Goal: Task Accomplishment & Management: Manage account settings

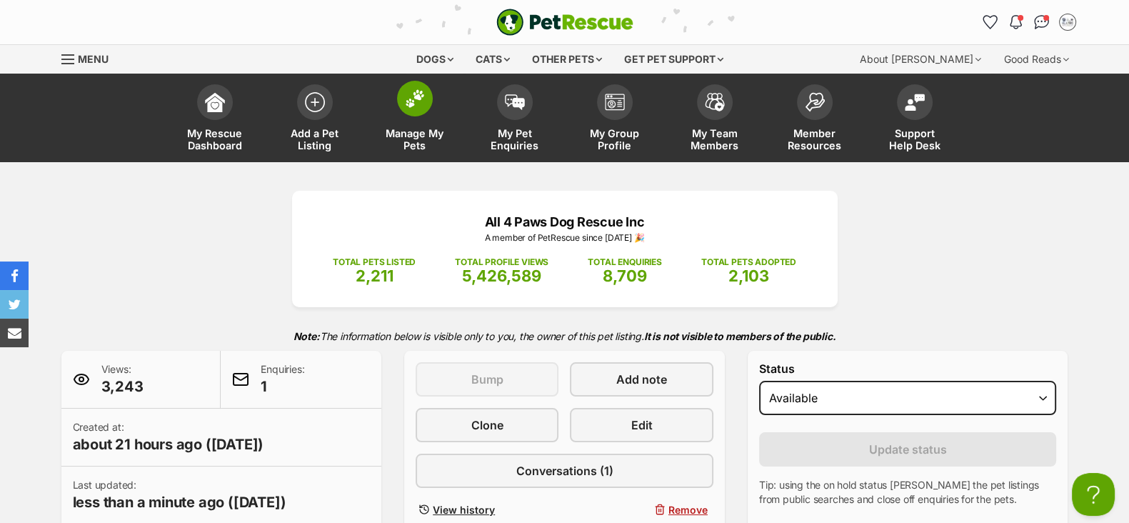
click at [389, 140] on span "Manage My Pets" at bounding box center [415, 139] width 64 height 24
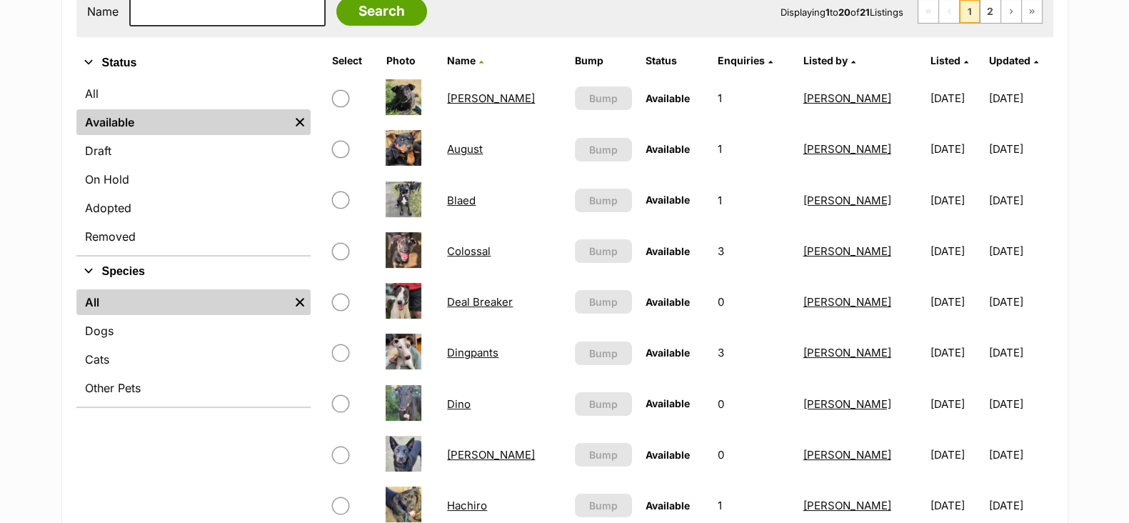
scroll to position [178, 0]
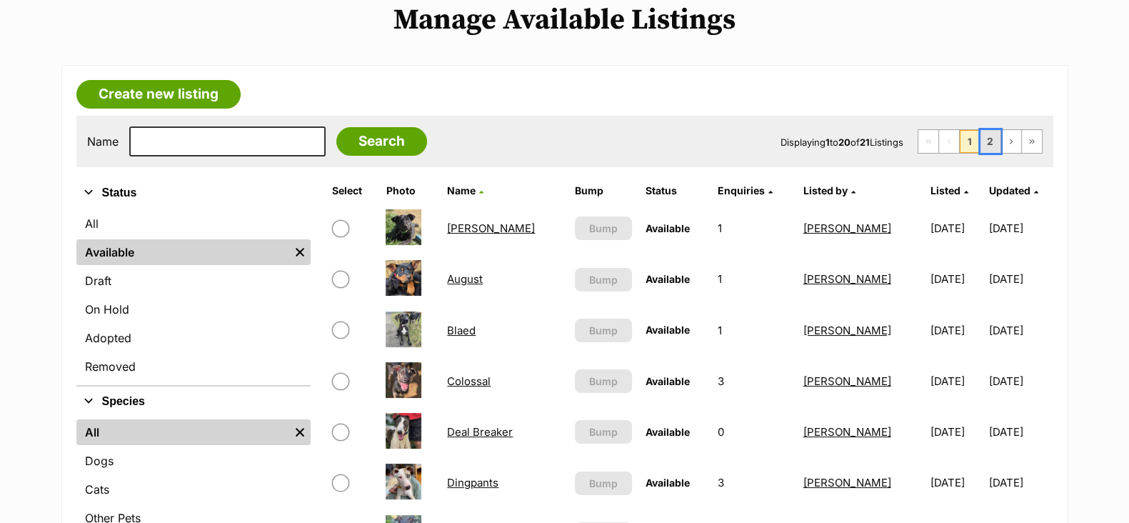
click at [997, 141] on link "2" at bounding box center [991, 141] width 20 height 23
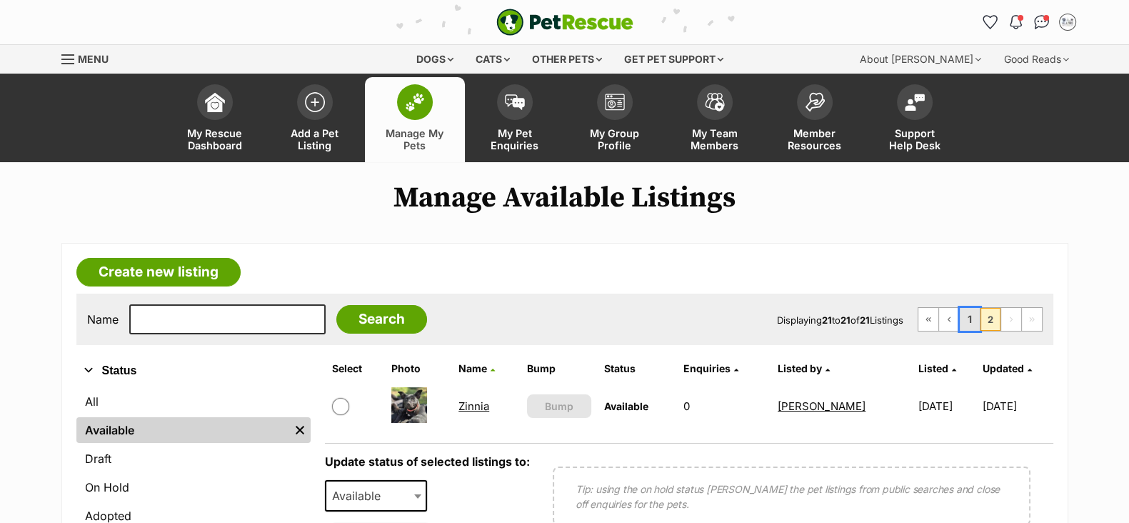
click at [974, 319] on link "1" at bounding box center [970, 319] width 20 height 23
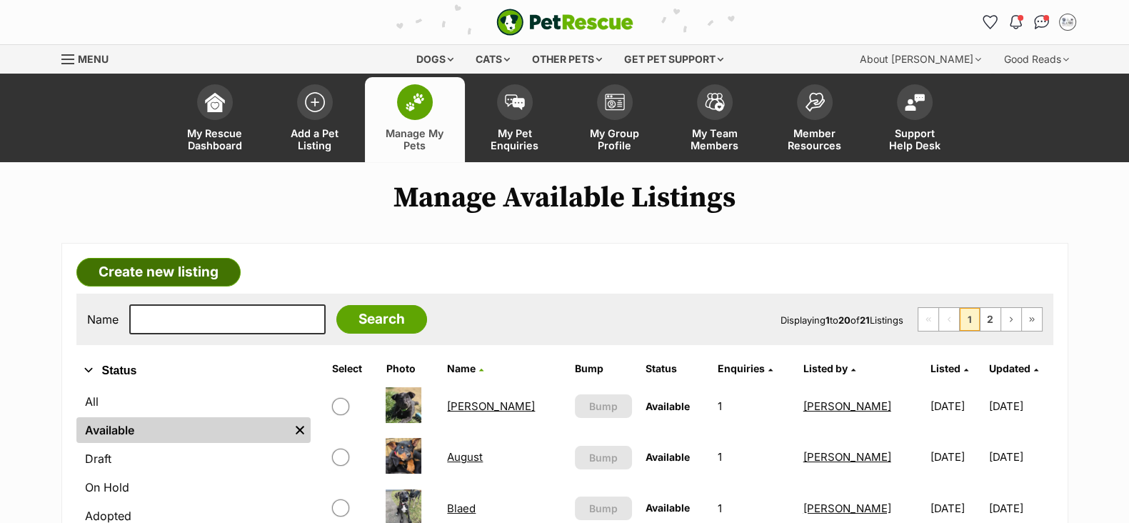
click at [172, 277] on link "Create new listing" at bounding box center [158, 272] width 164 height 29
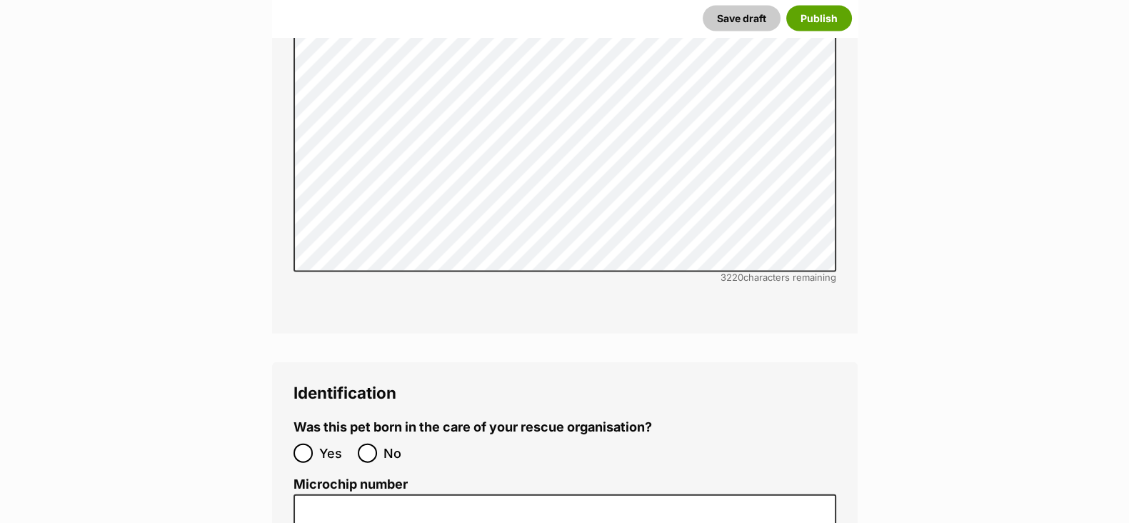
scroll to position [4107, 0]
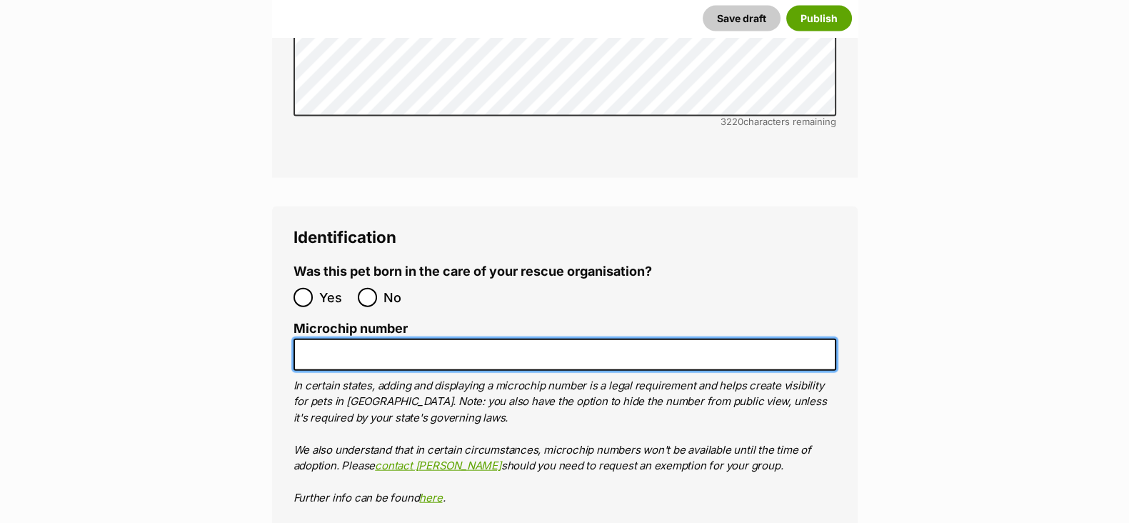
click at [332, 339] on input "Microchip number" at bounding box center [565, 355] width 543 height 32
paste input "900233005327886"
type input "900233005327886"
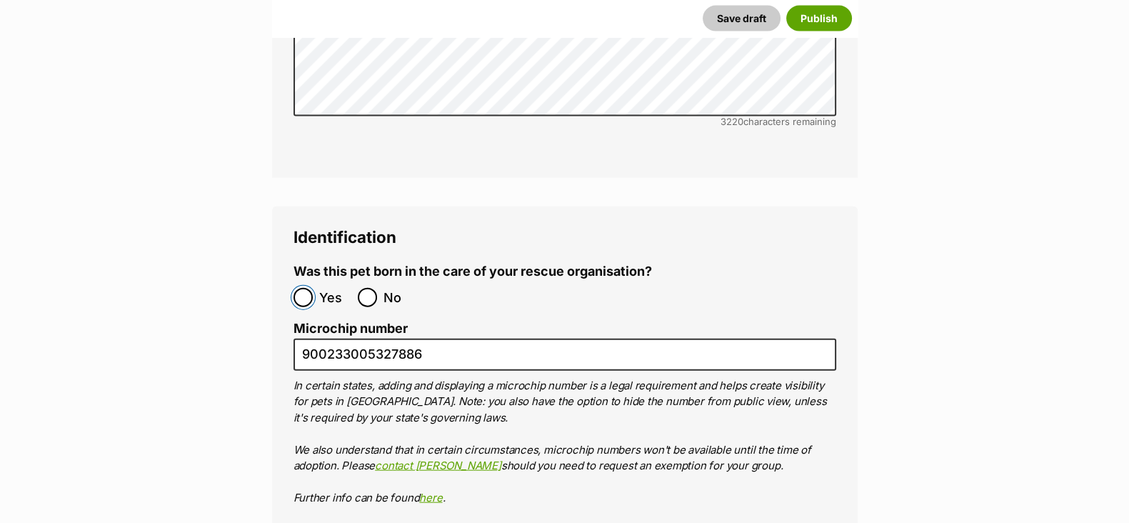
click at [306, 288] on input "Yes" at bounding box center [303, 297] width 19 height 19
radio input "true"
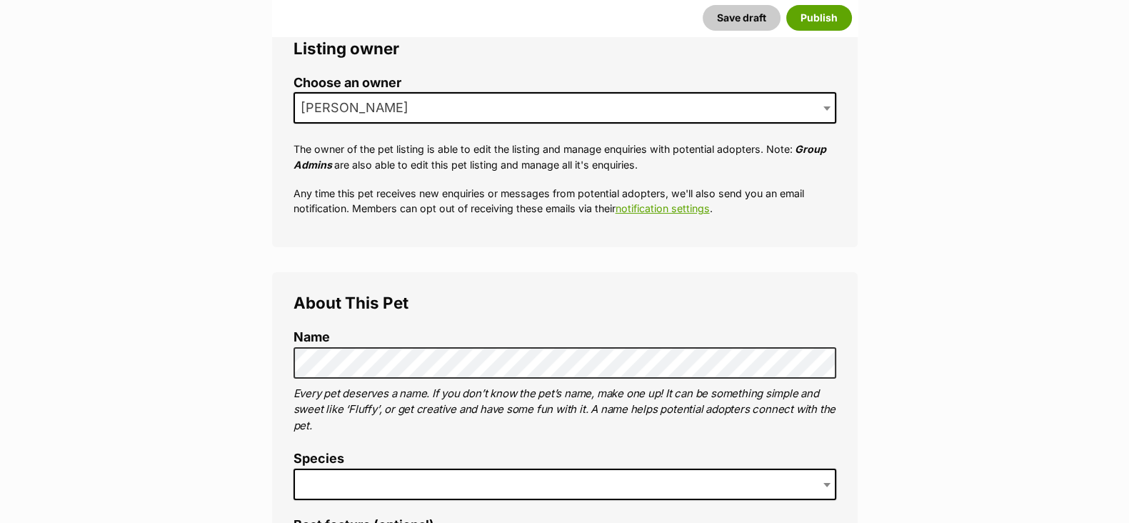
scroll to position [446, 0]
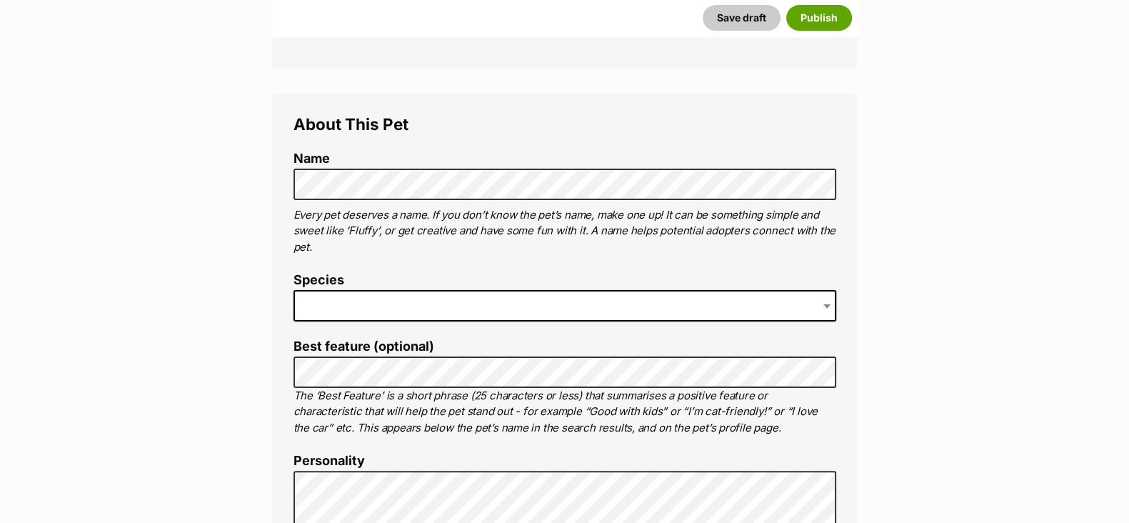
click at [349, 298] on span at bounding box center [565, 305] width 543 height 31
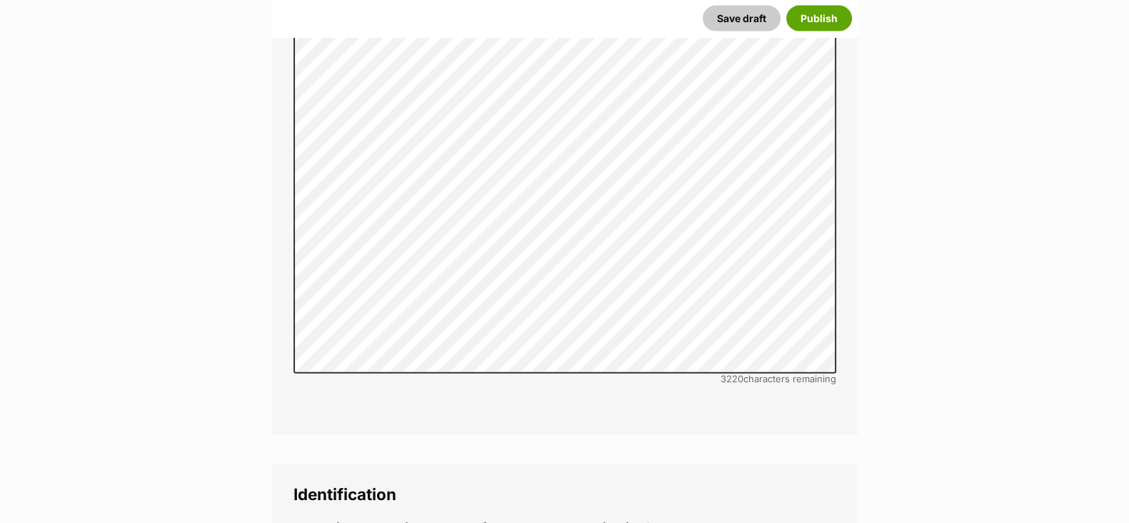
scroll to position [4374, 0]
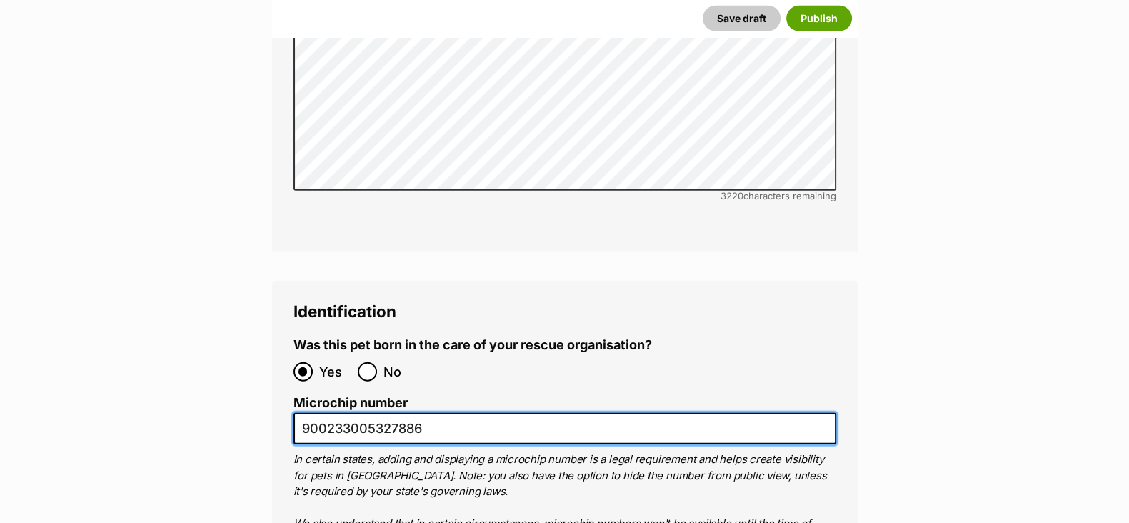
drag, startPoint x: 436, startPoint y: 343, endPoint x: 301, endPoint y: 351, distance: 135.3
click at [301, 413] on input "900233005327886" at bounding box center [565, 429] width 543 height 32
paste input "90"
type input "900233005327890"
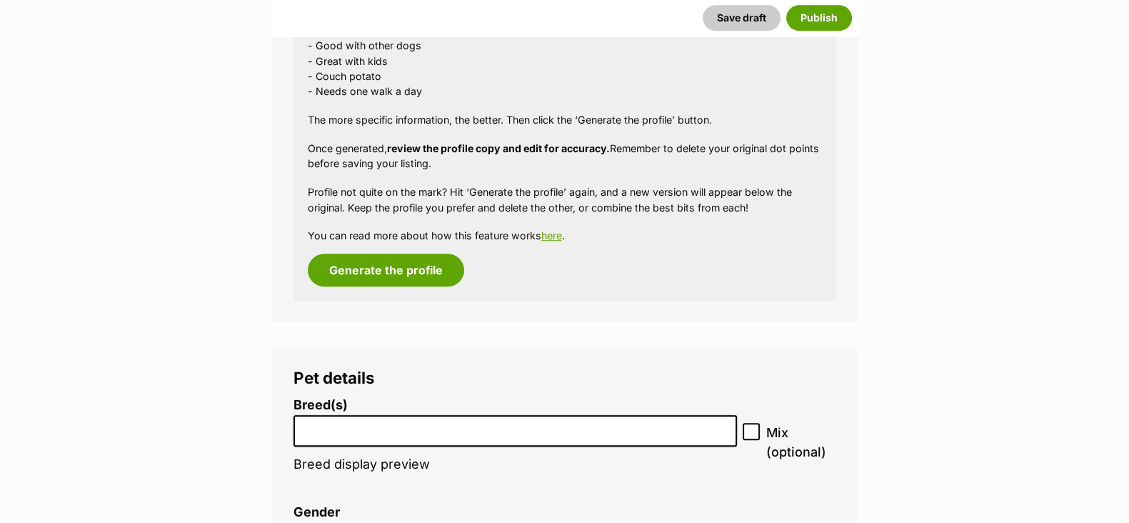
scroll to position [1428, 0]
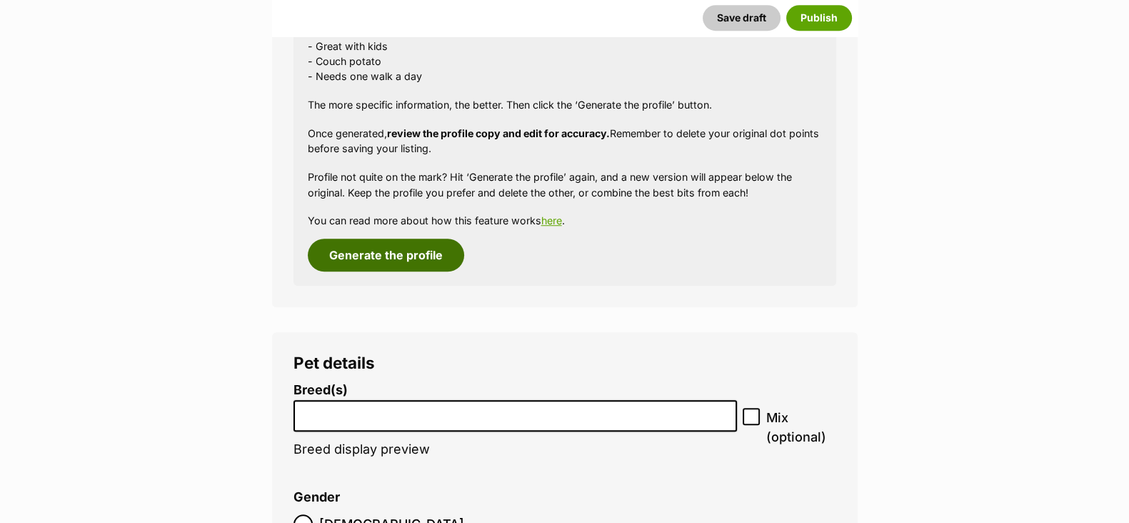
click at [401, 257] on button "Generate the profile" at bounding box center [386, 255] width 156 height 33
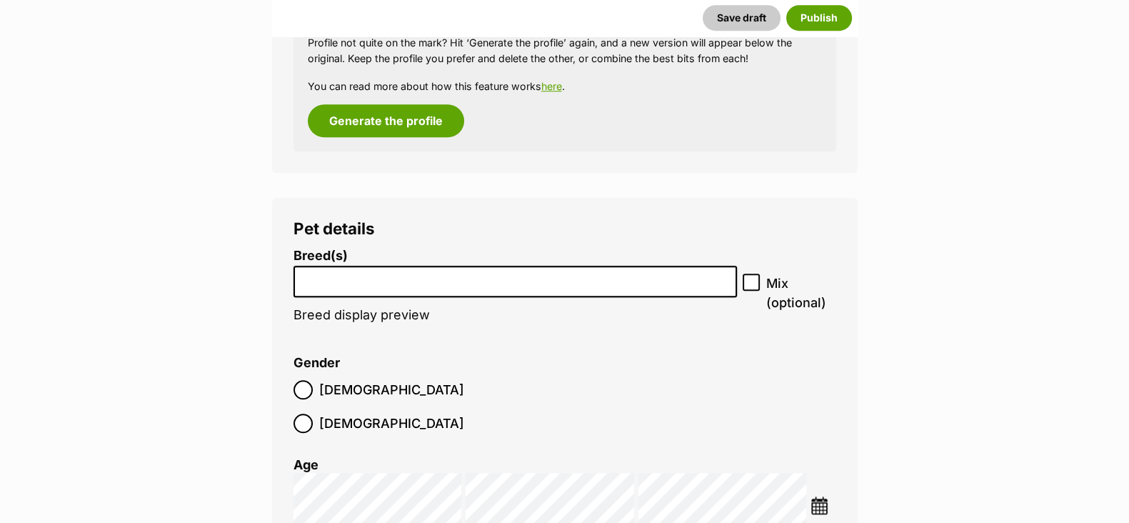
scroll to position [1615, 0]
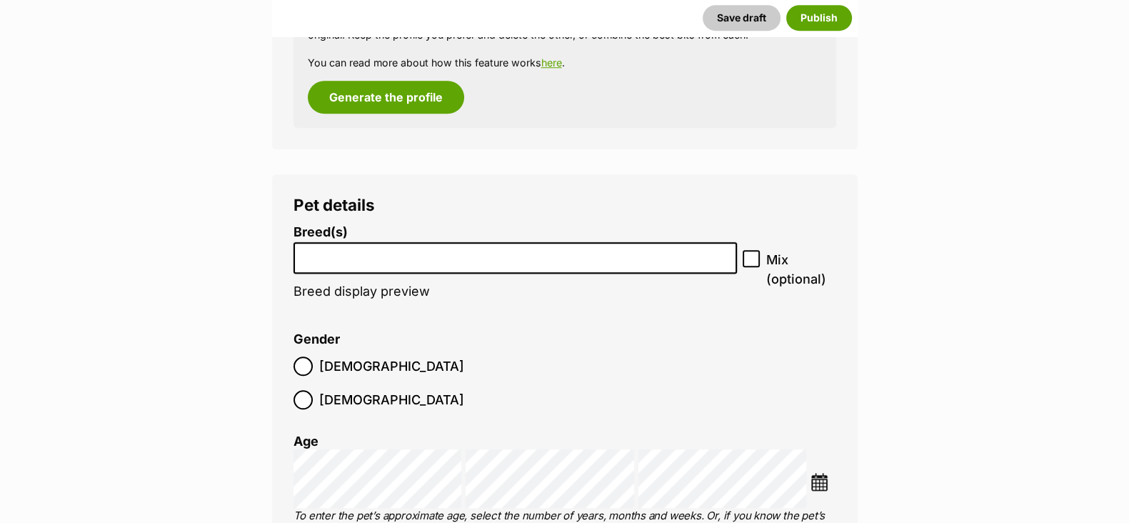
click at [346, 262] on li at bounding box center [516, 258] width 434 height 29
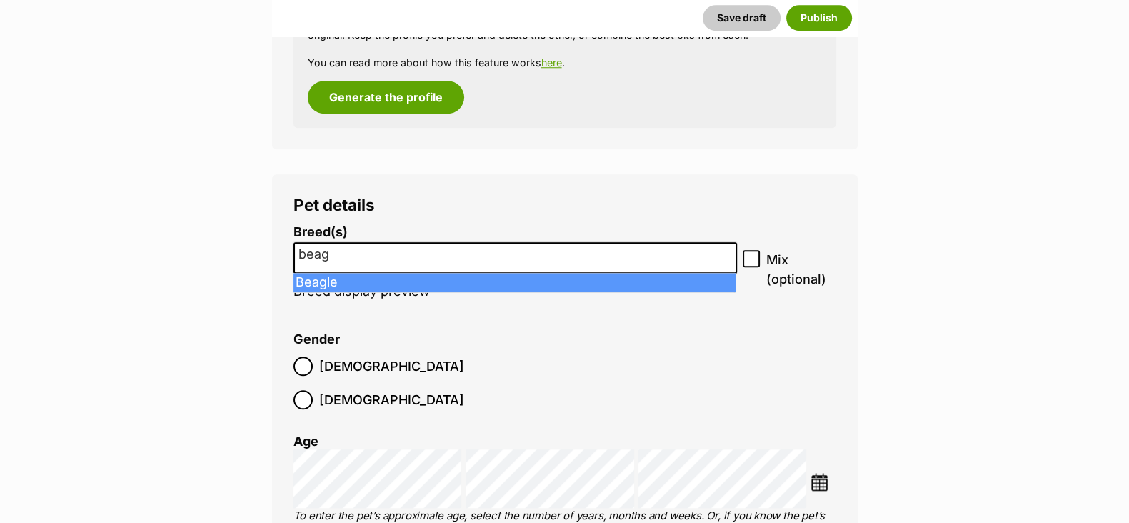
type input "beag"
select select "23"
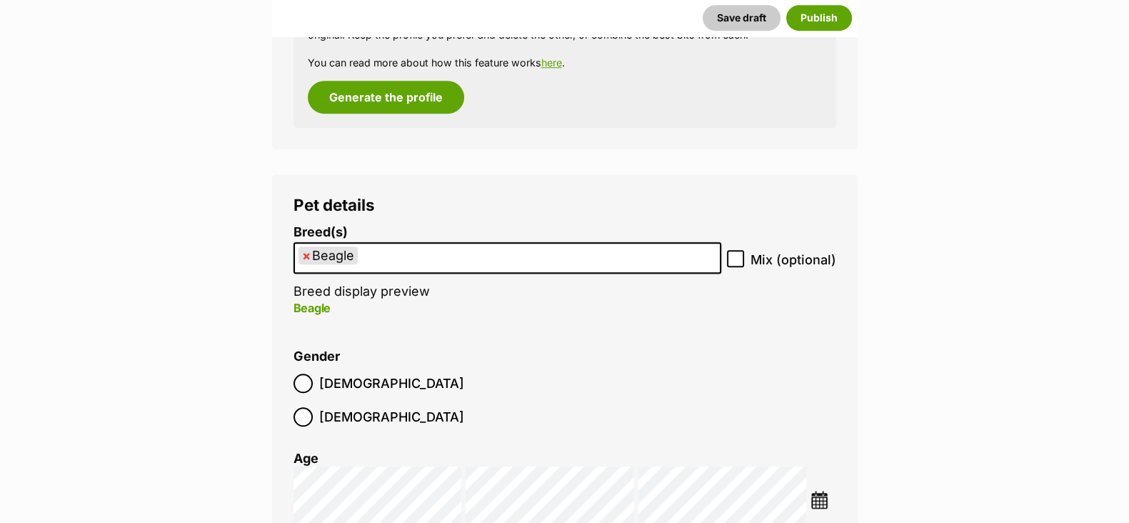
click at [379, 261] on ul "× Beagle" at bounding box center [507, 258] width 425 height 29
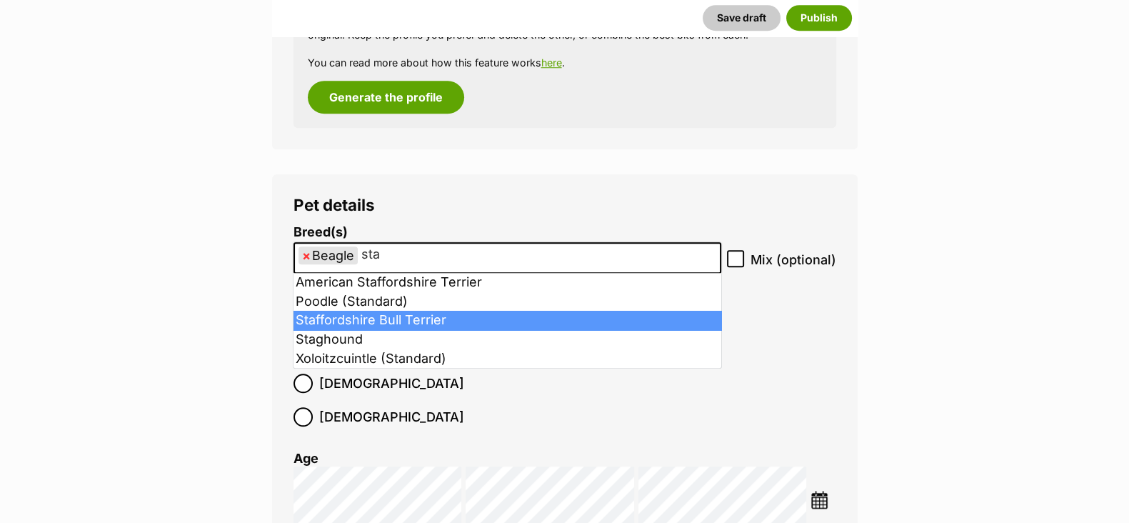
type input "sta"
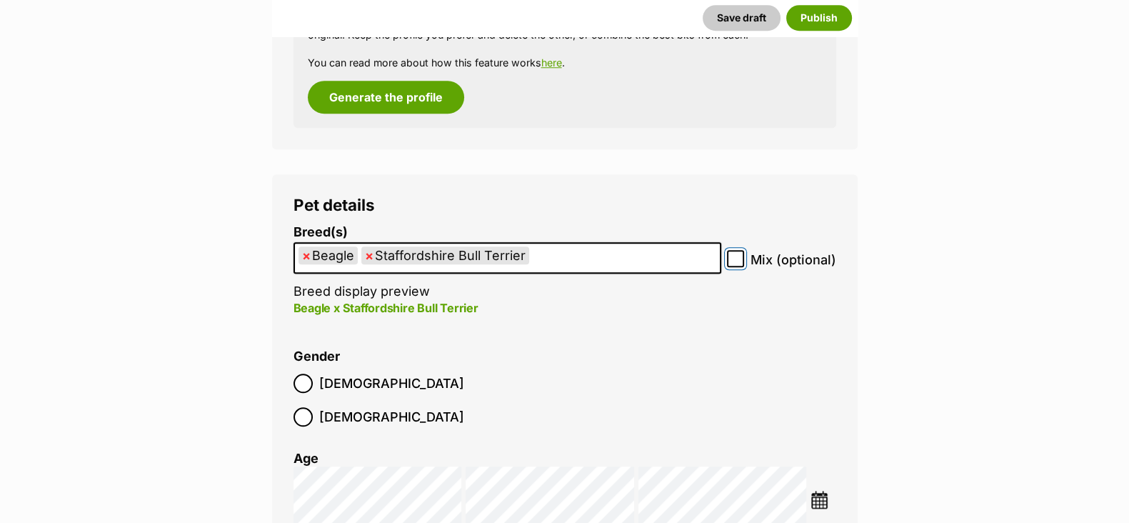
click at [730, 264] on input "Mix (optional)" at bounding box center [735, 258] width 17 height 17
checkbox input "true"
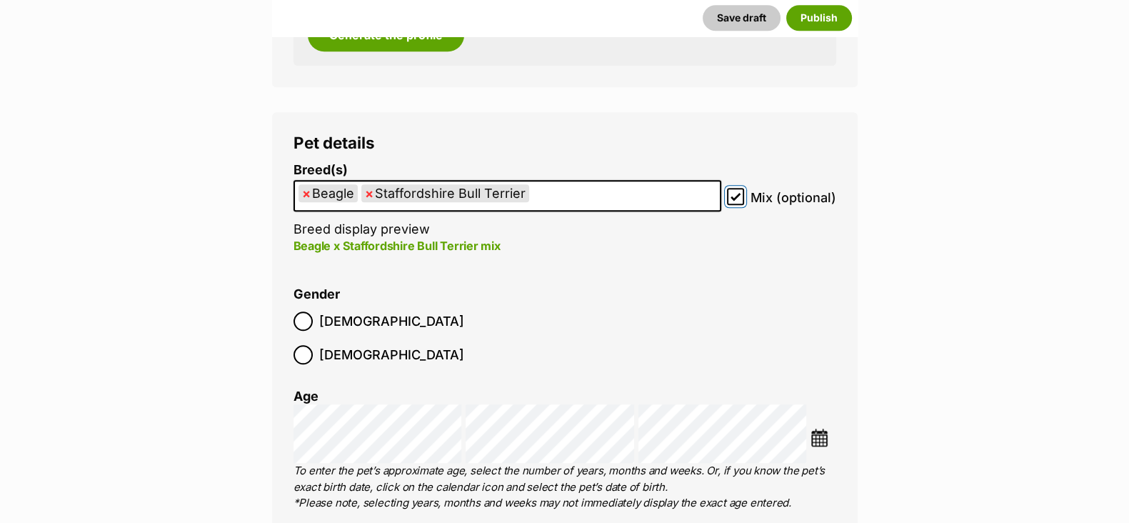
scroll to position [1704, 0]
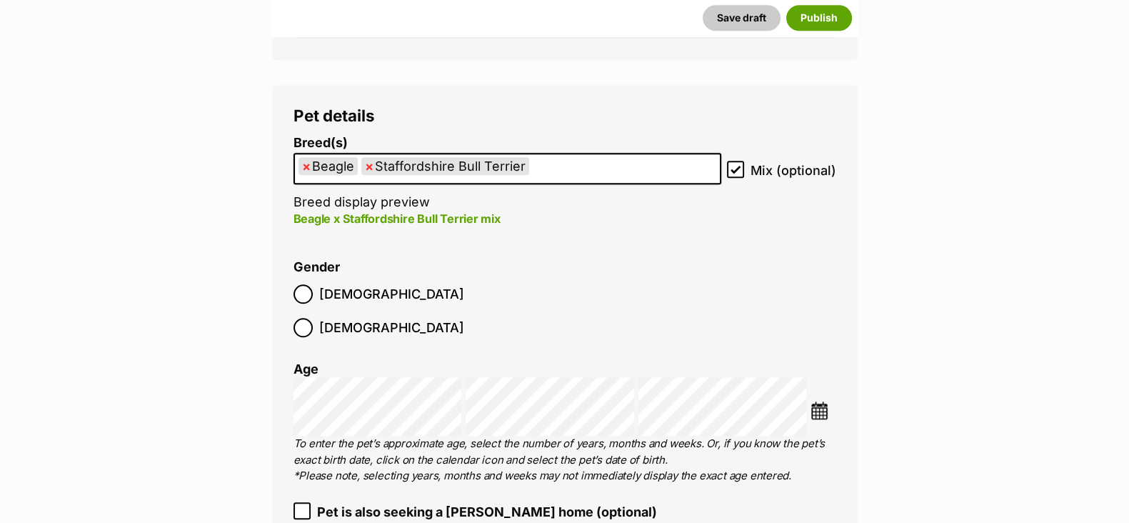
click at [821, 401] on img at bounding box center [820, 410] width 18 height 18
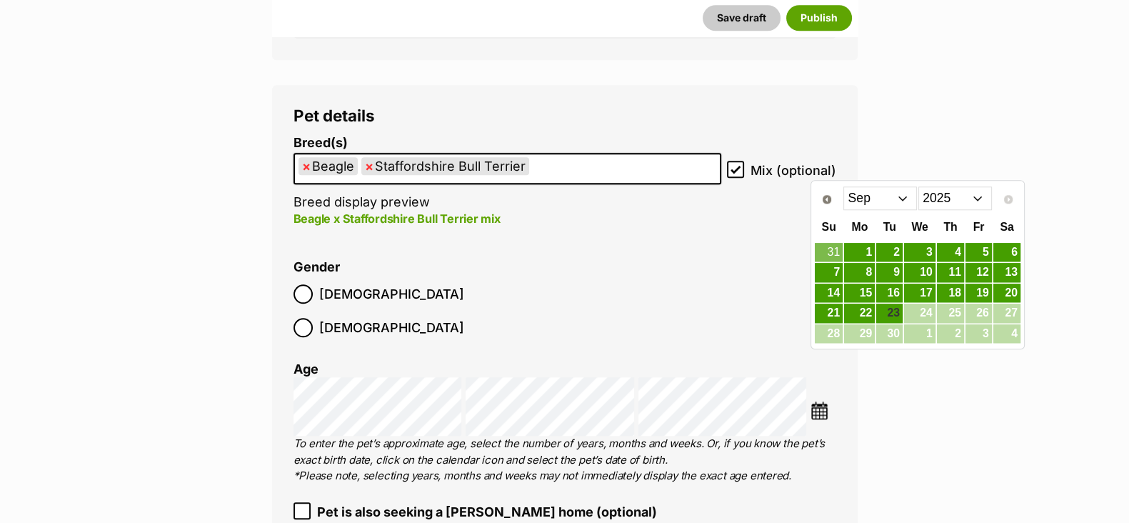
click at [903, 201] on select "Jan Feb Mar Apr May Jun [DATE] Aug Sep" at bounding box center [880, 197] width 74 height 23
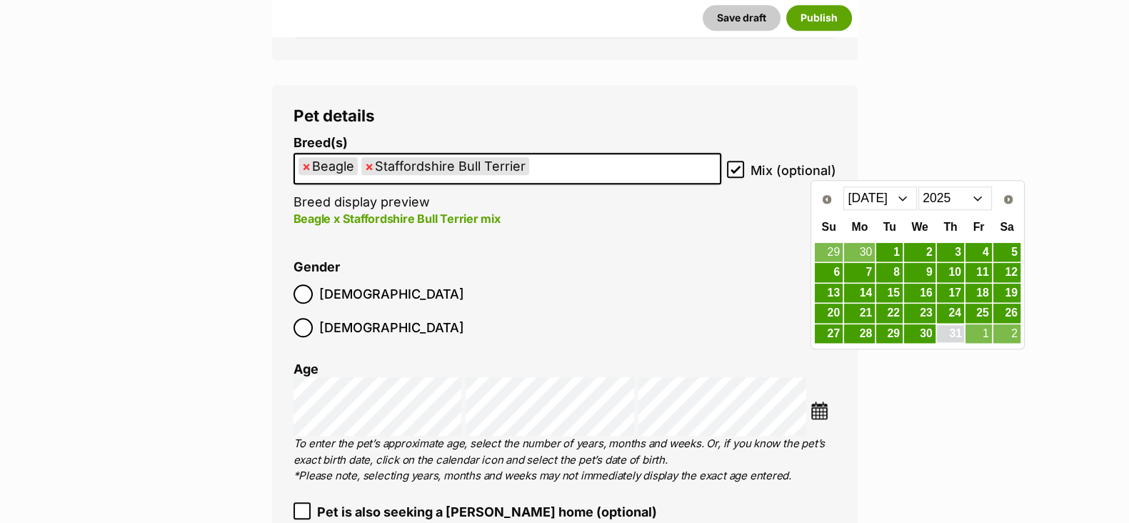
click at [959, 331] on link "31" at bounding box center [950, 334] width 27 height 18
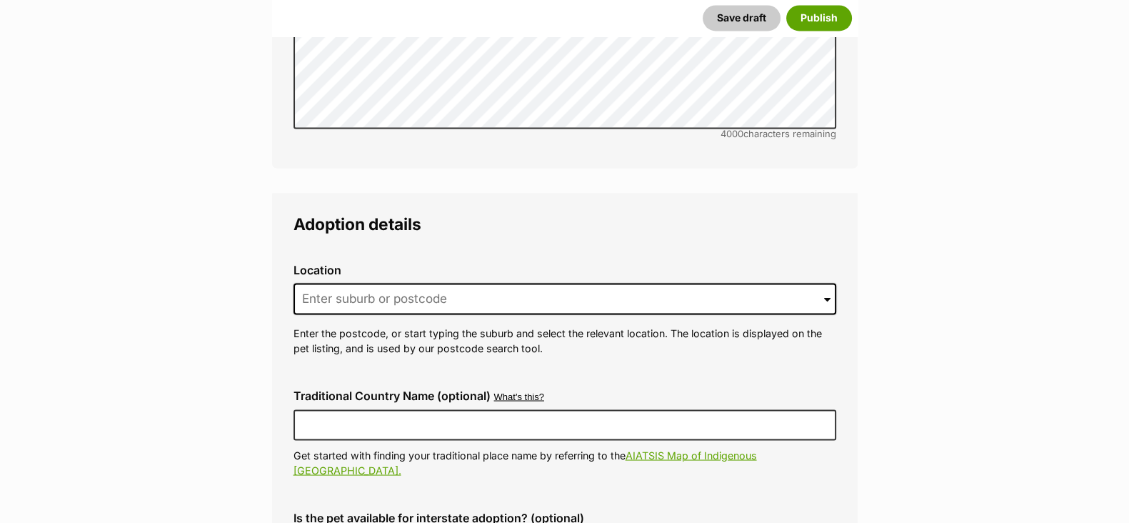
scroll to position [3132, 0]
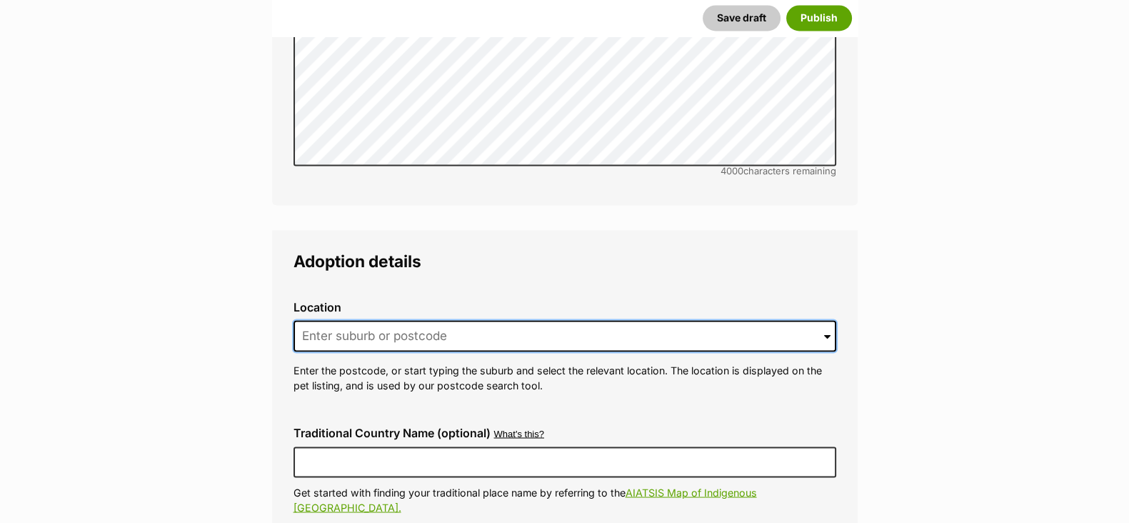
click at [362, 320] on input at bounding box center [565, 335] width 543 height 31
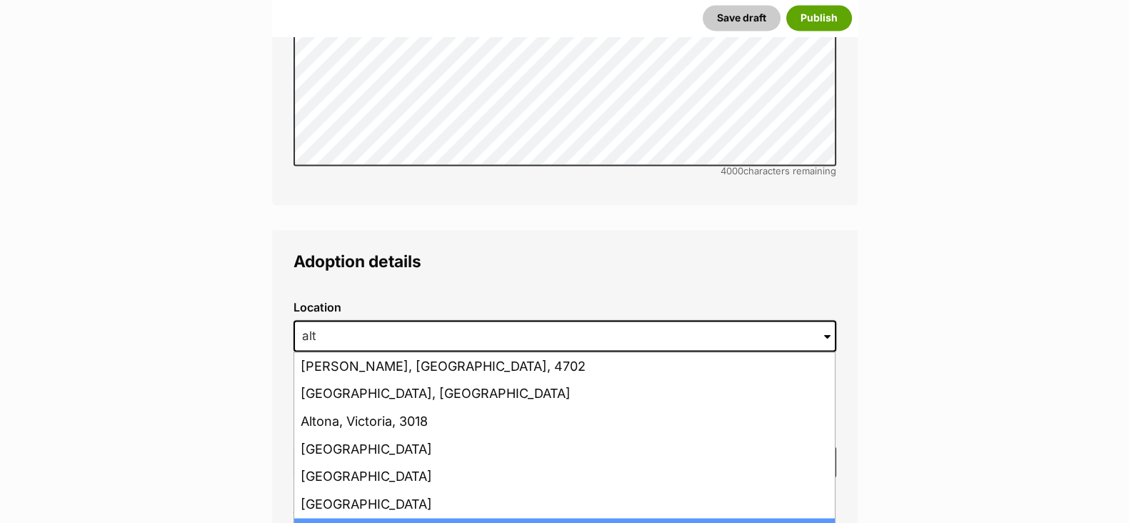
click at [427, 518] on li "Altona Meadows, Victoria, 3028" at bounding box center [564, 532] width 541 height 28
type input "Altona Meadows, Victoria, 3028"
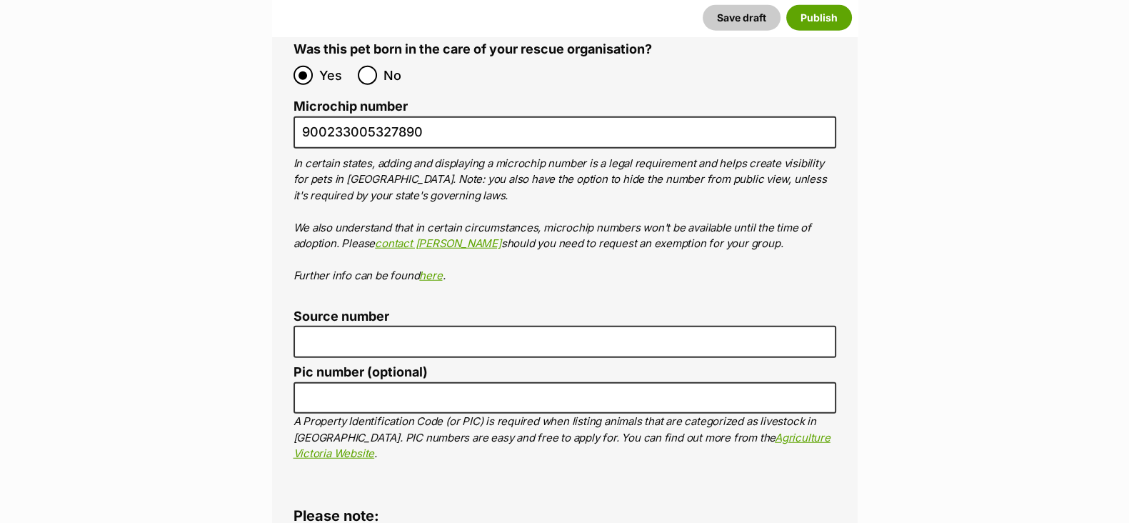
scroll to position [4739, 0]
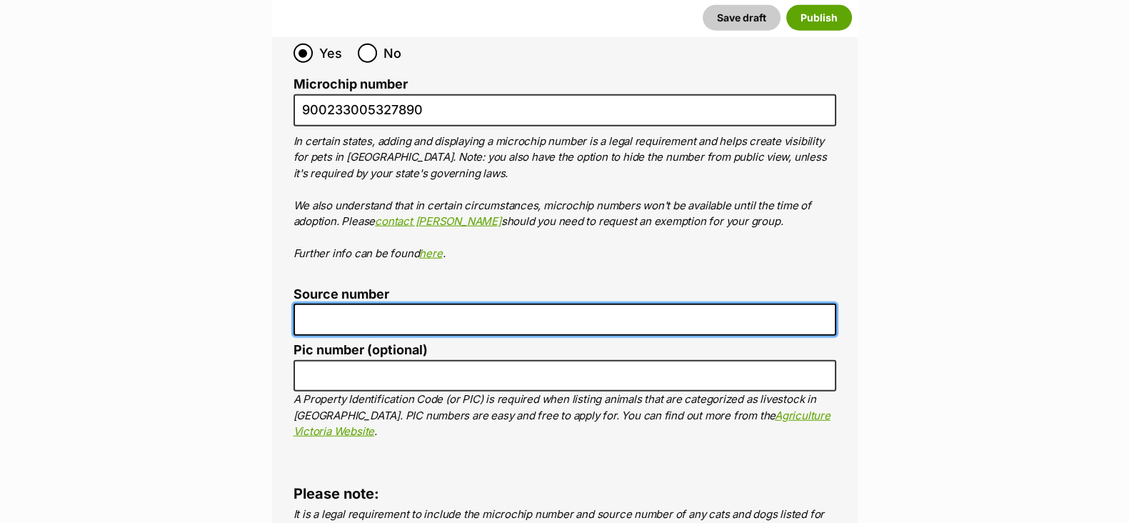
click at [356, 304] on input "Source number" at bounding box center [565, 320] width 543 height 32
type input "RE100527"
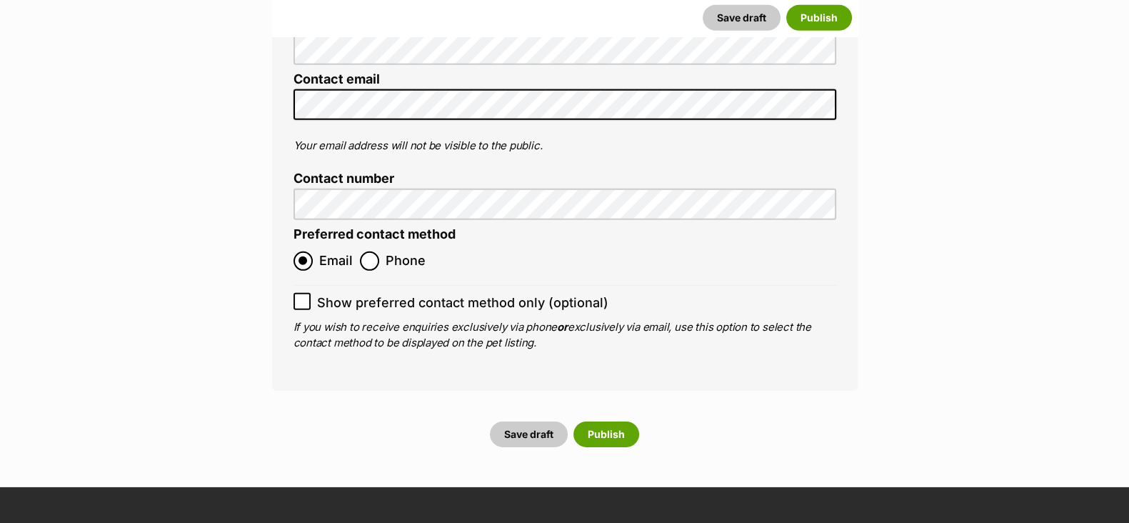
scroll to position [5543, 0]
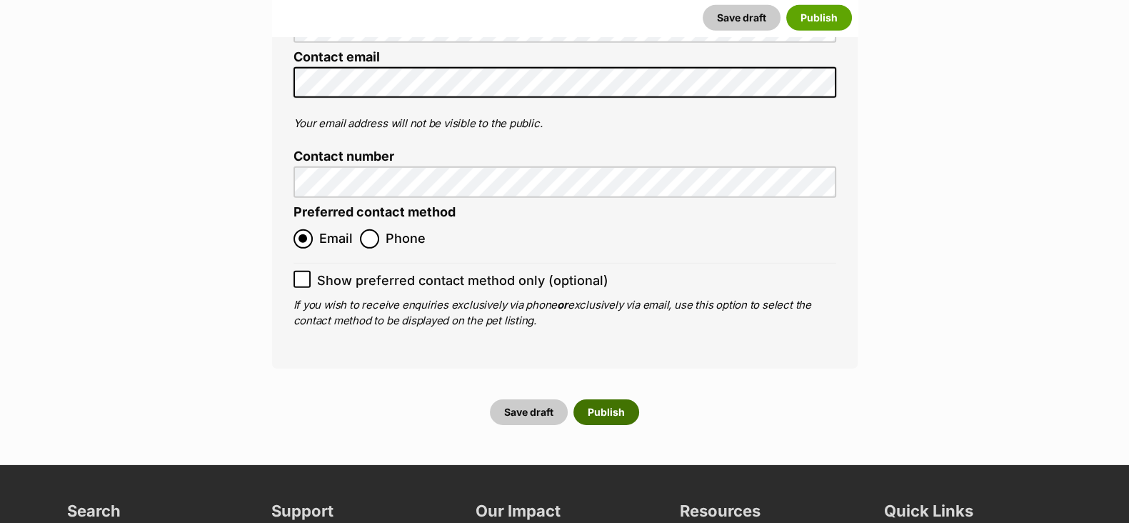
click at [609, 399] on button "Publish" at bounding box center [606, 412] width 66 height 26
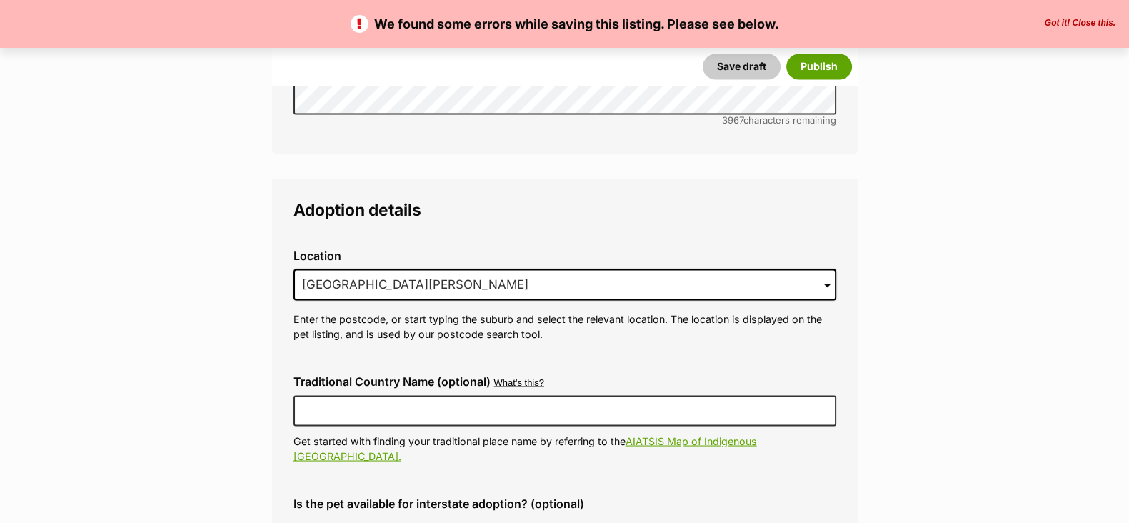
scroll to position [3392, 0]
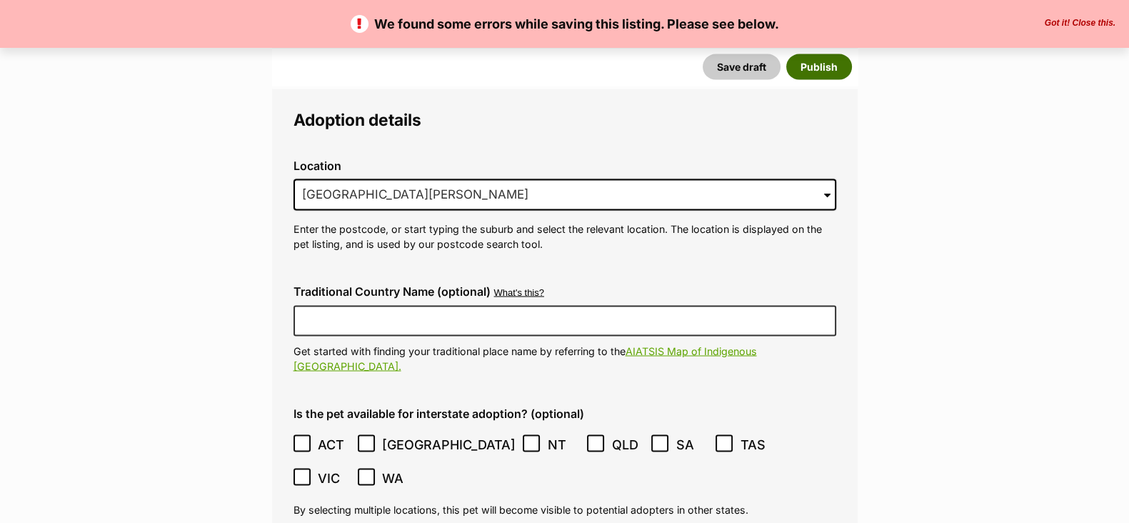
click at [813, 71] on button "Publish" at bounding box center [819, 67] width 66 height 26
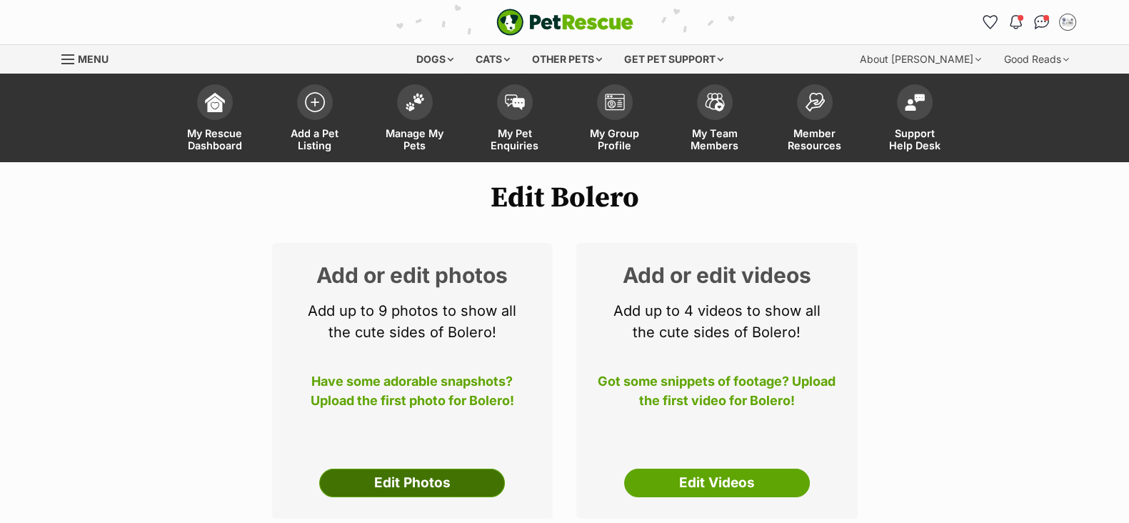
click at [446, 489] on link "Edit Photos" at bounding box center [412, 483] width 186 height 29
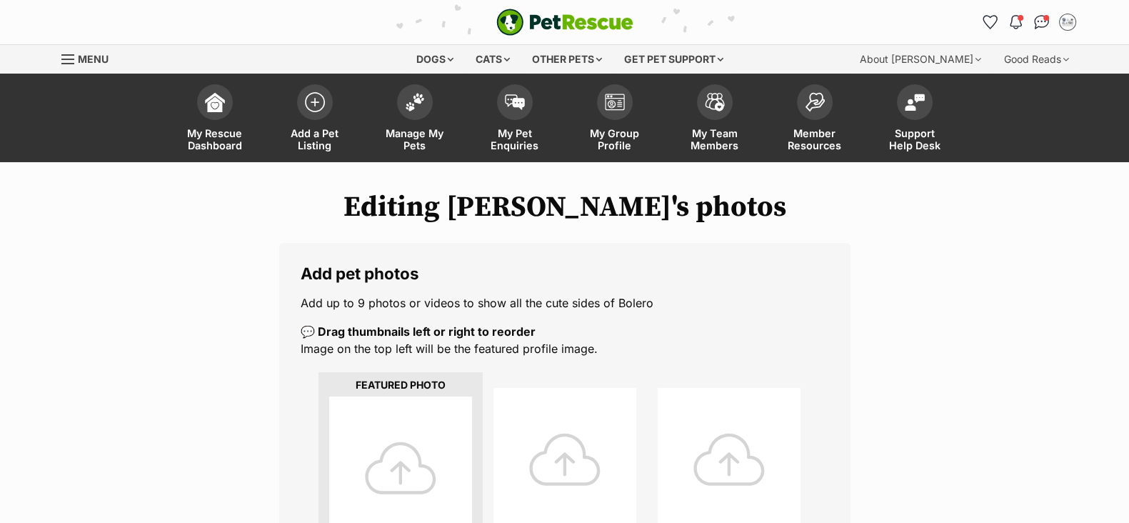
click at [439, 461] on div at bounding box center [400, 467] width 143 height 143
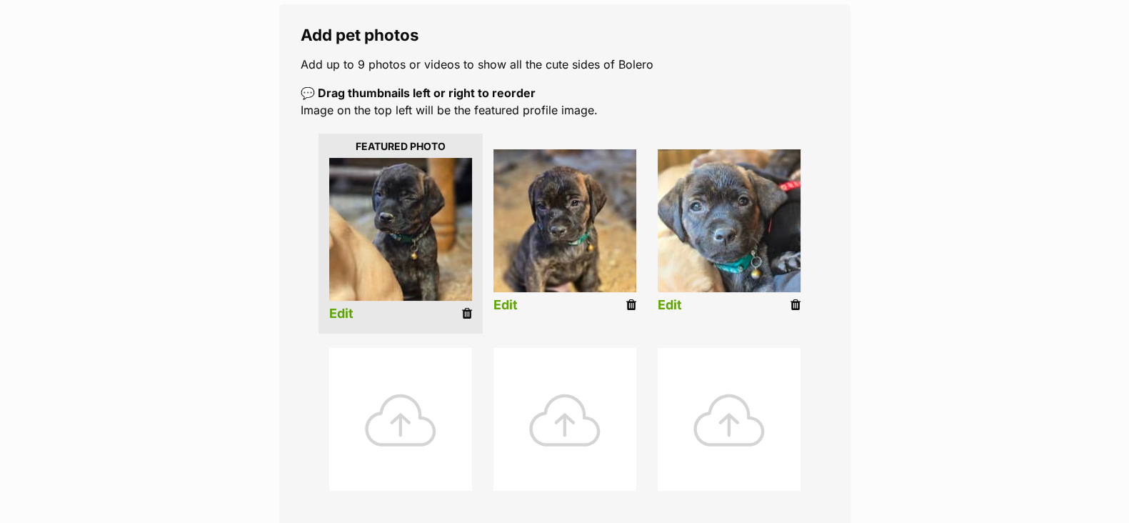
scroll to position [268, 0]
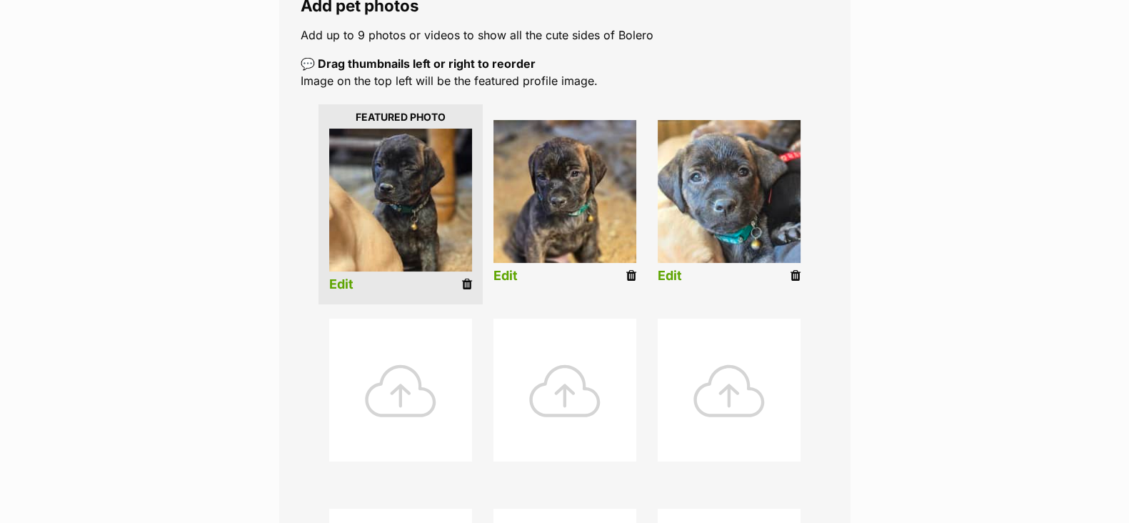
click at [509, 269] on link "Edit" at bounding box center [506, 276] width 24 height 15
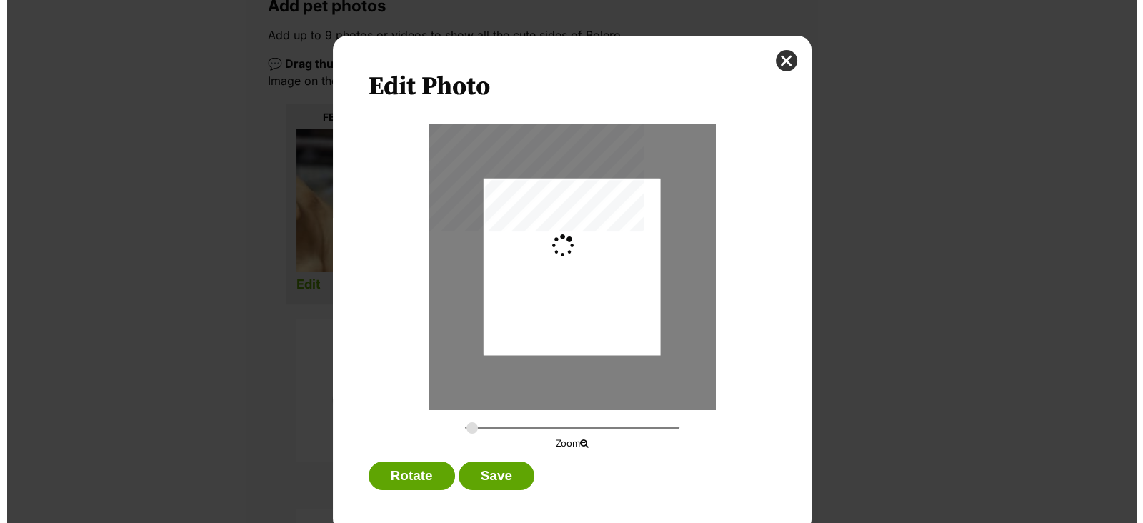
scroll to position [0, 0]
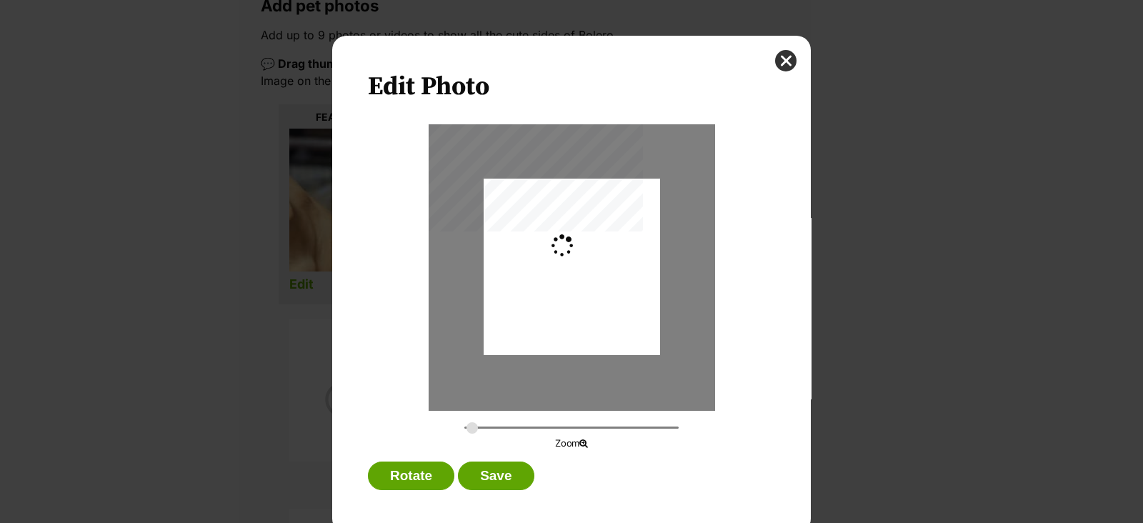
type input "0.2744"
drag, startPoint x: 580, startPoint y: 331, endPoint x: 579, endPoint y: 341, distance: 10.0
click at [579, 341] on div "Dialog Window - Close (Press escape to close)" at bounding box center [571, 276] width 176 height 235
click at [507, 471] on button "Save" at bounding box center [496, 475] width 76 height 29
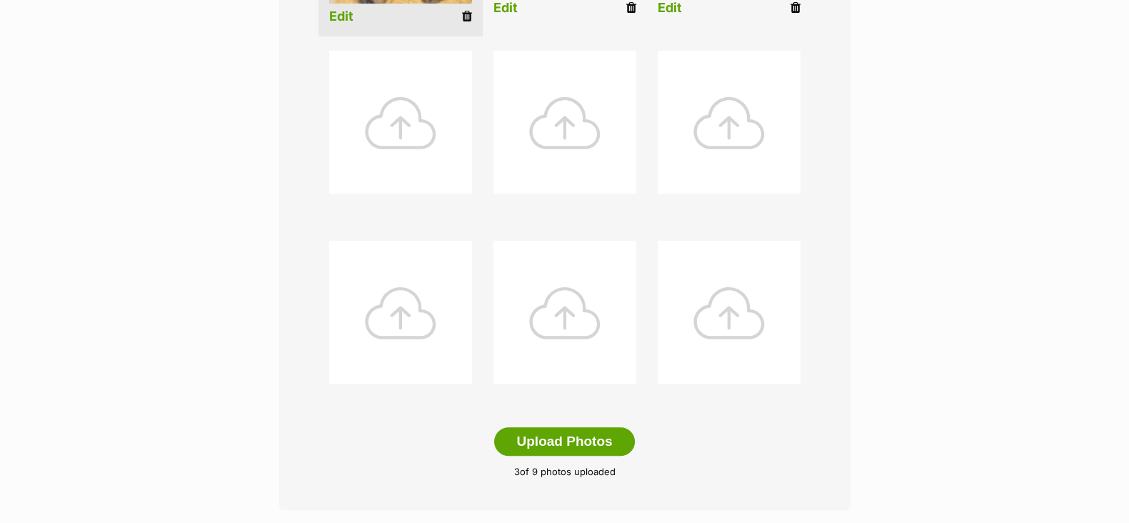
scroll to position [713, 0]
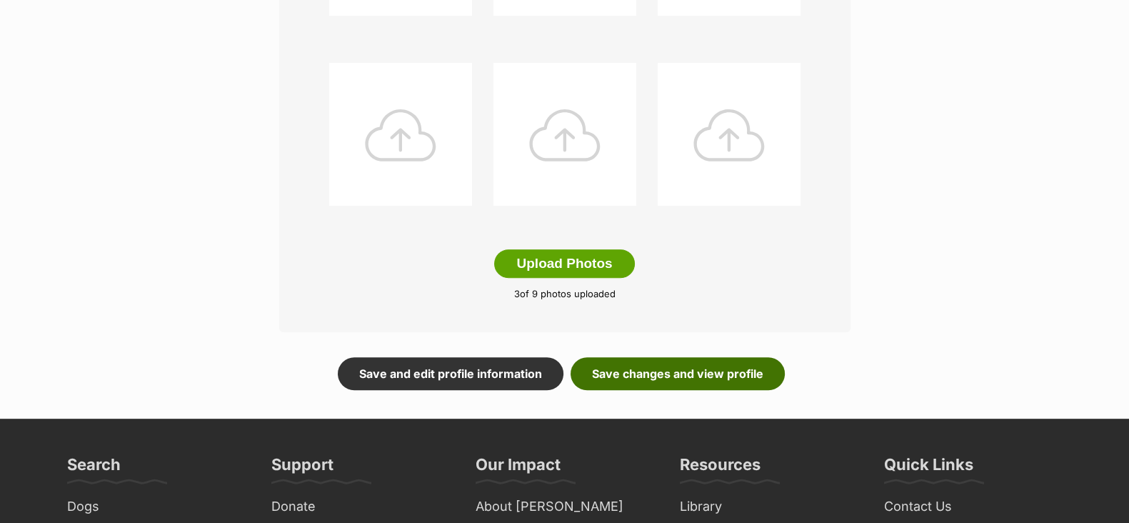
click at [703, 376] on link "Save changes and view profile" at bounding box center [678, 373] width 214 height 33
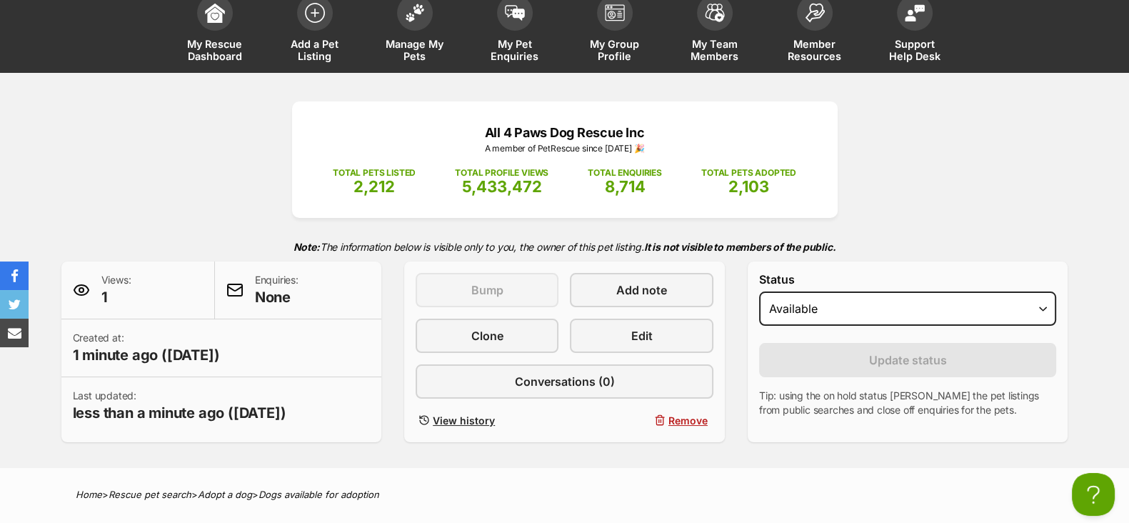
scroll to position [89, 0]
click at [418, 53] on span "Manage My Pets" at bounding box center [415, 51] width 64 height 24
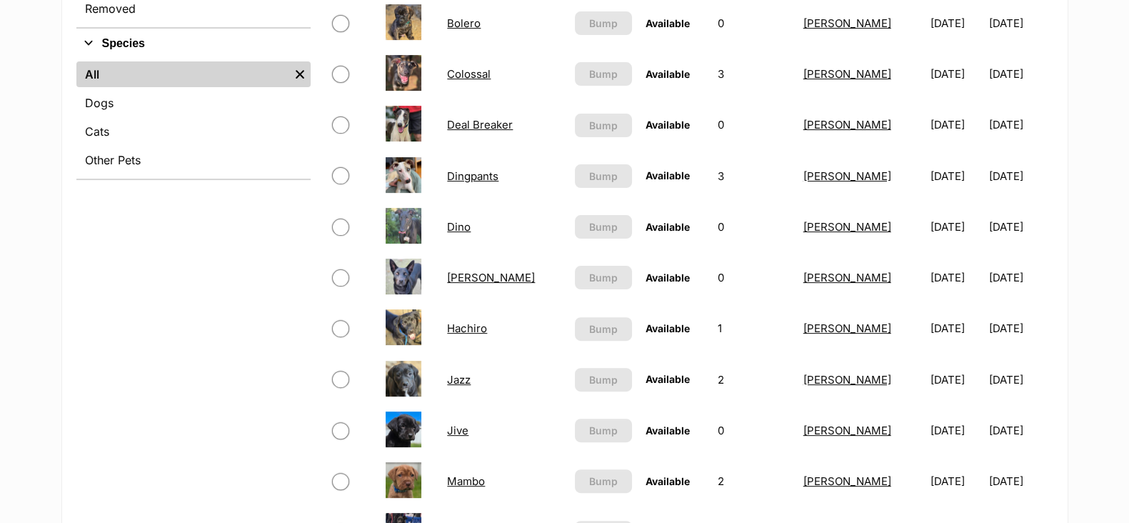
scroll to position [713, 0]
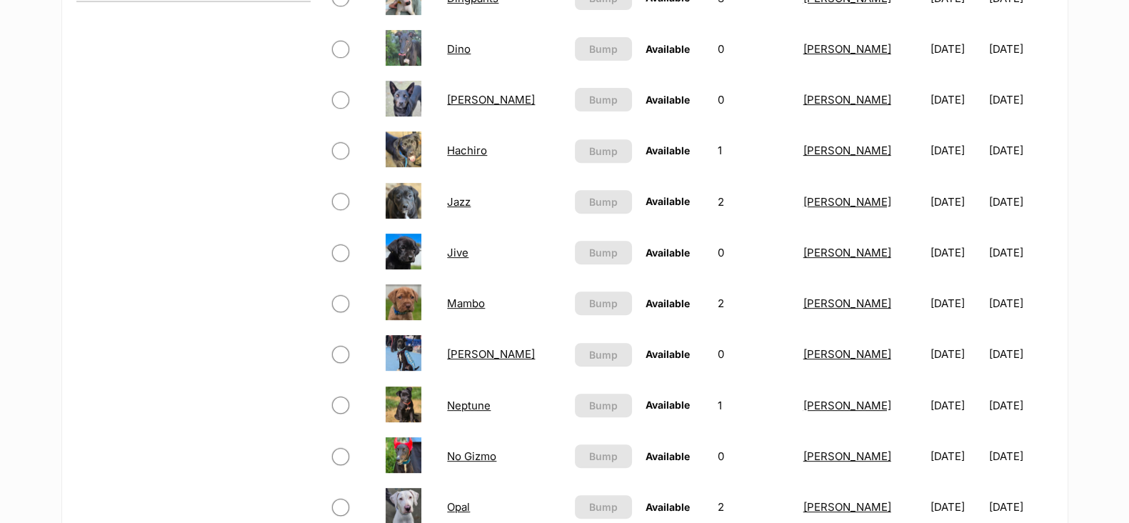
click at [466, 204] on link "Jazz" at bounding box center [459, 202] width 24 height 14
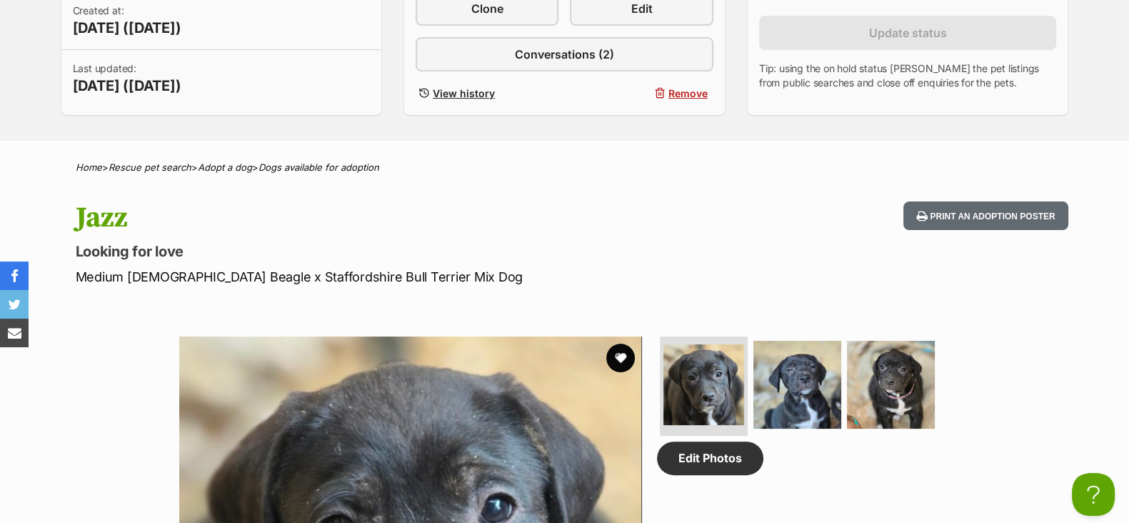
scroll to position [268, 0]
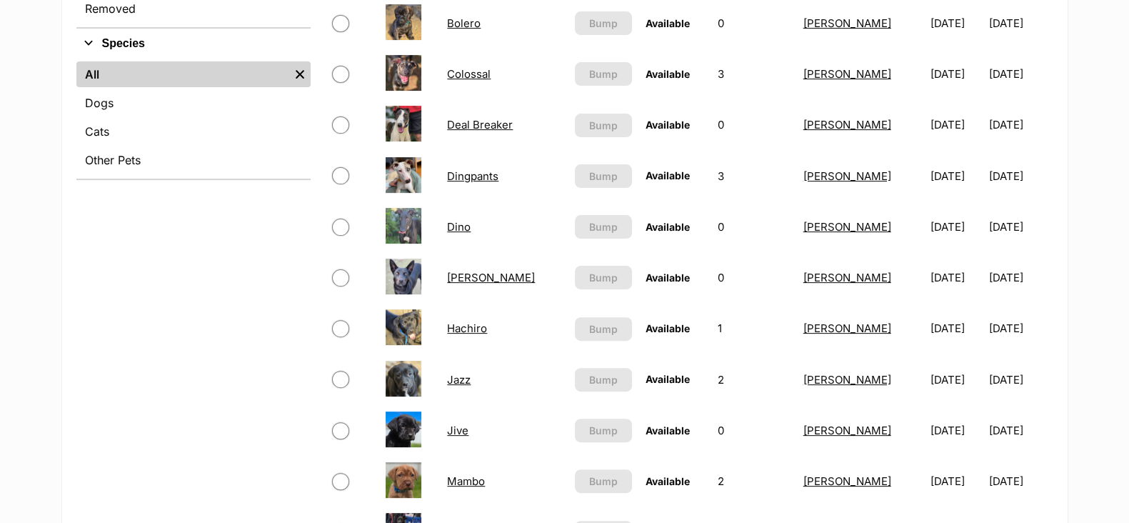
scroll to position [446, 0]
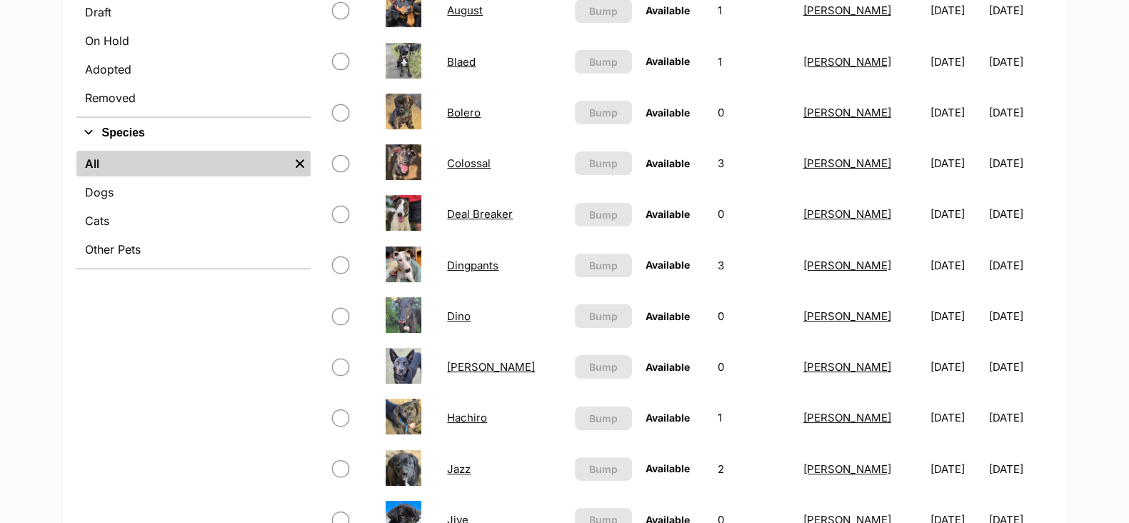
click at [465, 114] on link "Bolero" at bounding box center [464, 113] width 34 height 14
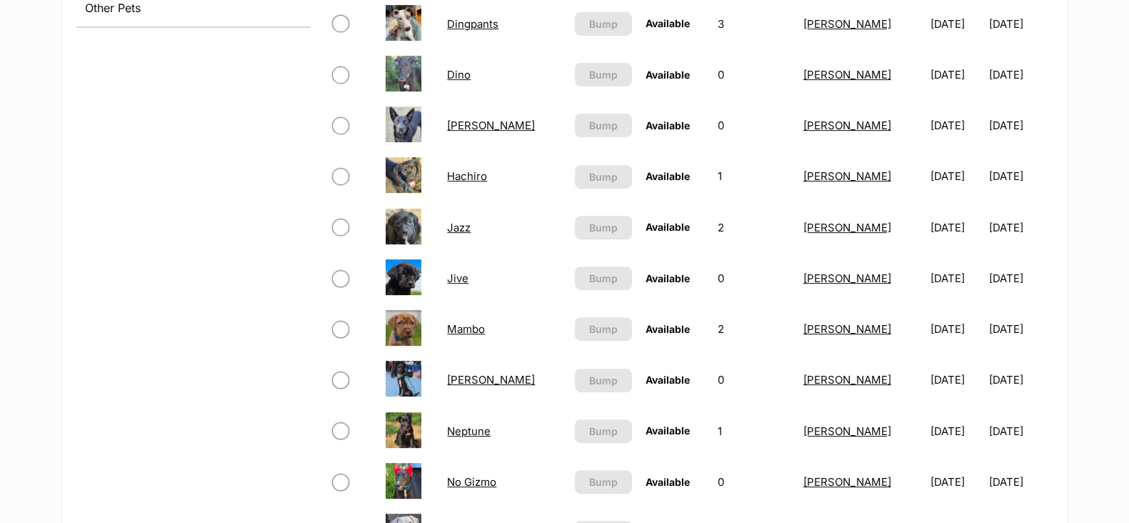
scroll to position [713, 0]
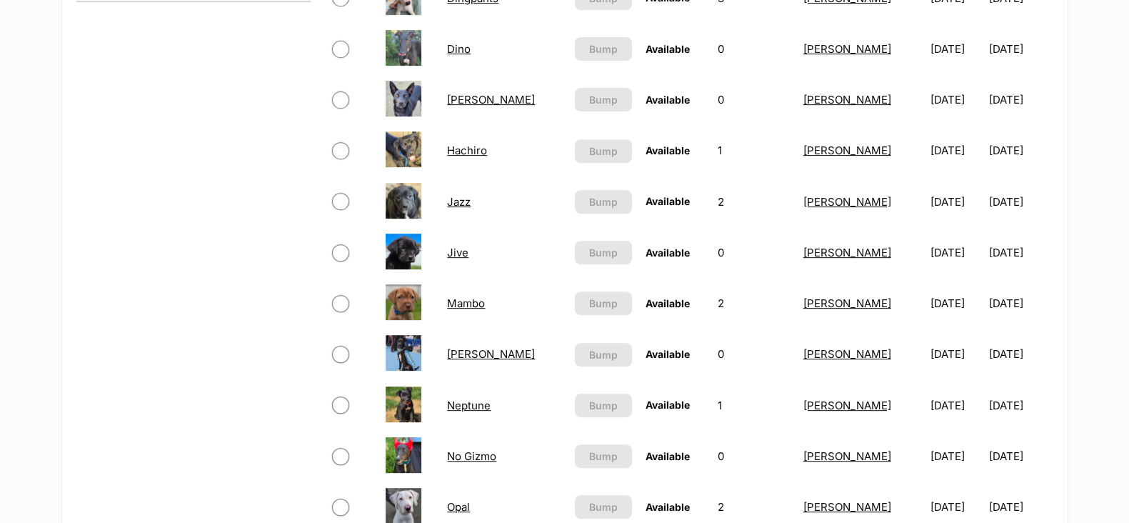
click at [460, 203] on link "Jazz" at bounding box center [459, 202] width 24 height 14
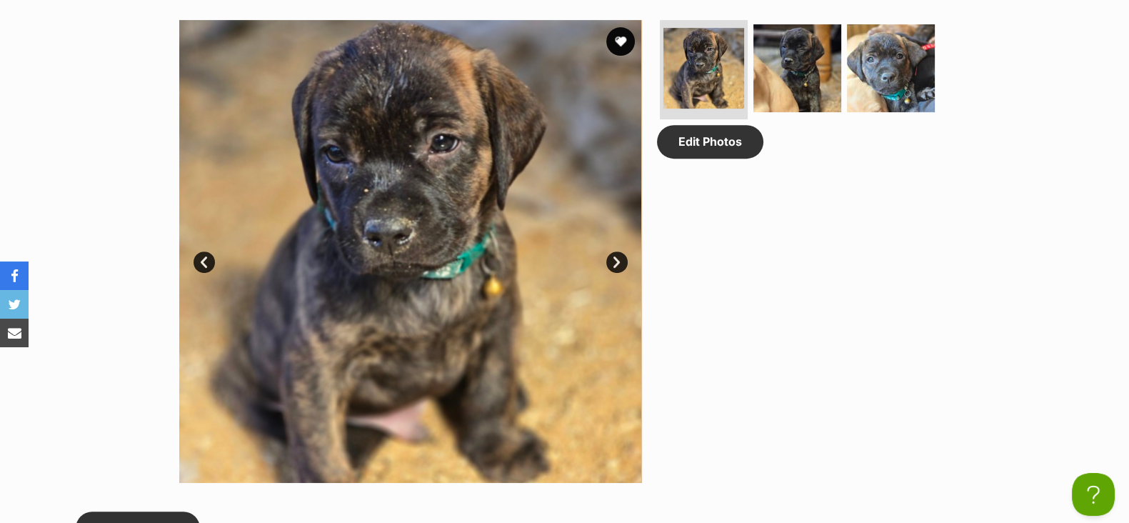
scroll to position [713, 0]
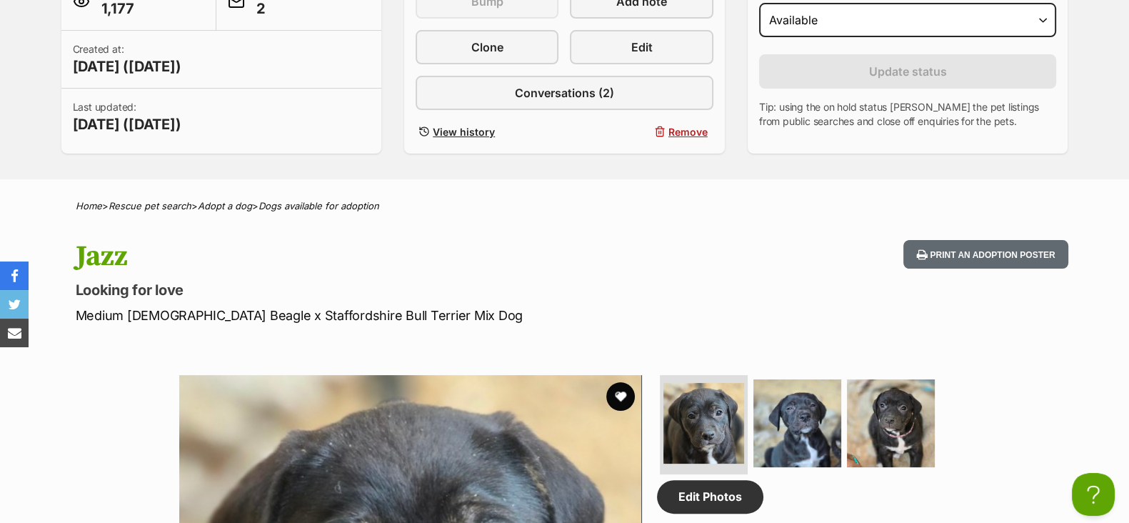
scroll to position [268, 0]
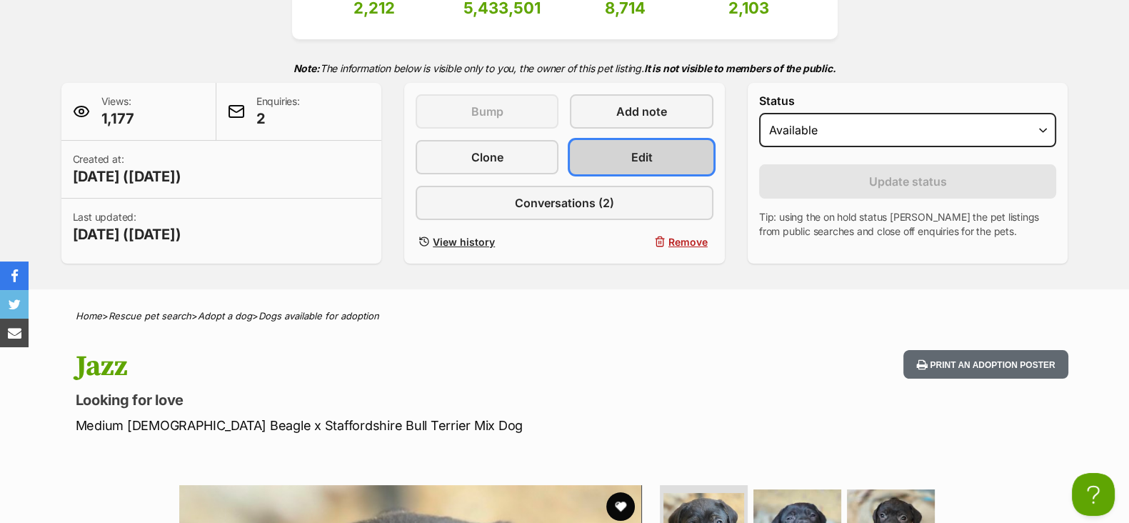
click at [621, 160] on link "Edit" at bounding box center [641, 157] width 143 height 34
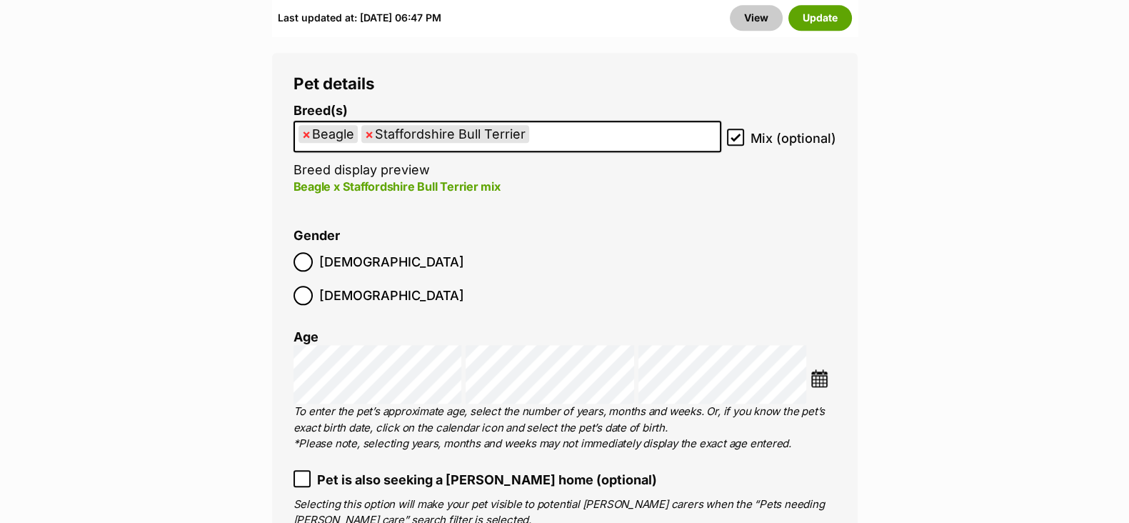
scroll to position [2053, 0]
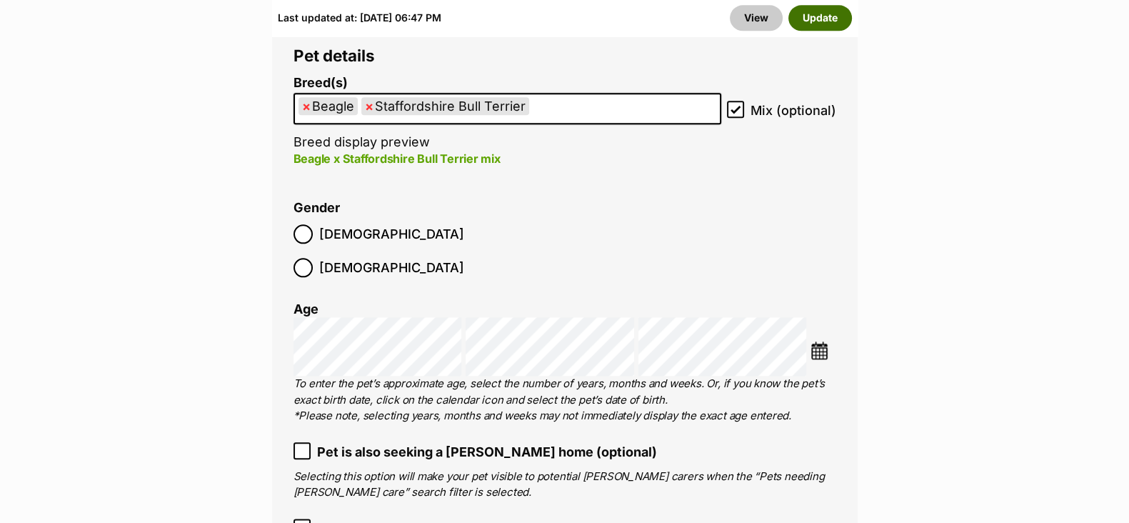
click at [810, 21] on button "Update" at bounding box center [820, 18] width 64 height 26
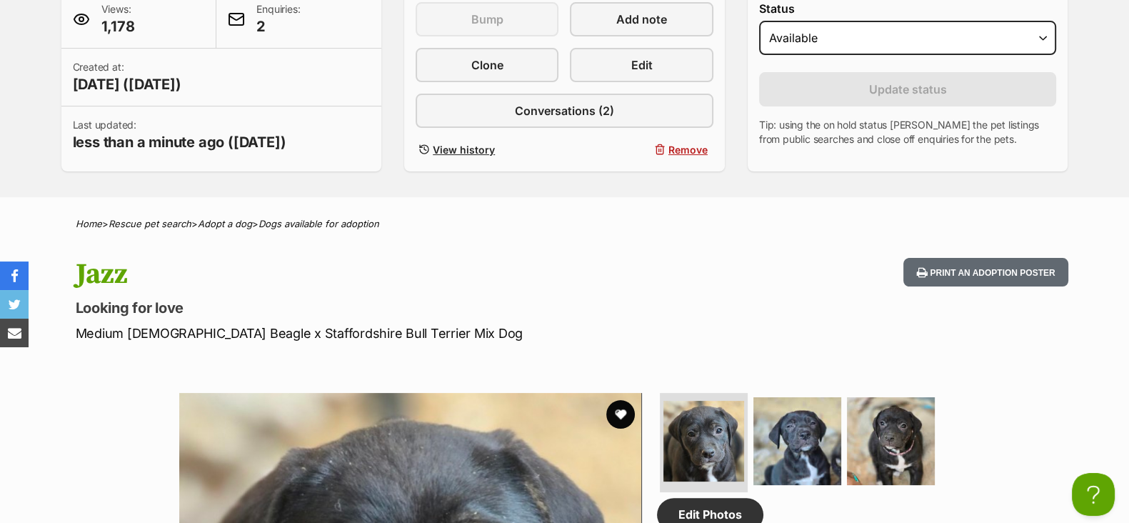
scroll to position [268, 0]
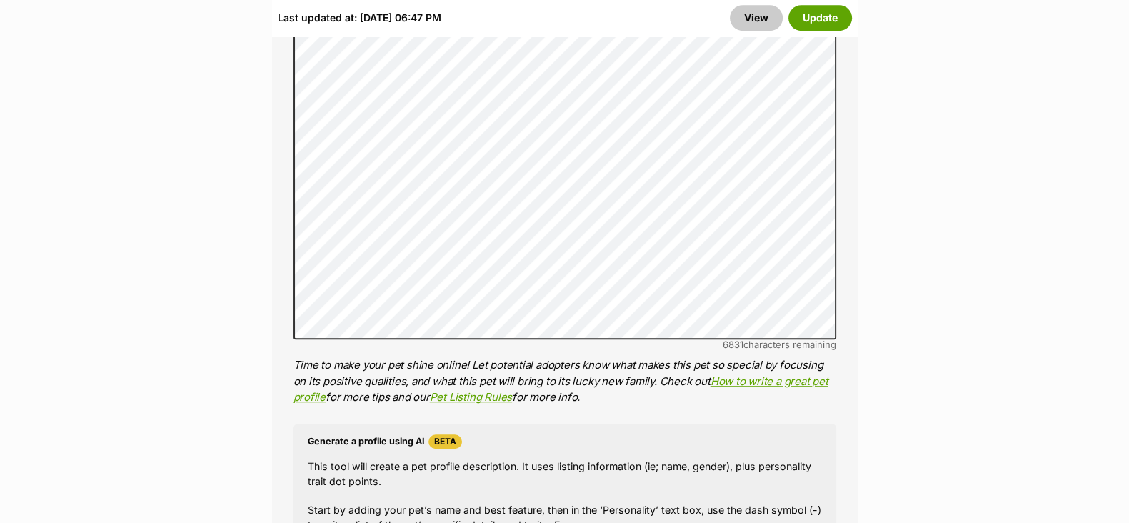
scroll to position [1119, 0]
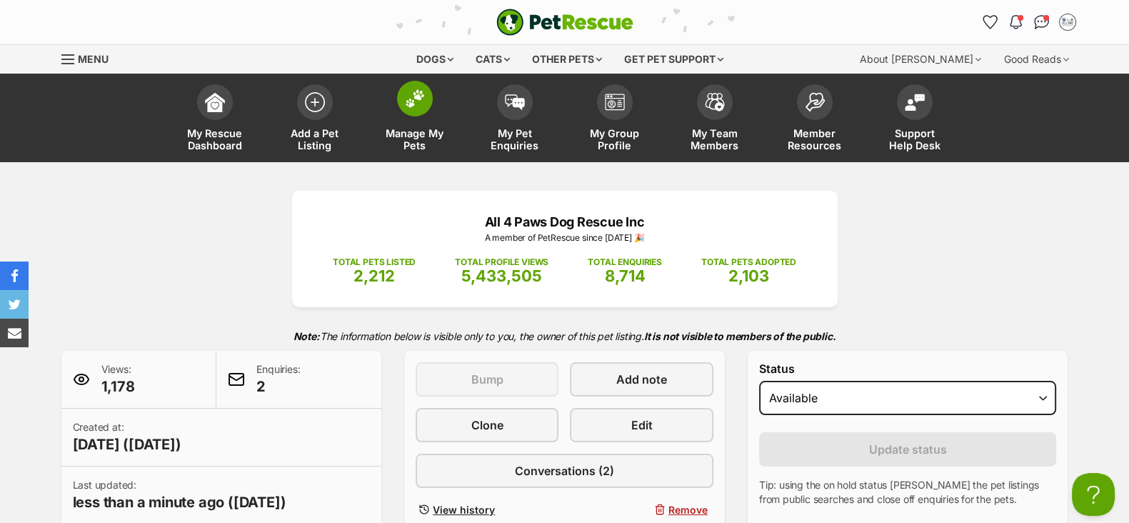
click at [414, 109] on span at bounding box center [415, 99] width 36 height 36
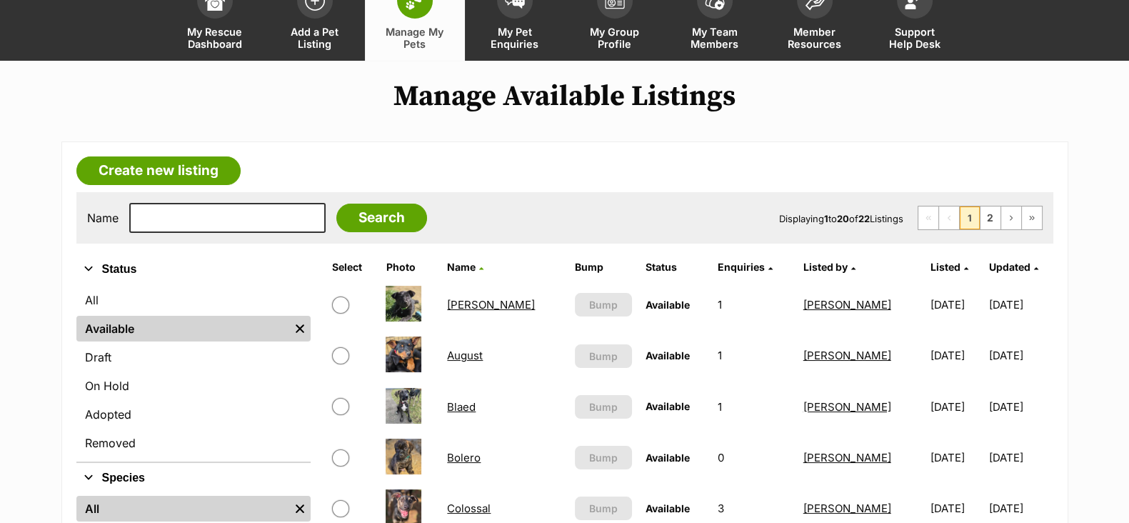
scroll to position [89, 0]
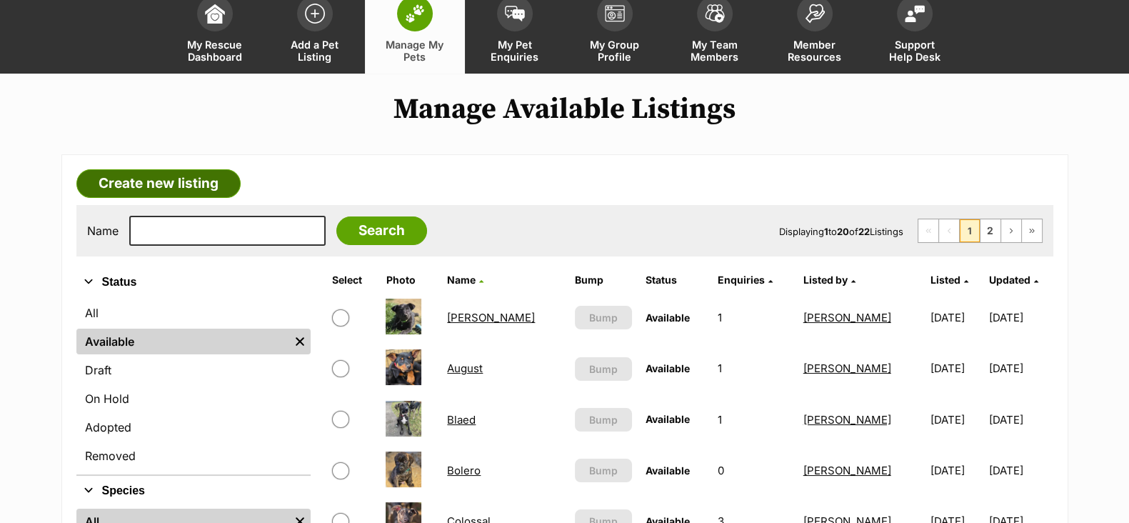
click at [185, 186] on link "Create new listing" at bounding box center [158, 183] width 164 height 29
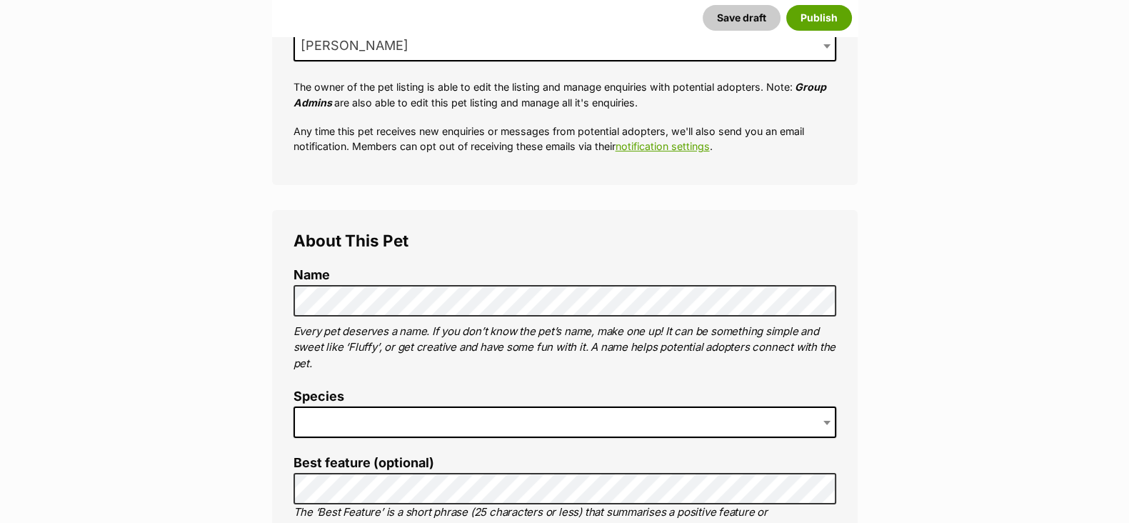
scroll to position [356, 0]
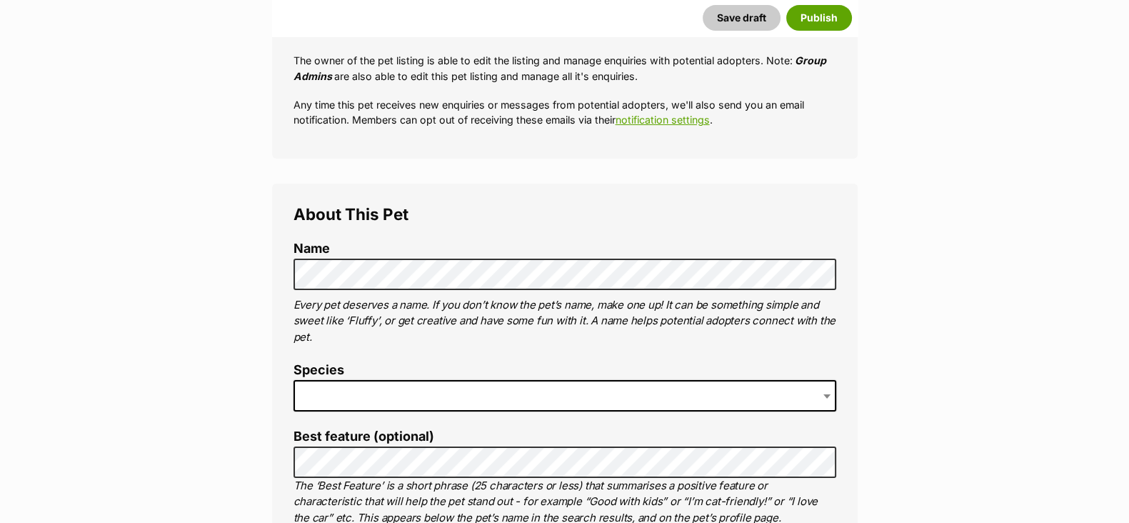
click at [350, 387] on span at bounding box center [565, 395] width 543 height 31
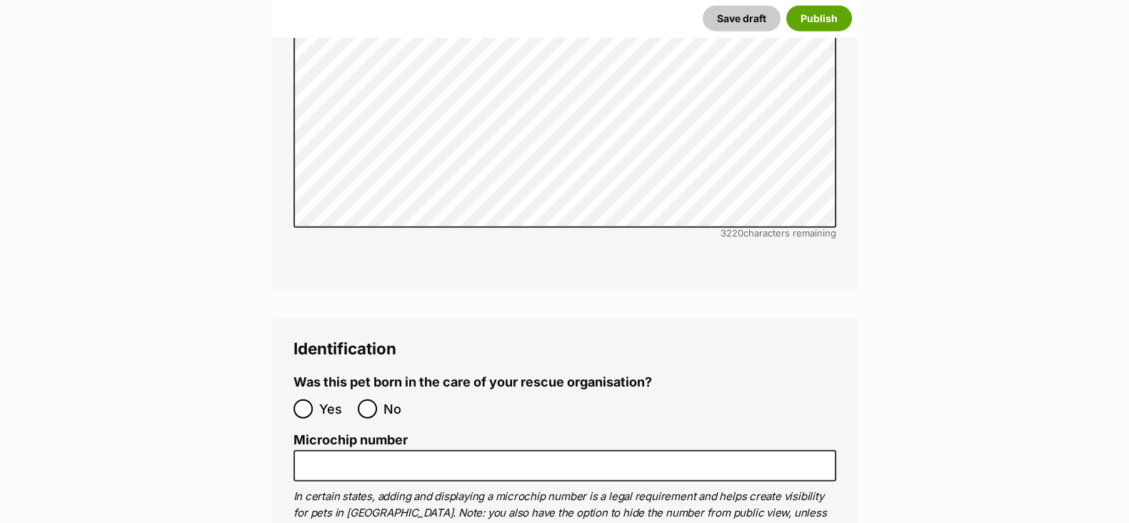
scroll to position [4463, 0]
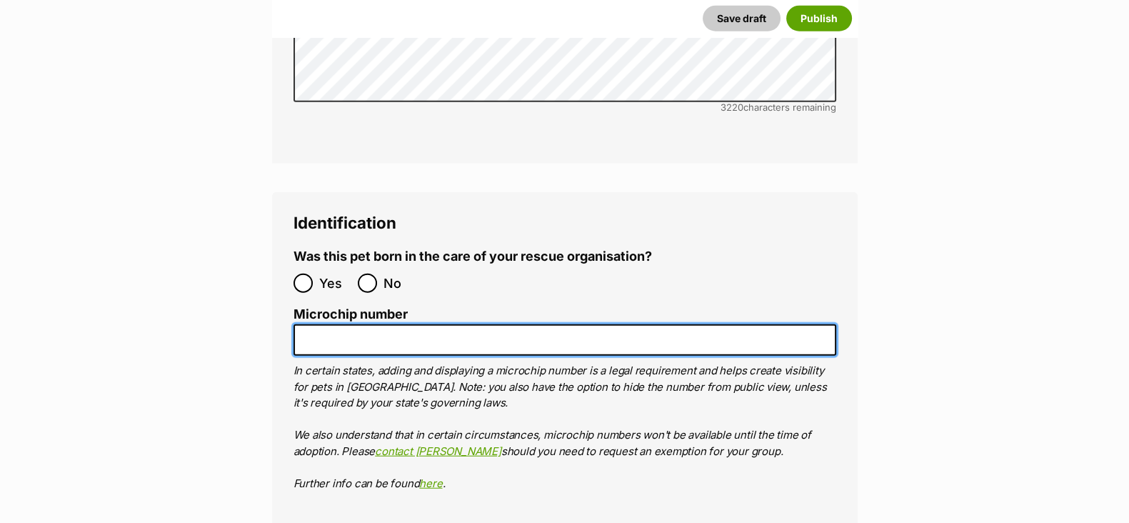
click at [314, 324] on input "Microchip number" at bounding box center [565, 340] width 543 height 32
paste input "956000017467543"
type input "956000017467543"
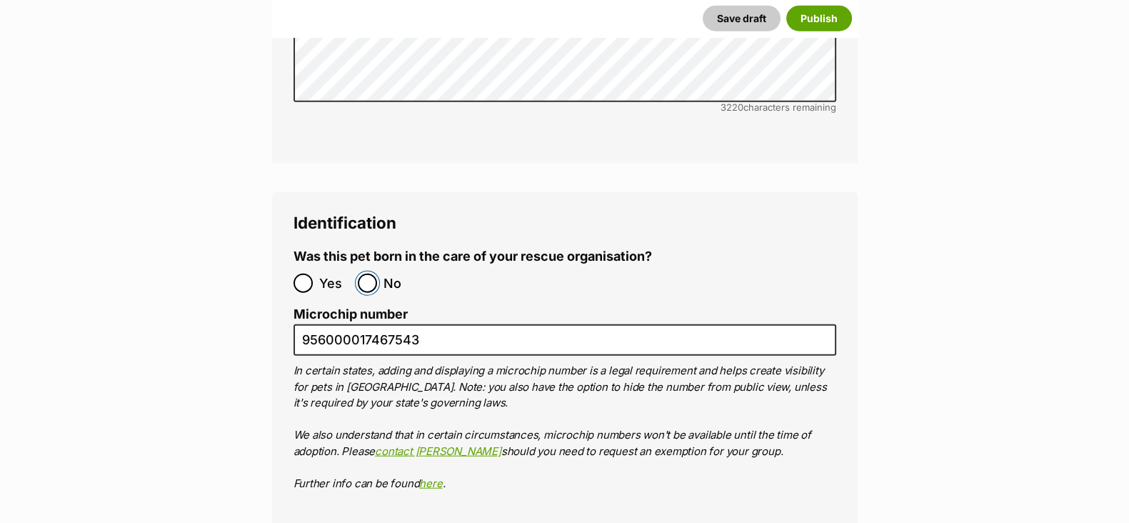
click at [372, 274] on input "No" at bounding box center [367, 283] width 19 height 19
radio input "true"
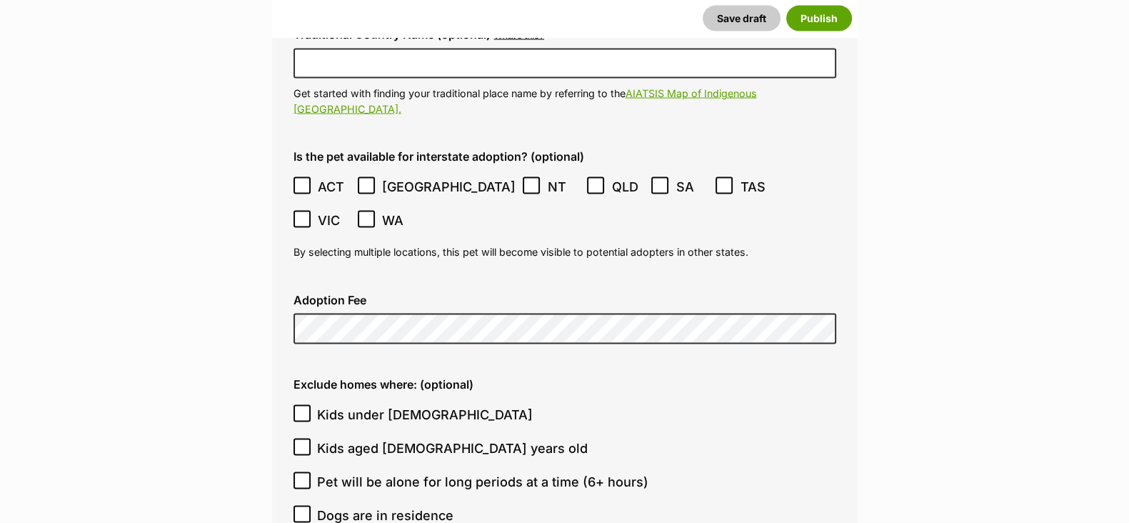
scroll to position [3482, 0]
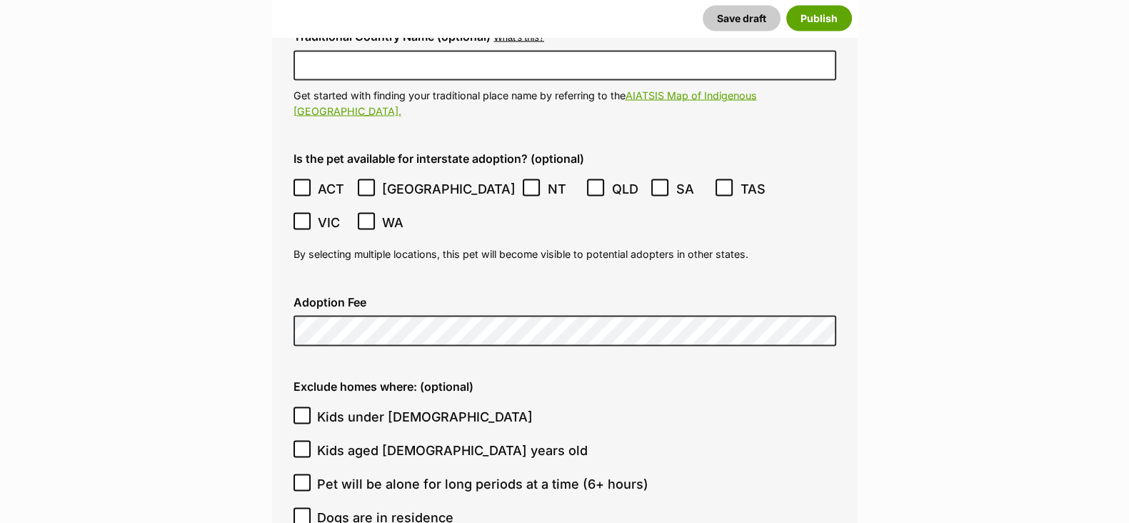
click at [348, 407] on span "Kids under [DEMOGRAPHIC_DATA]" at bounding box center [425, 416] width 216 height 19
click at [311, 407] on input "Kids under [DEMOGRAPHIC_DATA]" at bounding box center [302, 415] width 17 height 17
click at [339, 407] on span "Kids under [DEMOGRAPHIC_DATA]" at bounding box center [425, 416] width 216 height 19
click at [311, 407] on input "Kids under [DEMOGRAPHIC_DATA]" at bounding box center [302, 415] width 17 height 17
click at [329, 407] on span "Kids under [DEMOGRAPHIC_DATA]" at bounding box center [425, 416] width 216 height 19
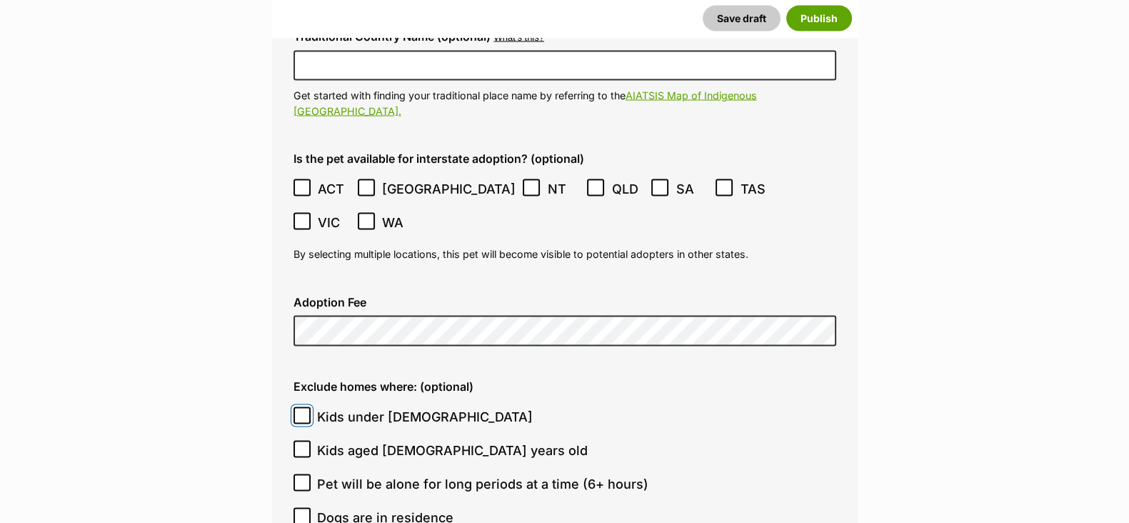
click at [311, 407] on input "Kids under [DEMOGRAPHIC_DATA]" at bounding box center [302, 415] width 17 height 17
checkbox input "true"
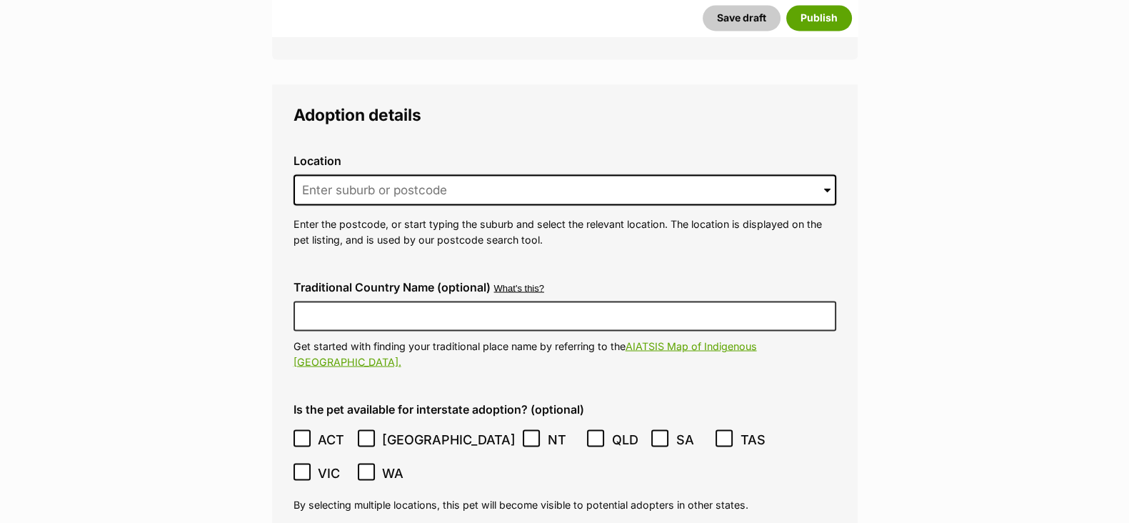
scroll to position [3214, 0]
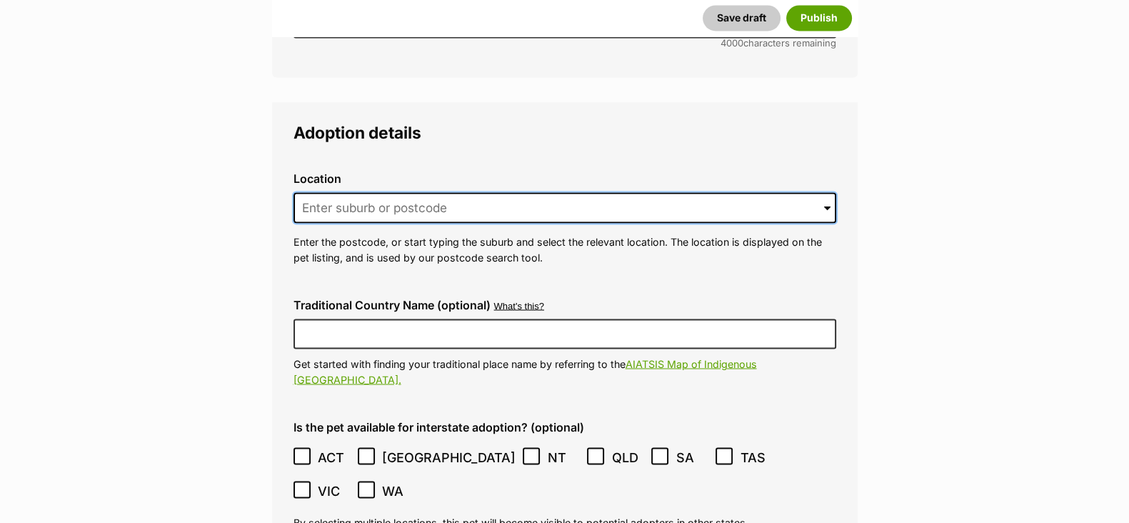
click at [333, 192] on input at bounding box center [565, 207] width 543 height 31
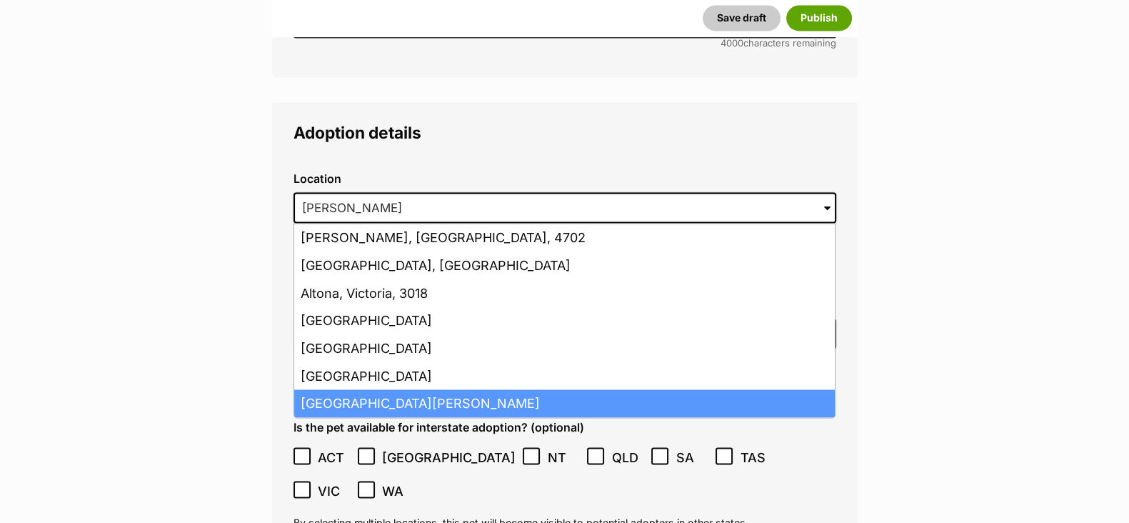
click at [375, 389] on li "Altona Meadows, Victoria, 3028" at bounding box center [564, 403] width 541 height 28
type input "Altona Meadows, Victoria, 3028"
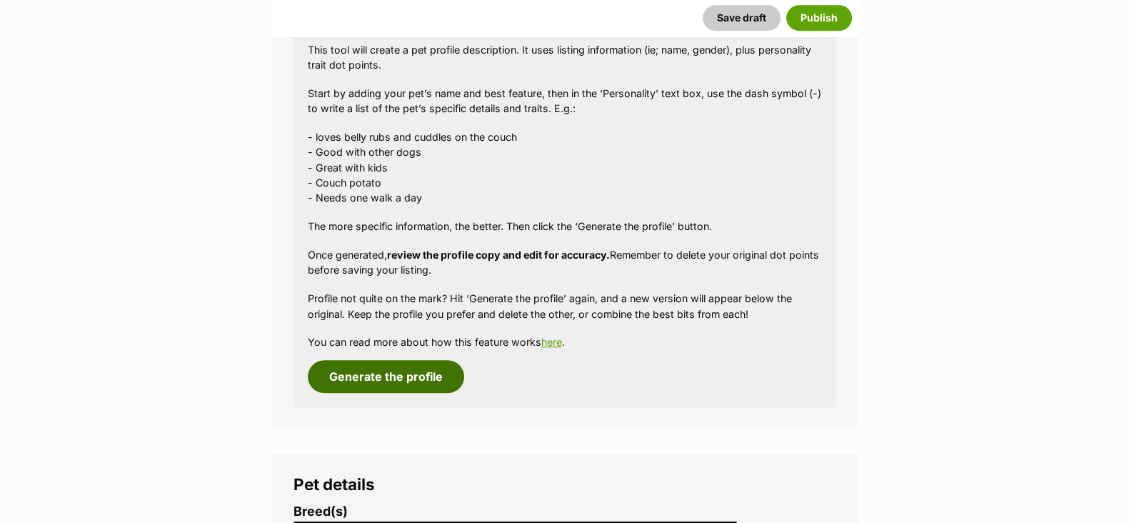
scroll to position [1308, 0]
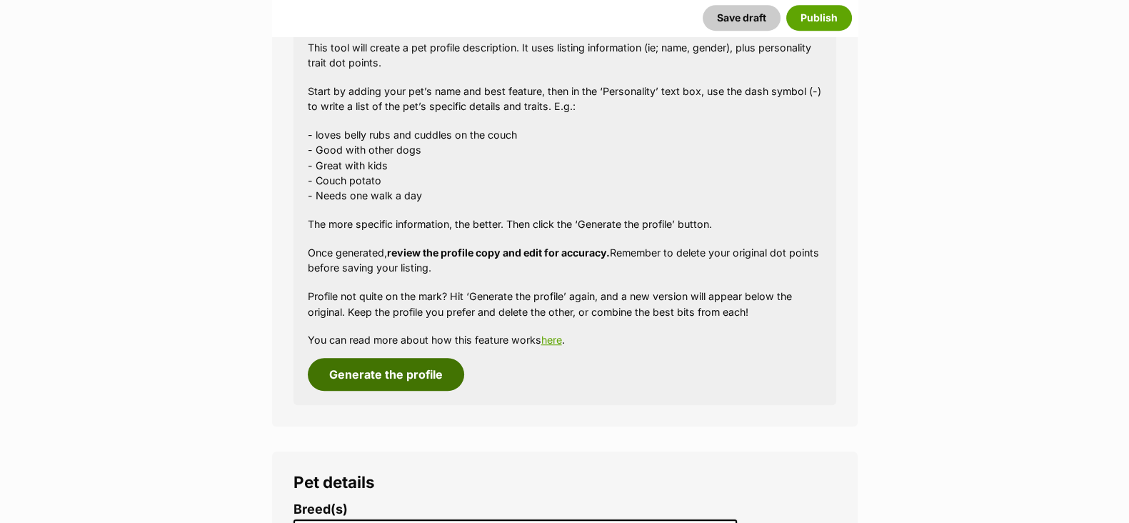
click at [386, 379] on button "Generate the profile" at bounding box center [386, 374] width 156 height 33
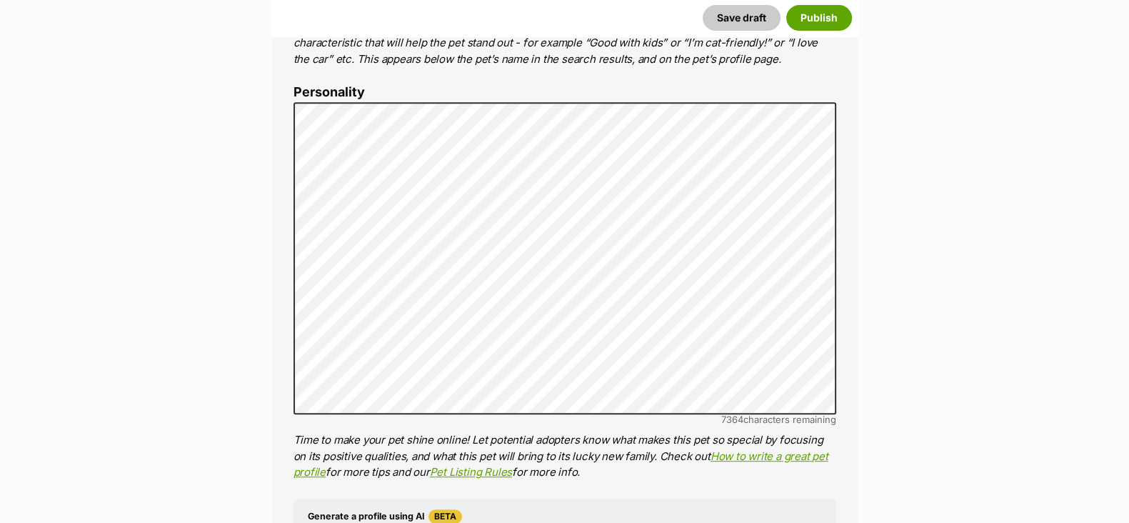
scroll to position [811, 0]
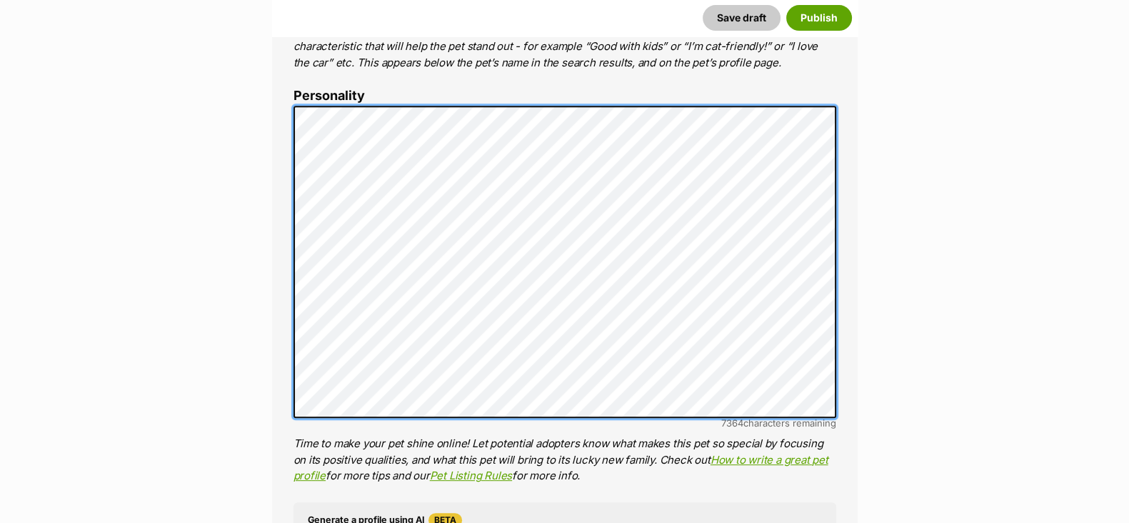
click at [287, 112] on div "About This Pet Name Henlo there, it looks like you might be using the pet name …" at bounding box center [565, 326] width 586 height 1195
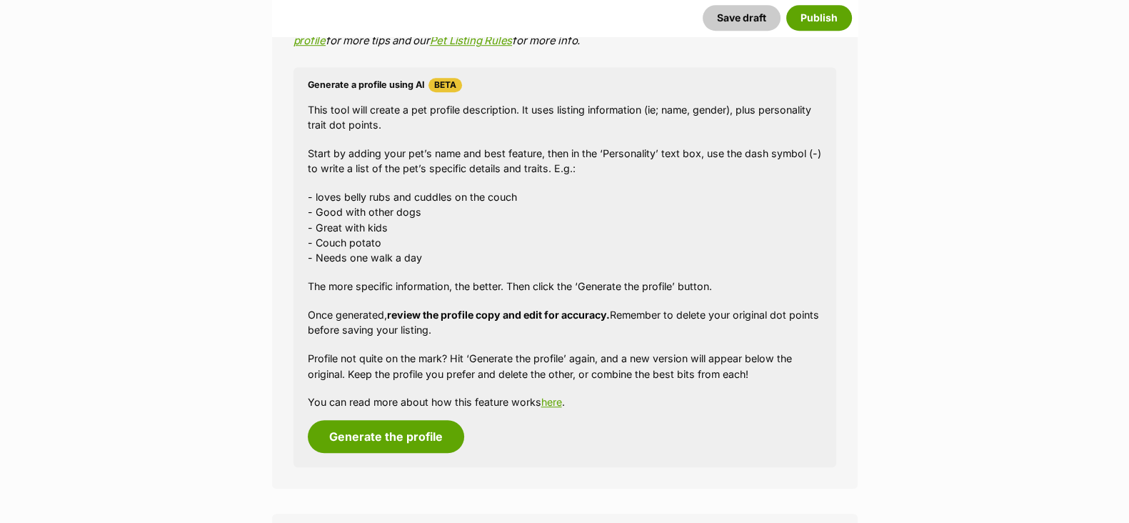
scroll to position [1436, 0]
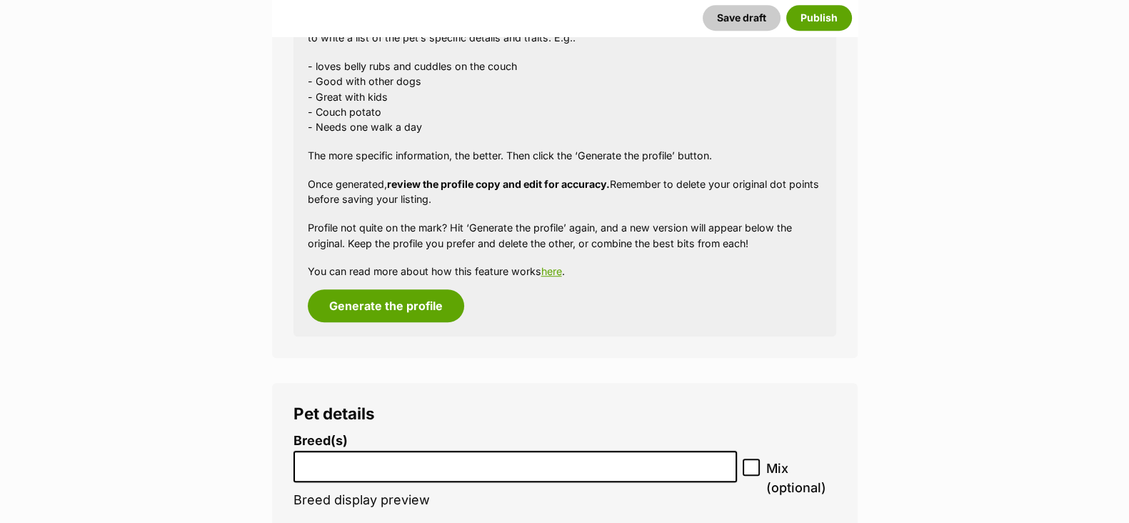
click at [337, 457] on input "search" at bounding box center [516, 463] width 434 height 15
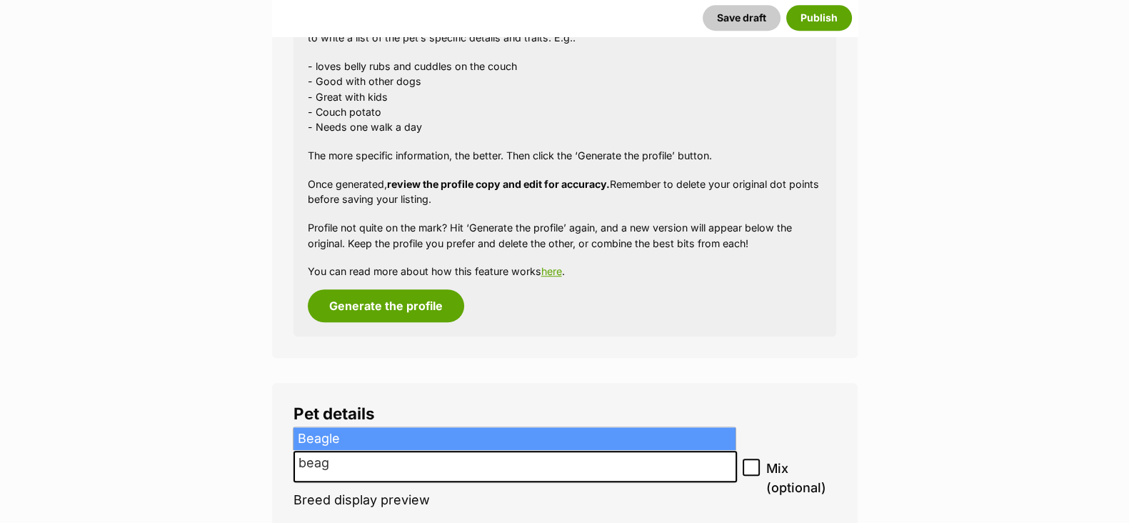
type input "beag"
select select "23"
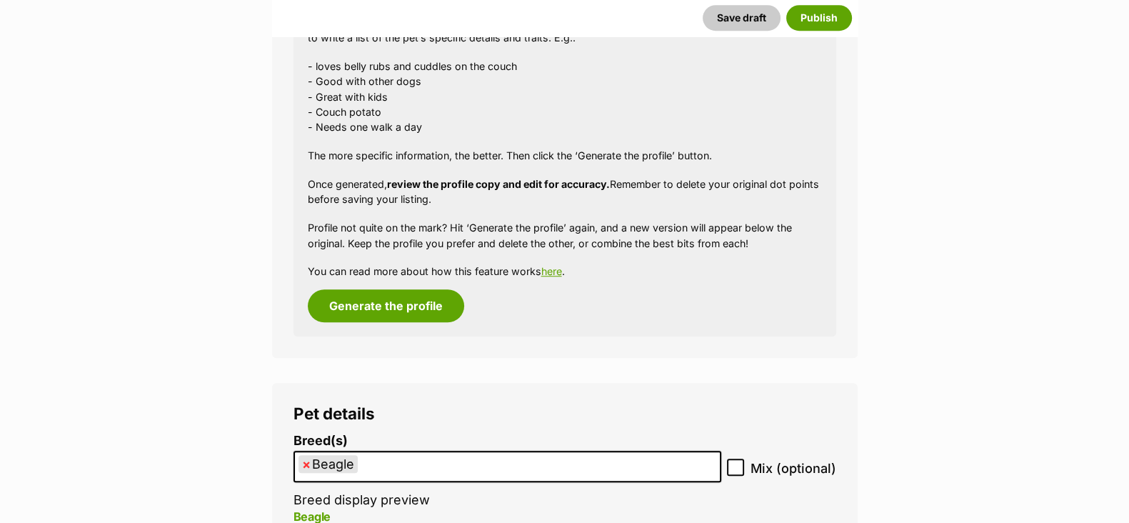
click at [380, 462] on ul "× Beagle" at bounding box center [507, 466] width 425 height 29
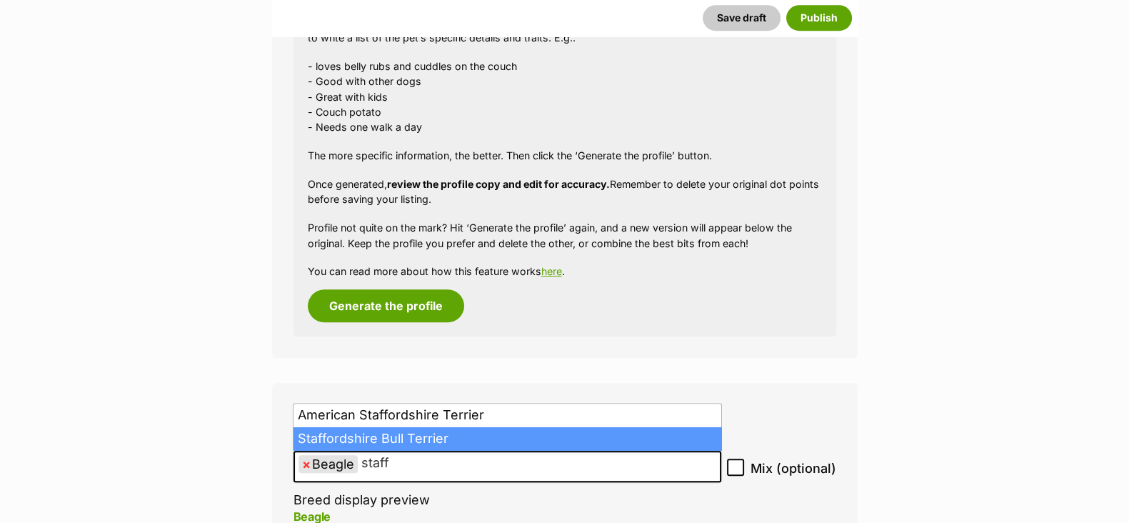
type input "staff"
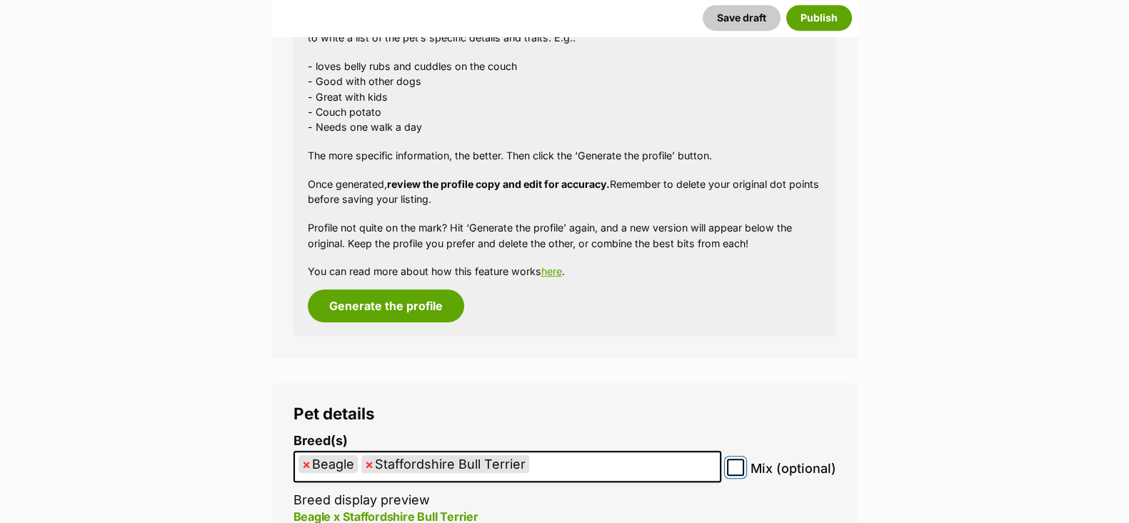
click at [741, 467] on input "Mix (optional)" at bounding box center [735, 467] width 17 height 17
checkbox input "true"
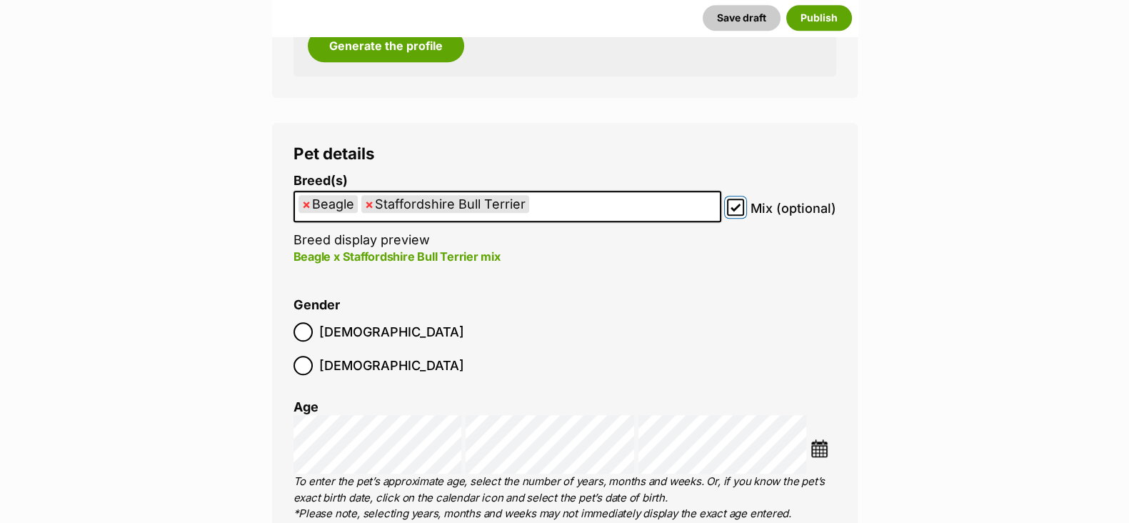
scroll to position [1704, 0]
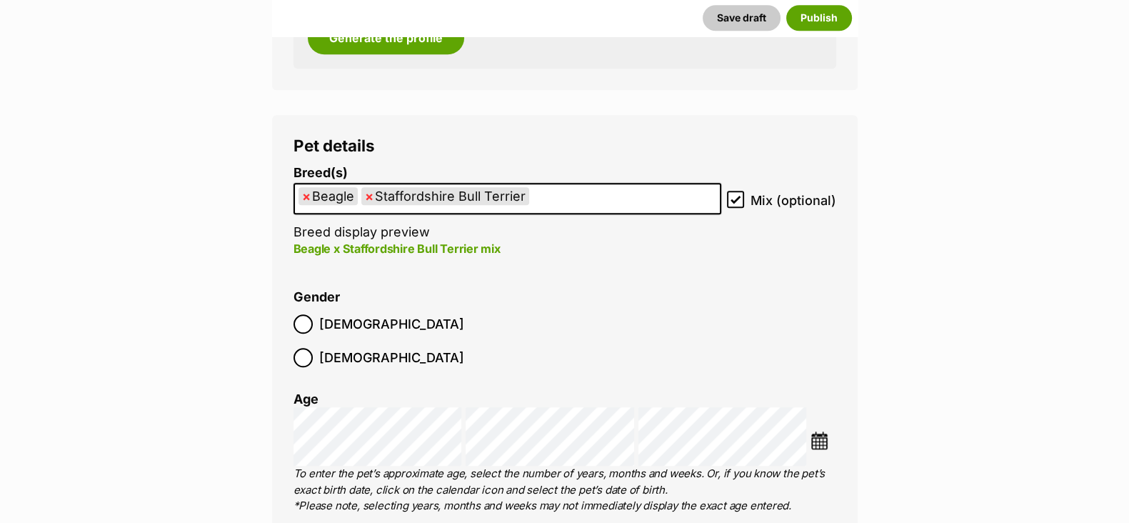
click at [821, 431] on img at bounding box center [820, 440] width 18 height 18
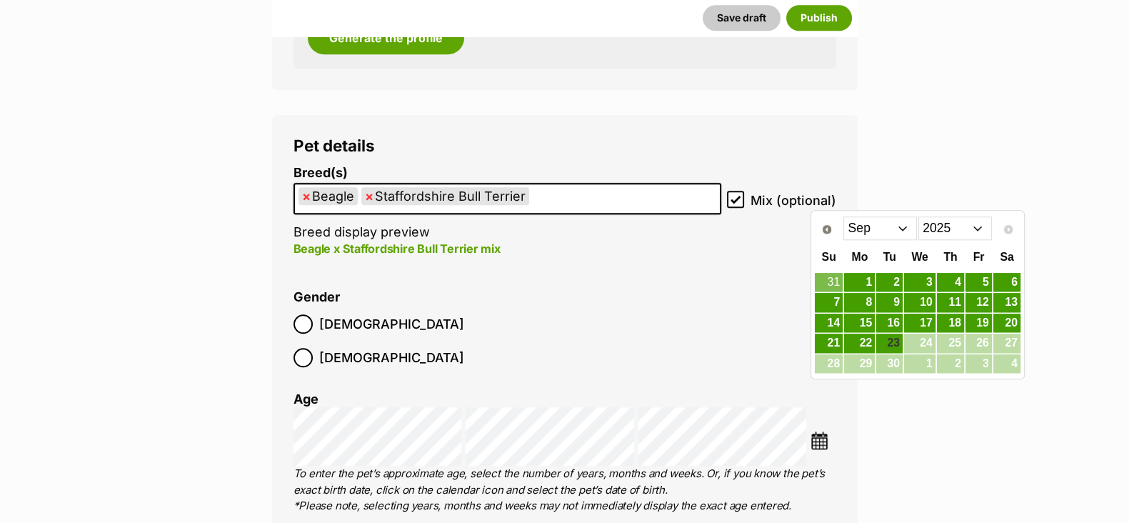
click at [868, 237] on select "Jan Feb Mar Apr May Jun Jul Aug Sep" at bounding box center [880, 227] width 74 height 23
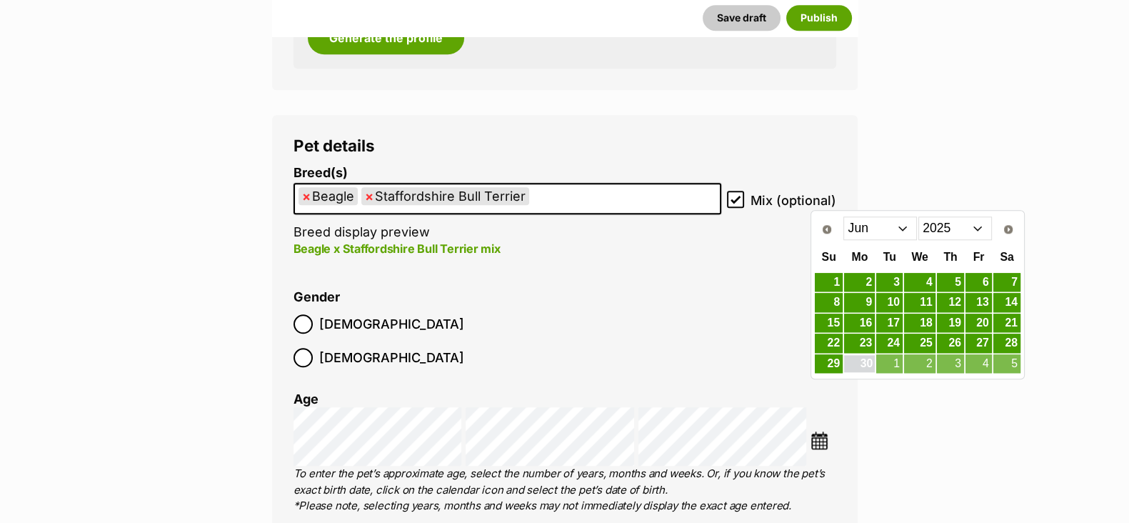
click at [861, 362] on link "30" at bounding box center [859, 364] width 31 height 18
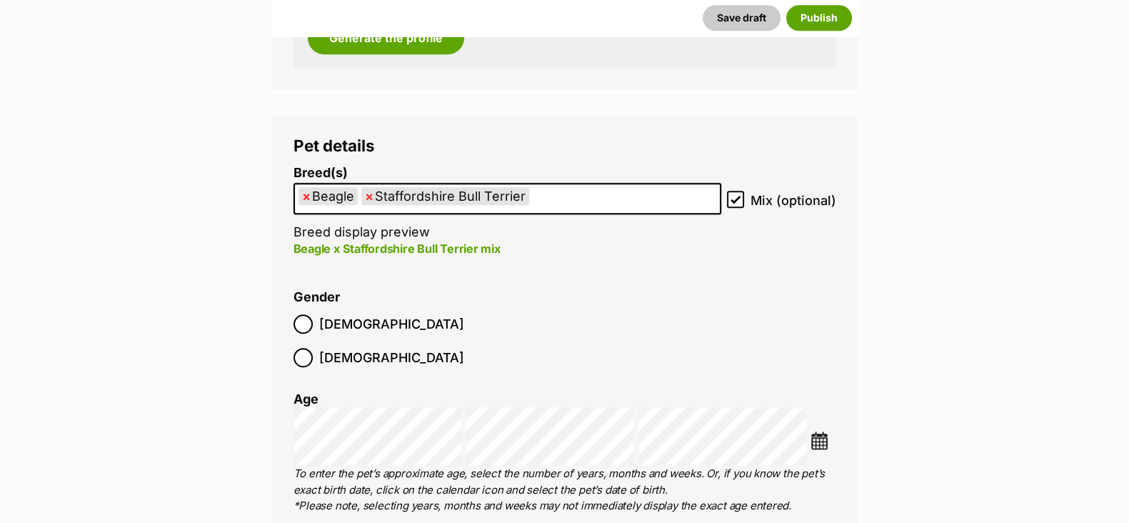
click at [821, 431] on img at bounding box center [820, 440] width 18 height 18
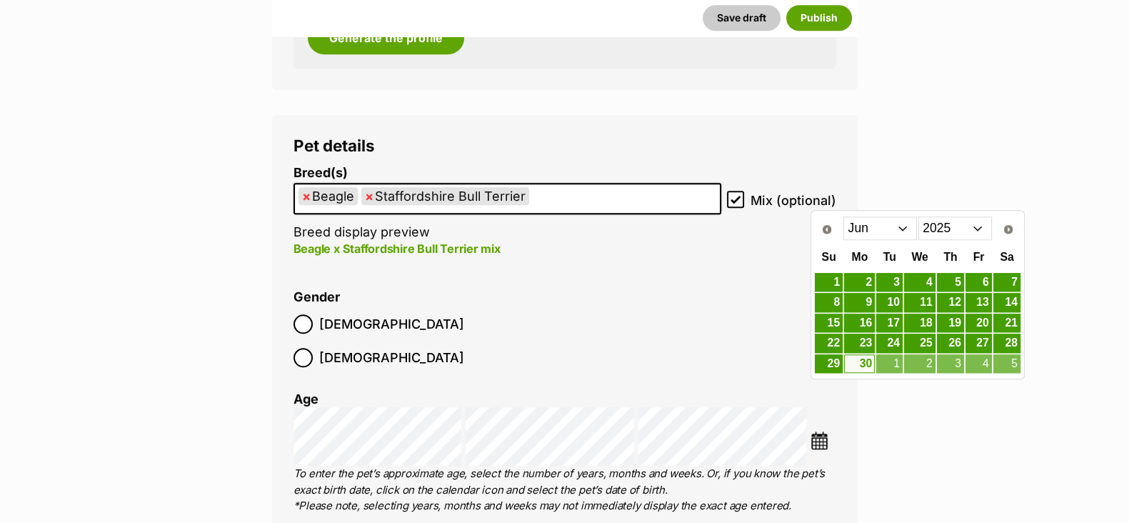
click at [958, 231] on select "2015 2016 2017 2018 2019 2020 2021 2022 2023 2024 2025" at bounding box center [955, 227] width 74 height 23
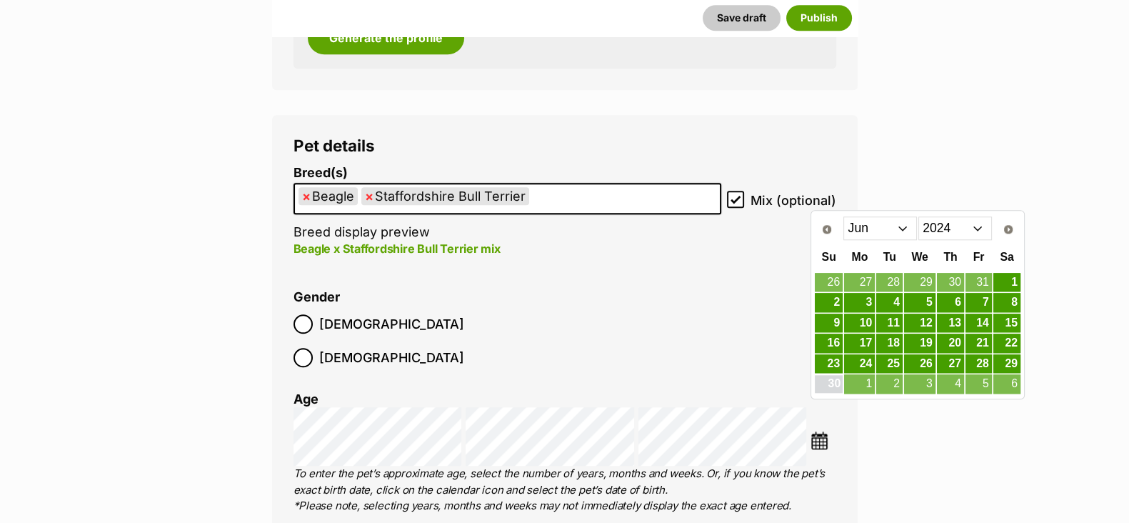
click at [835, 376] on link "30" at bounding box center [829, 384] width 28 height 18
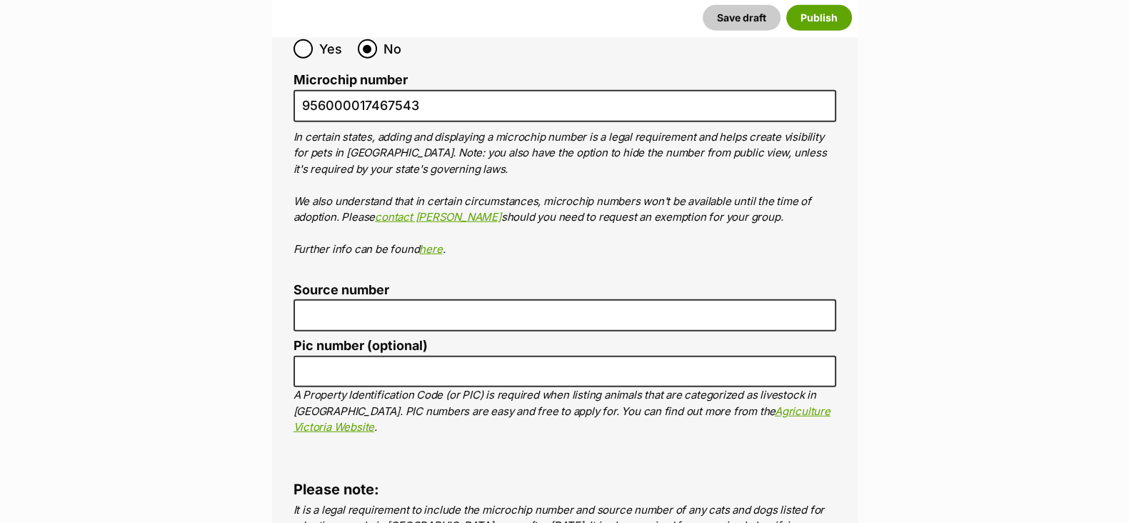
scroll to position [4829, 0]
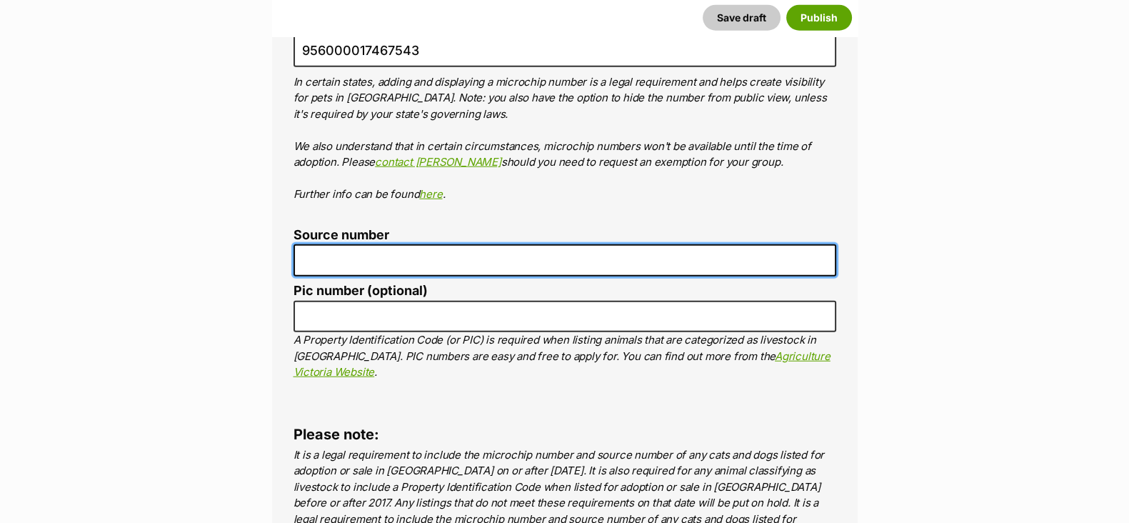
drag, startPoint x: 334, startPoint y: 173, endPoint x: 339, endPoint y: 181, distance: 9.9
click at [334, 244] on input "Source number" at bounding box center [565, 260] width 543 height 32
type input "RE100527"
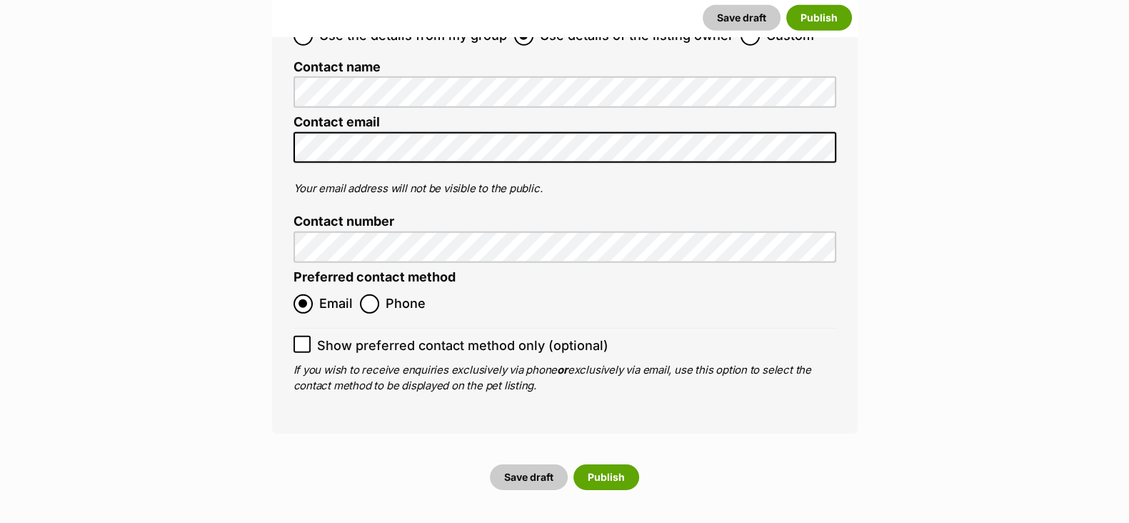
scroll to position [5543, 0]
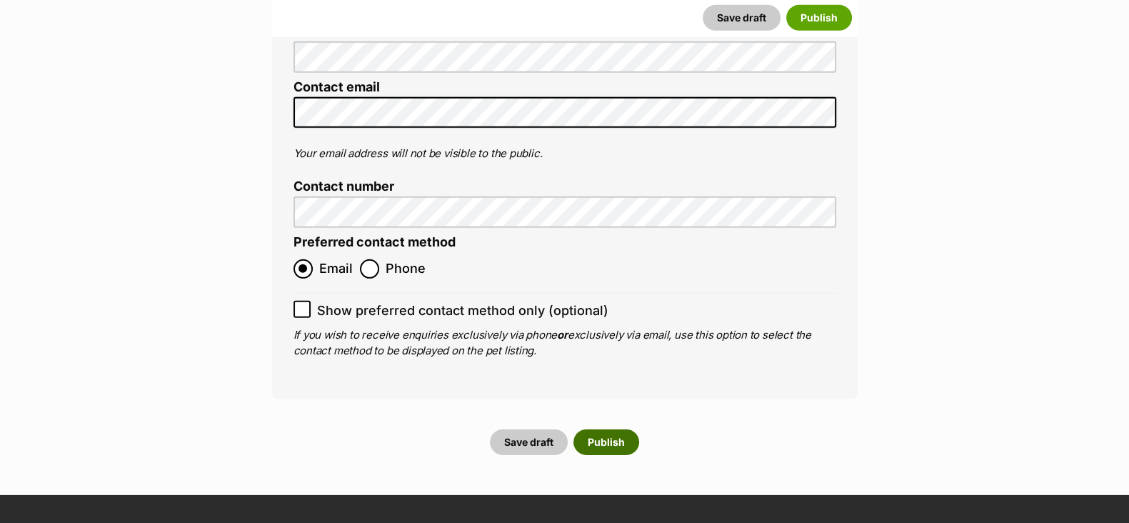
drag, startPoint x: 616, startPoint y: 322, endPoint x: 493, endPoint y: 282, distance: 129.2
click at [613, 429] on button "Publish" at bounding box center [606, 442] width 66 height 26
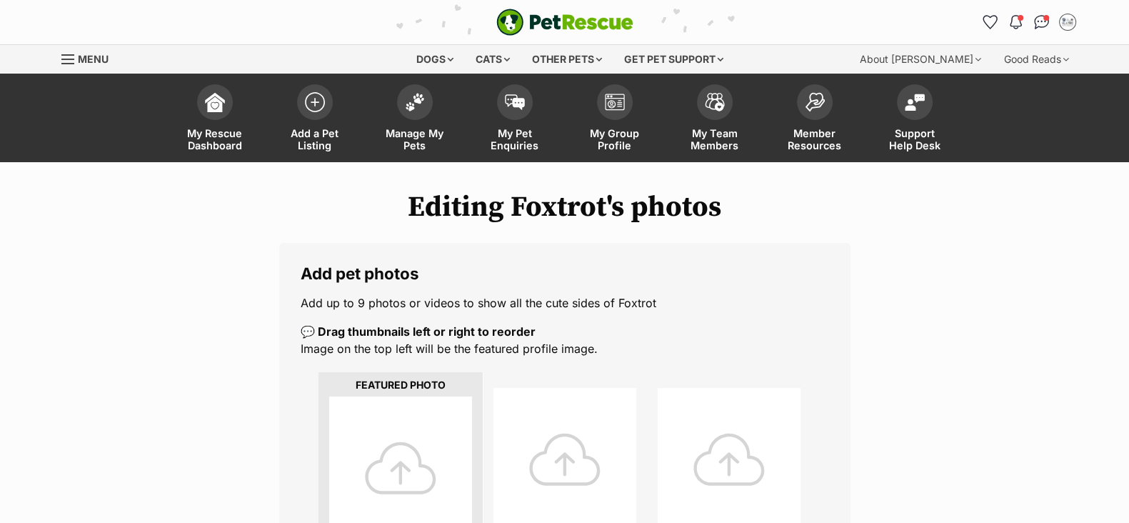
click at [408, 431] on div at bounding box center [400, 467] width 143 height 143
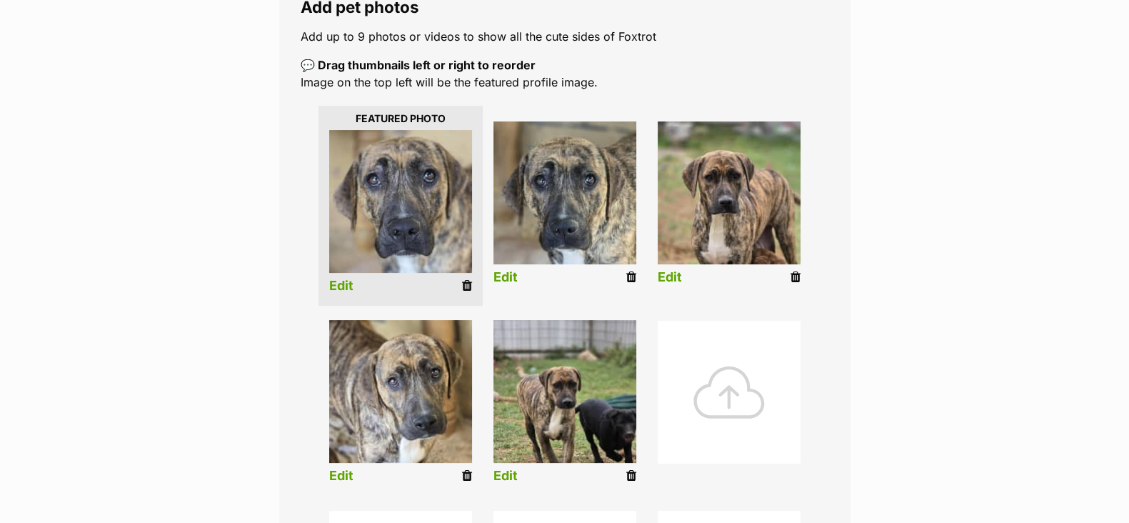
scroll to position [268, 0]
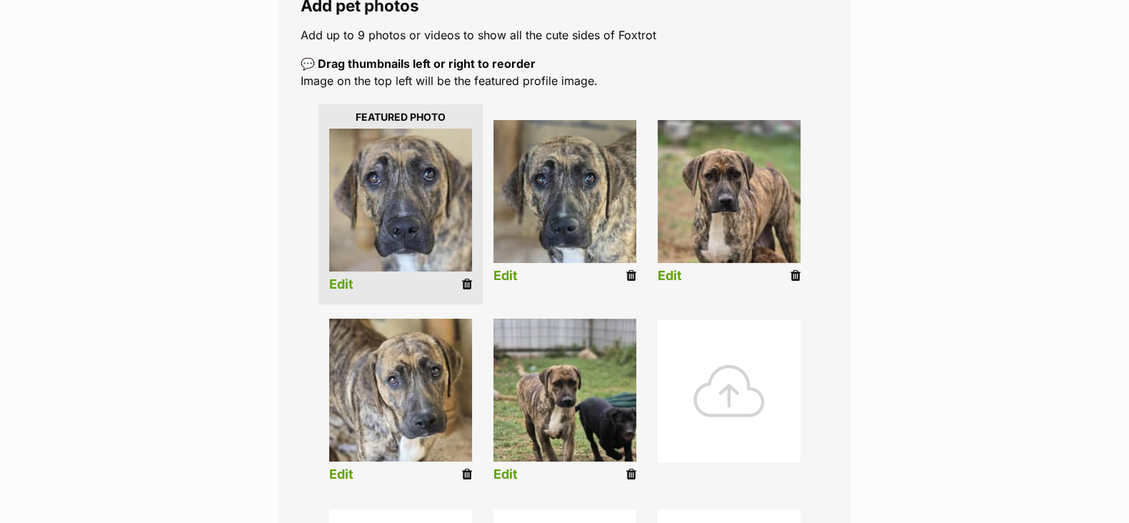
click at [509, 473] on link "Edit" at bounding box center [506, 474] width 24 height 15
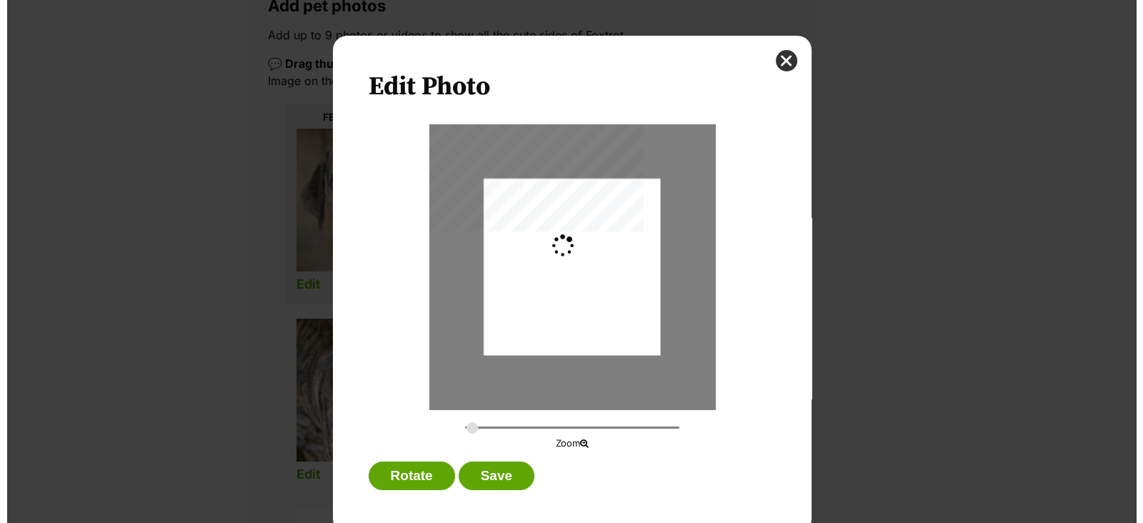
scroll to position [0, 0]
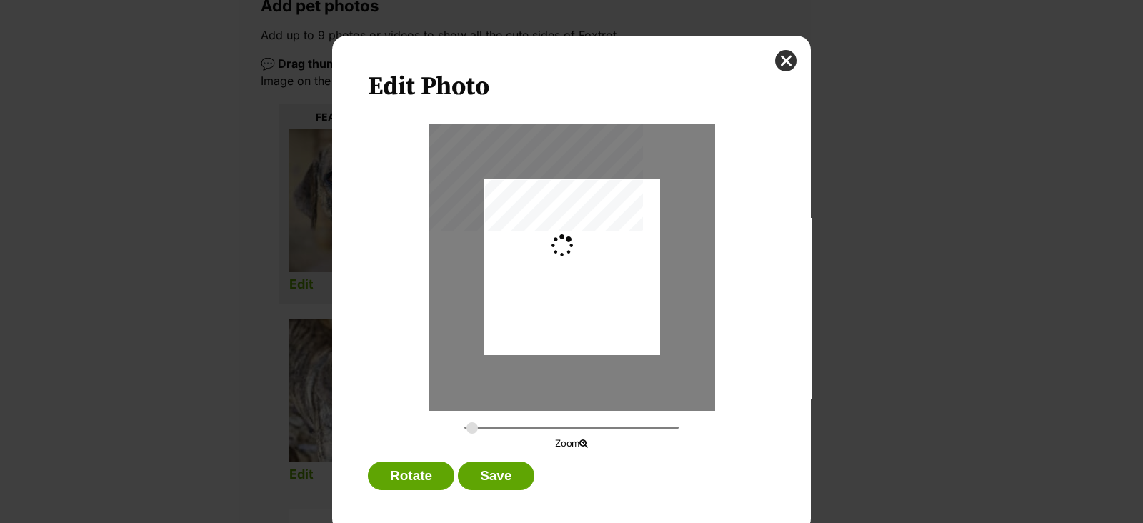
type input "0.2744"
drag, startPoint x: 623, startPoint y: 349, endPoint x: 634, endPoint y: 320, distance: 31.2
click at [634, 320] on div "Dialog Window - Close (Press escape to close)" at bounding box center [571, 238] width 176 height 235
click at [500, 471] on button "Save" at bounding box center [496, 475] width 76 height 29
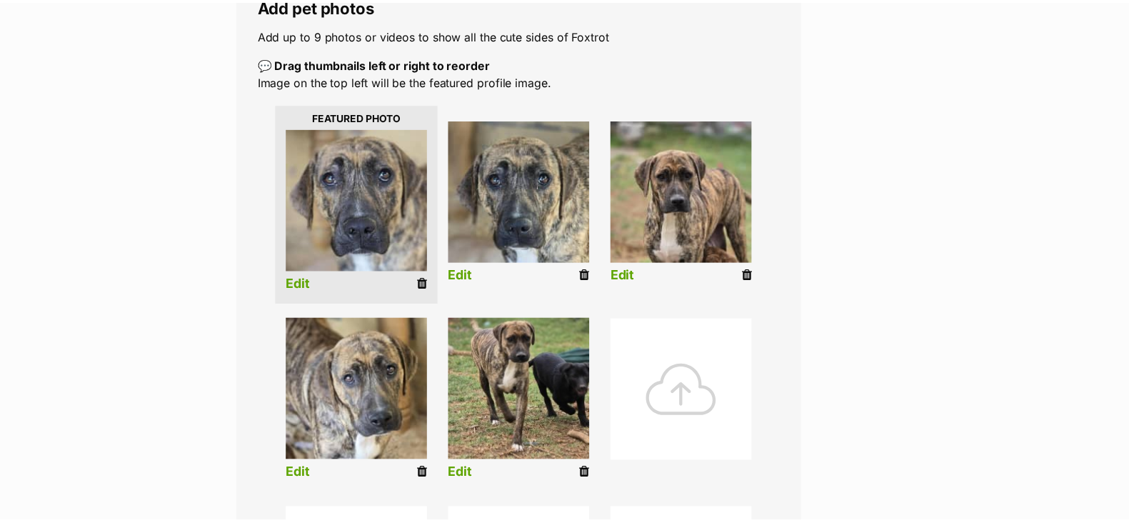
scroll to position [268, 0]
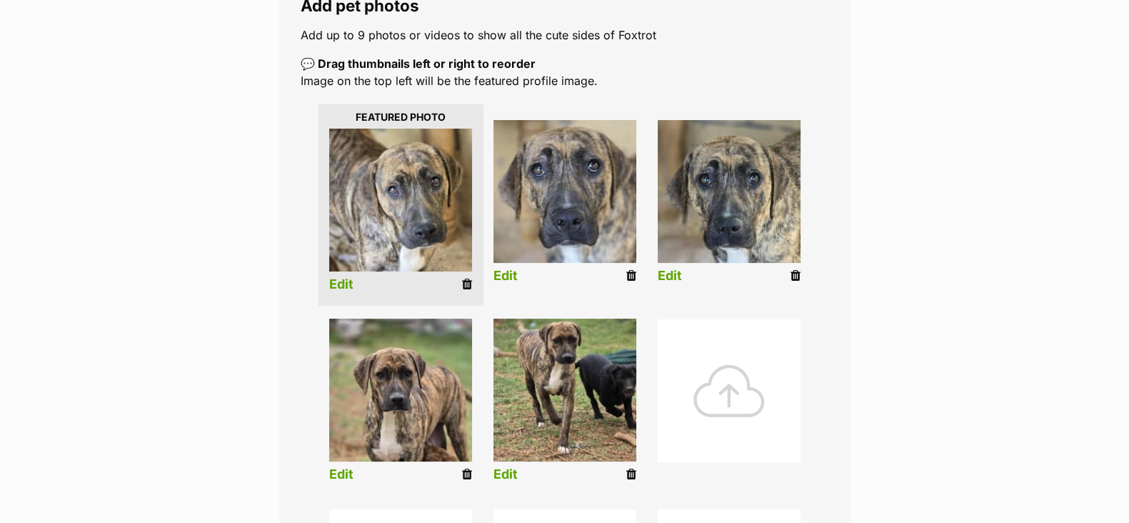
click at [399, 218] on img at bounding box center [400, 200] width 143 height 143
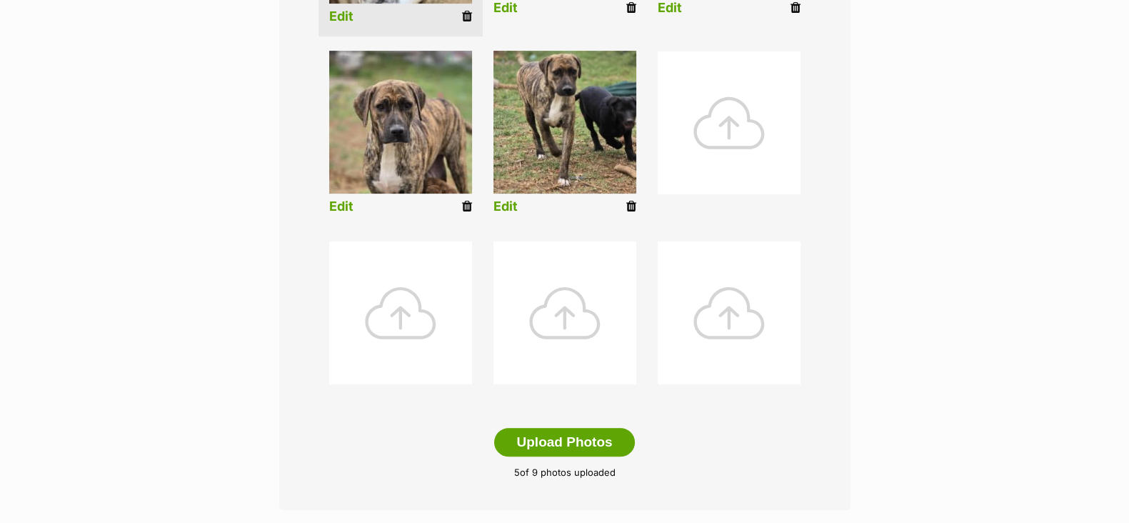
scroll to position [713, 0]
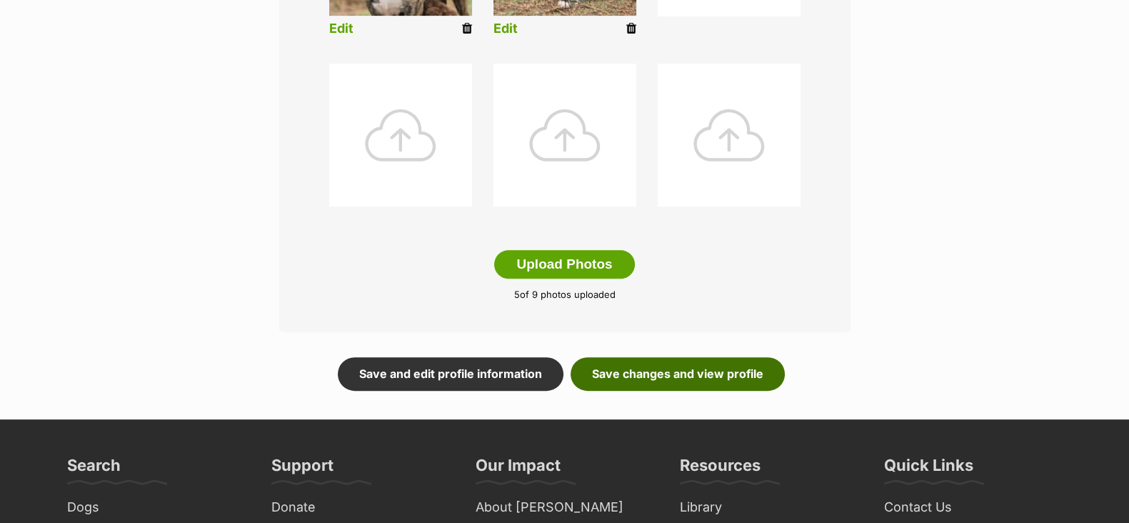
drag, startPoint x: 716, startPoint y: 368, endPoint x: 639, endPoint y: 365, distance: 76.5
click at [716, 368] on link "Save changes and view profile" at bounding box center [678, 373] width 214 height 33
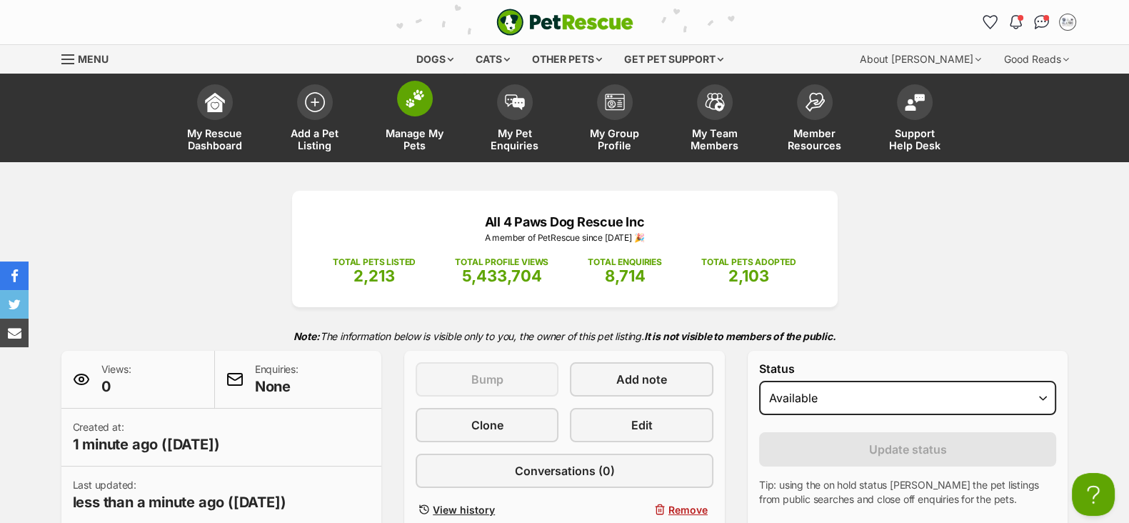
click at [425, 140] on span "Manage My Pets" at bounding box center [415, 139] width 64 height 24
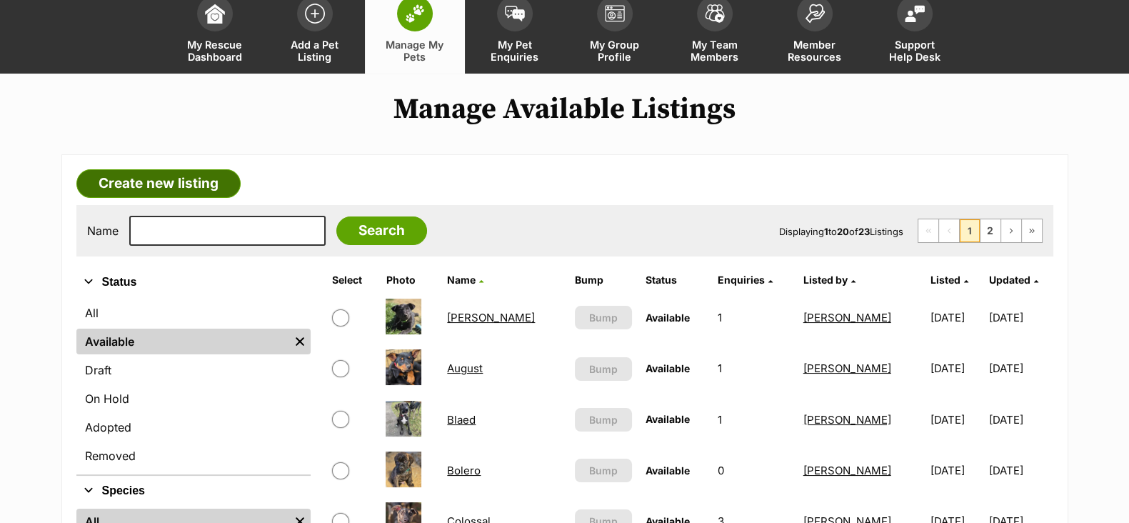
scroll to position [89, 0]
click at [146, 169] on link "Create new listing" at bounding box center [158, 183] width 164 height 29
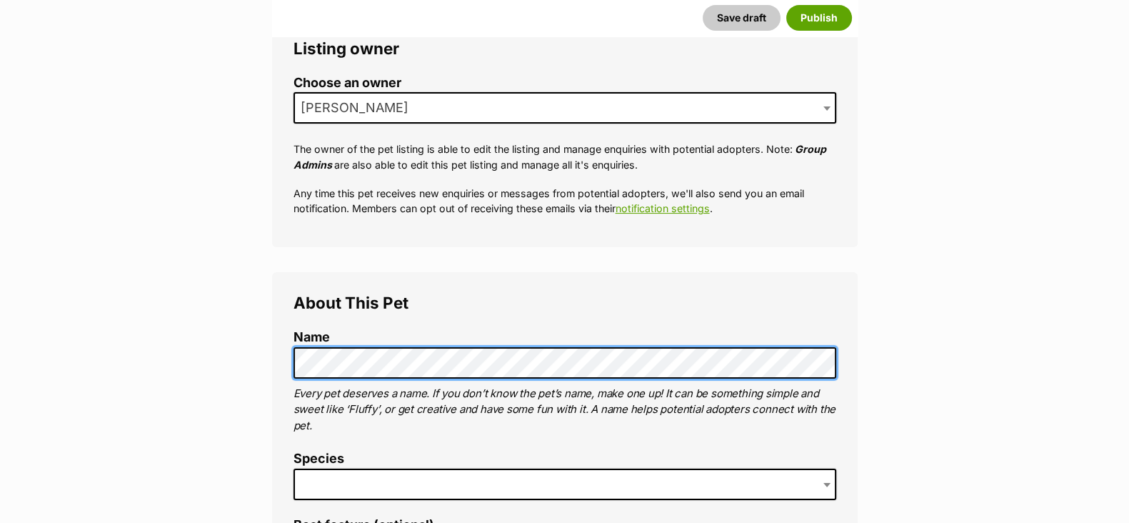
scroll to position [356, 0]
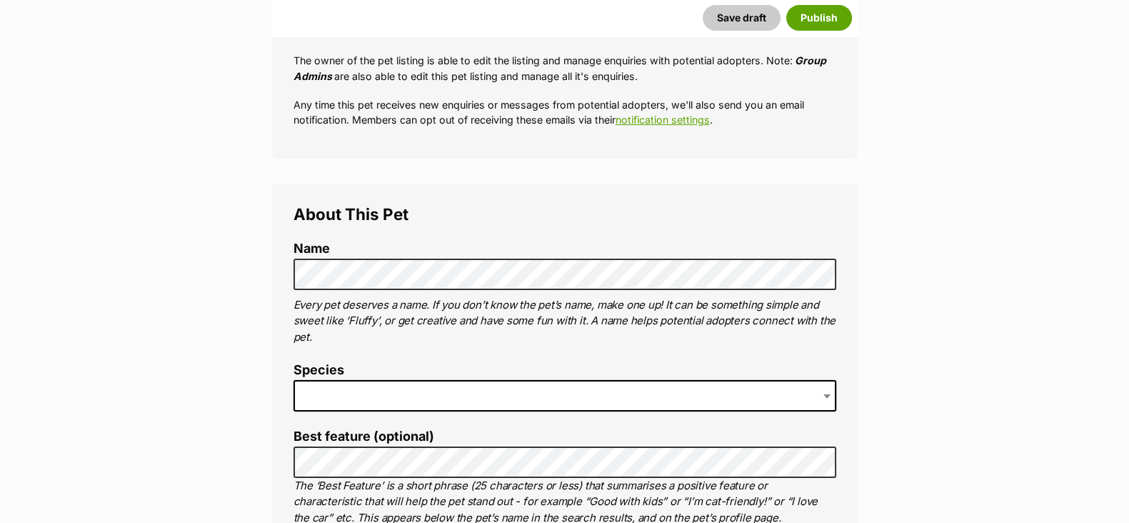
click at [340, 390] on span at bounding box center [565, 395] width 543 height 31
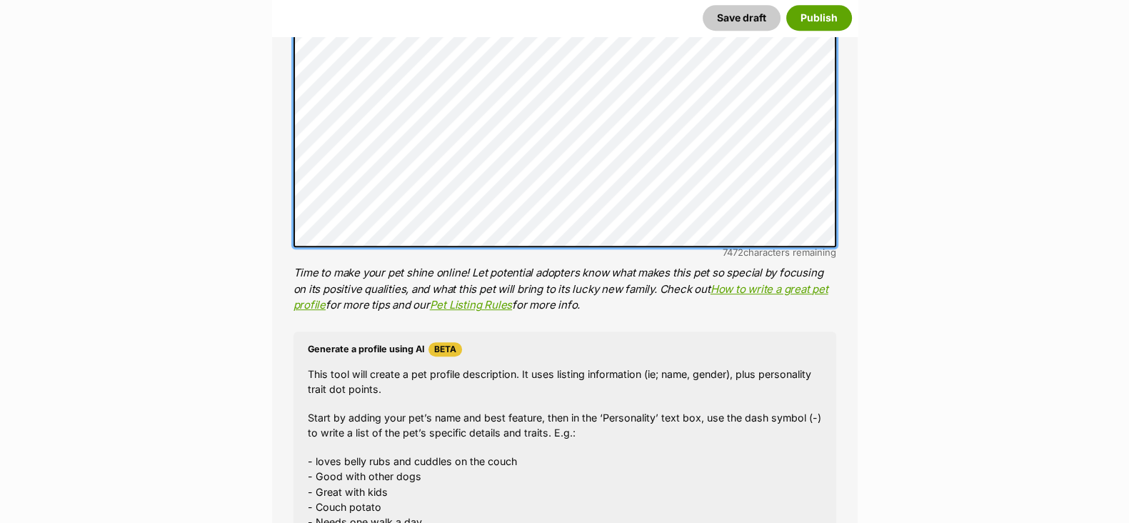
scroll to position [1249, 0]
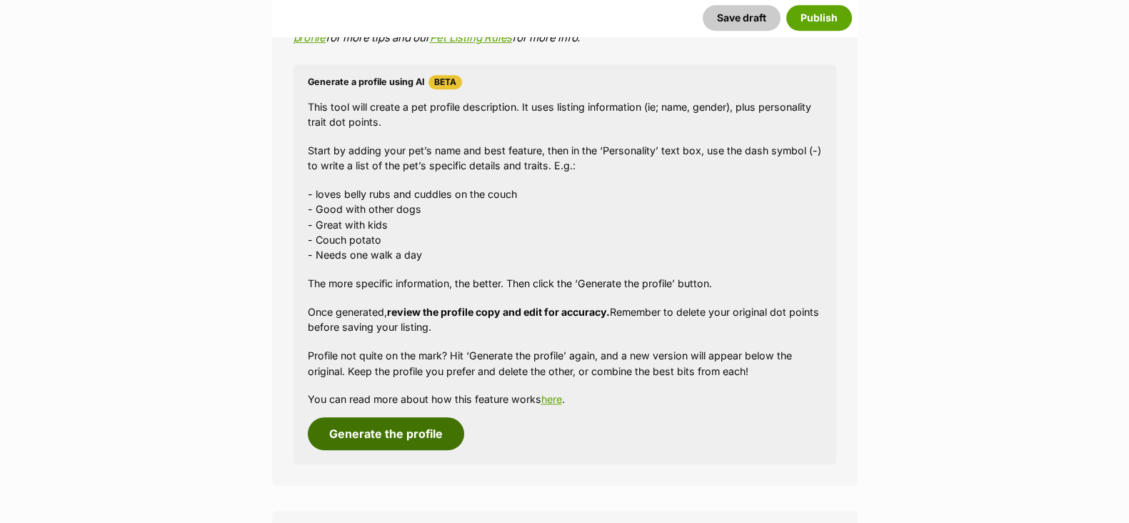
click at [364, 438] on button "Generate the profile" at bounding box center [386, 433] width 156 height 33
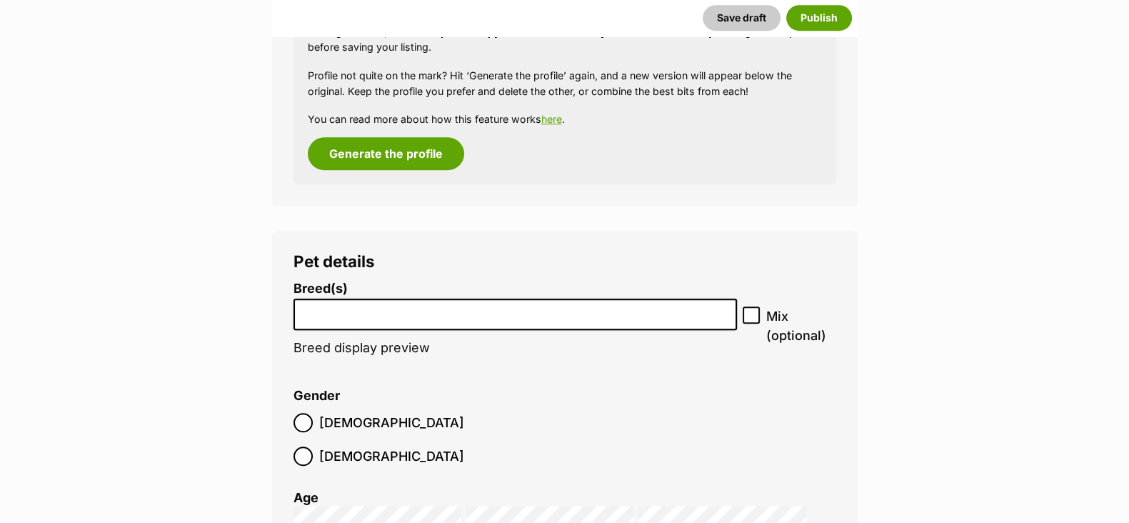
scroll to position [1615, 0]
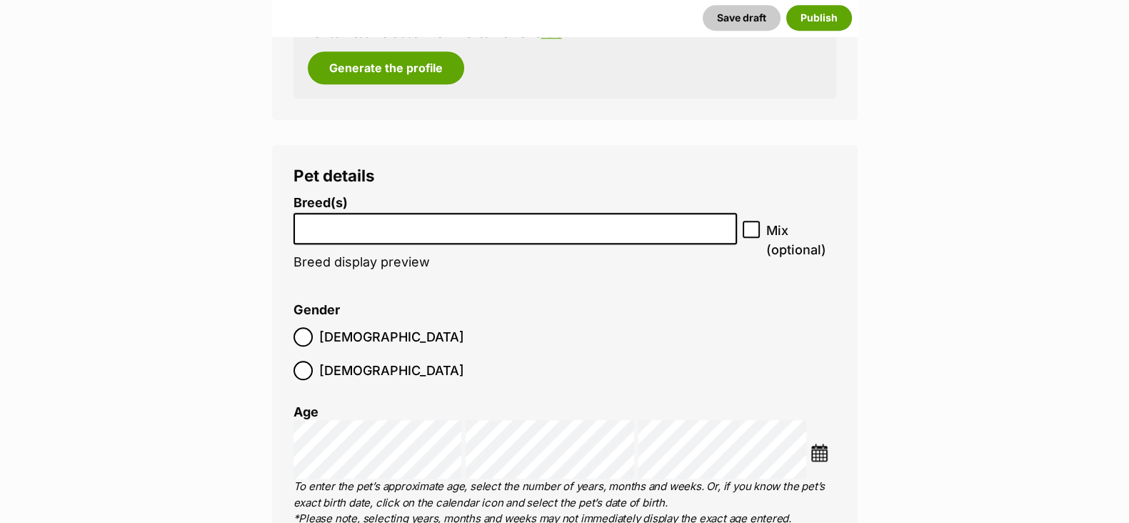
click at [382, 230] on input "search" at bounding box center [516, 225] width 434 height 15
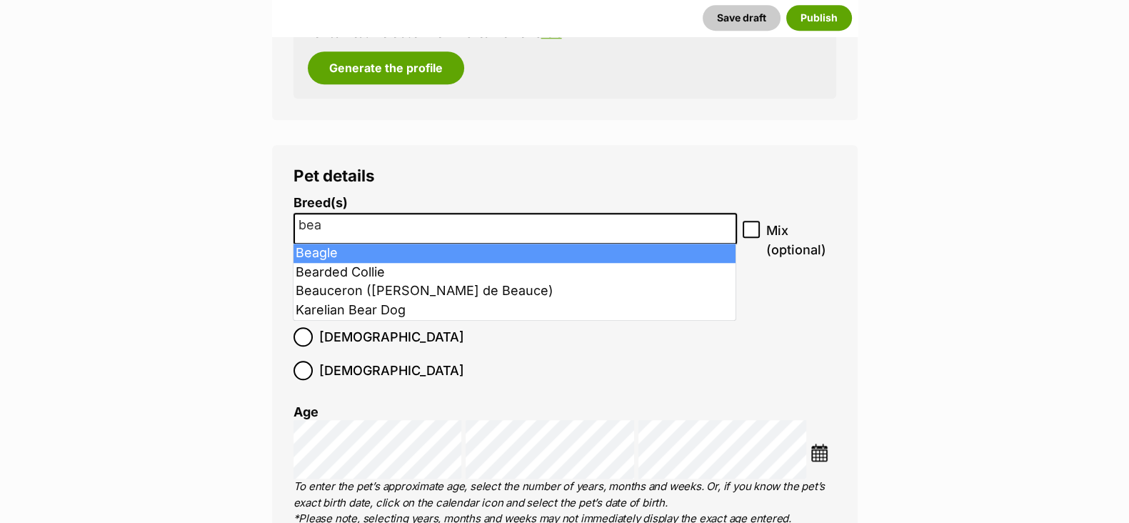
type input "bea"
select select "23"
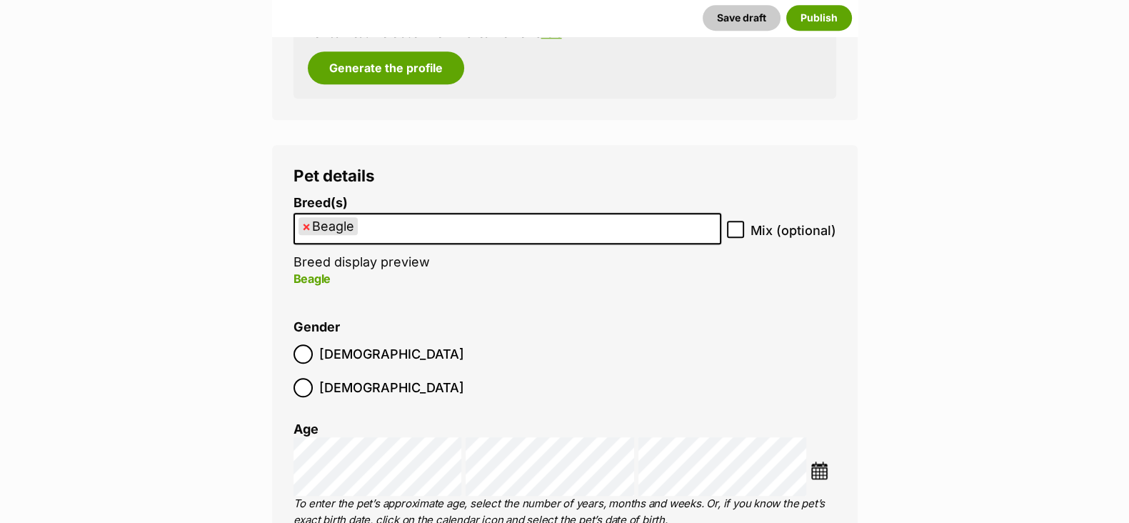
click at [399, 226] on ul "× Beagle" at bounding box center [507, 228] width 425 height 29
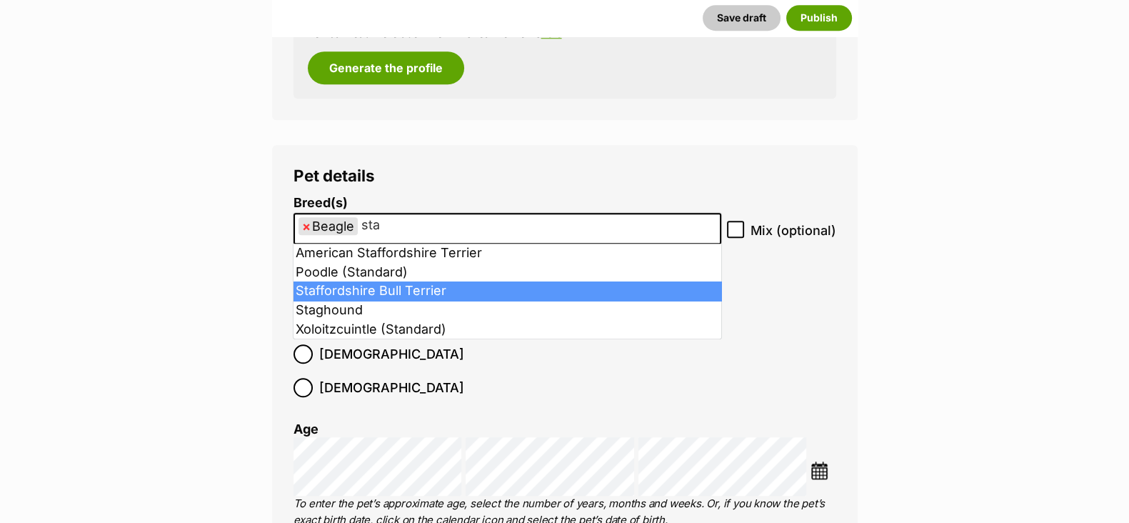
type input "sta"
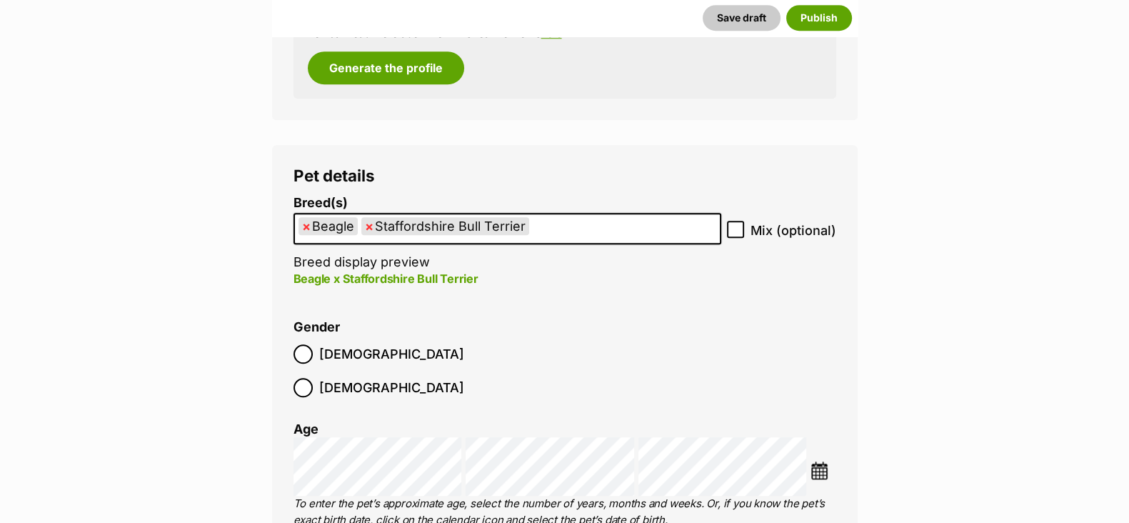
click at [739, 229] on icon at bounding box center [736, 229] width 10 height 10
click at [739, 229] on input "Mix (optional)" at bounding box center [735, 229] width 17 height 17
checkbox input "true"
click at [379, 378] on label "Female" at bounding box center [379, 387] width 171 height 19
click at [815, 461] on img at bounding box center [820, 470] width 18 height 18
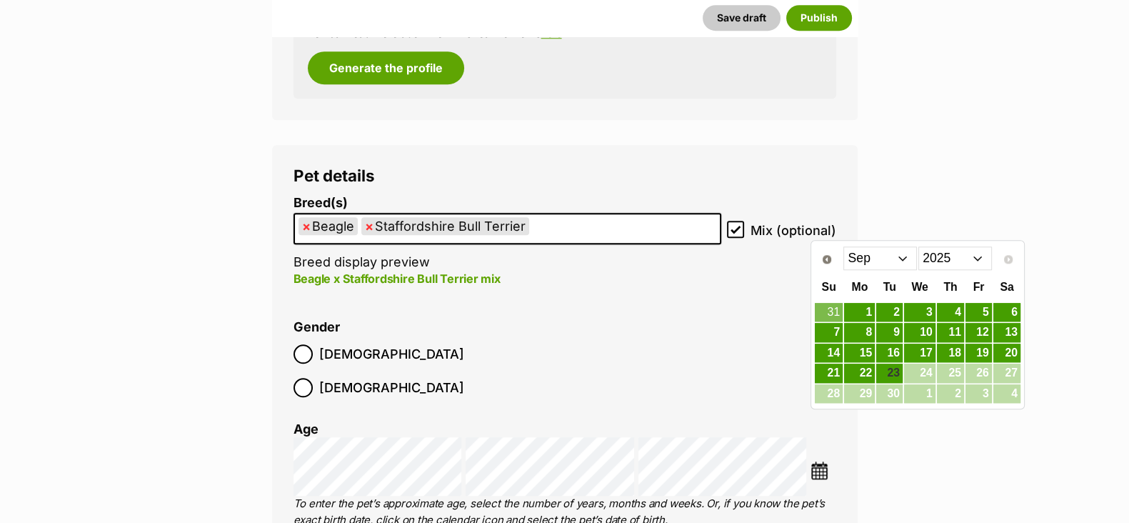
click at [903, 259] on select "Jan Feb Mar Apr May Jun Jul Aug Sep" at bounding box center [880, 257] width 74 height 23
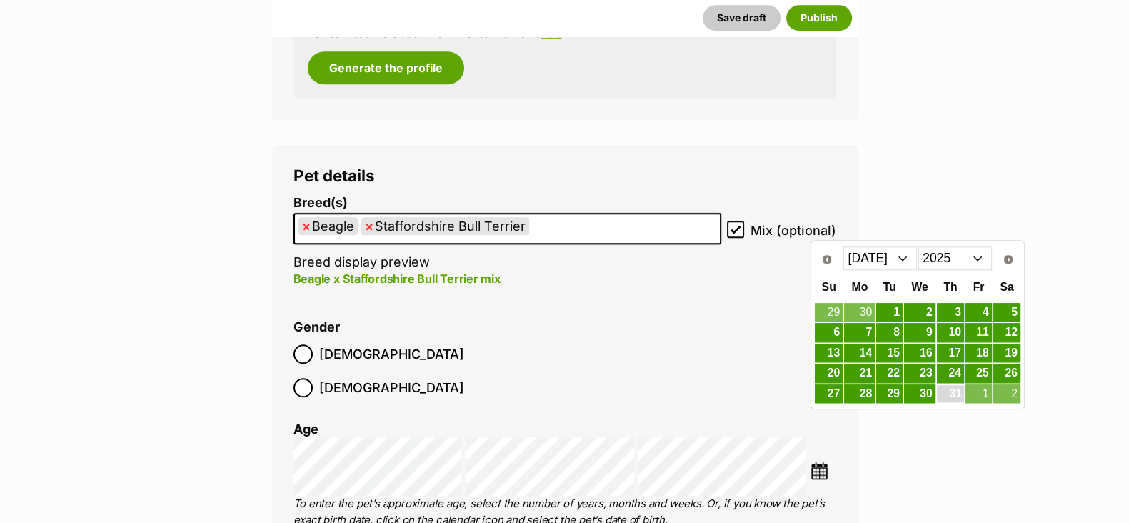
click at [956, 391] on link "31" at bounding box center [950, 394] width 27 height 18
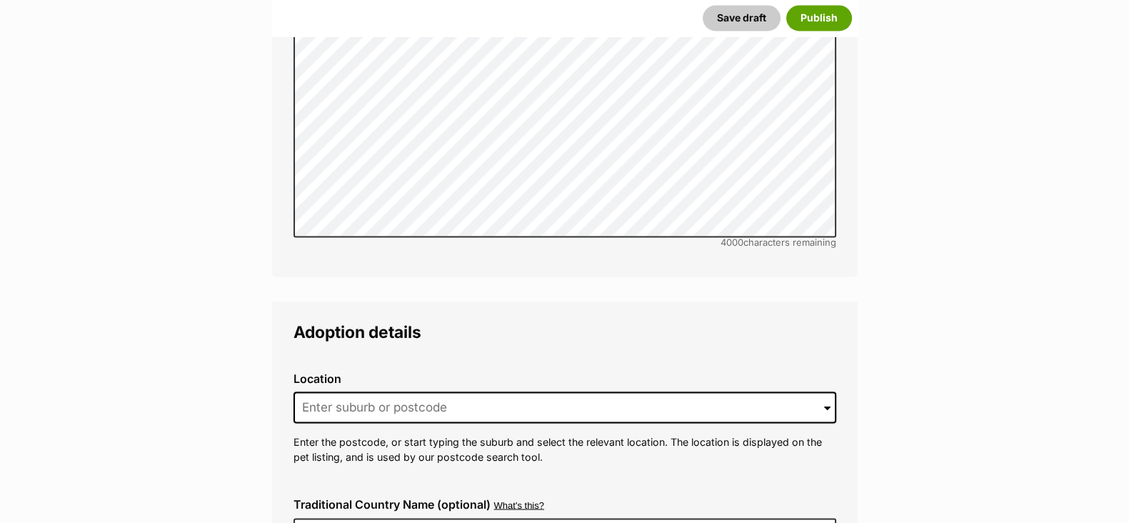
scroll to position [3132, 0]
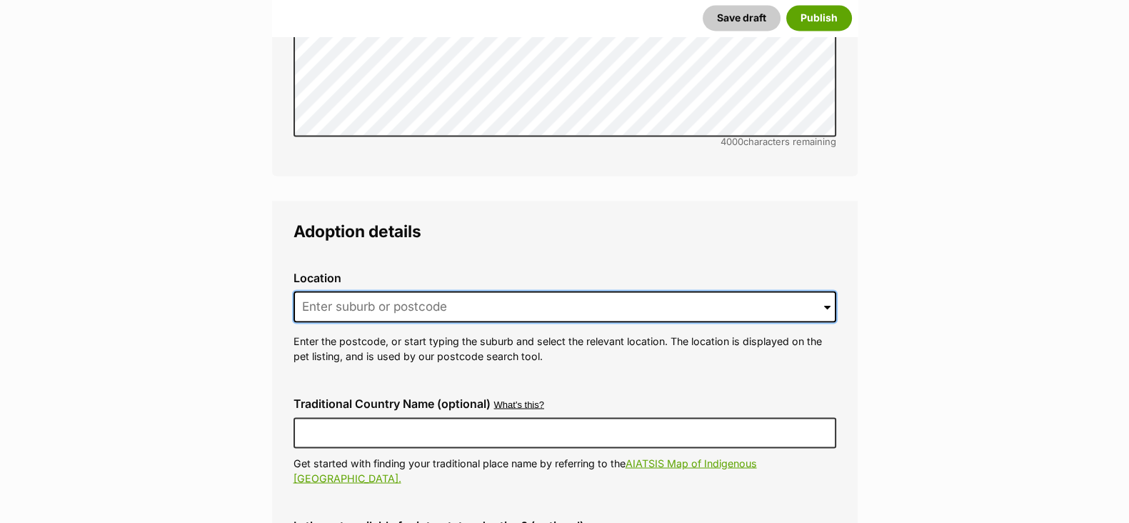
click at [366, 291] on input at bounding box center [565, 306] width 543 height 31
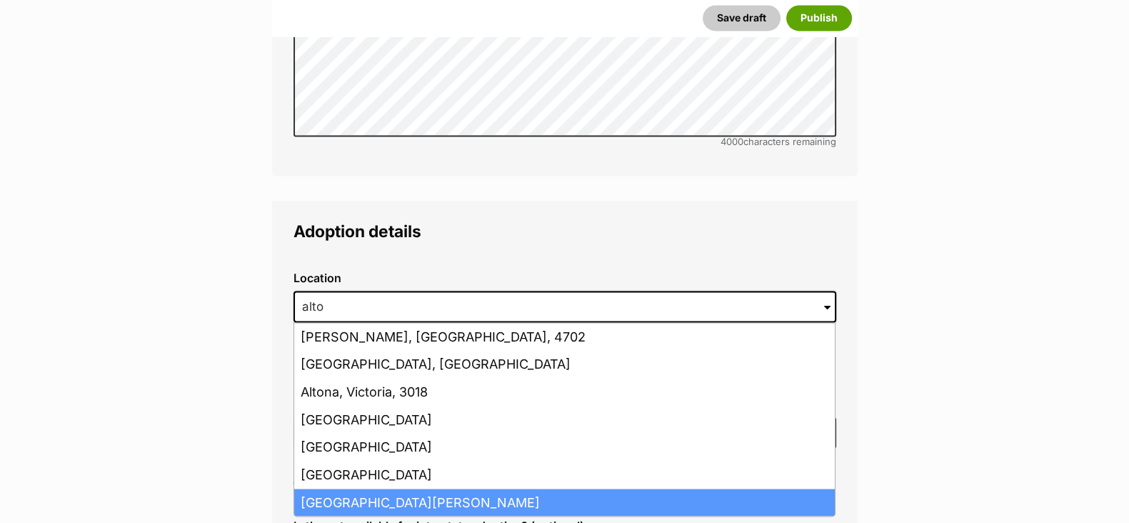
click at [393, 489] on li "Altona Meadows, Victoria, 3028" at bounding box center [564, 503] width 541 height 28
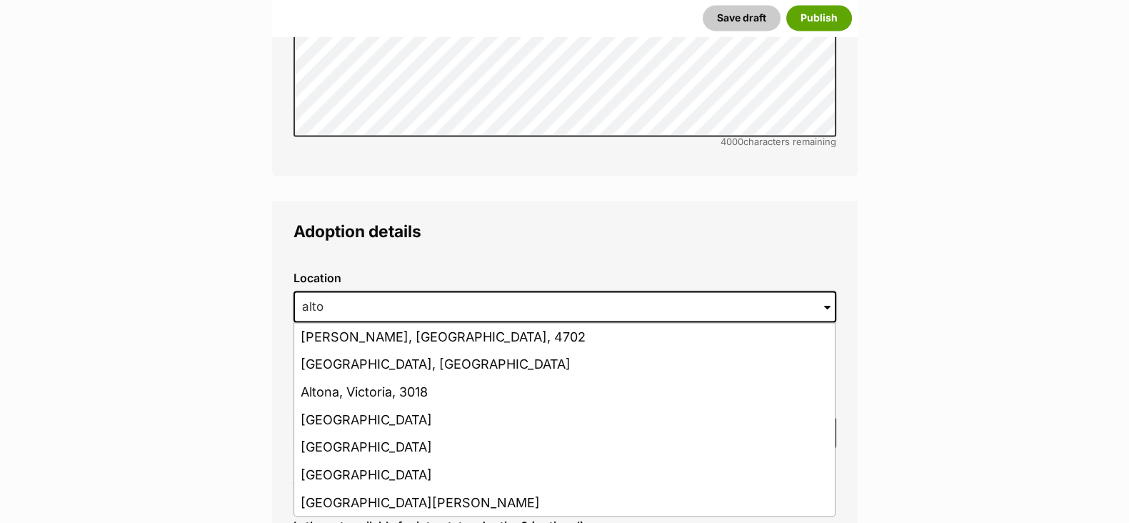
type input "Altona Meadows, Victoria, 3028"
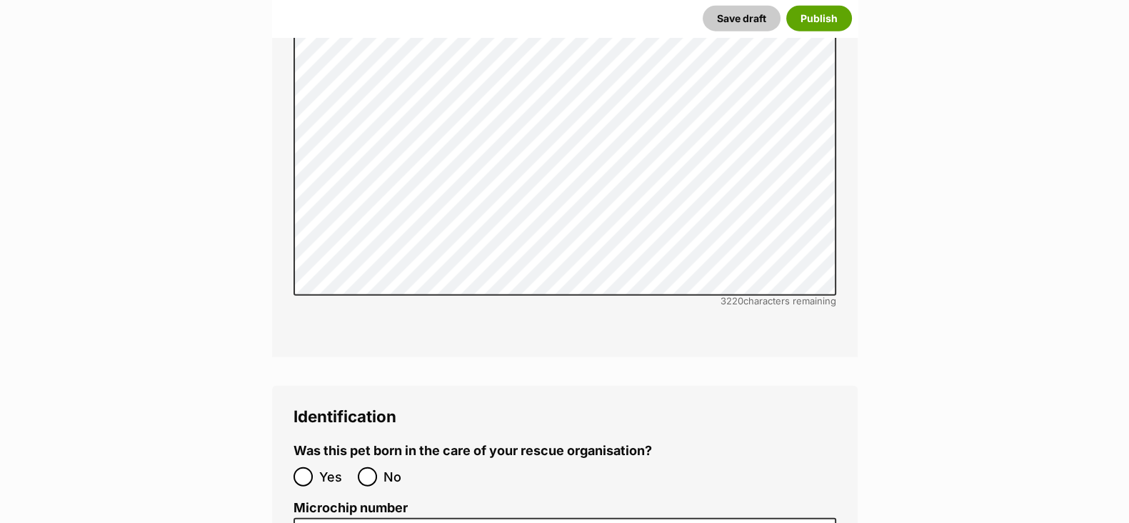
scroll to position [4382, 0]
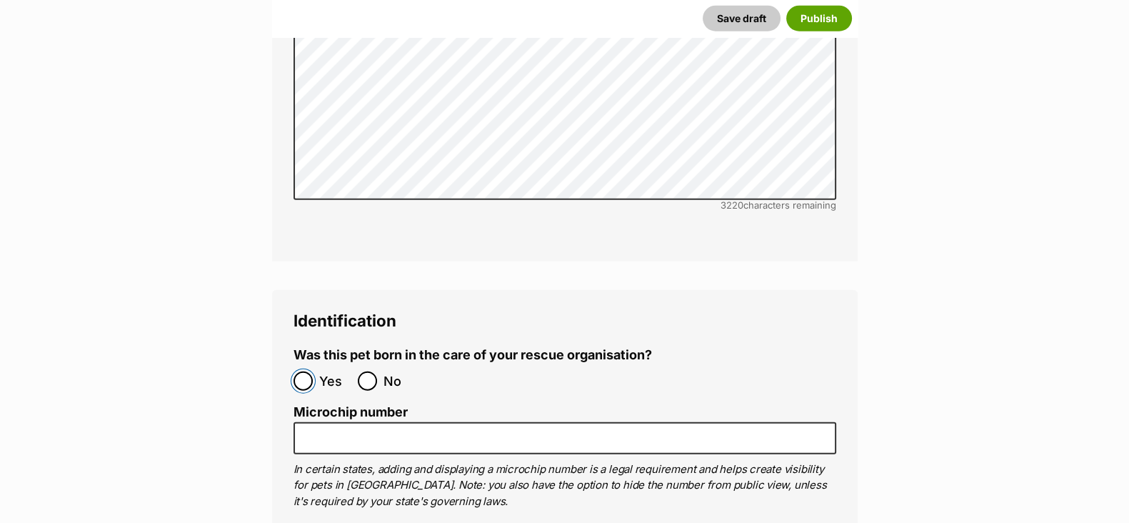
drag, startPoint x: 304, startPoint y: 300, endPoint x: 316, endPoint y: 317, distance: 20.6
click at [304, 371] on input "Yes" at bounding box center [303, 380] width 19 height 19
radio input "true"
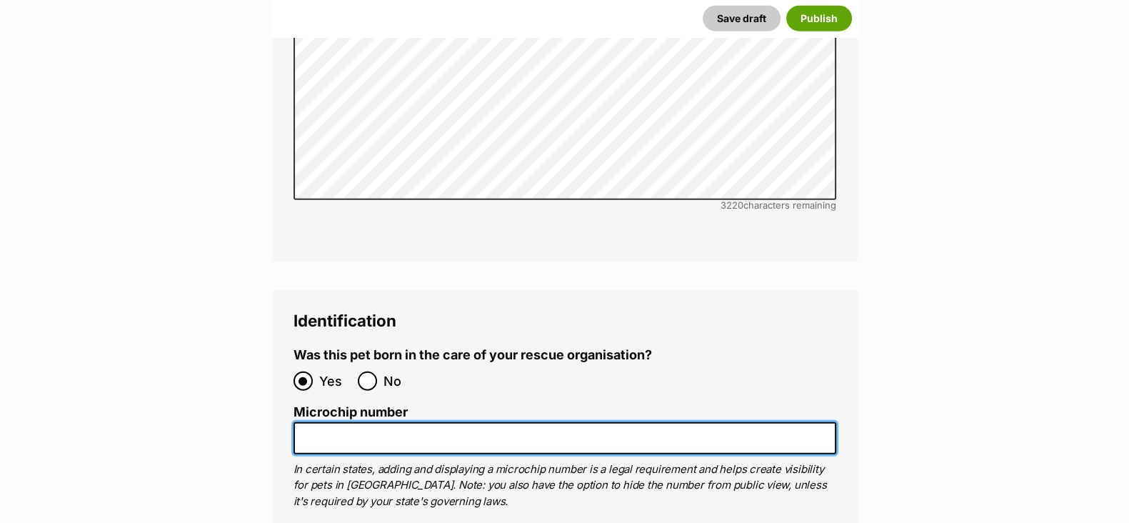
drag, startPoint x: 328, startPoint y: 351, endPoint x: 354, endPoint y: 280, distance: 75.9
click at [329, 422] on input "Microchip number" at bounding box center [565, 438] width 543 height 32
click at [323, 422] on input "Microchip number" at bounding box center [565, 438] width 543 height 32
paste input "900233005327878"
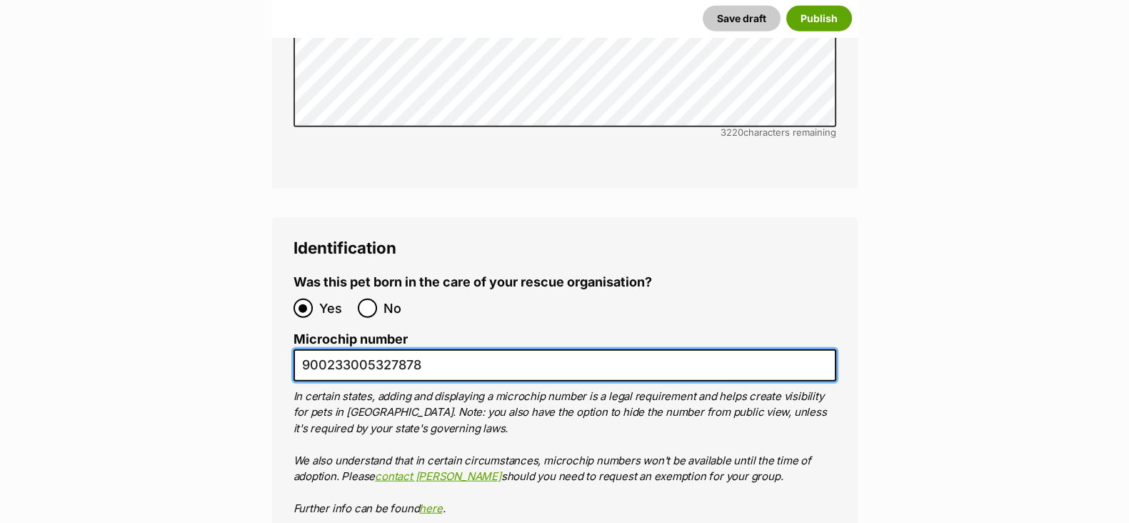
scroll to position [4650, 0]
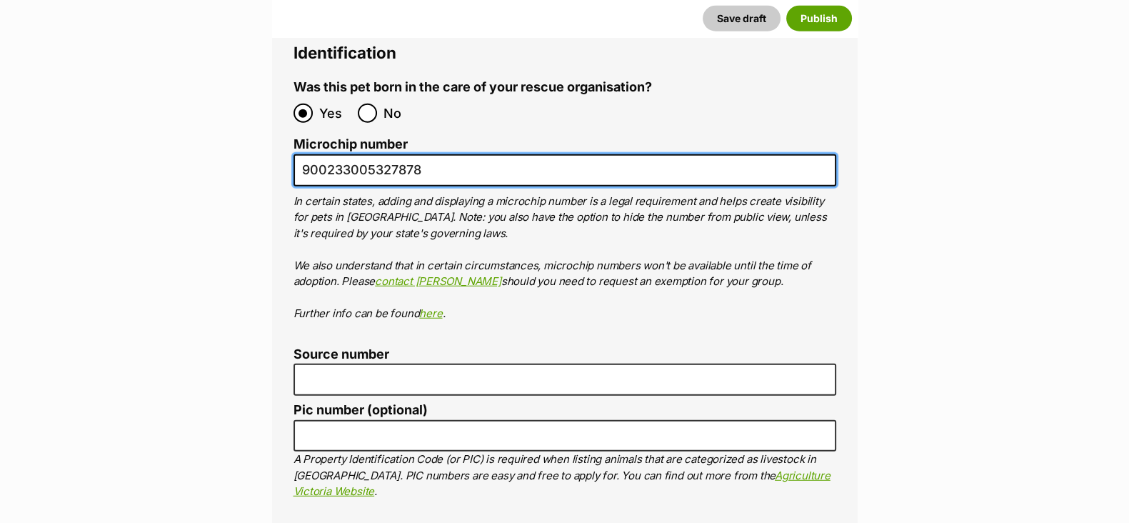
type input "900233005327878"
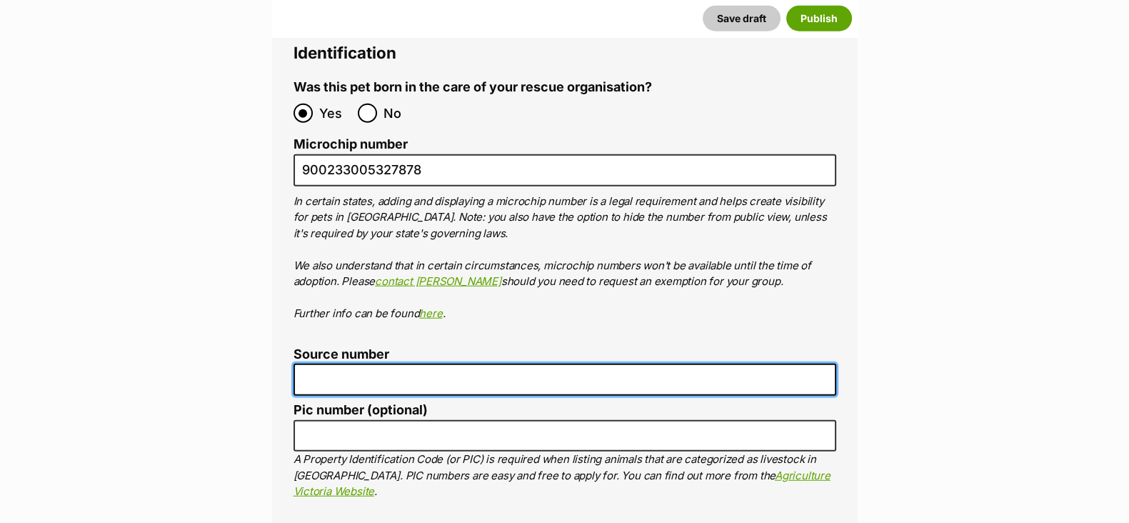
click at [400, 364] on input "Source number" at bounding box center [565, 380] width 543 height 32
type input "RE100527"
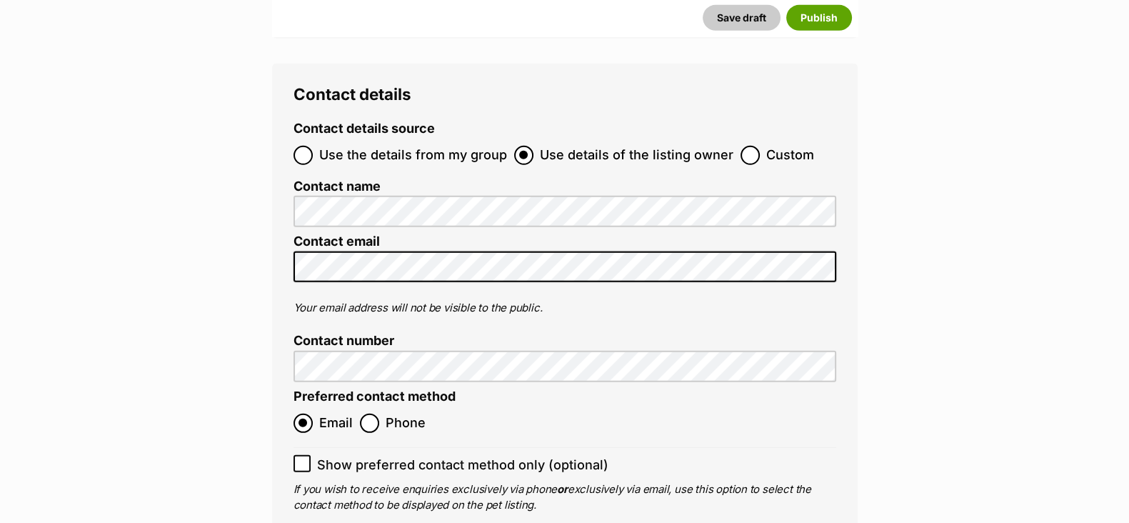
scroll to position [5454, 0]
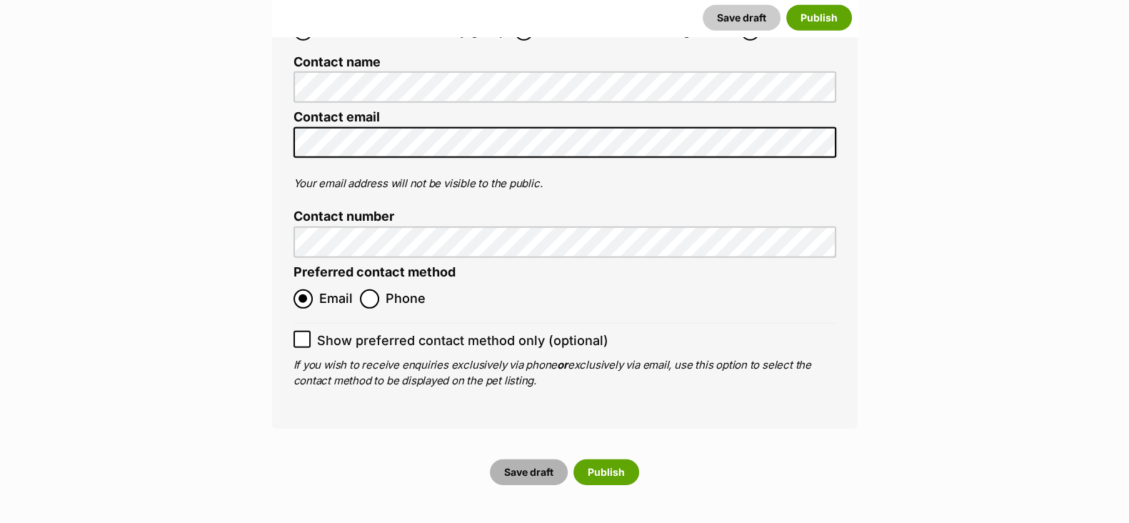
drag, startPoint x: 536, startPoint y: 349, endPoint x: 525, endPoint y: 344, distance: 12.5
click at [536, 459] on button "Save draft" at bounding box center [529, 472] width 78 height 26
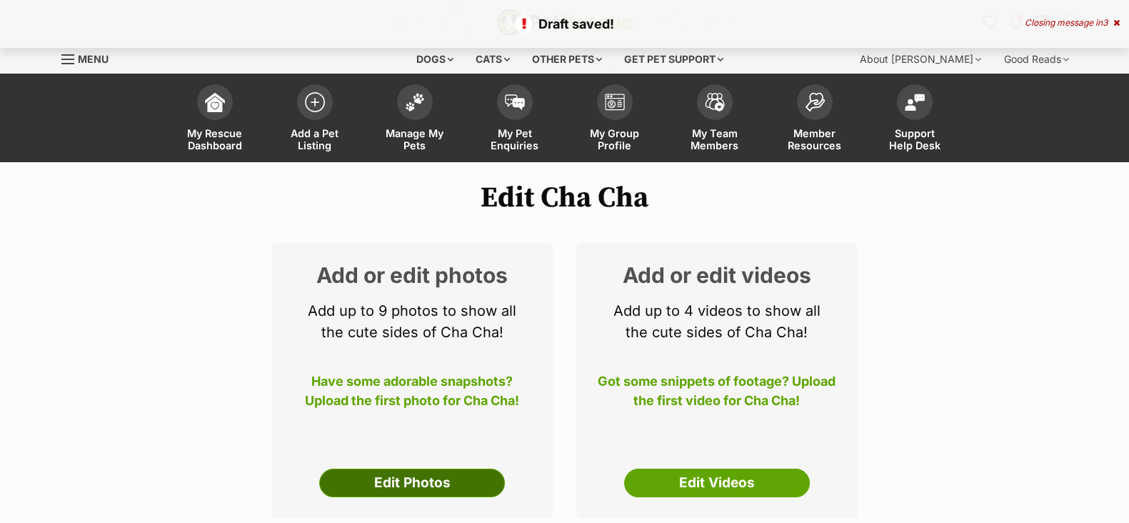
click at [420, 471] on link "Edit Photos" at bounding box center [412, 483] width 186 height 29
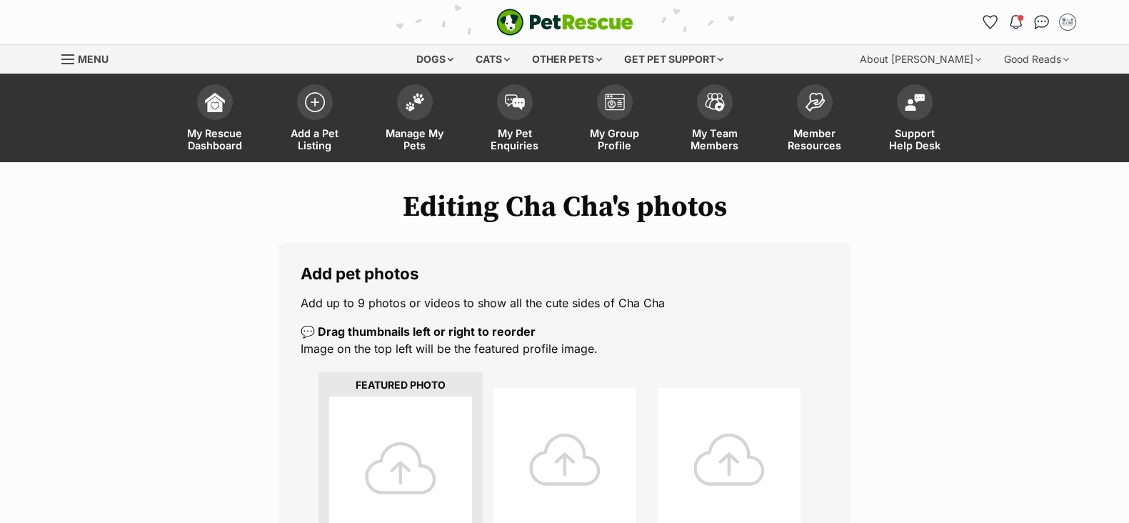
click at [429, 454] on div at bounding box center [400, 467] width 143 height 143
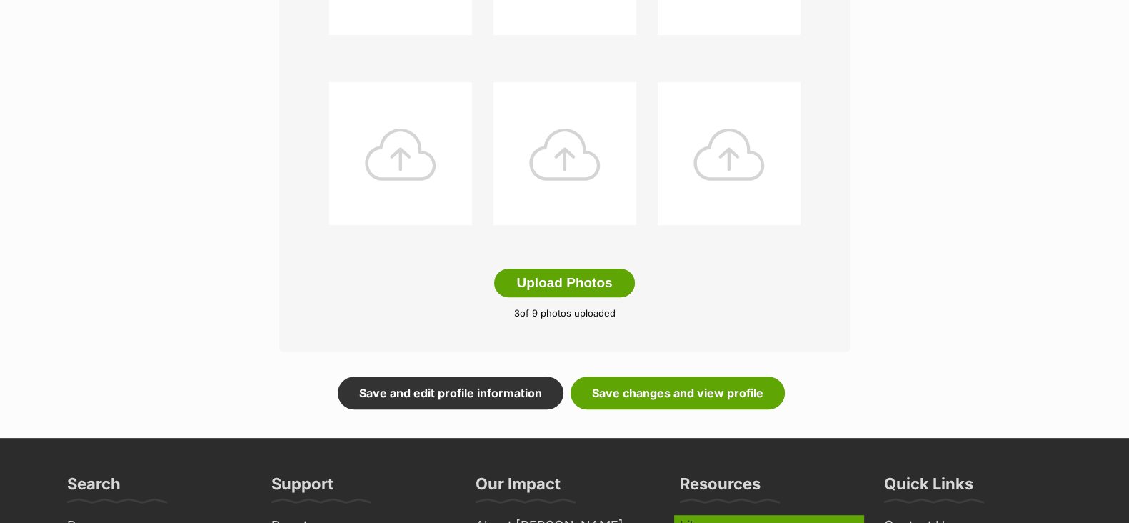
scroll to position [803, 0]
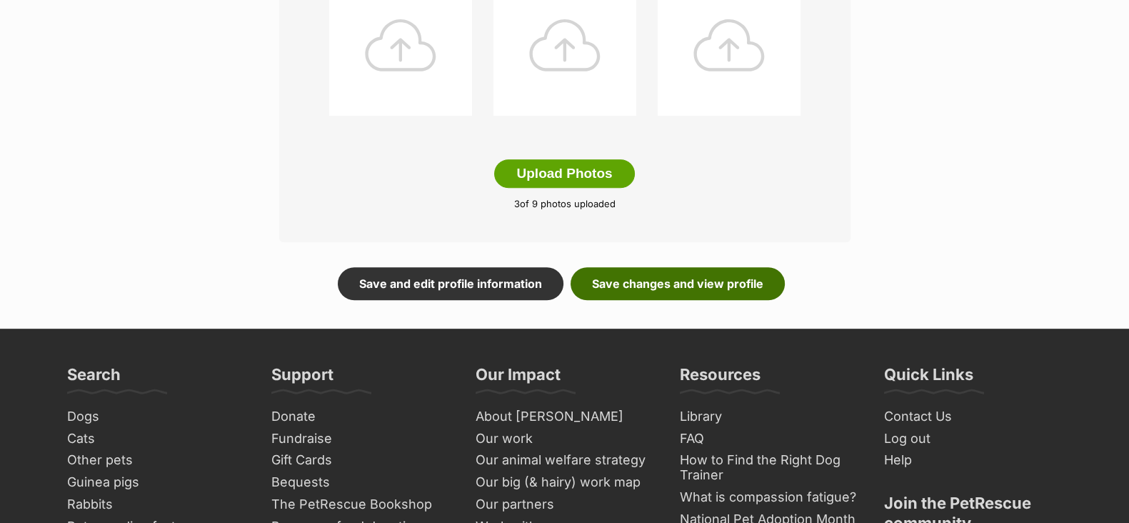
click at [718, 287] on link "Save changes and view profile" at bounding box center [678, 283] width 214 height 33
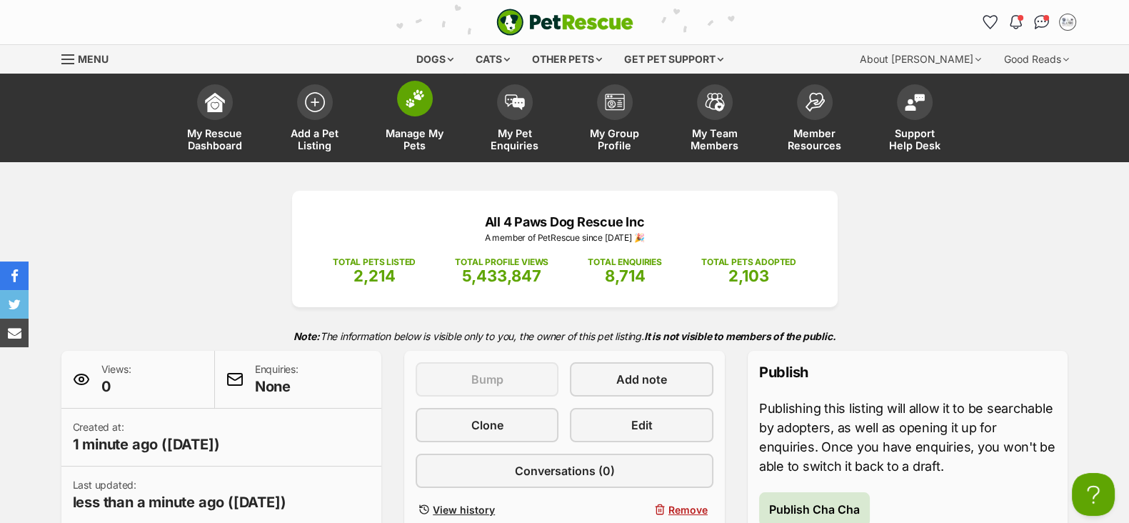
click at [413, 120] on link "Manage My Pets" at bounding box center [415, 119] width 100 height 85
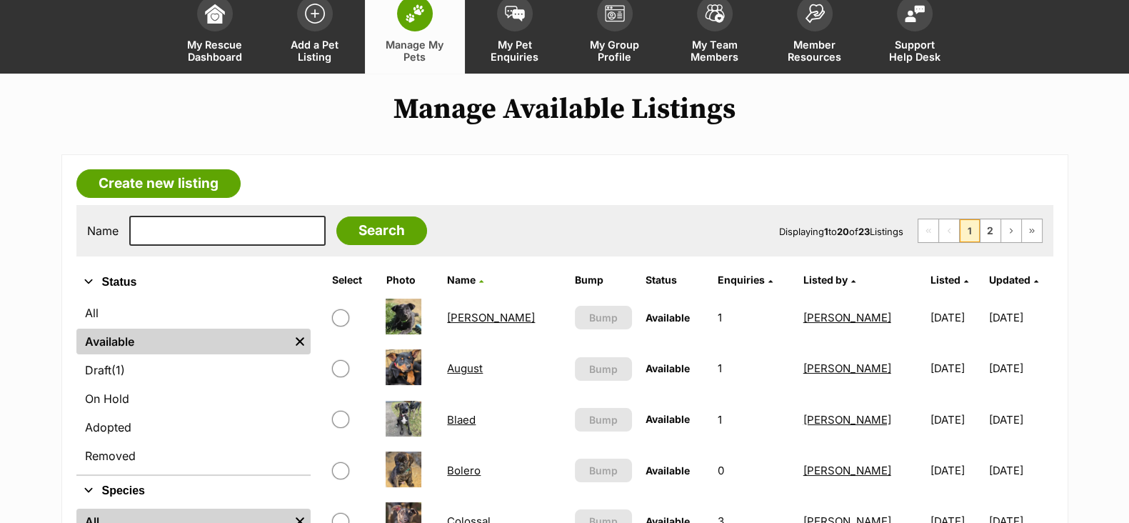
scroll to position [178, 0]
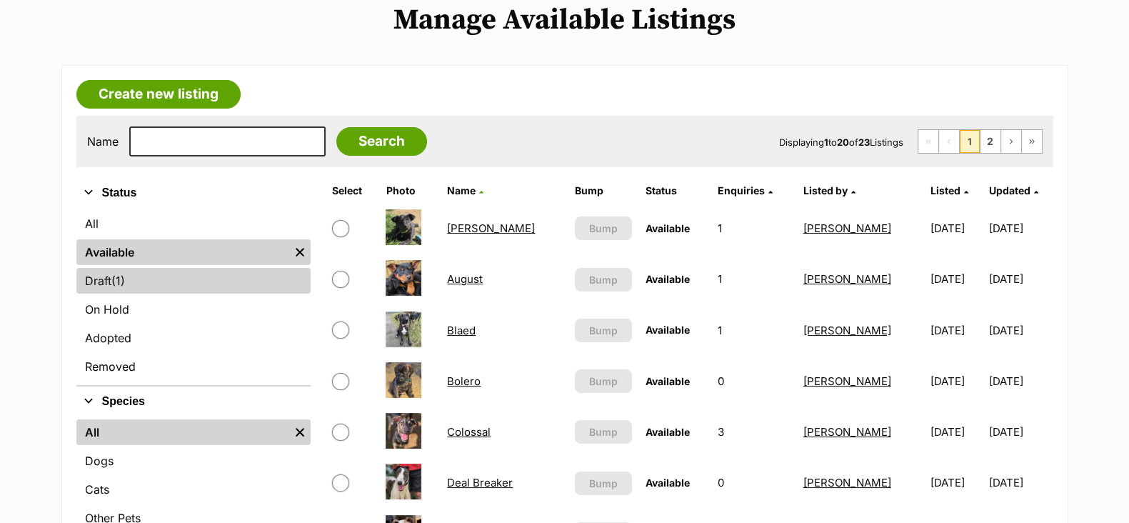
click at [140, 276] on link "Draft (1) Items" at bounding box center [193, 281] width 234 height 26
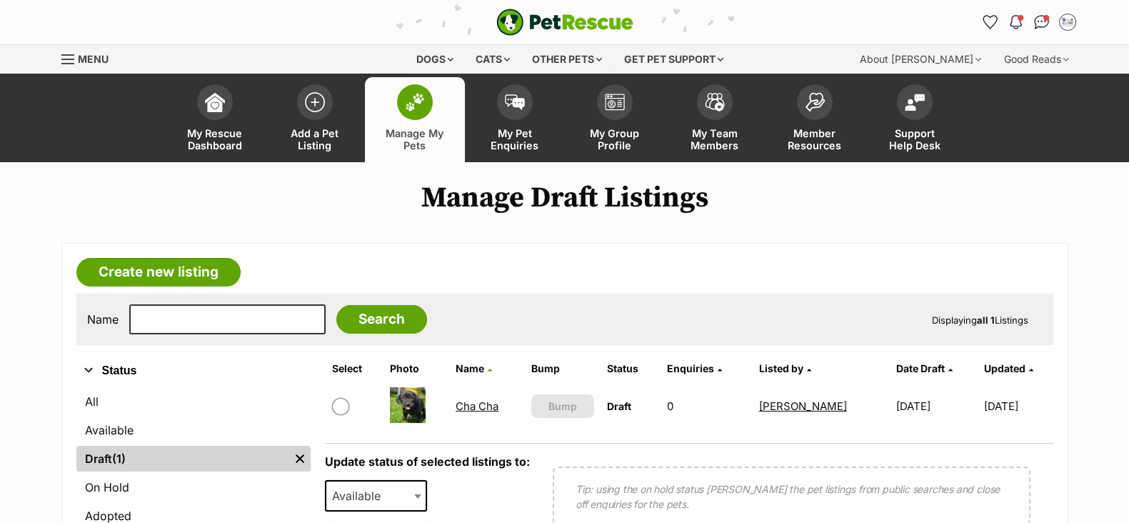
click at [475, 405] on link "Cha Cha" at bounding box center [477, 406] width 43 height 14
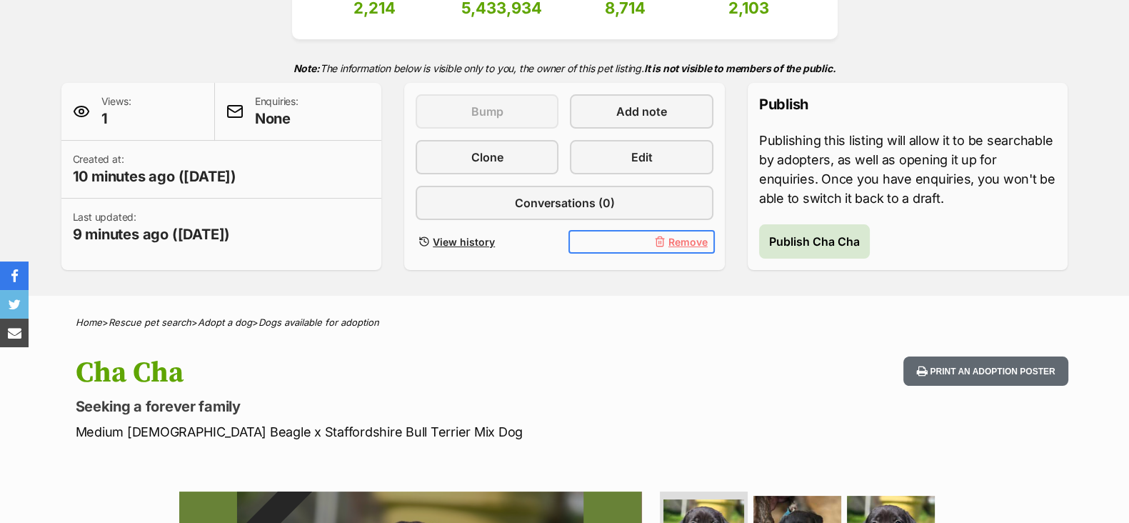
click at [689, 236] on span "Remove" at bounding box center [687, 241] width 39 height 15
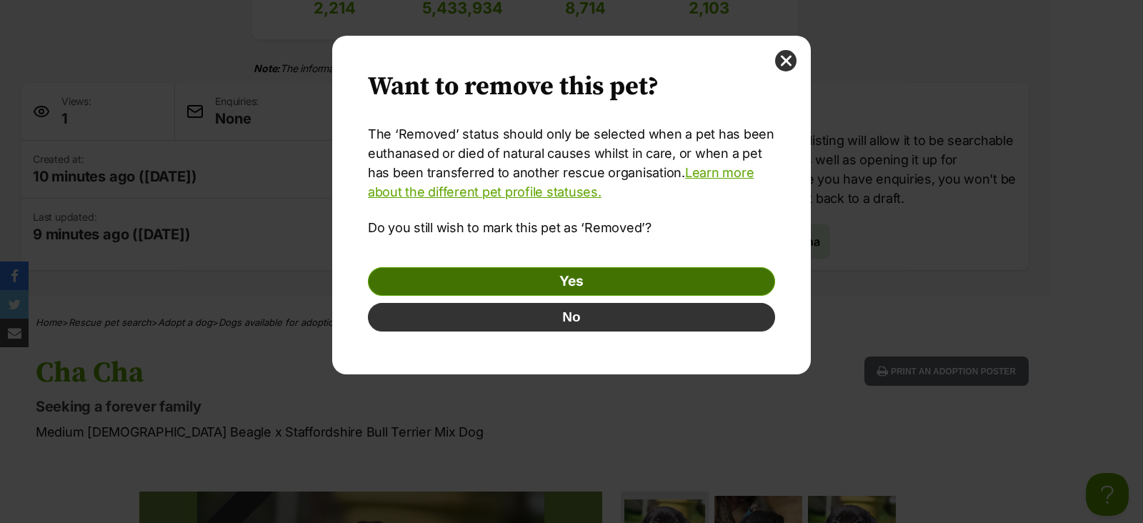
click at [568, 284] on link "Yes" at bounding box center [571, 281] width 407 height 29
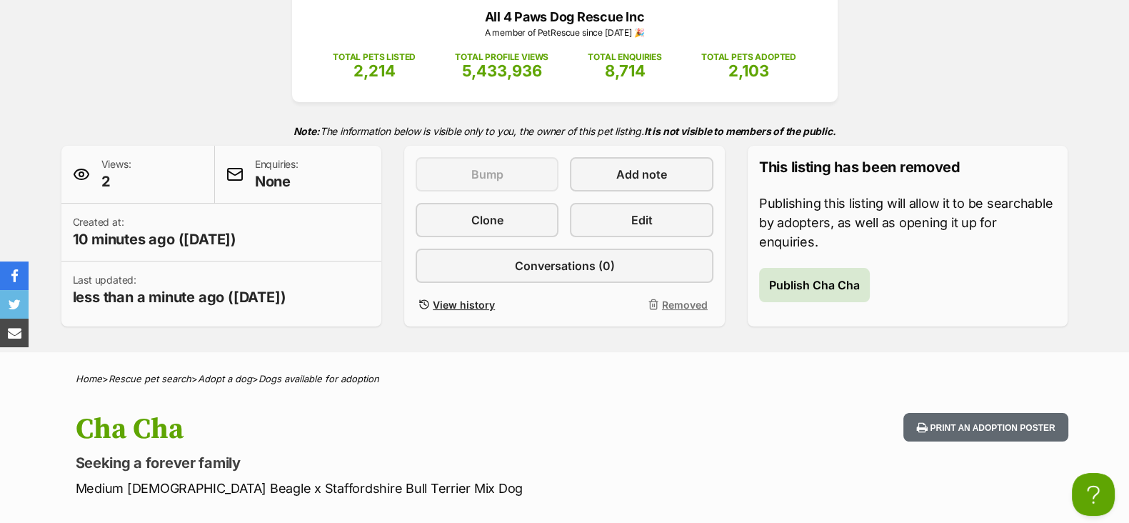
scroll to position [268, 0]
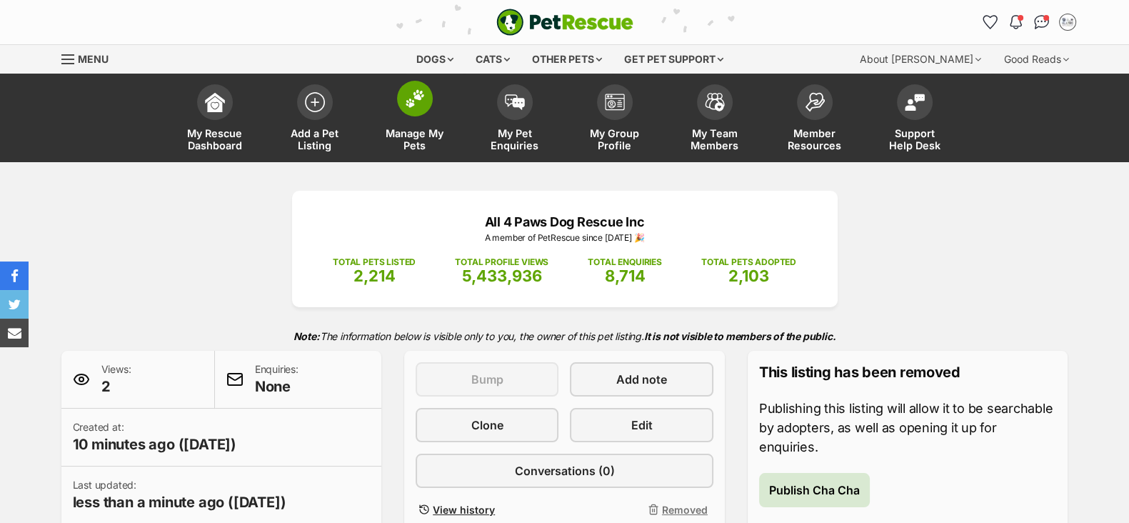
click at [446, 144] on span "Manage My Pets" at bounding box center [415, 139] width 64 height 24
click at [429, 141] on span "Manage My Pets" at bounding box center [415, 139] width 64 height 24
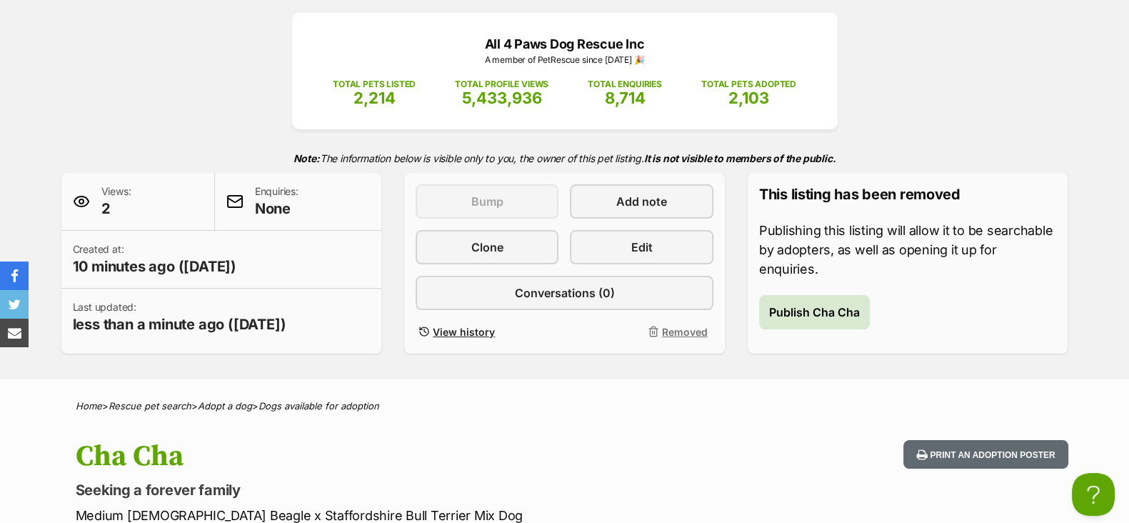
scroll to position [356, 0]
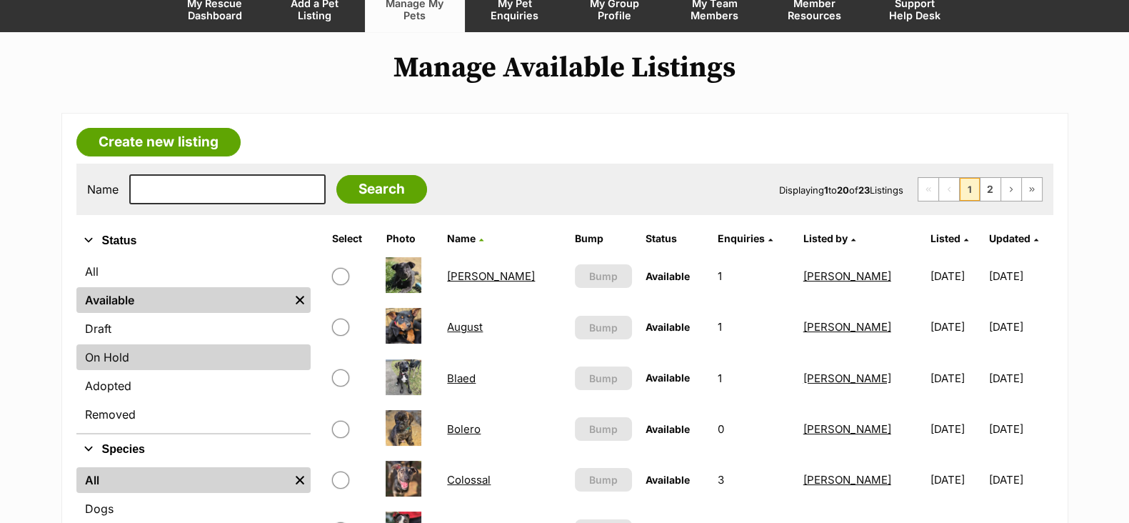
scroll to position [178, 0]
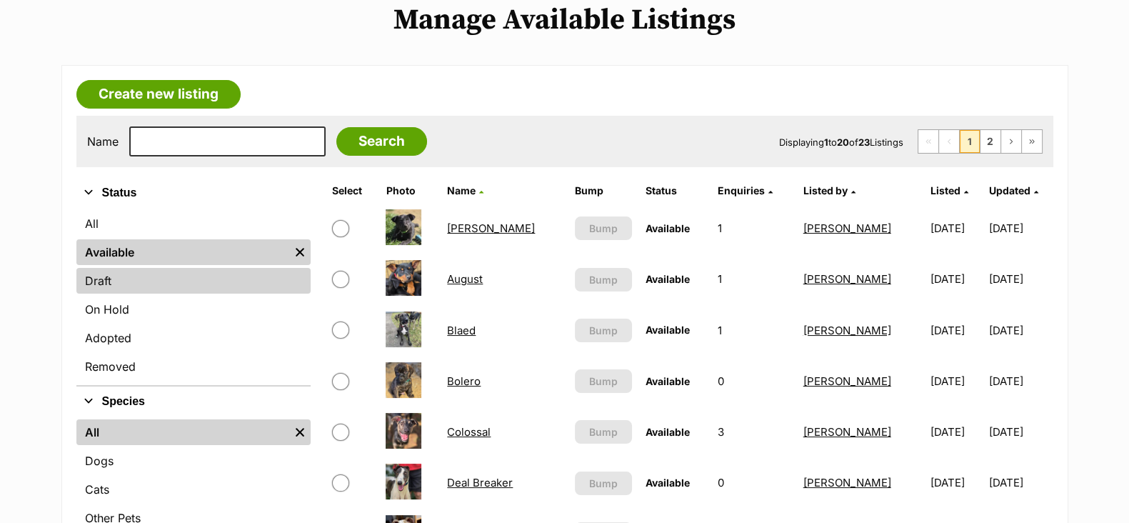
click at [95, 274] on link "Draft" at bounding box center [193, 281] width 234 height 26
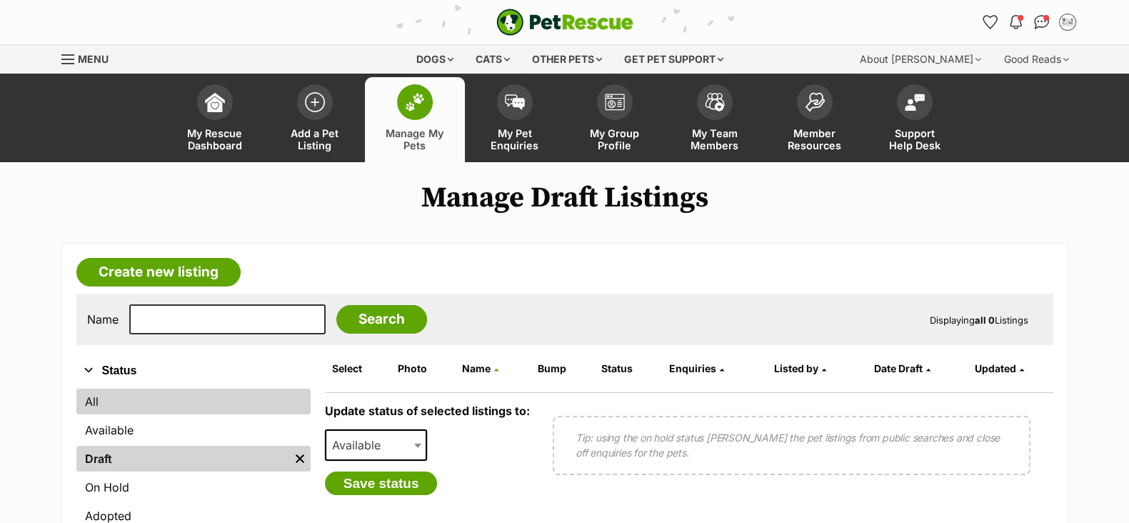
click at [134, 407] on link "All" at bounding box center [193, 402] width 234 height 26
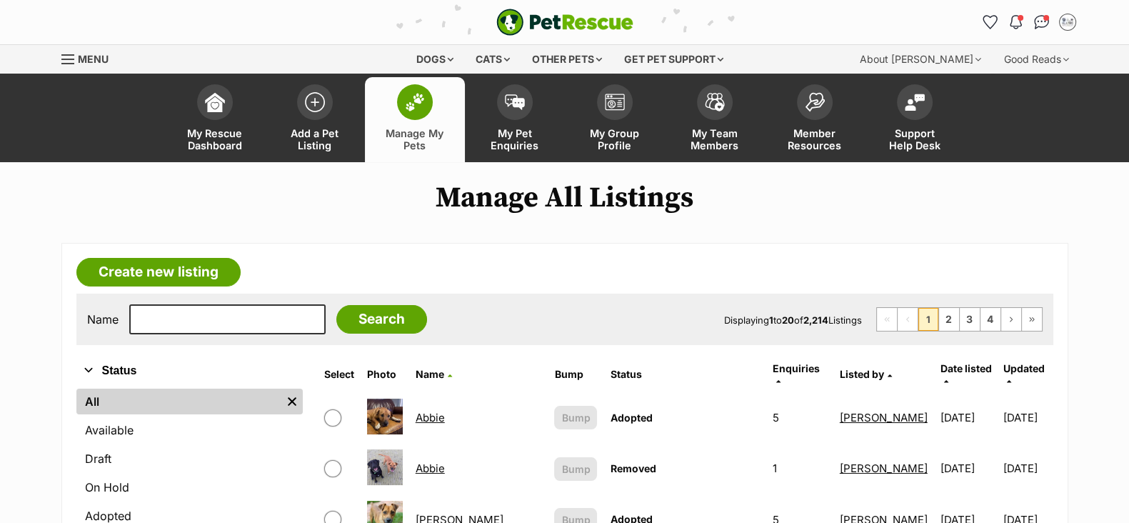
click at [165, 266] on link "Create new listing" at bounding box center [158, 272] width 164 height 29
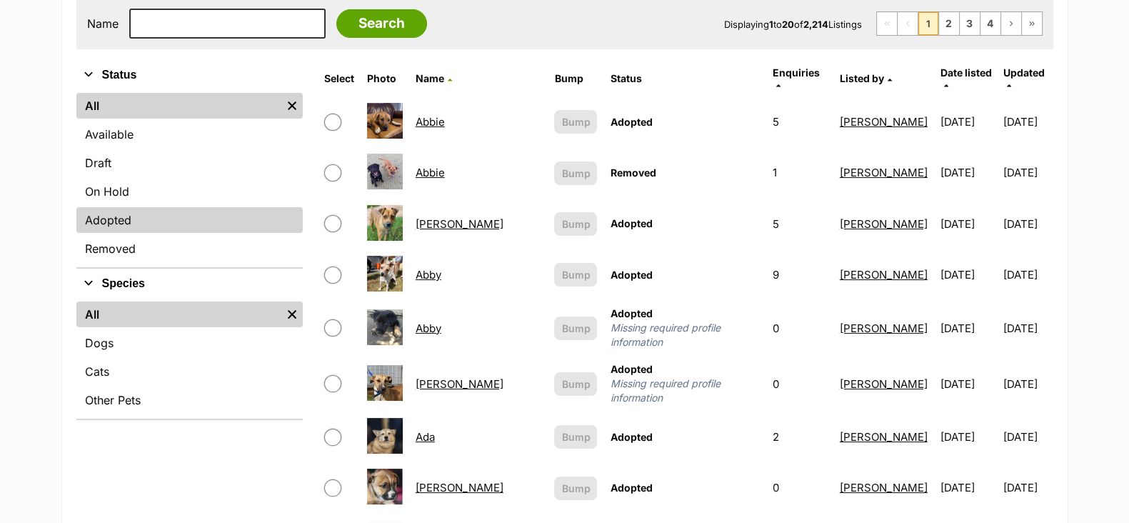
scroll to position [268, 0]
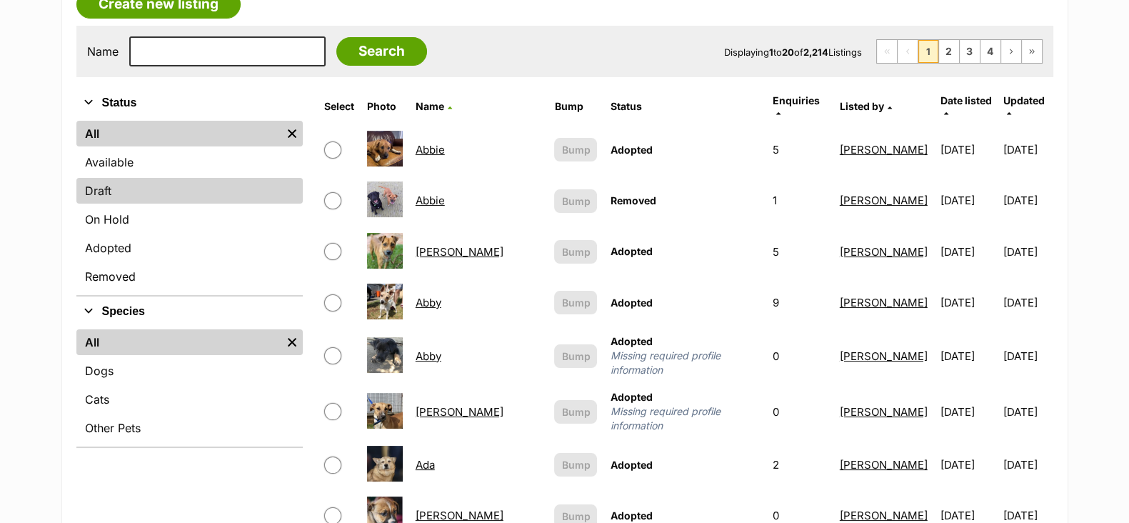
click at [141, 184] on link "Draft" at bounding box center [189, 191] width 226 height 26
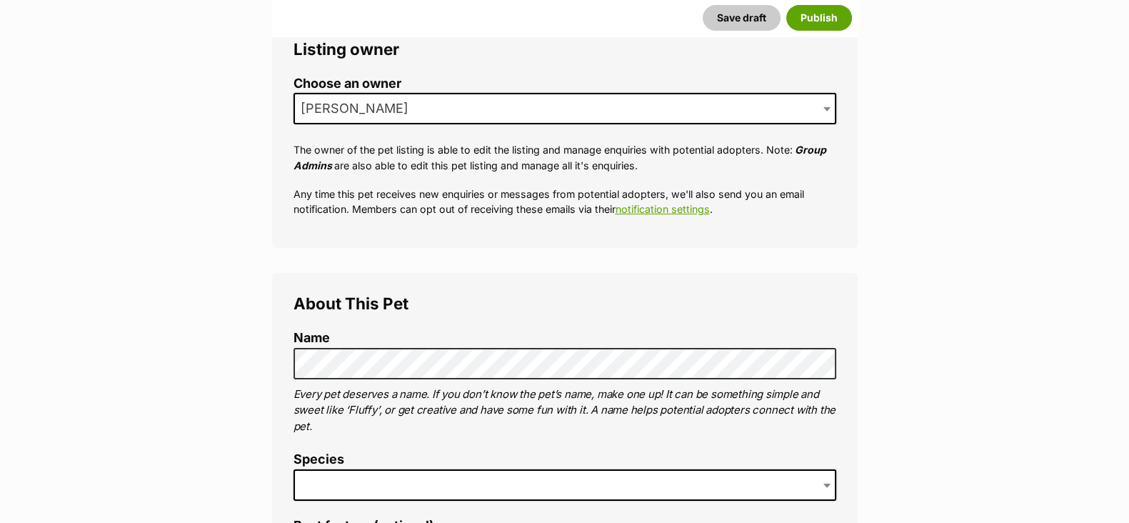
scroll to position [268, 0]
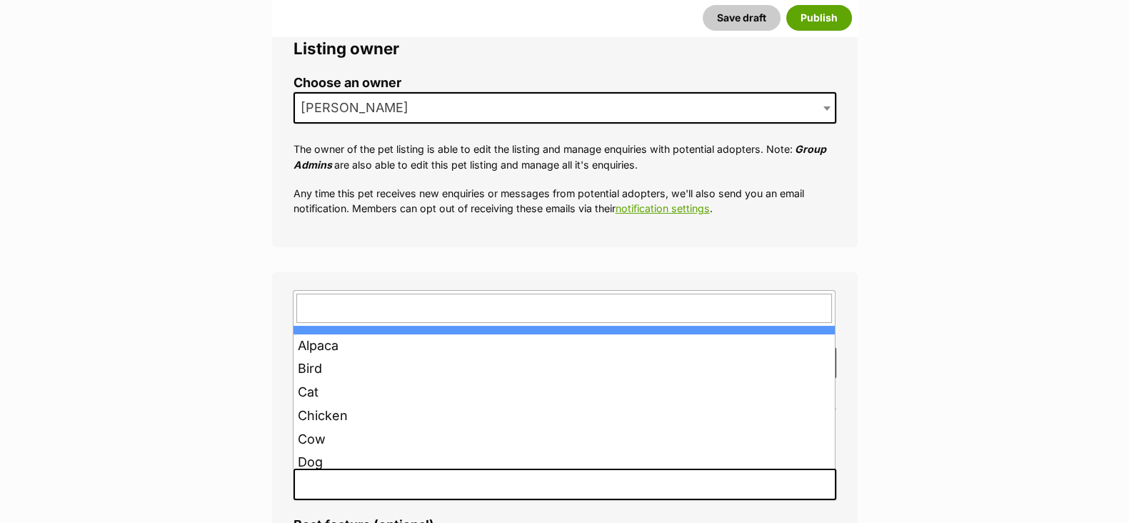
click at [311, 494] on span at bounding box center [565, 484] width 543 height 31
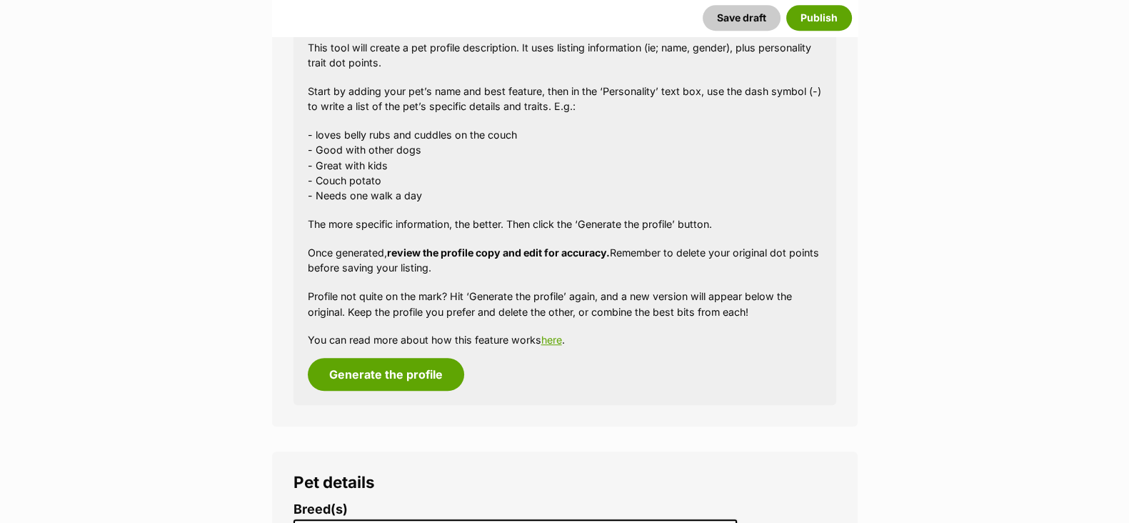
scroll to position [1354, 0]
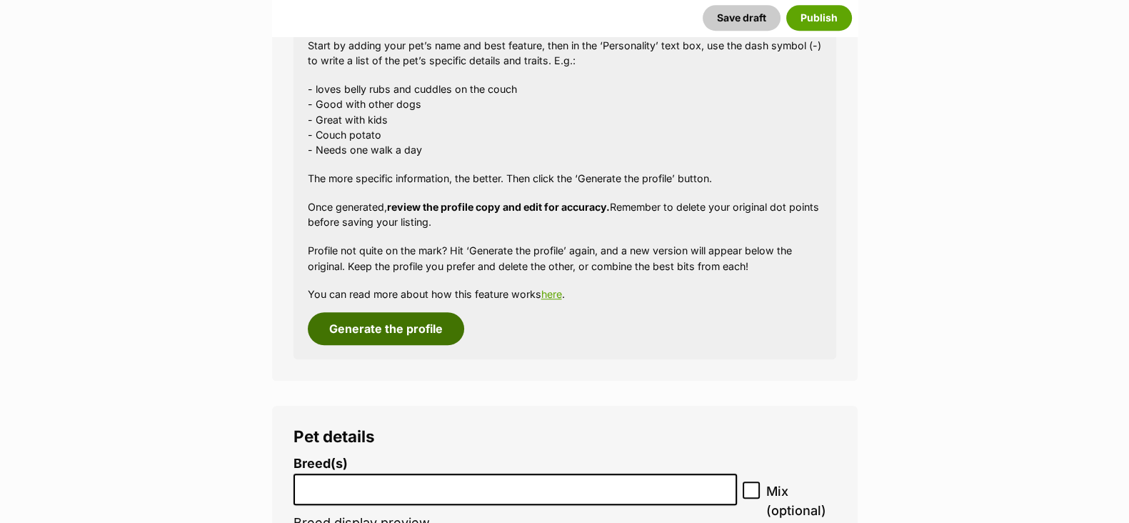
click at [375, 335] on button "Generate the profile" at bounding box center [386, 328] width 156 height 33
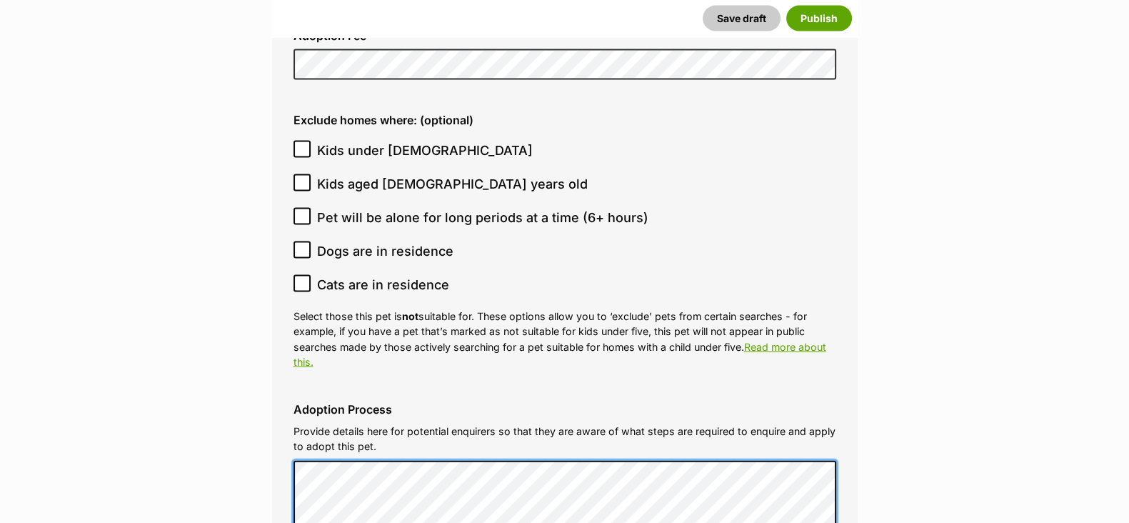
scroll to position [3490, 0]
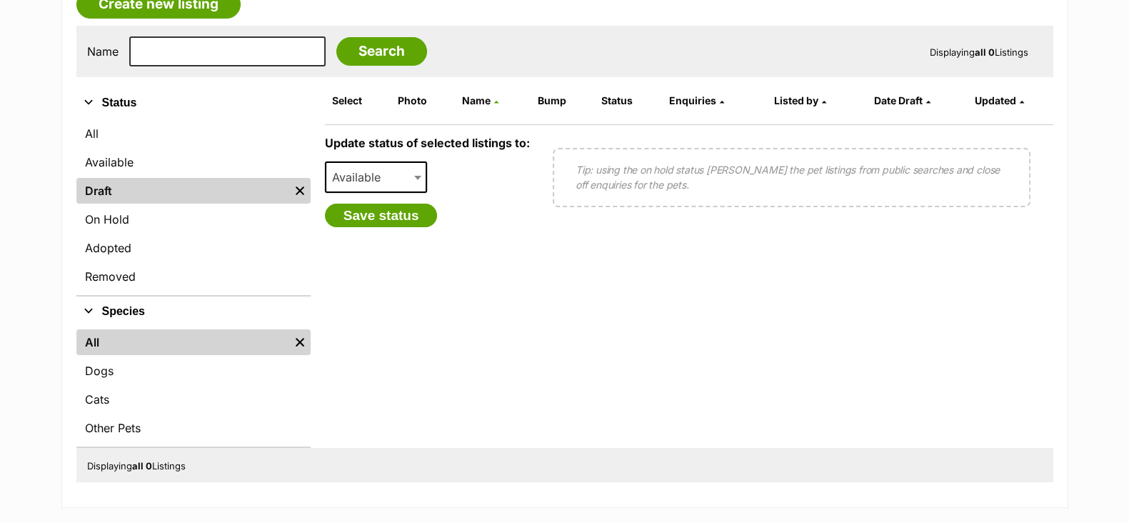
scroll to position [89, 0]
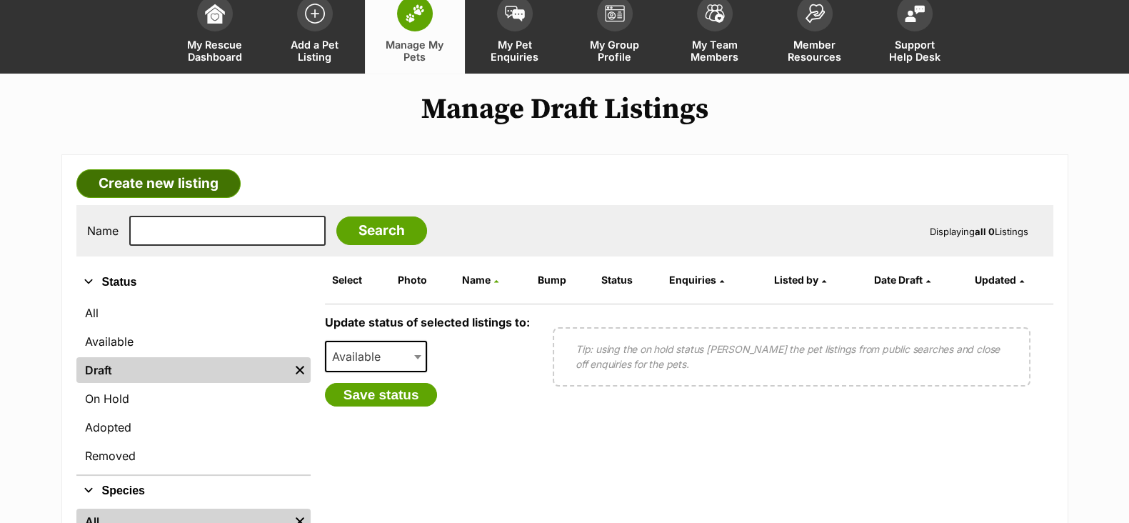
click at [176, 175] on link "Create new listing" at bounding box center [158, 183] width 164 height 29
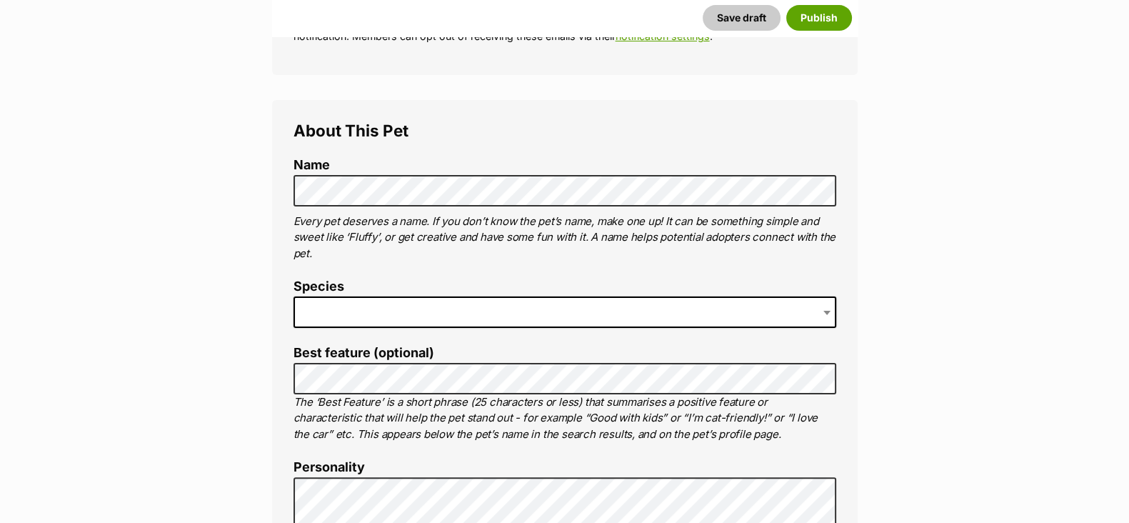
scroll to position [446, 0]
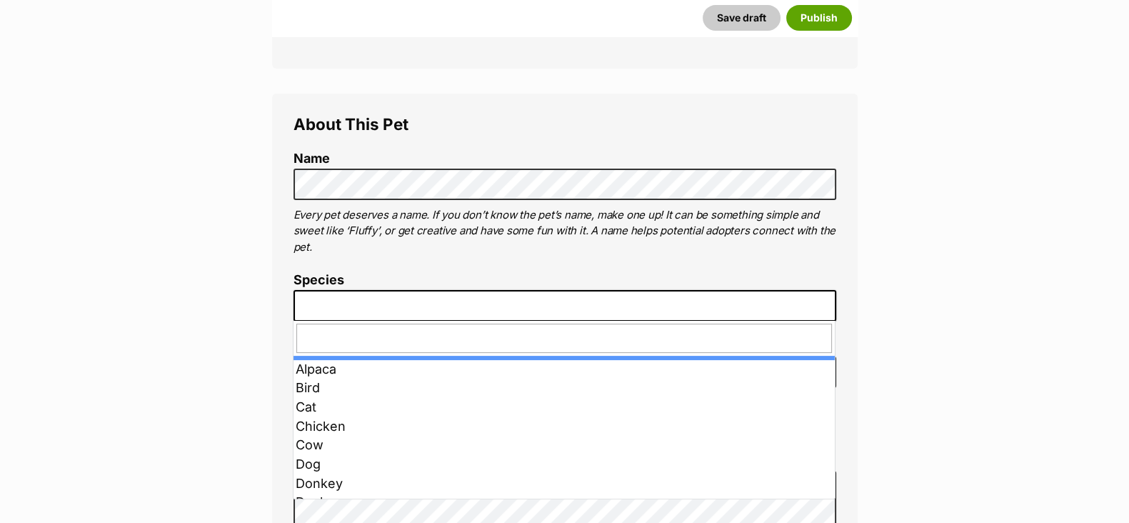
click at [324, 309] on span at bounding box center [565, 305] width 543 height 31
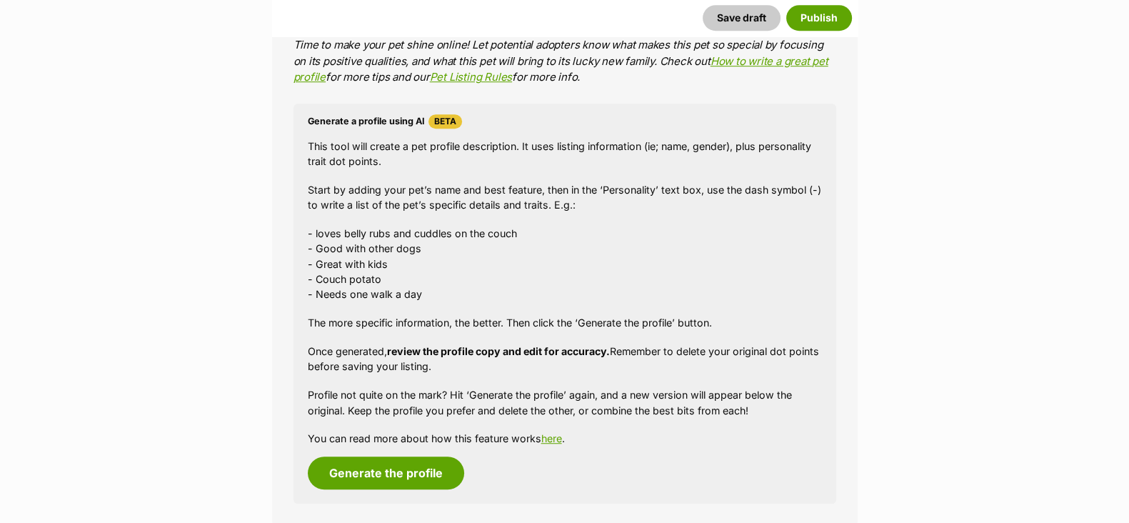
scroll to position [1428, 0]
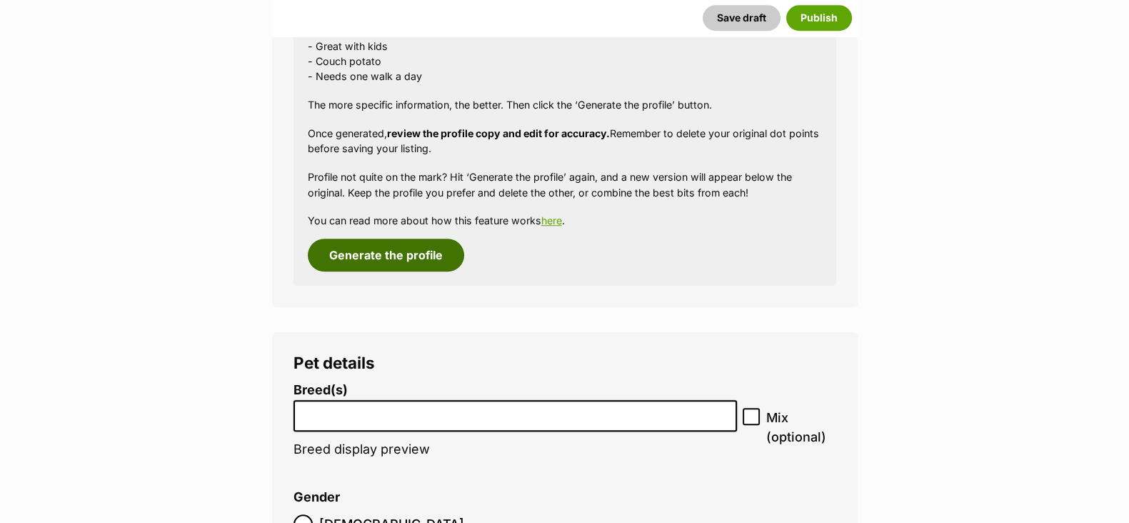
click at [398, 254] on button "Generate the profile" at bounding box center [386, 255] width 156 height 33
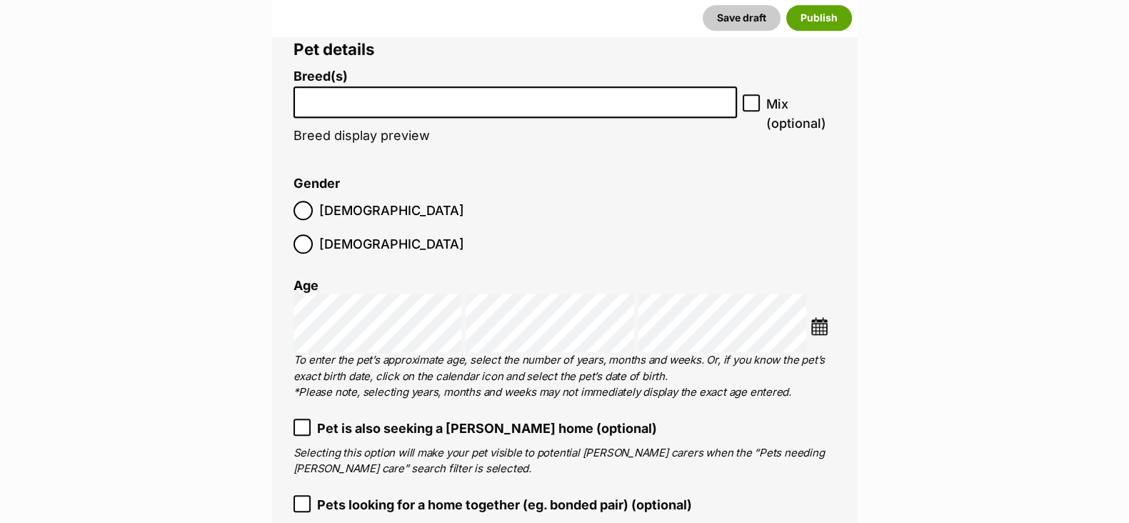
scroll to position [1793, 0]
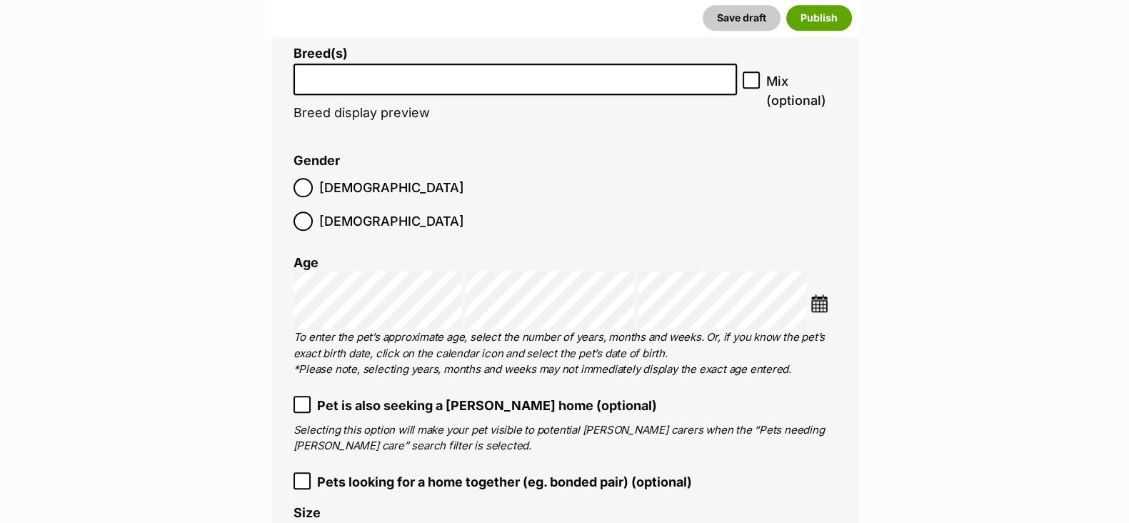
click at [337, 86] on li at bounding box center [516, 79] width 434 height 29
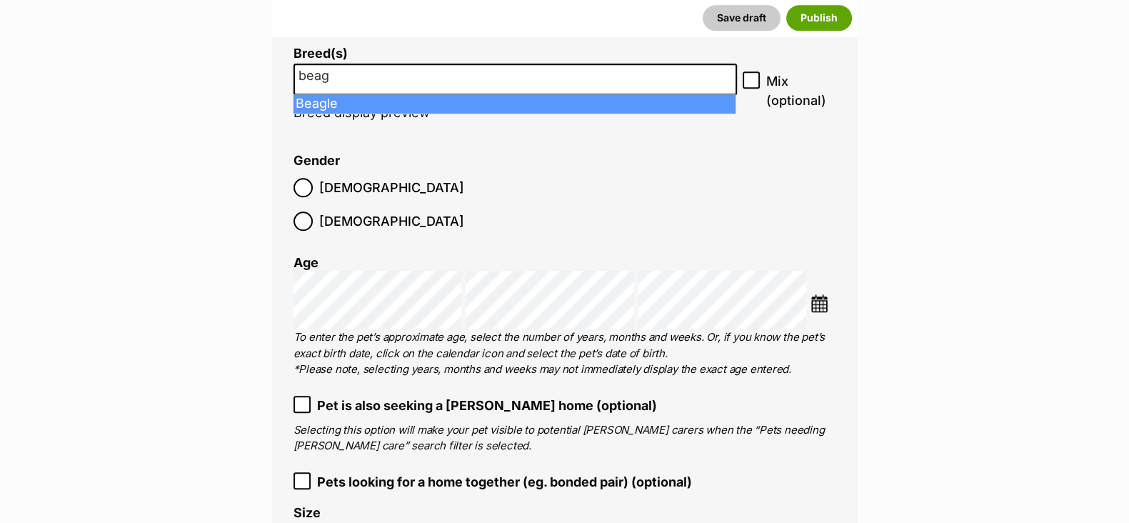
type input "beag"
select select "23"
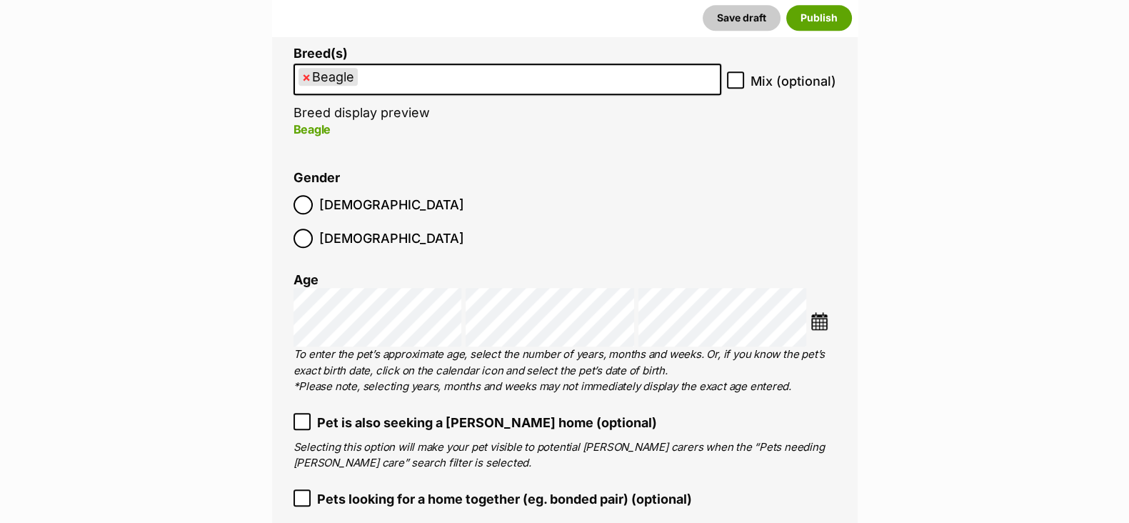
click at [388, 80] on ul "× Beagle" at bounding box center [507, 79] width 425 height 29
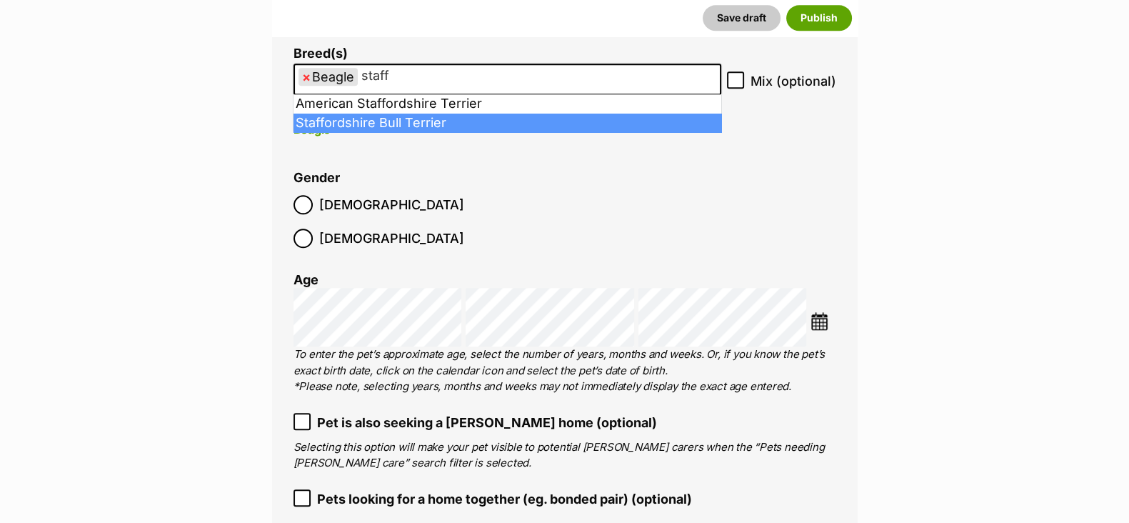
type input "staff"
drag, startPoint x: 395, startPoint y: 119, endPoint x: 404, endPoint y: 118, distance: 9.3
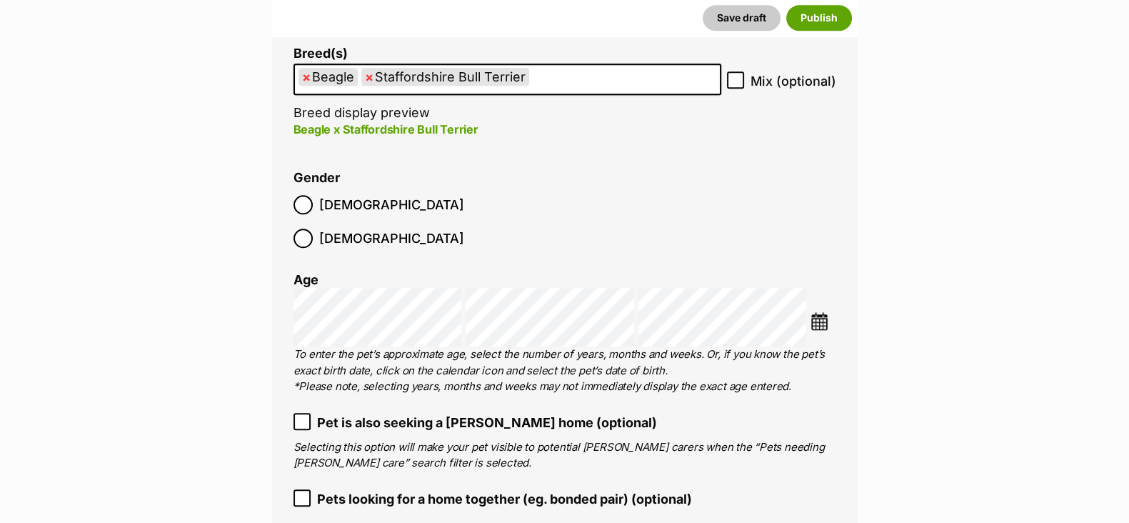
click at [738, 80] on icon at bounding box center [736, 80] width 10 height 10
click at [738, 80] on input "Mix (optional)" at bounding box center [735, 79] width 17 height 17
checkbox input "true"
click at [828, 312] on li at bounding box center [823, 322] width 25 height 21
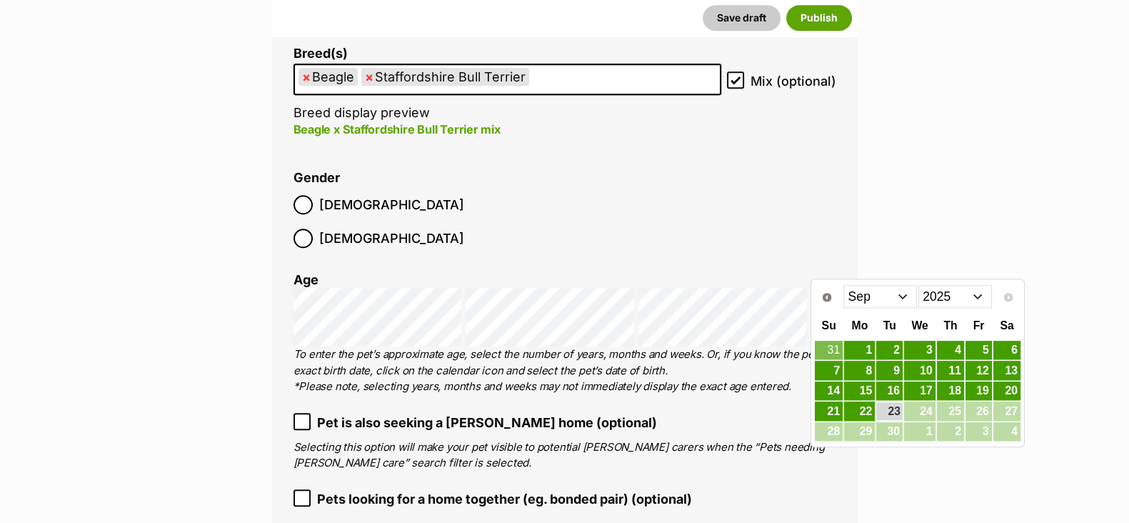
click at [904, 297] on select "Jan Feb Mar Apr May Jun Jul Aug Sep" at bounding box center [880, 296] width 74 height 23
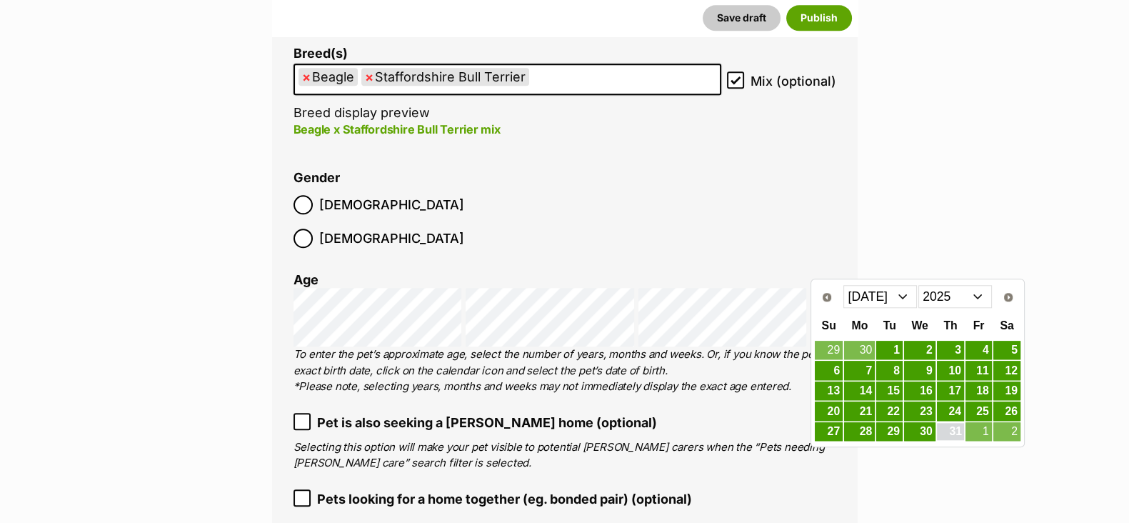
click at [954, 431] on link "31" at bounding box center [950, 432] width 27 height 18
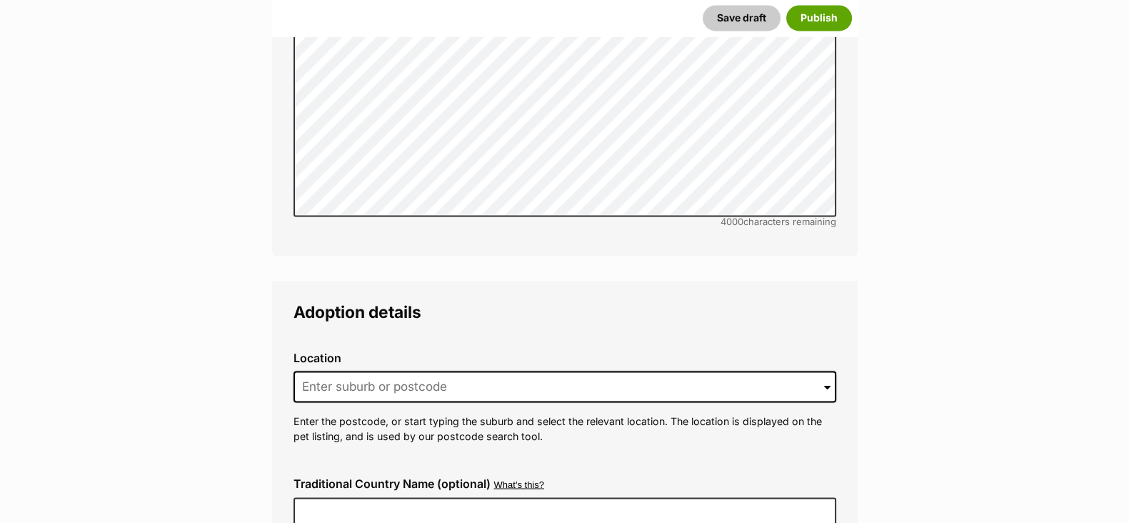
scroll to position [3132, 0]
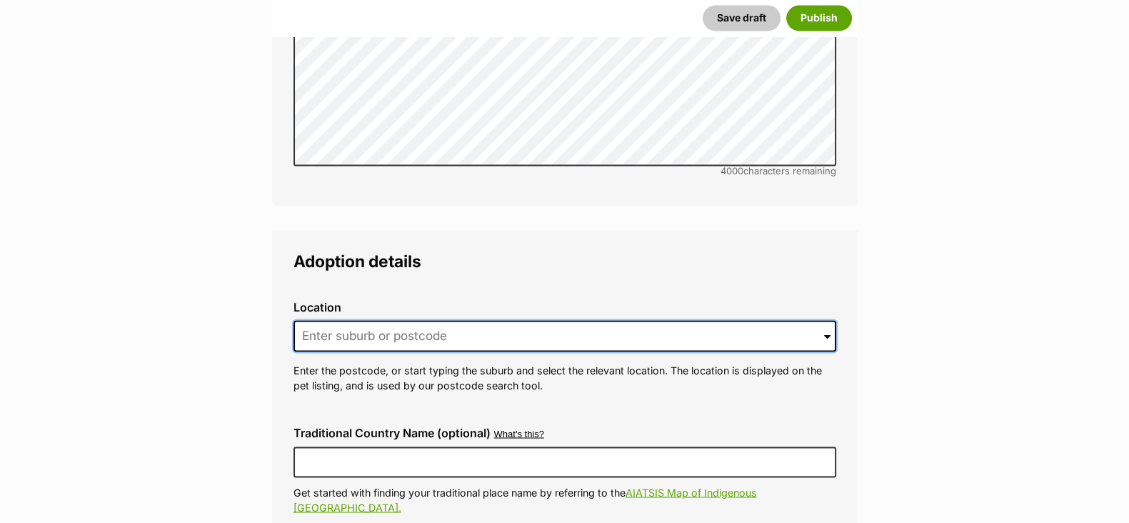
click at [344, 320] on input at bounding box center [565, 335] width 543 height 31
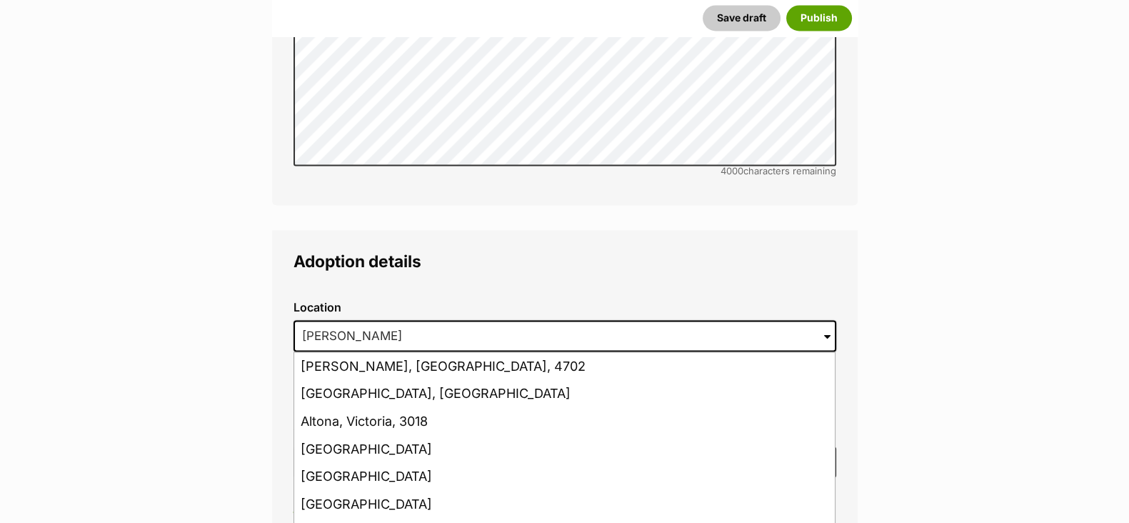
click at [388, 518] on li "Altona Meadows, Victoria, 3028" at bounding box center [564, 532] width 541 height 28
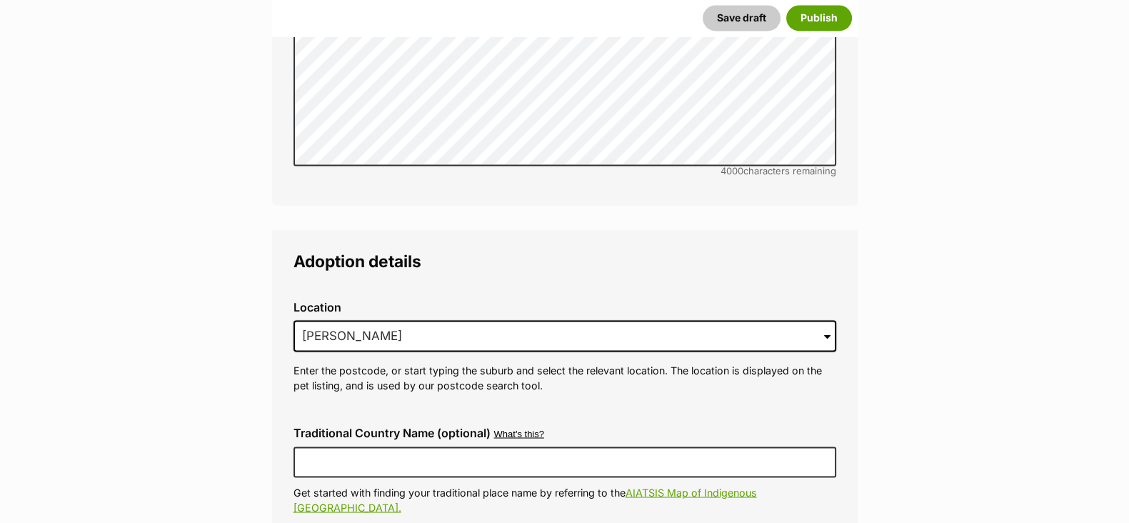
type input "Altona Meadows, Victoria, 3028"
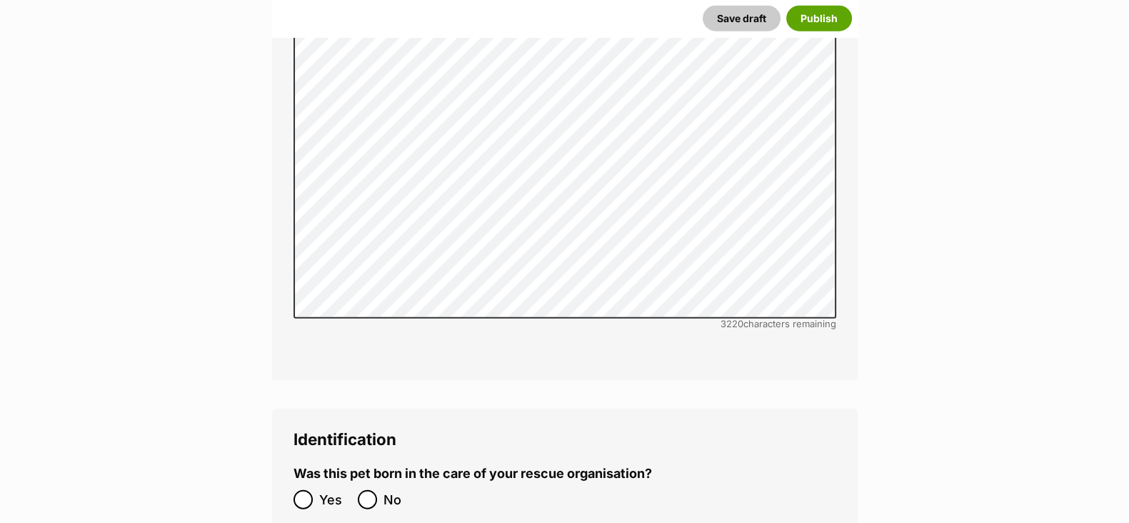
scroll to position [4382, 0]
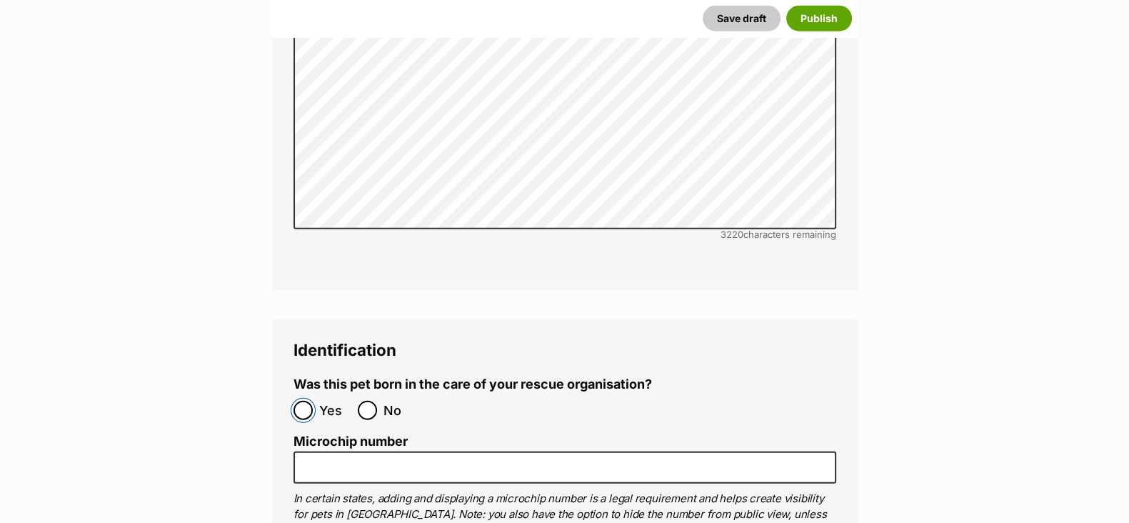
click at [301, 401] on input "Yes" at bounding box center [303, 410] width 19 height 19
radio input "true"
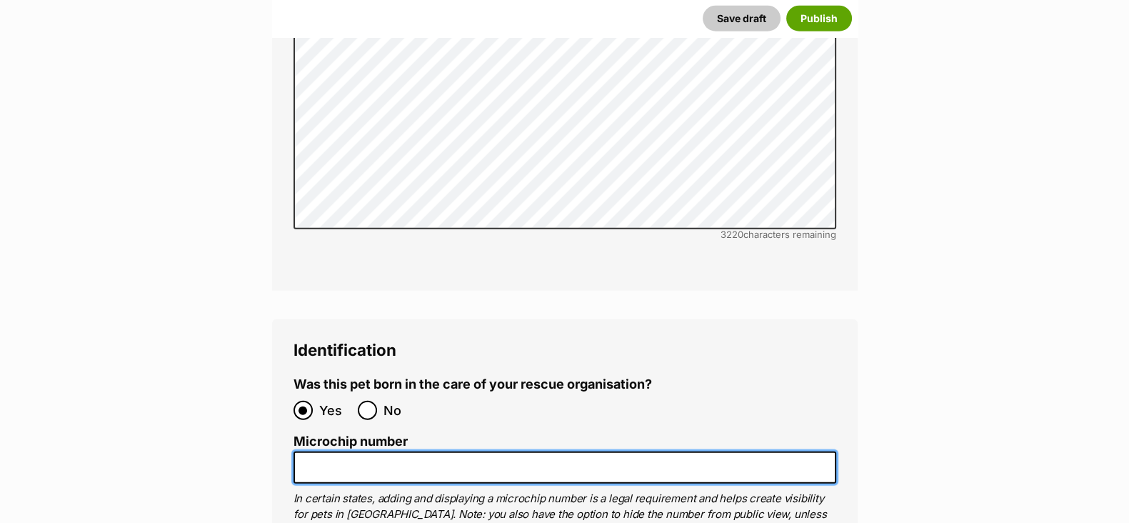
click at [317, 451] on input "Microchip number" at bounding box center [565, 467] width 543 height 32
click at [311, 451] on input "Microchip number" at bounding box center [565, 467] width 543 height 32
paste input "900233005327883"
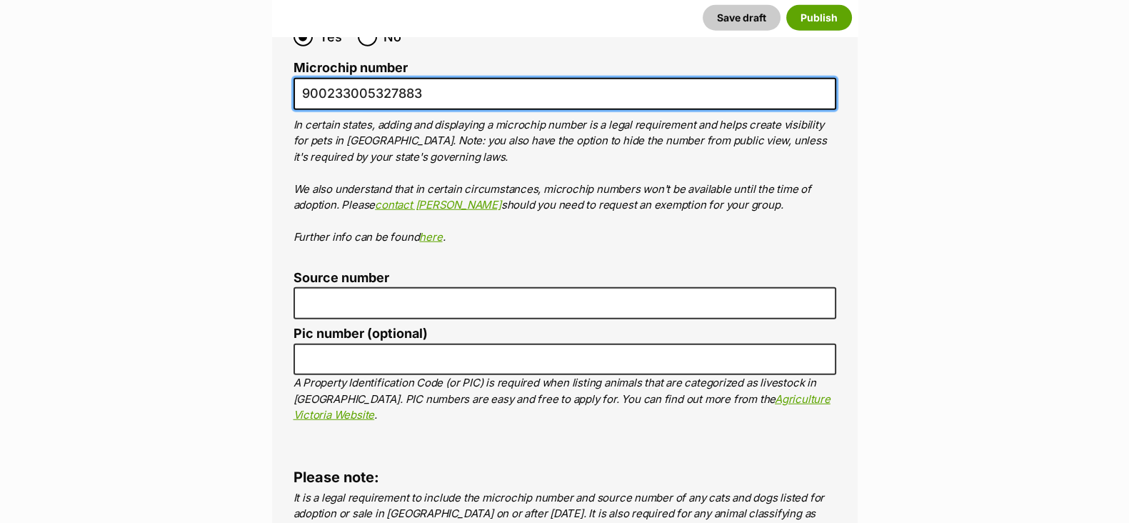
scroll to position [4829, 0]
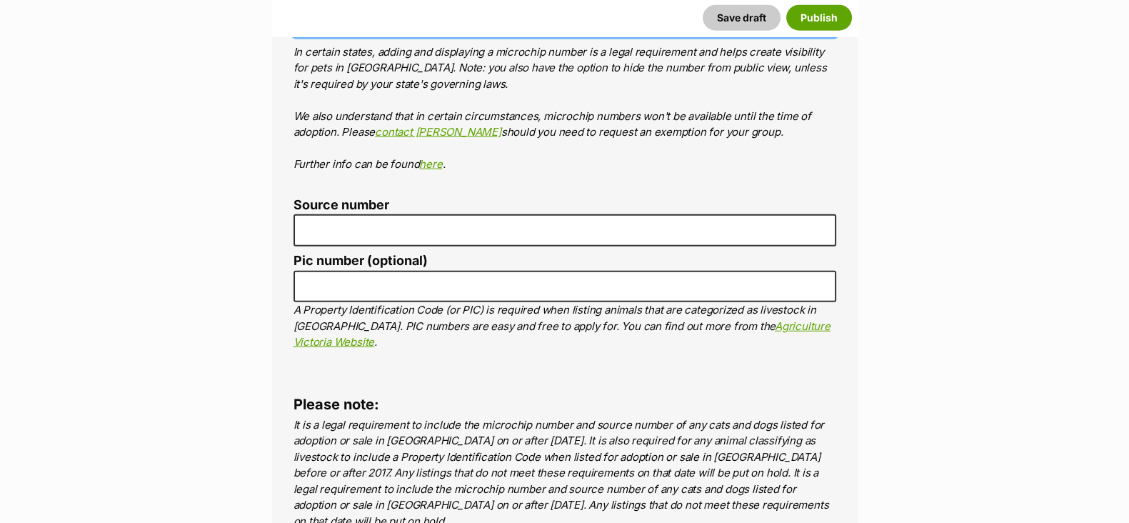
type input "900233005327883"
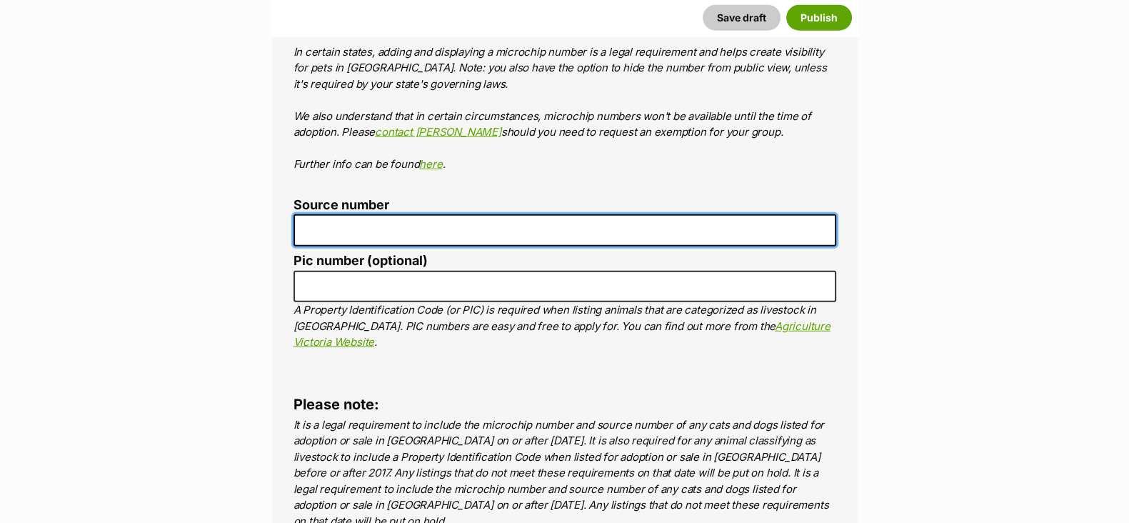
click at [359, 214] on input "Source number" at bounding box center [565, 230] width 543 height 32
type input "RE100527"
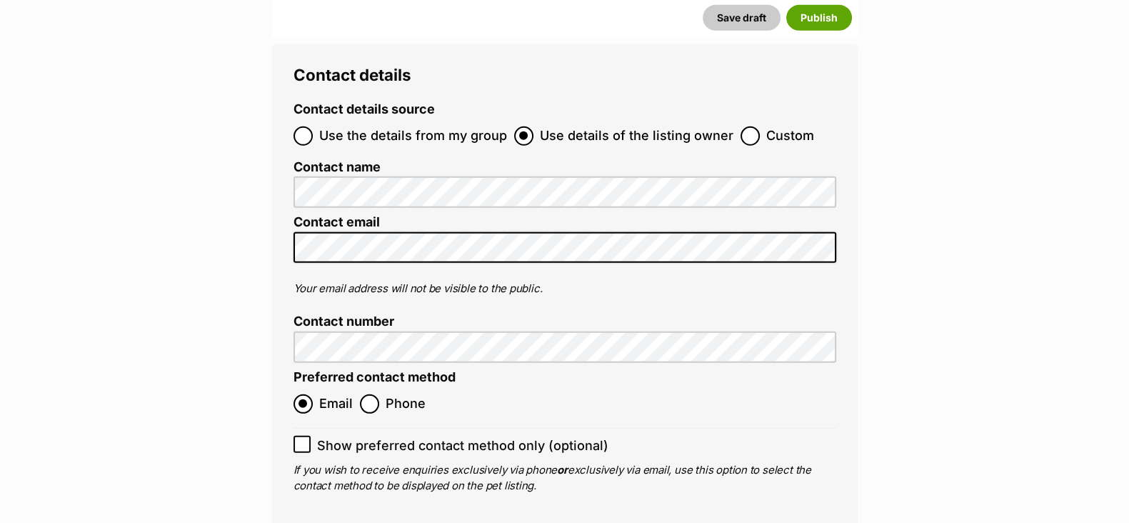
scroll to position [5543, 0]
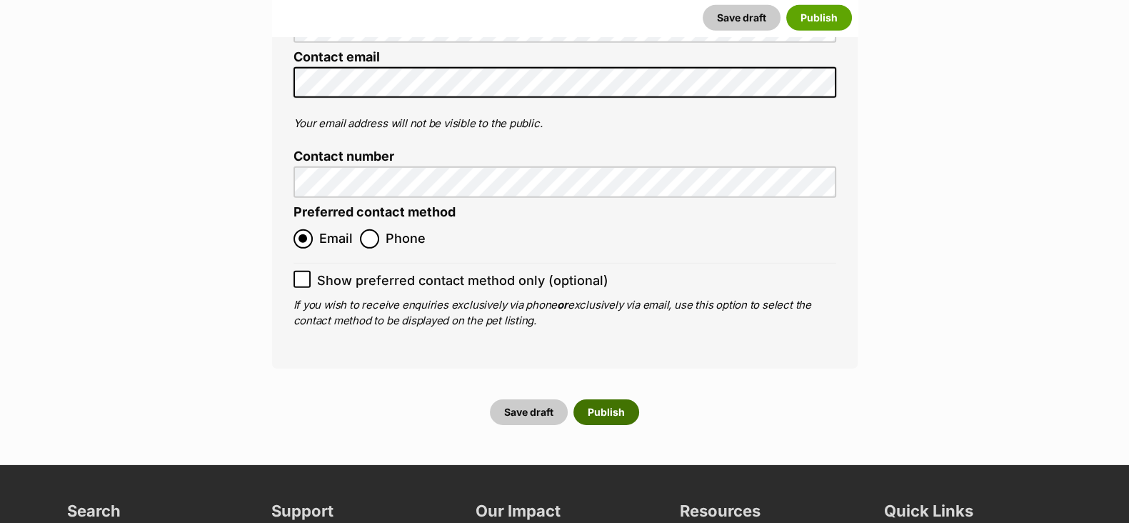
click at [600, 399] on button "Publish" at bounding box center [606, 412] width 66 height 26
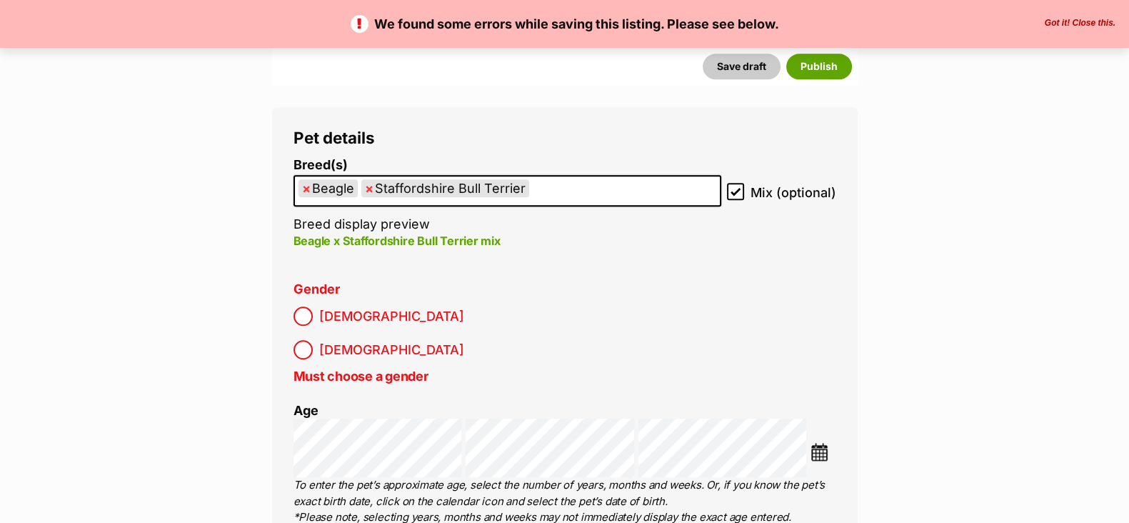
scroll to position [1785, 0]
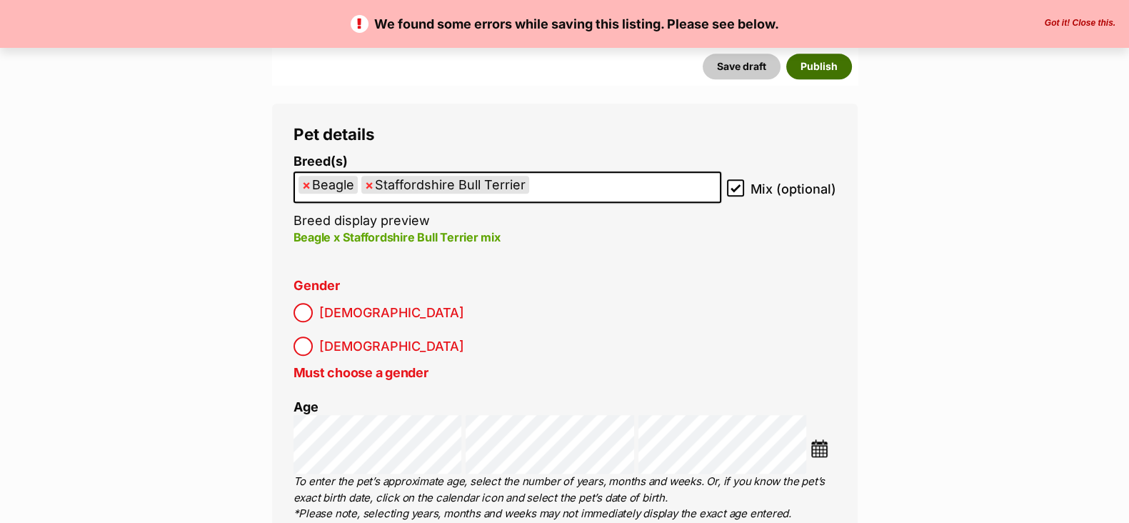
click at [818, 69] on button "Publish" at bounding box center [819, 67] width 66 height 26
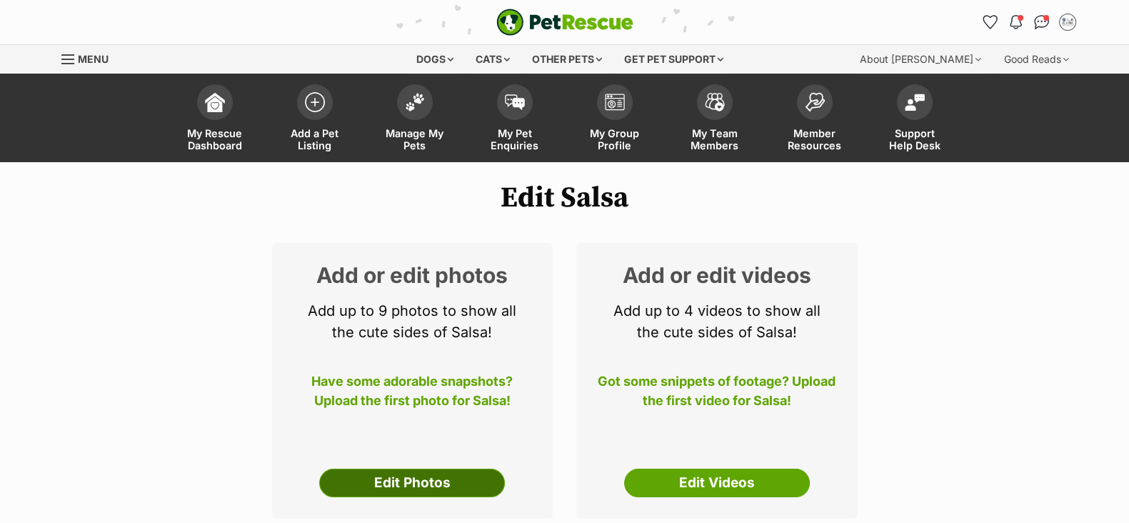
click at [427, 480] on link "Edit Photos" at bounding box center [412, 483] width 186 height 29
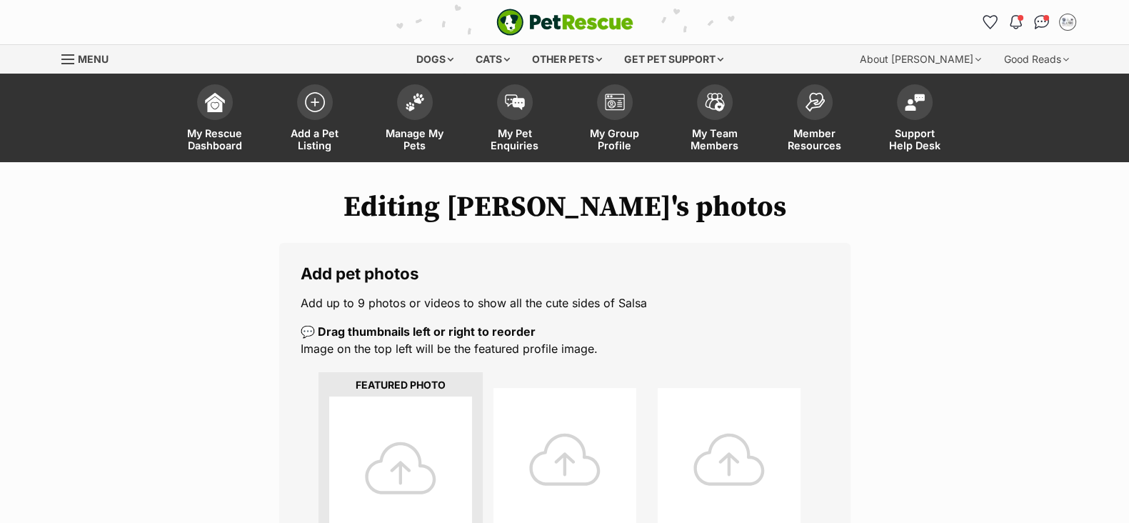
scroll to position [178, 0]
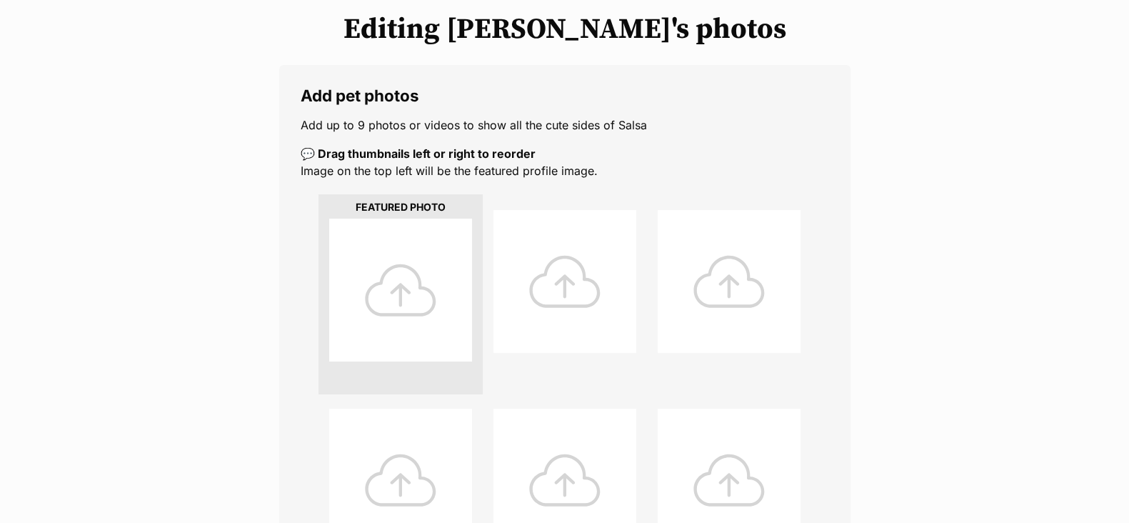
click at [399, 326] on div at bounding box center [400, 290] width 143 height 143
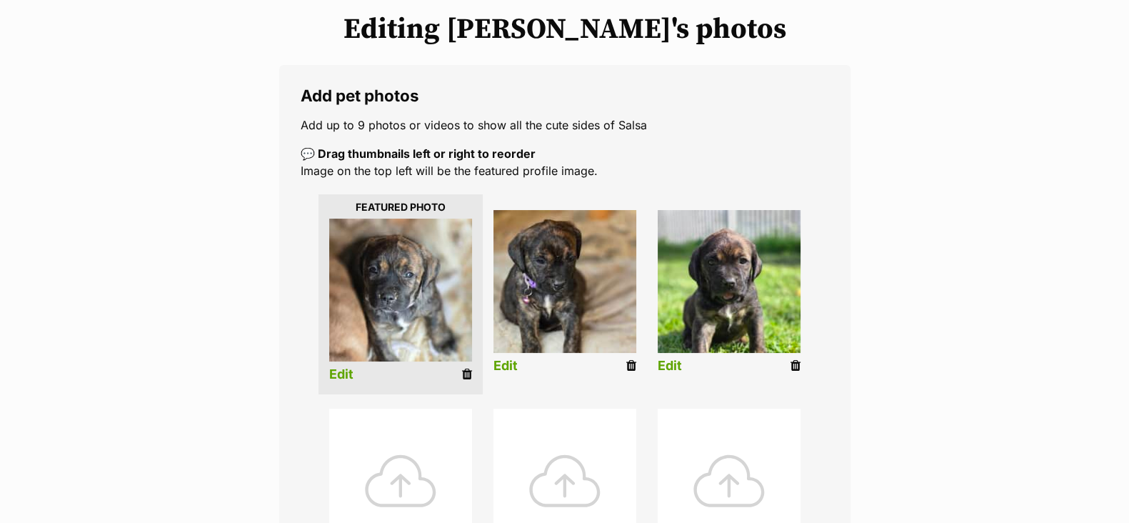
click at [681, 360] on link "Edit" at bounding box center [670, 366] width 24 height 15
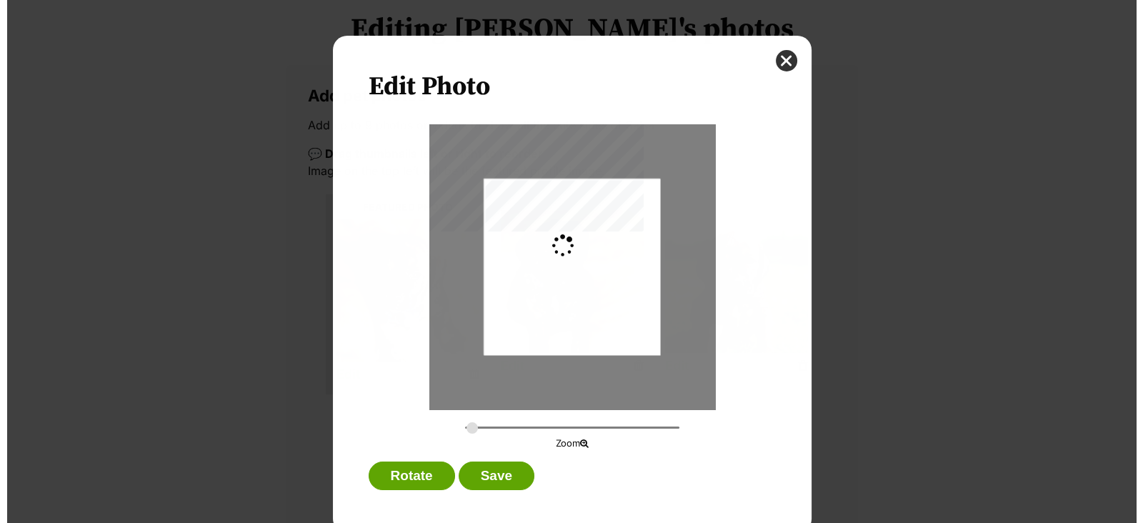
scroll to position [0, 0]
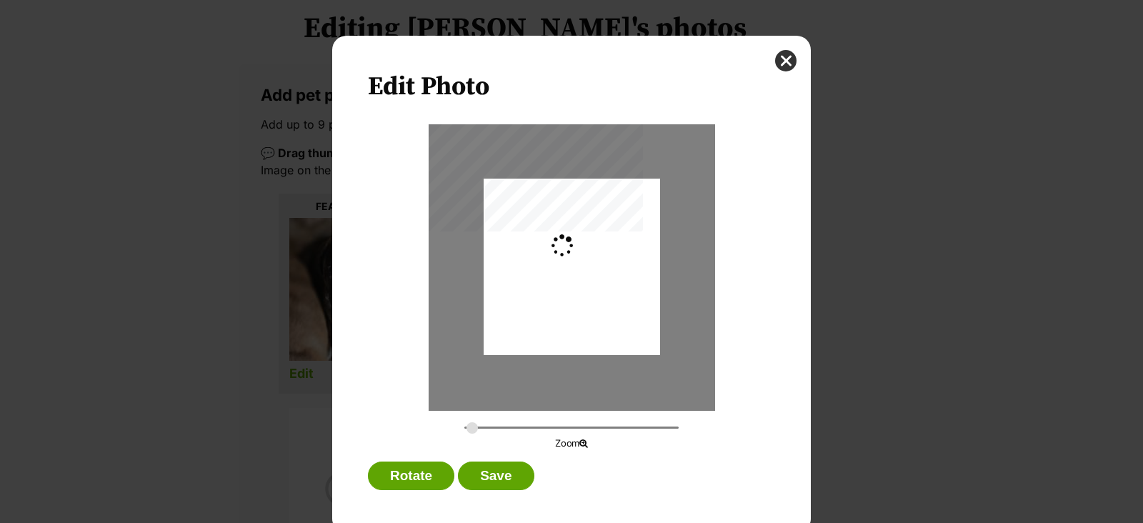
type input "0.2744"
drag, startPoint x: 636, startPoint y: 336, endPoint x: 643, endPoint y: 341, distance: 8.6
click at [643, 341] on div "Dialog Window - Close (Press escape to close)" at bounding box center [571, 272] width 176 height 235
click at [480, 481] on button "Save" at bounding box center [496, 475] width 76 height 29
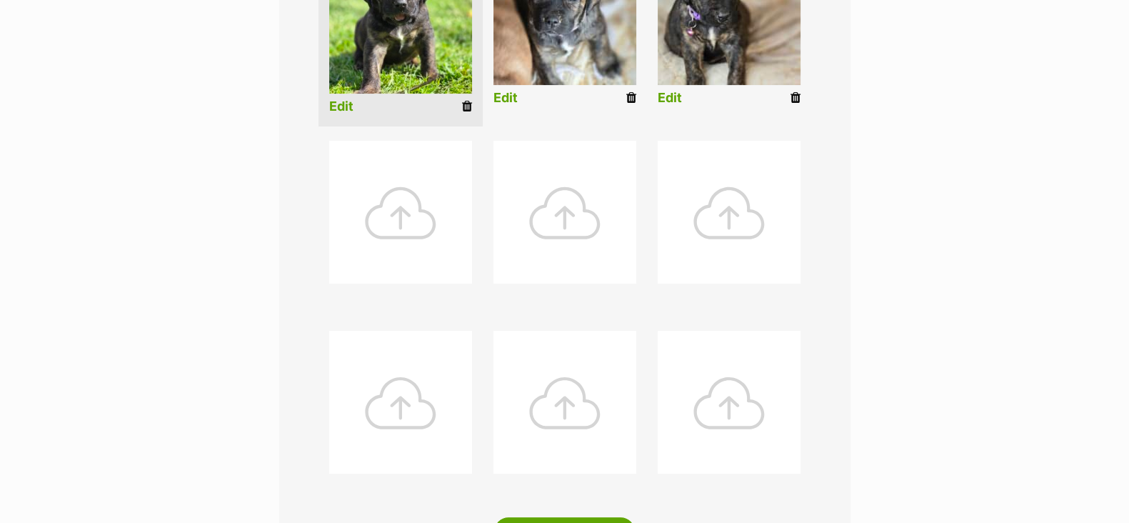
scroll to position [713, 0]
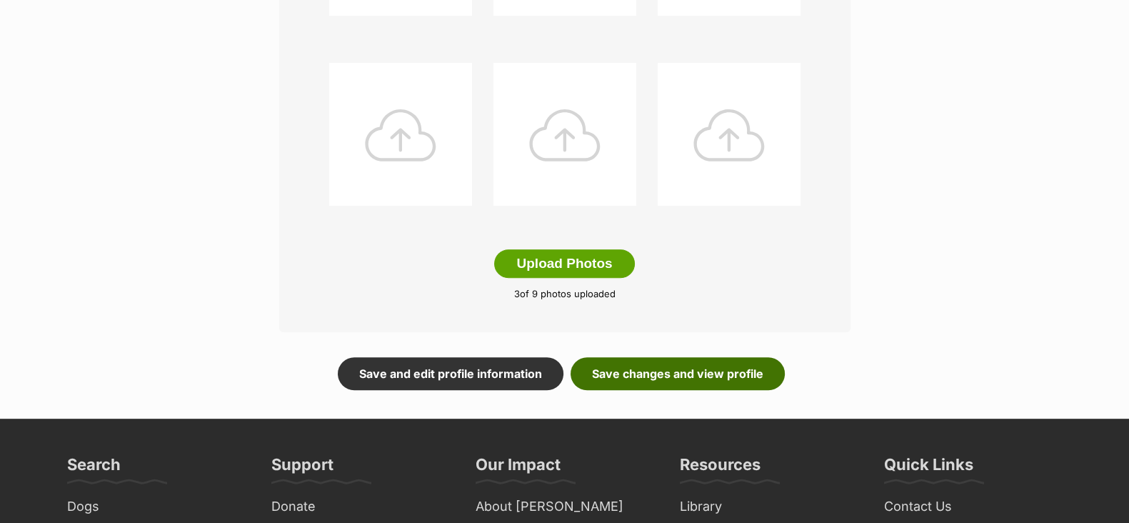
click at [696, 376] on link "Save changes and view profile" at bounding box center [678, 373] width 214 height 33
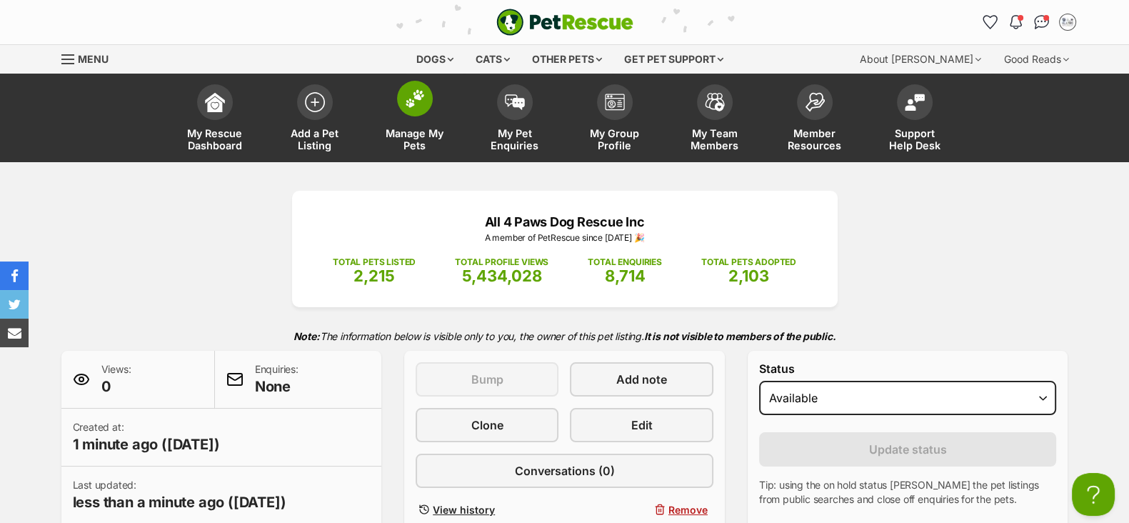
click at [394, 136] on span "Manage My Pets" at bounding box center [415, 139] width 64 height 24
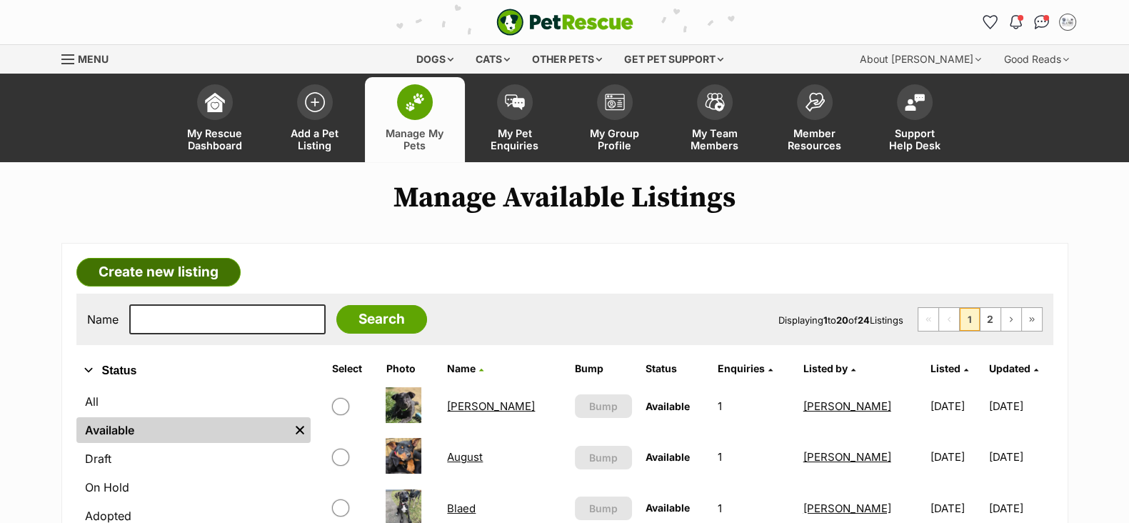
click at [156, 272] on link "Create new listing" at bounding box center [158, 272] width 164 height 29
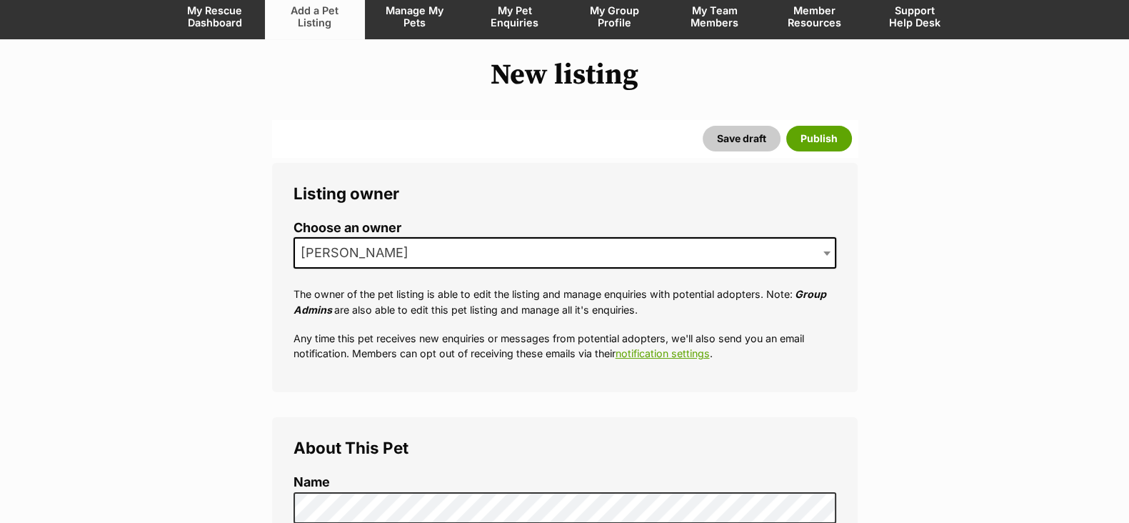
scroll to position [268, 0]
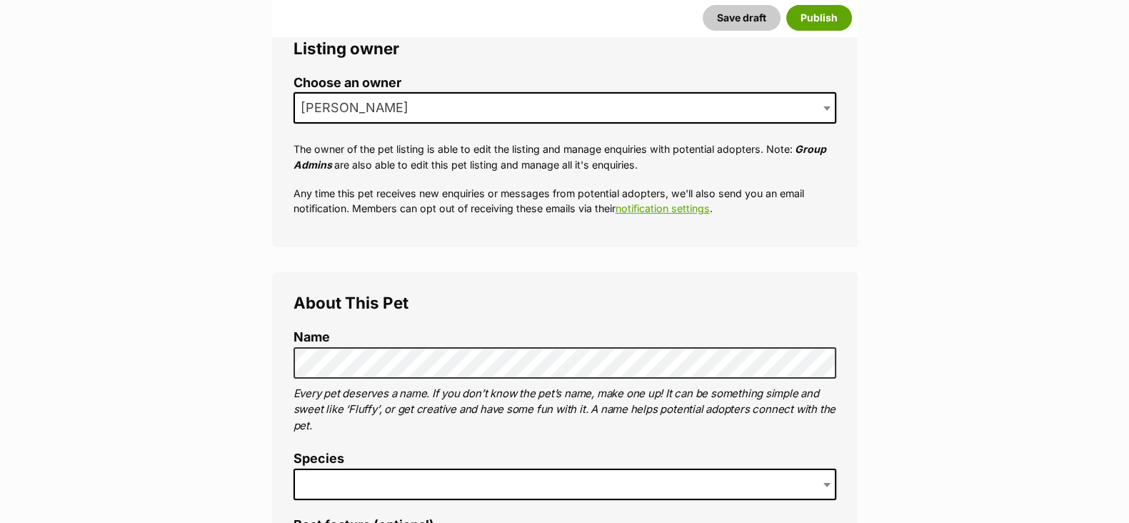
click at [346, 493] on span at bounding box center [565, 484] width 543 height 31
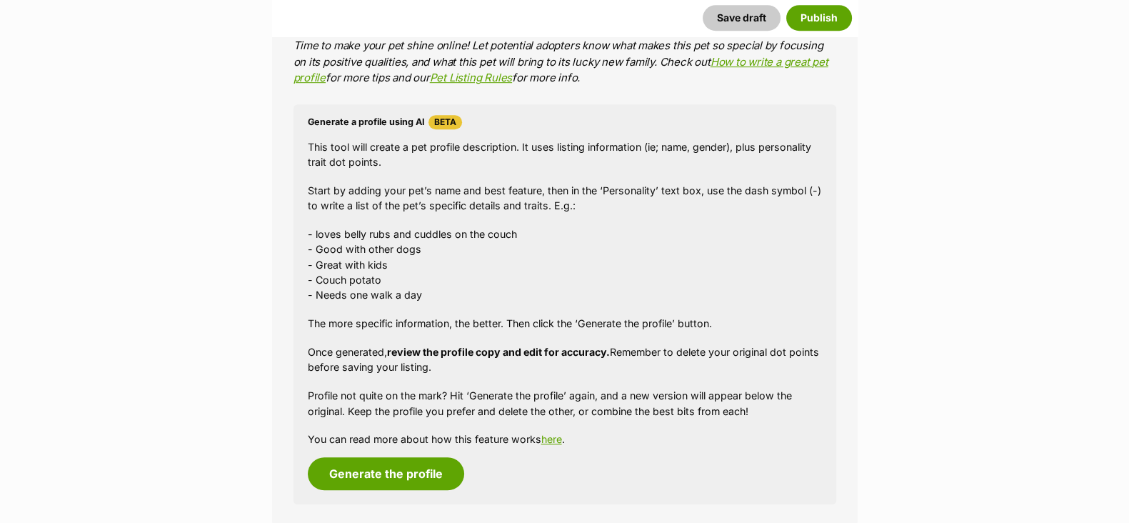
scroll to position [1338, 0]
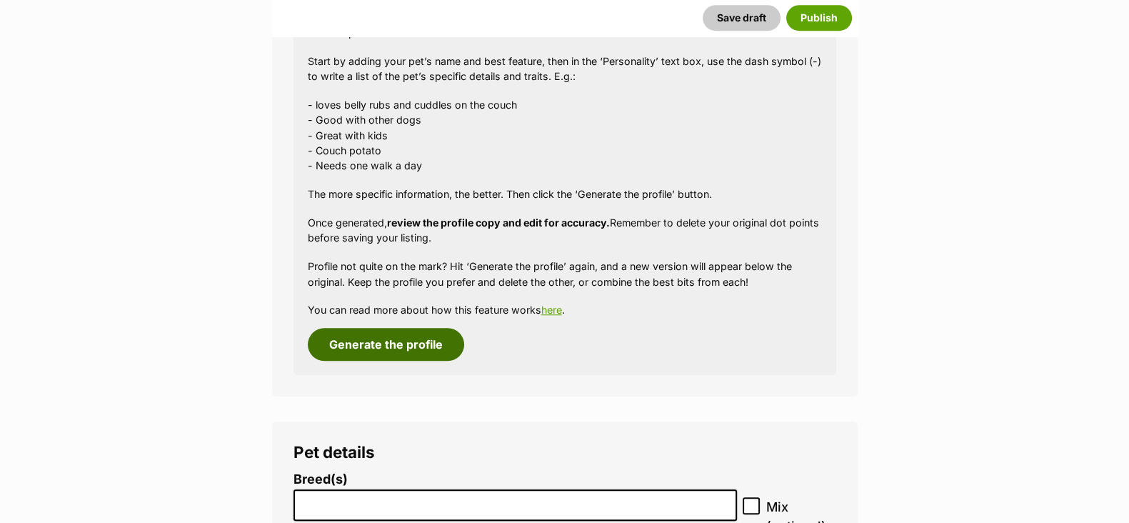
click at [364, 351] on button "Generate the profile" at bounding box center [386, 344] width 156 height 33
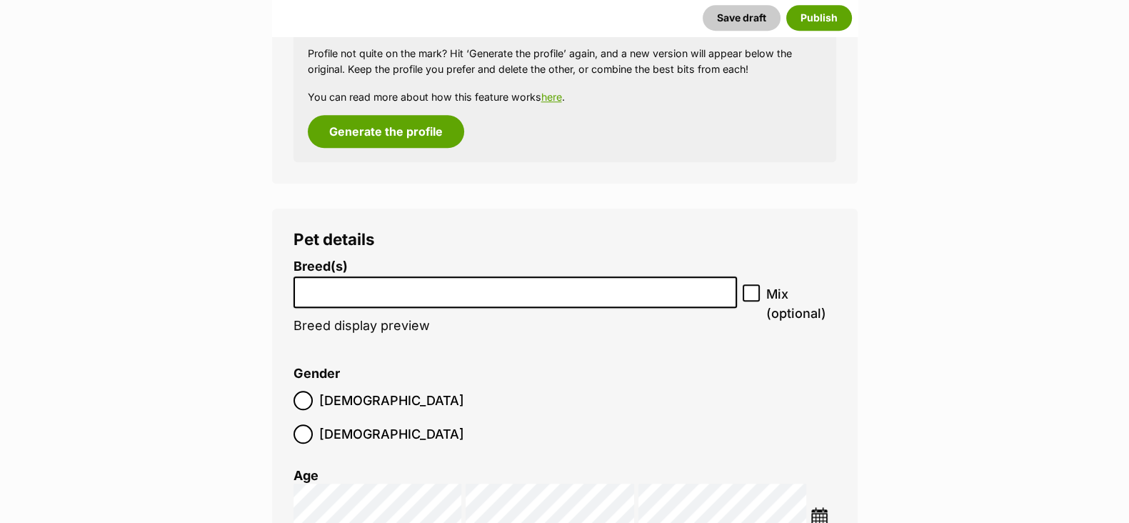
scroll to position [1615, 0]
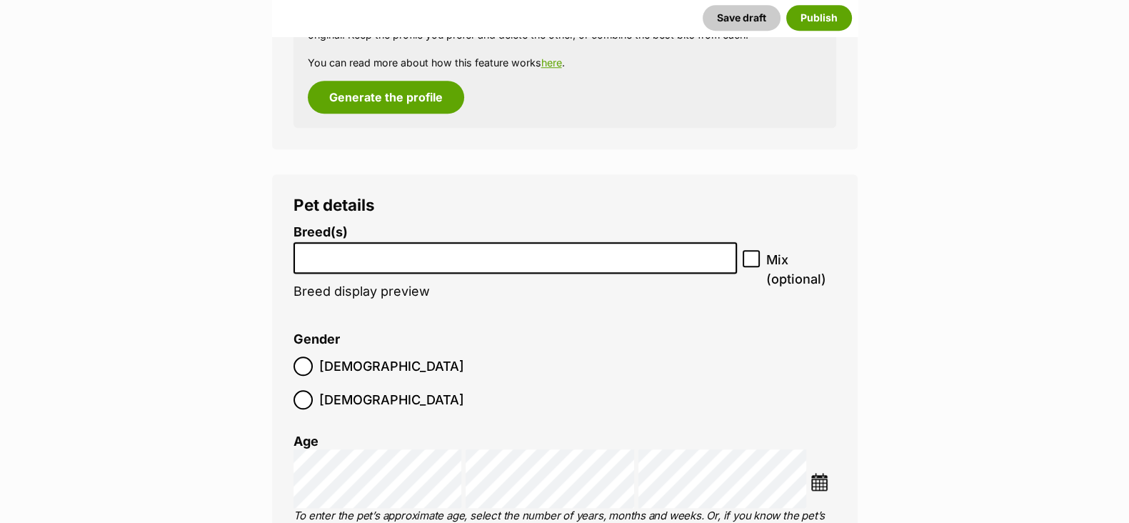
click at [367, 256] on input "search" at bounding box center [516, 254] width 434 height 15
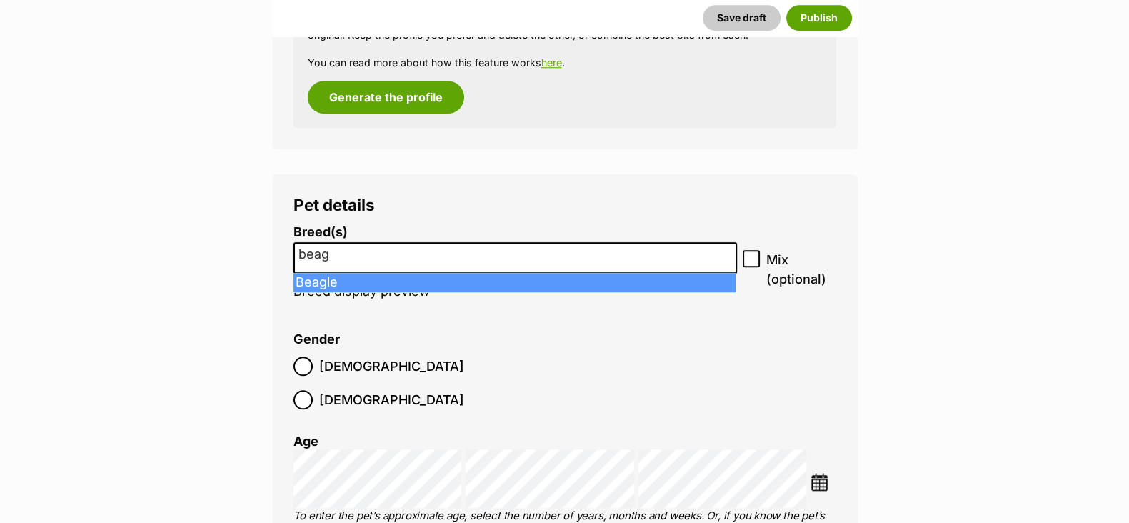
type input "beag"
select select "23"
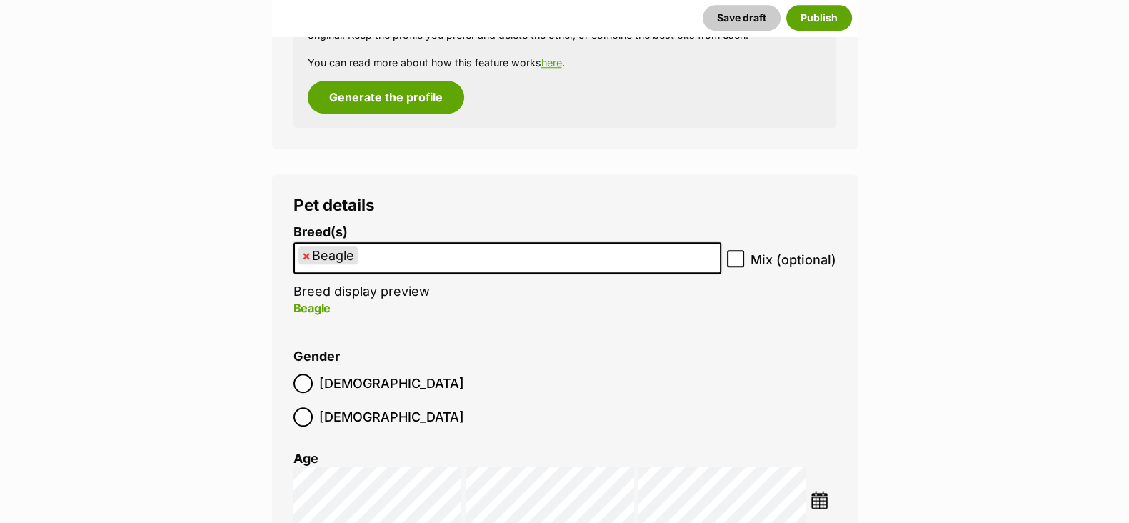
click at [405, 256] on ul "× Beagle" at bounding box center [507, 258] width 425 height 29
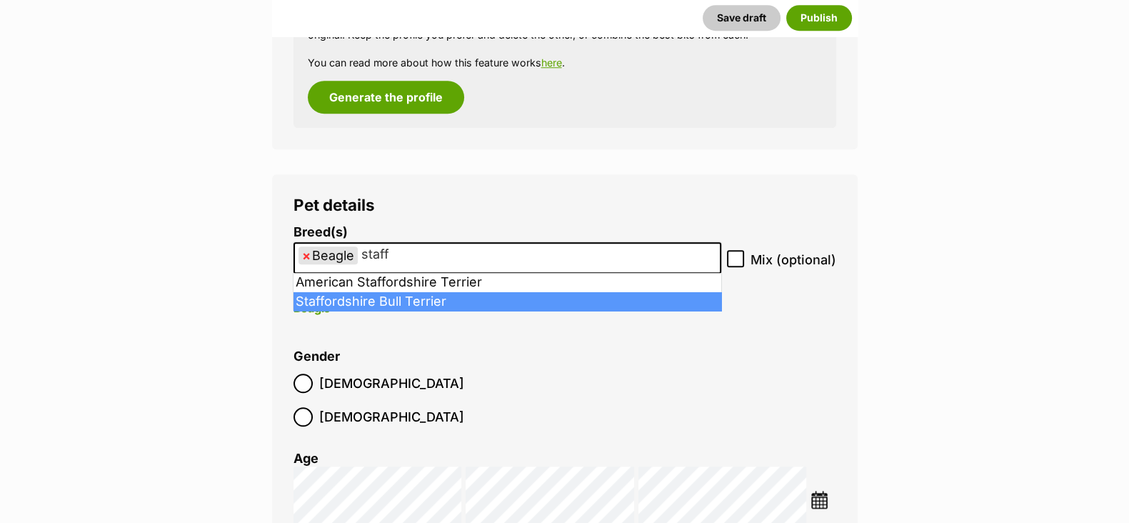
type input "staff"
drag, startPoint x: 404, startPoint y: 294, endPoint x: 426, endPoint y: 289, distance: 22.6
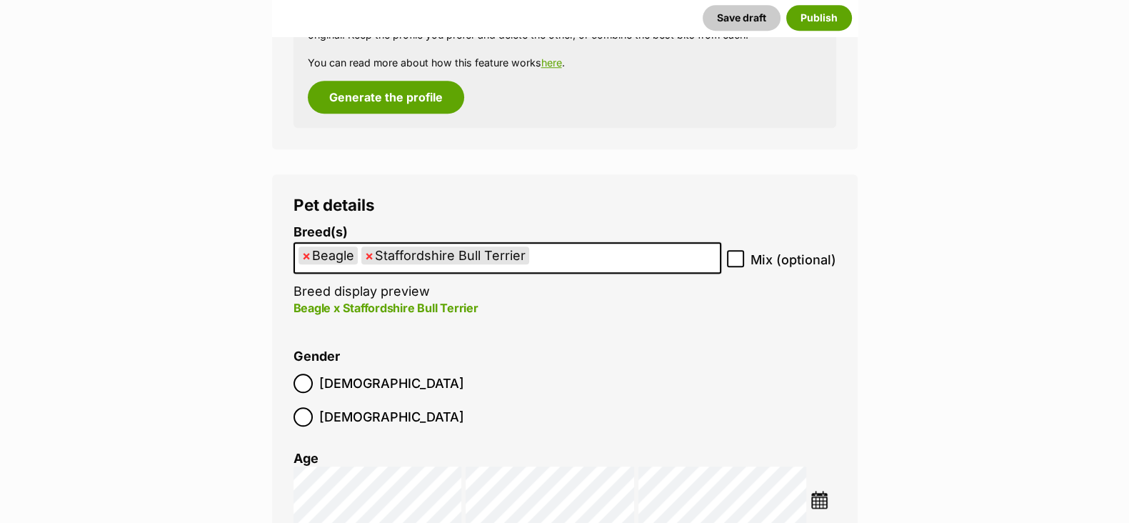
click at [739, 256] on icon at bounding box center [735, 259] width 9 height 6
click at [739, 256] on input "Mix (optional)" at bounding box center [735, 258] width 17 height 17
checkbox input "true"
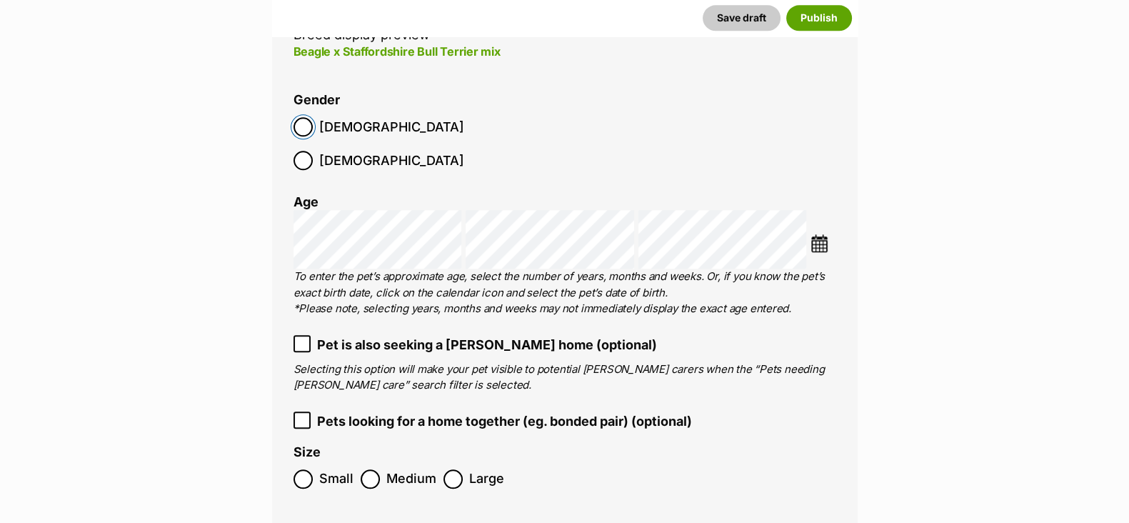
scroll to position [1883, 0]
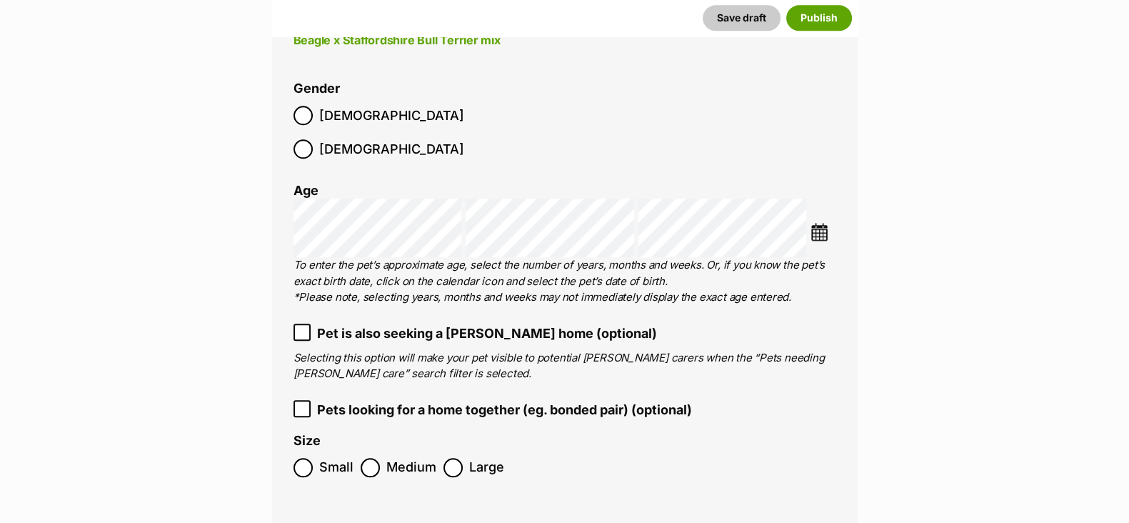
click at [818, 223] on img at bounding box center [820, 232] width 18 height 18
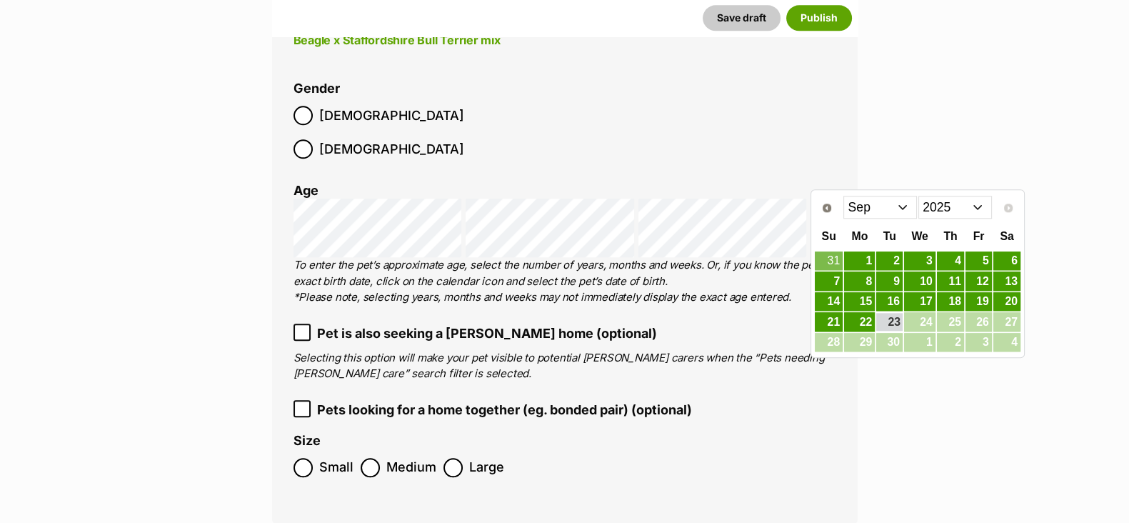
click at [900, 210] on select "Jan Feb Mar Apr May Jun Jul Aug Sep" at bounding box center [880, 207] width 74 height 23
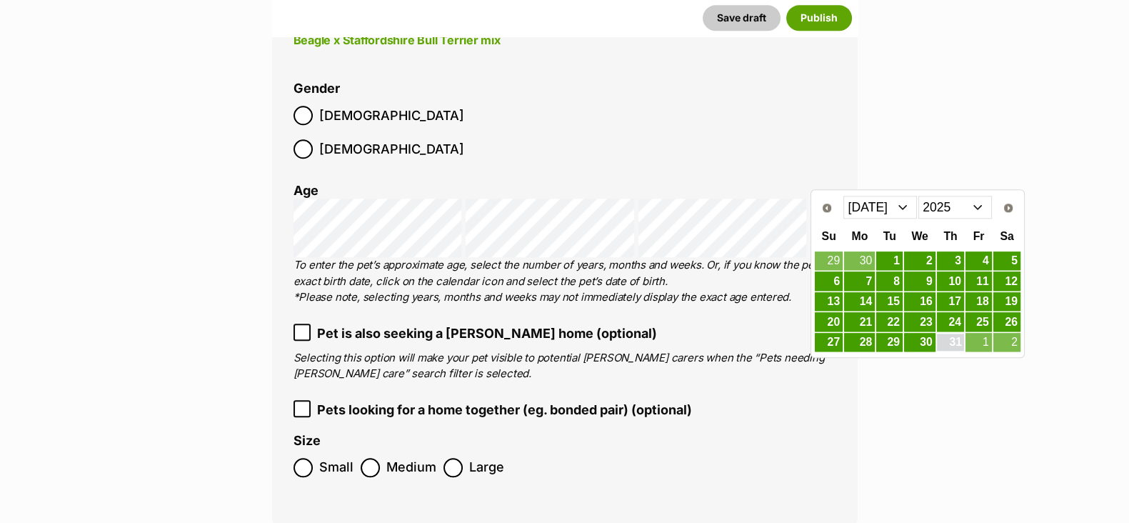
click at [960, 336] on link "31" at bounding box center [950, 343] width 27 height 18
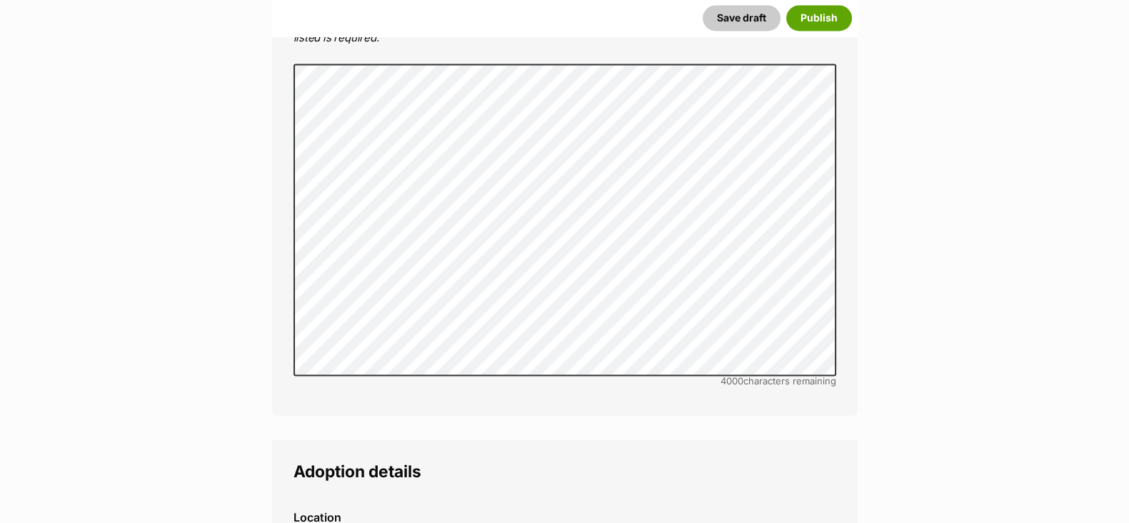
scroll to position [3222, 0]
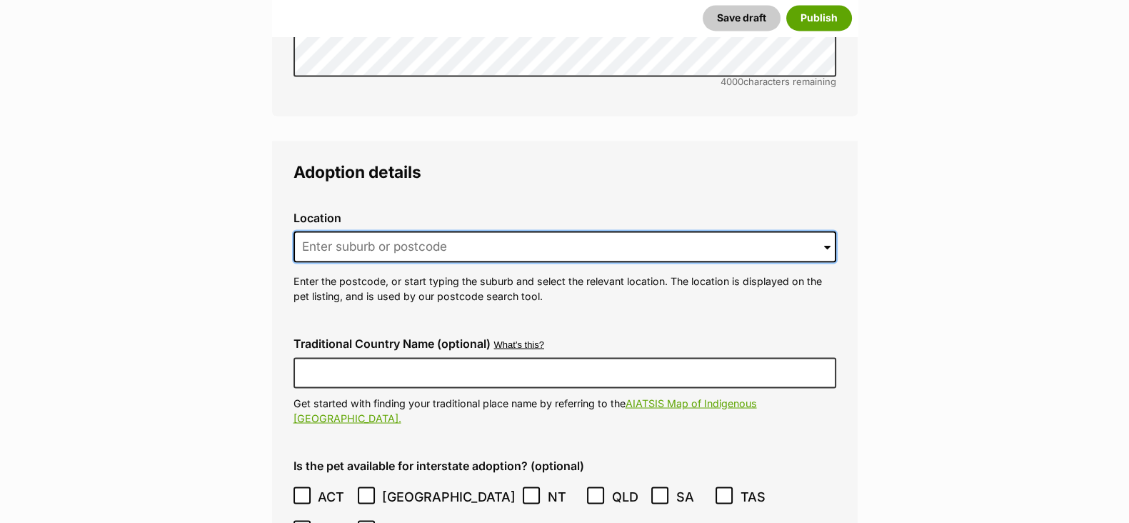
click at [350, 231] on input at bounding box center [565, 246] width 543 height 31
drag, startPoint x: 357, startPoint y: 216, endPoint x: 289, endPoint y: 202, distance: 69.2
click at [289, 202] on div "Location 0 options available. 1000 Enter the postcode, or start typing the subu…" at bounding box center [565, 257] width 566 height 116
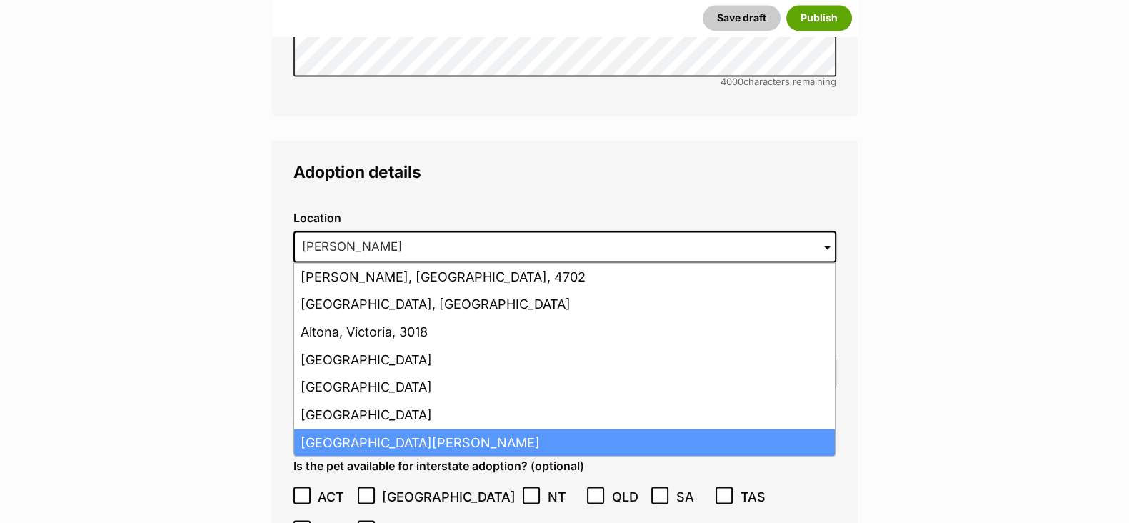
click at [379, 429] on li "Altona Meadows, Victoria, 3028" at bounding box center [564, 443] width 541 height 28
type input "Altona Meadows, Victoria, 3028"
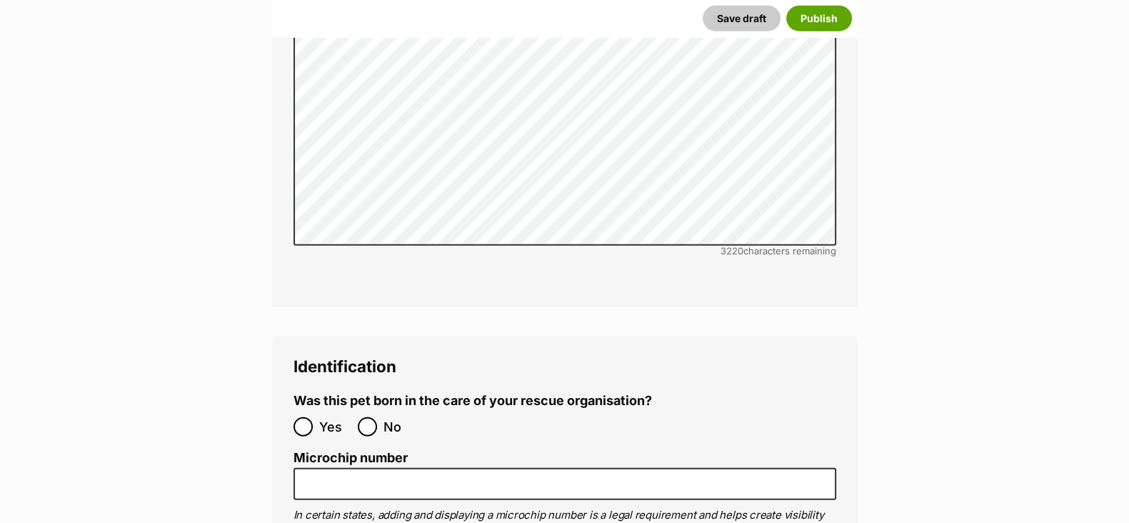
scroll to position [4472, 0]
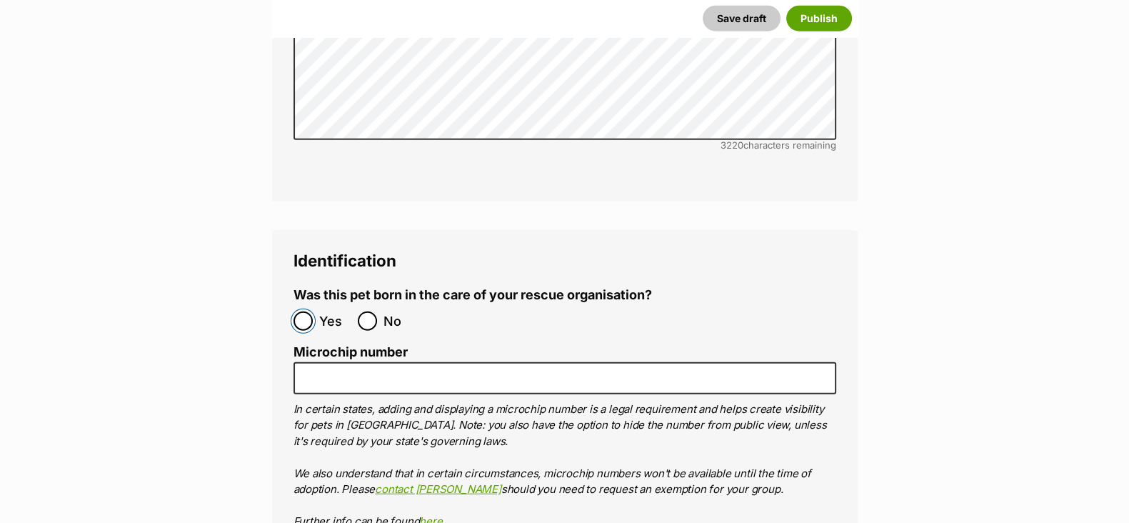
click at [305, 311] on input "Yes" at bounding box center [303, 320] width 19 height 19
radio input "true"
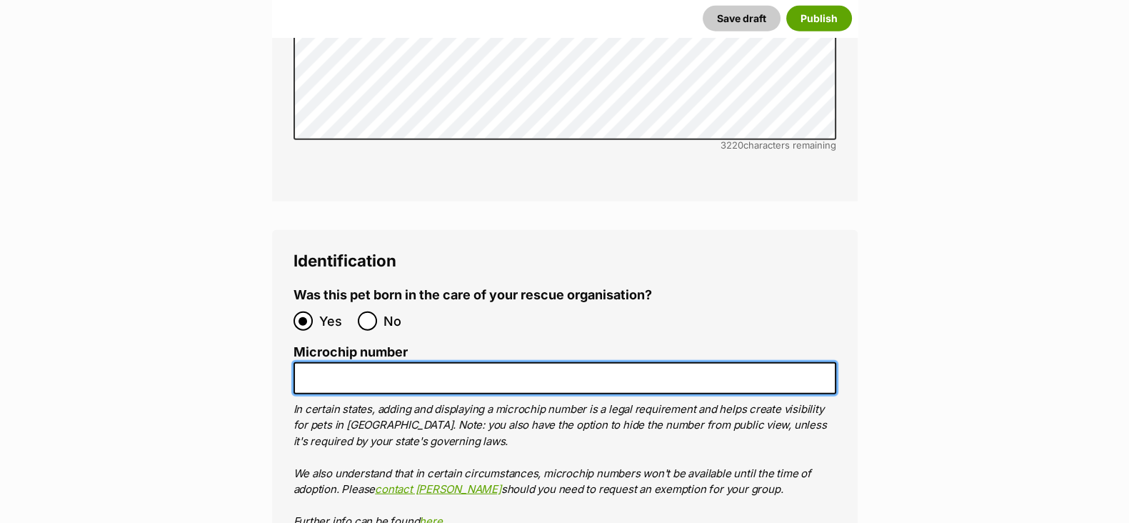
click at [315, 362] on input "Microchip number" at bounding box center [565, 378] width 543 height 32
click at [362, 362] on input "Microchip number" at bounding box center [565, 378] width 543 height 32
paste input "900233005327992"
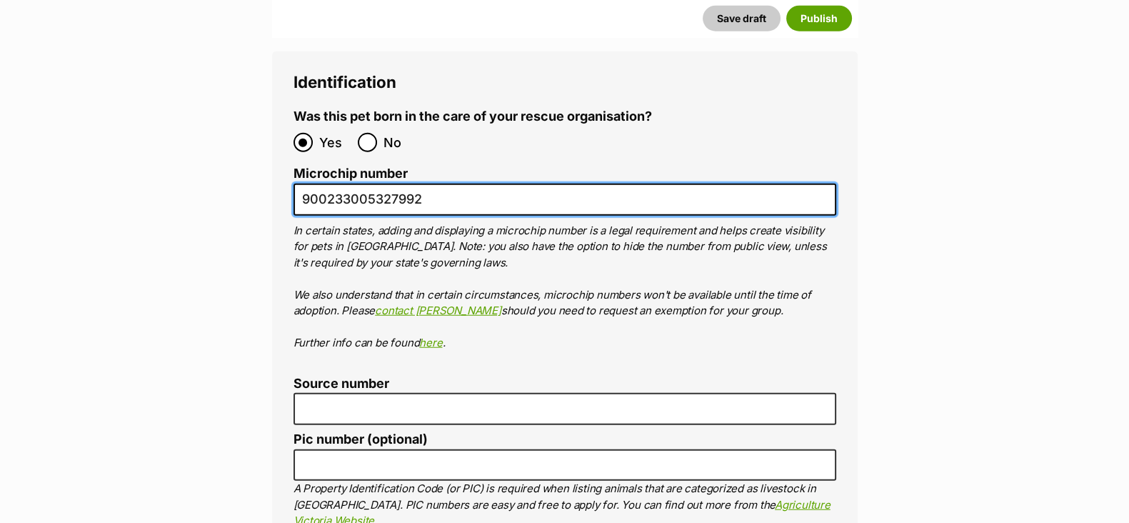
type input "900233005327992"
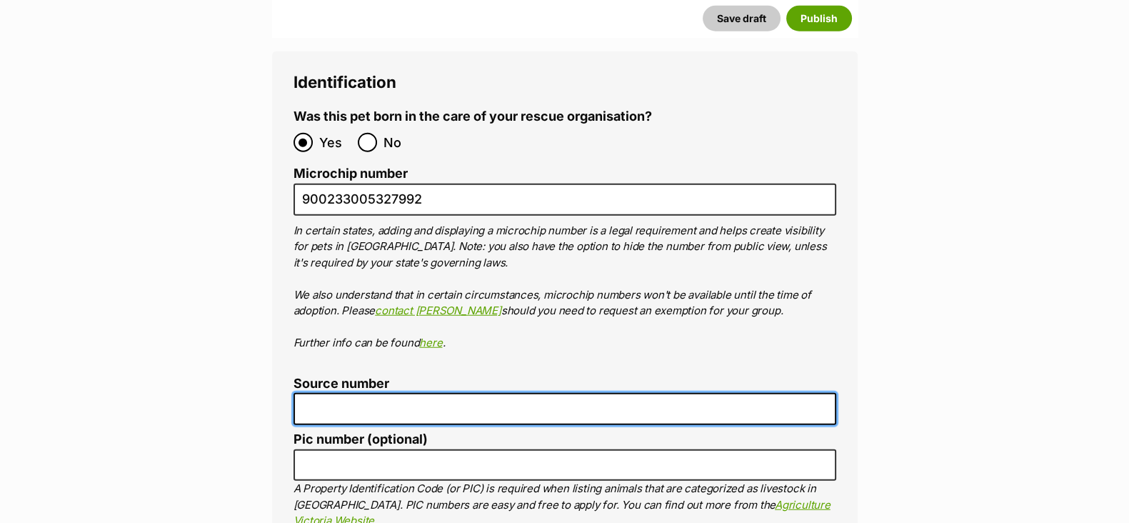
click at [360, 393] on input "Source number" at bounding box center [565, 409] width 543 height 32
type input "RE100527"
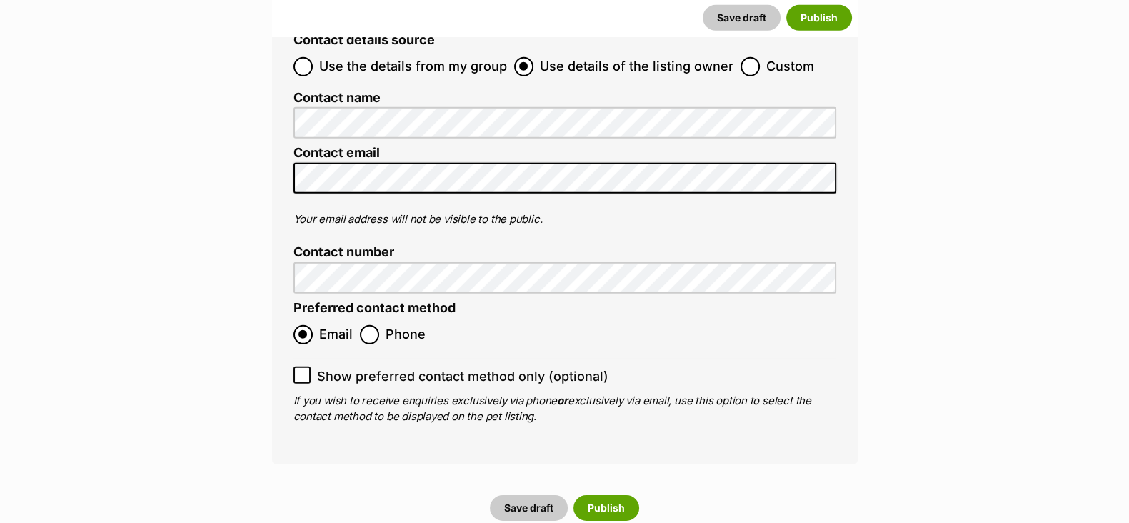
scroll to position [5454, 0]
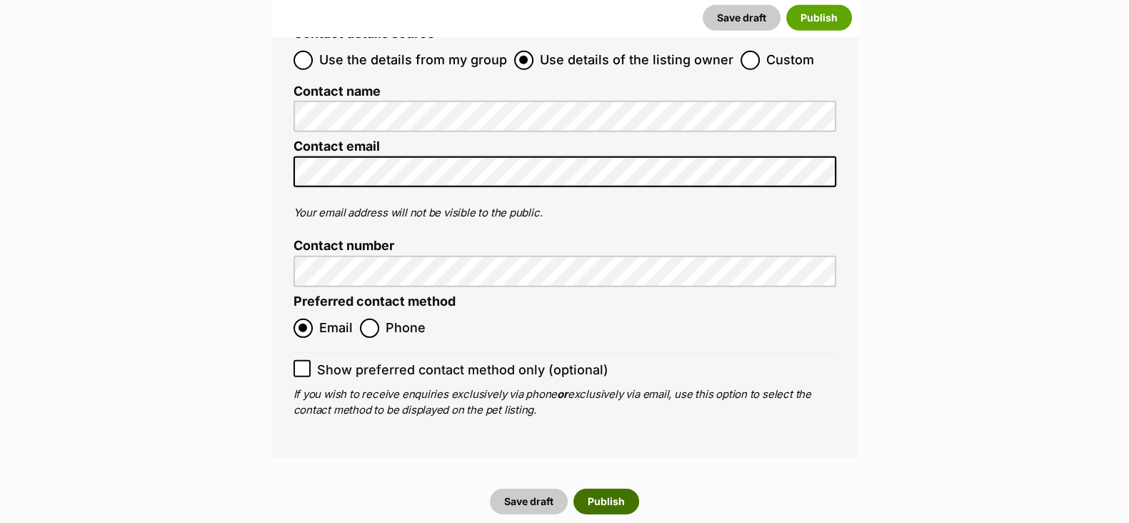
click at [610, 489] on button "Publish" at bounding box center [606, 502] width 66 height 26
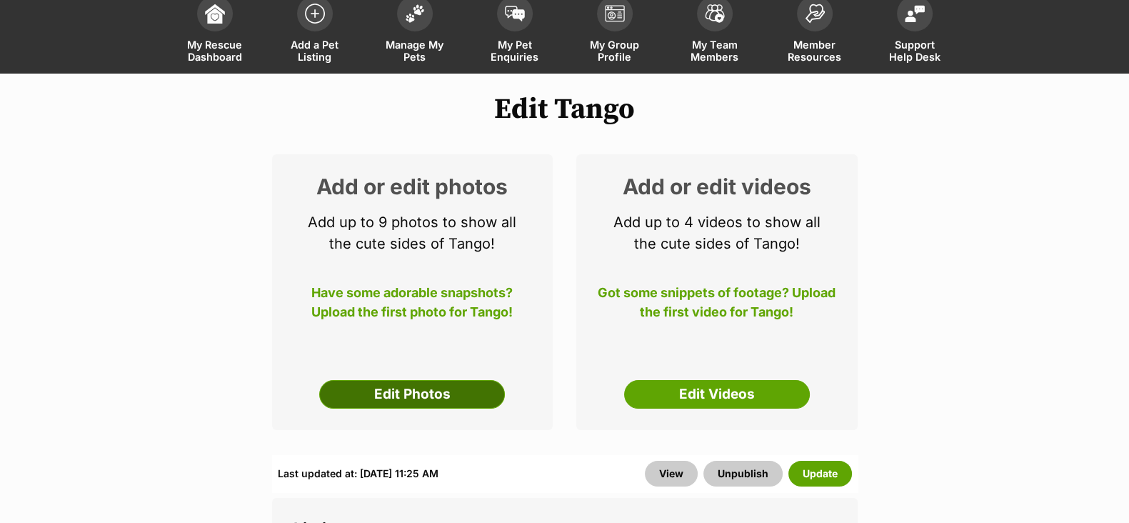
click at [389, 396] on link "Edit Photos" at bounding box center [412, 394] width 186 height 29
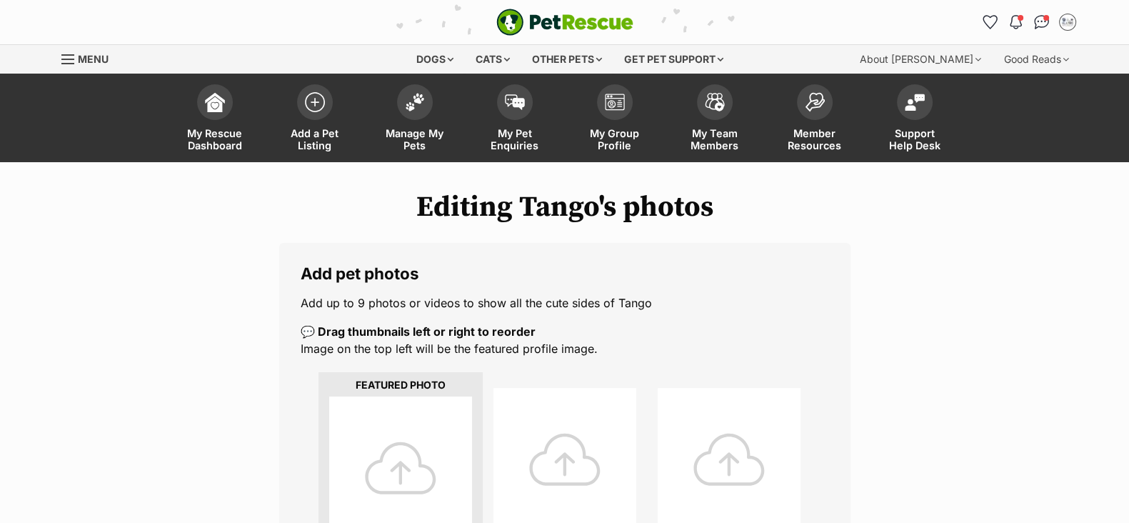
click at [386, 421] on div at bounding box center [400, 467] width 143 height 143
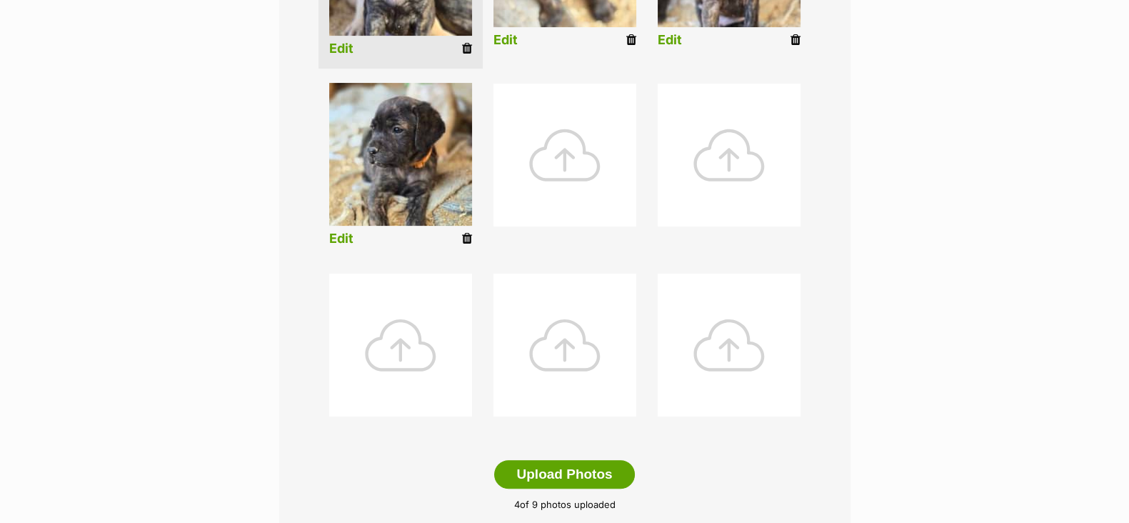
scroll to position [633, 0]
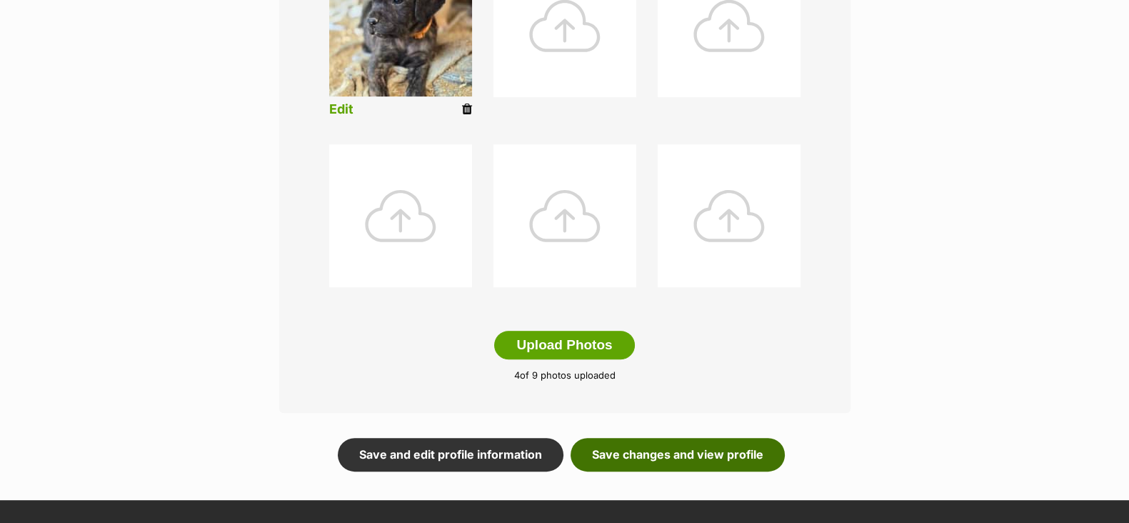
click at [678, 459] on link "Save changes and view profile" at bounding box center [678, 454] width 214 height 33
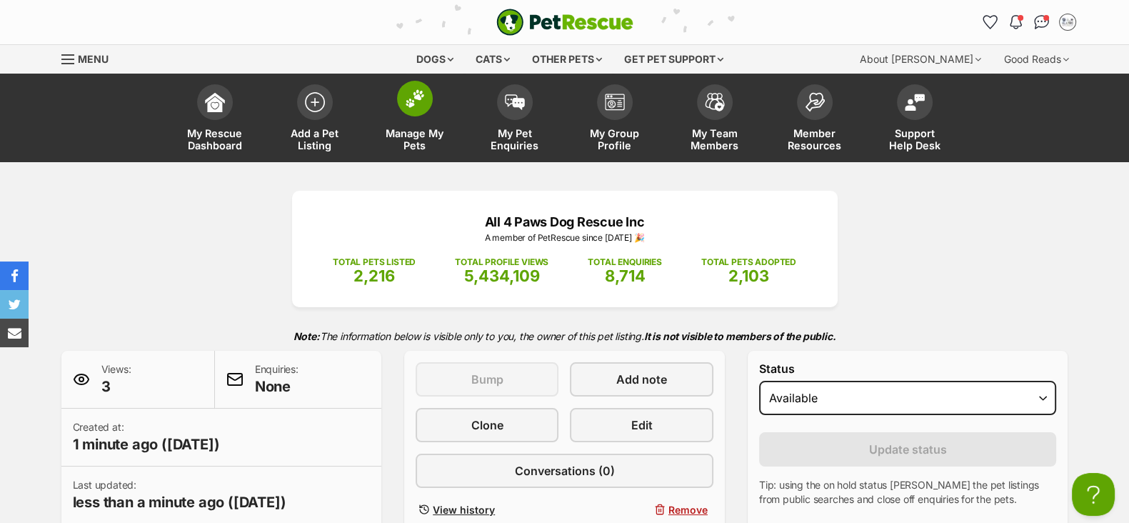
click at [419, 124] on link "Manage My Pets" at bounding box center [415, 119] width 100 height 85
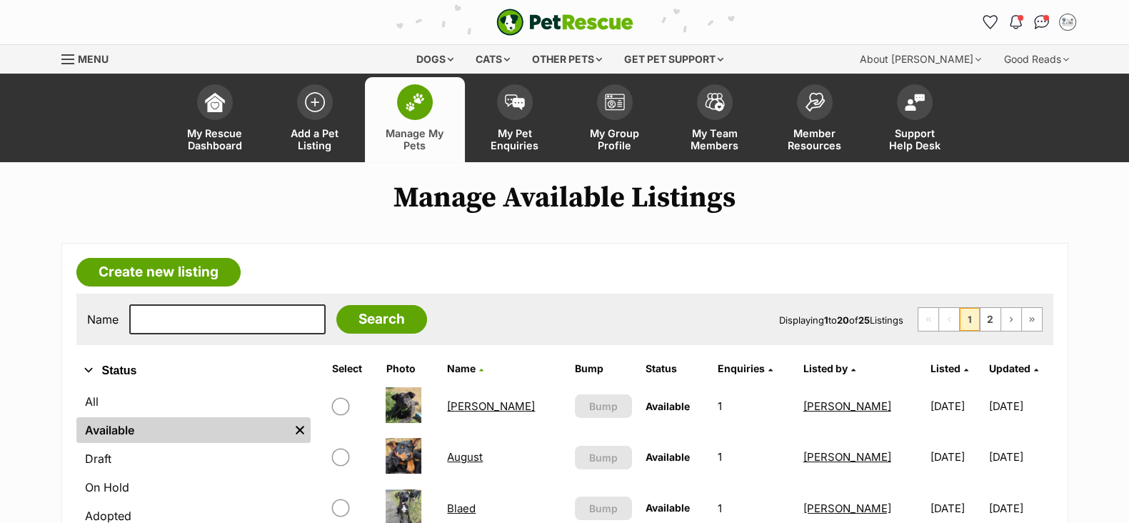
scroll to position [89, 0]
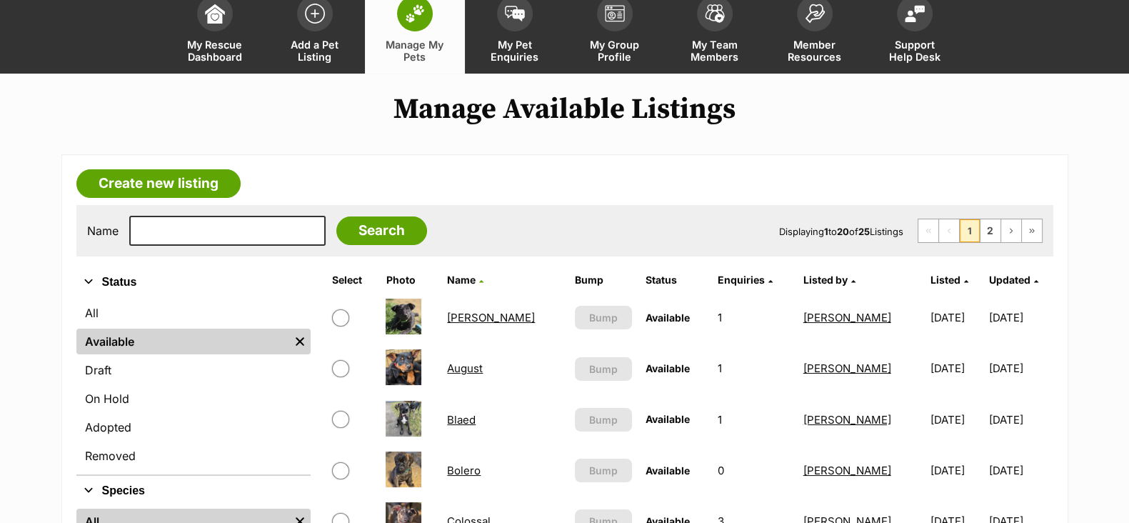
click at [468, 464] on link "Bolero" at bounding box center [464, 471] width 34 height 14
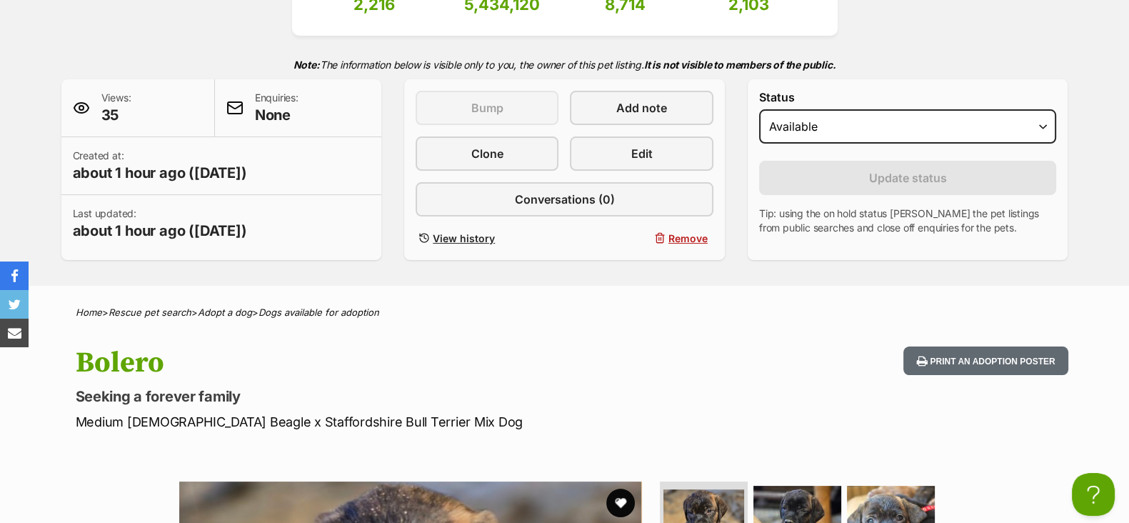
scroll to position [89, 0]
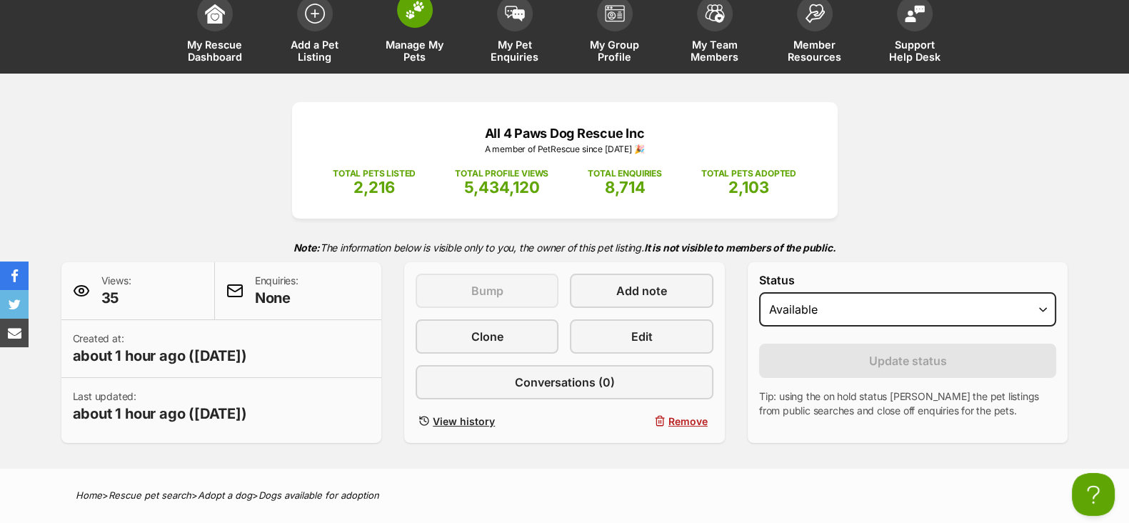
click at [421, 57] on span "Manage My Pets" at bounding box center [415, 51] width 64 height 24
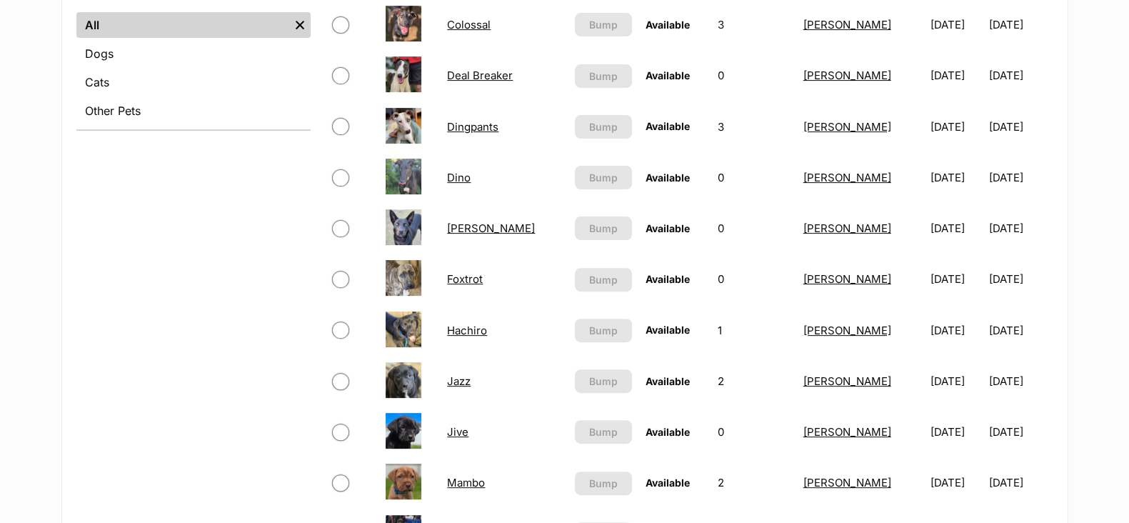
scroll to position [624, 0]
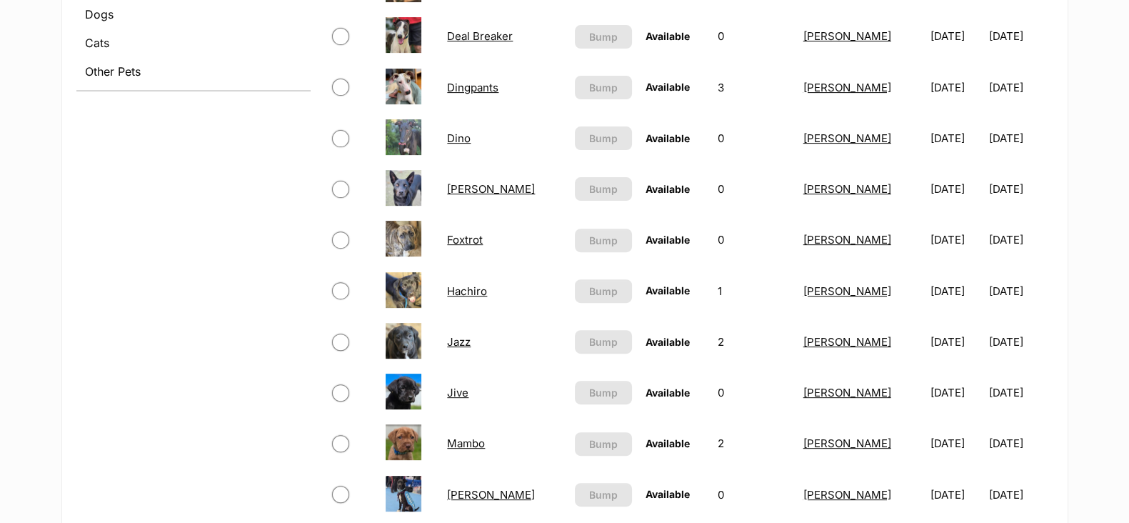
click at [471, 243] on link "Foxtrot" at bounding box center [465, 240] width 36 height 14
click at [464, 340] on link "Jazz" at bounding box center [459, 342] width 24 height 14
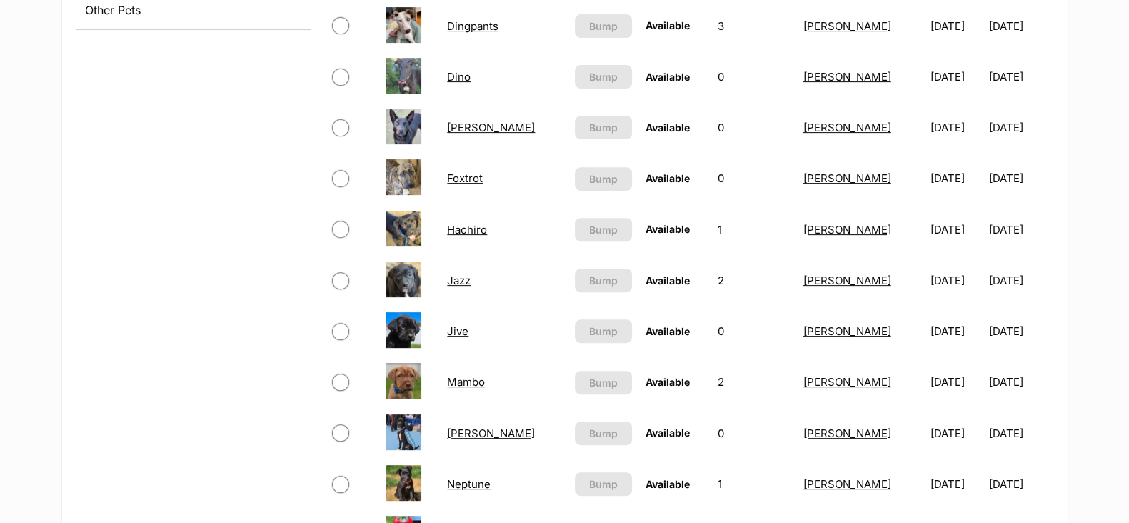
scroll to position [713, 0]
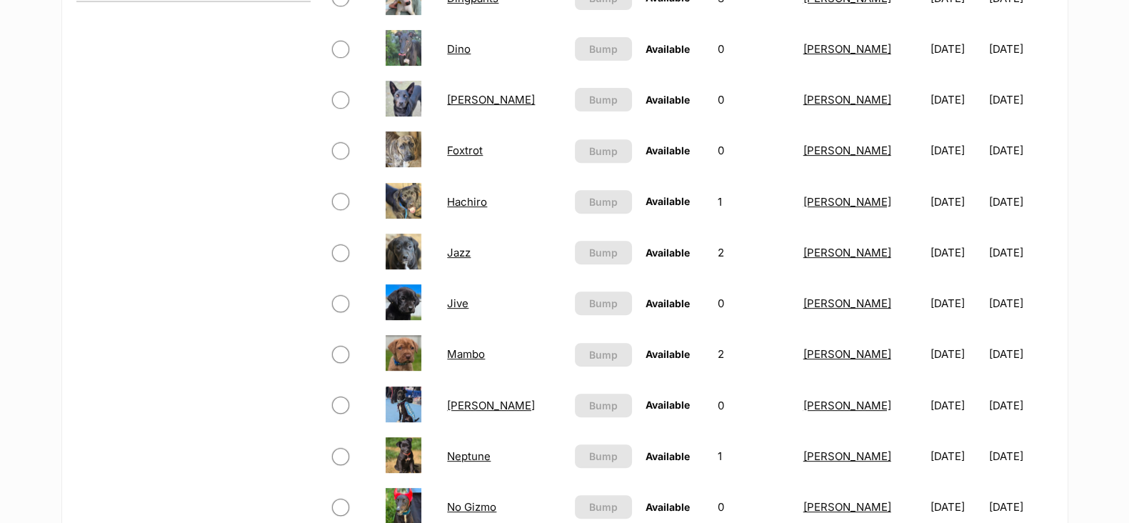
click at [479, 359] on link "Mambo" at bounding box center [466, 354] width 38 height 14
click at [469, 254] on link "Jazz" at bounding box center [459, 253] width 24 height 14
click at [461, 304] on link "Jive" at bounding box center [457, 303] width 21 height 14
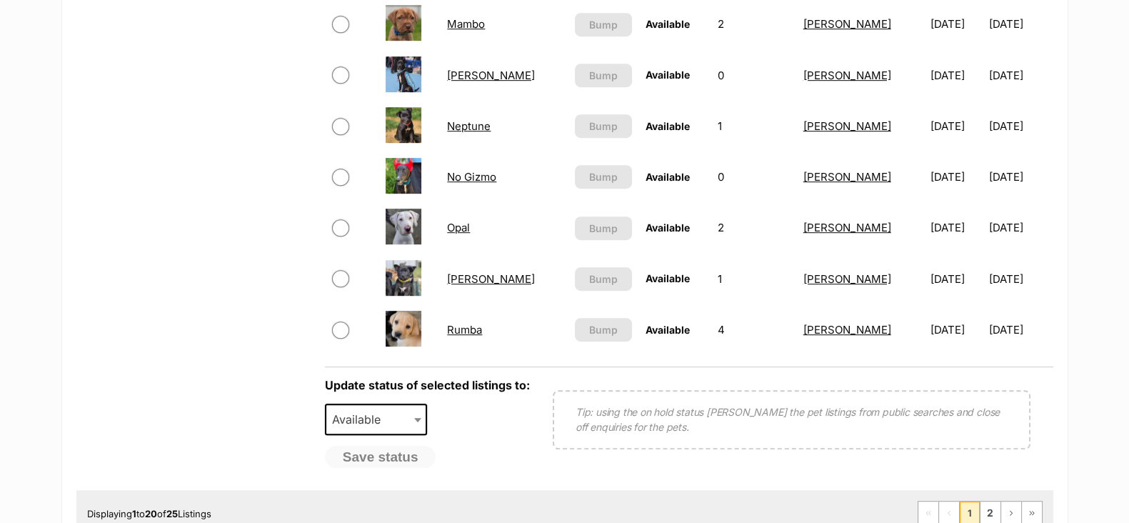
scroll to position [1071, 0]
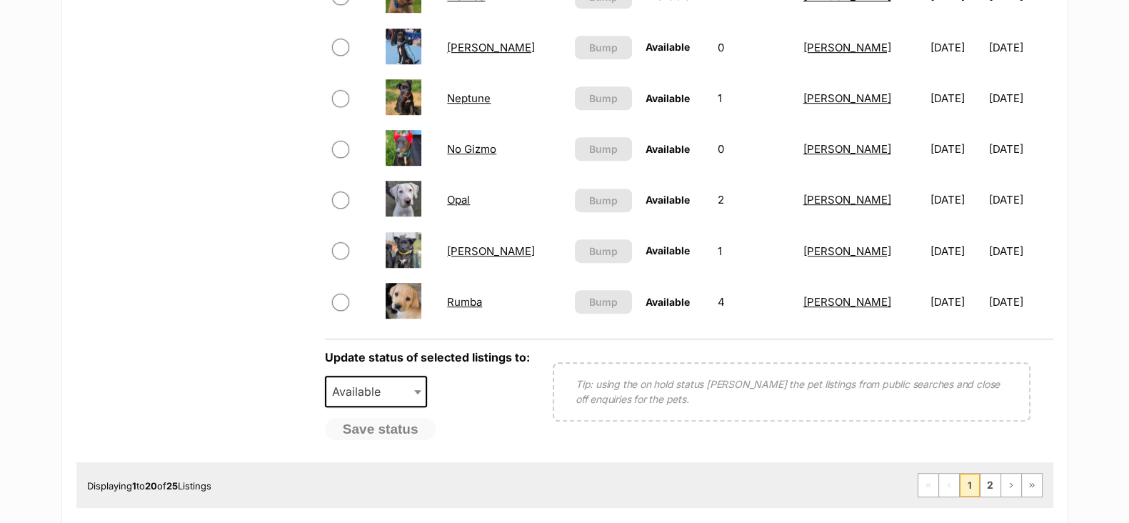
click at [472, 305] on link "Rumba" at bounding box center [464, 302] width 35 height 14
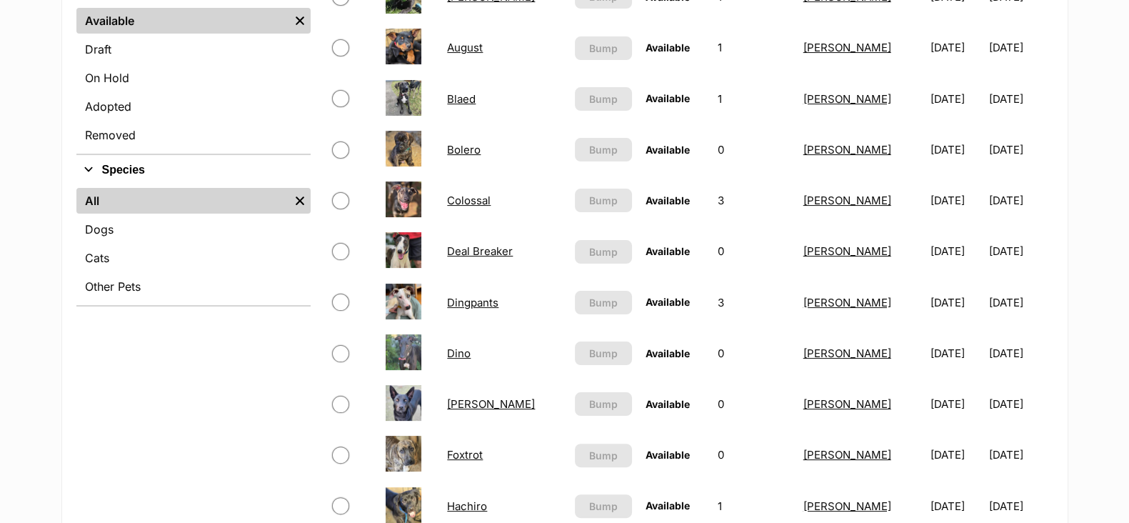
scroll to position [268, 0]
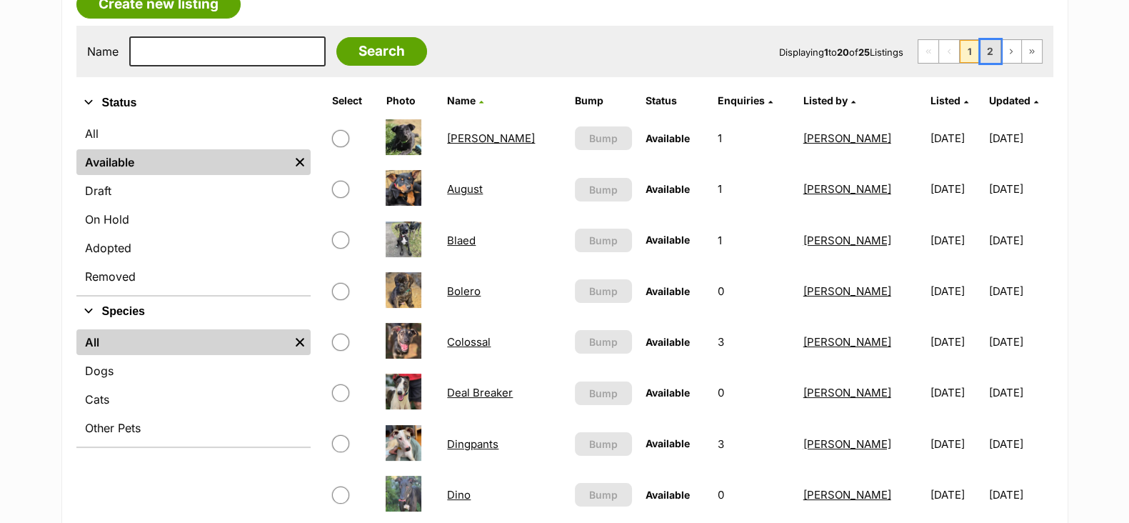
click at [993, 56] on link "2" at bounding box center [991, 51] width 20 height 23
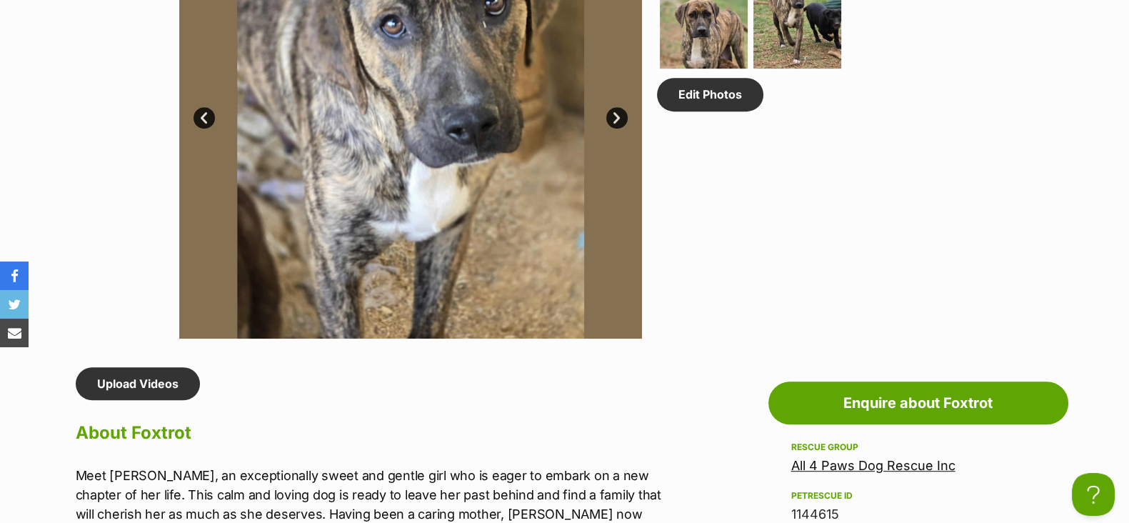
scroll to position [803, 0]
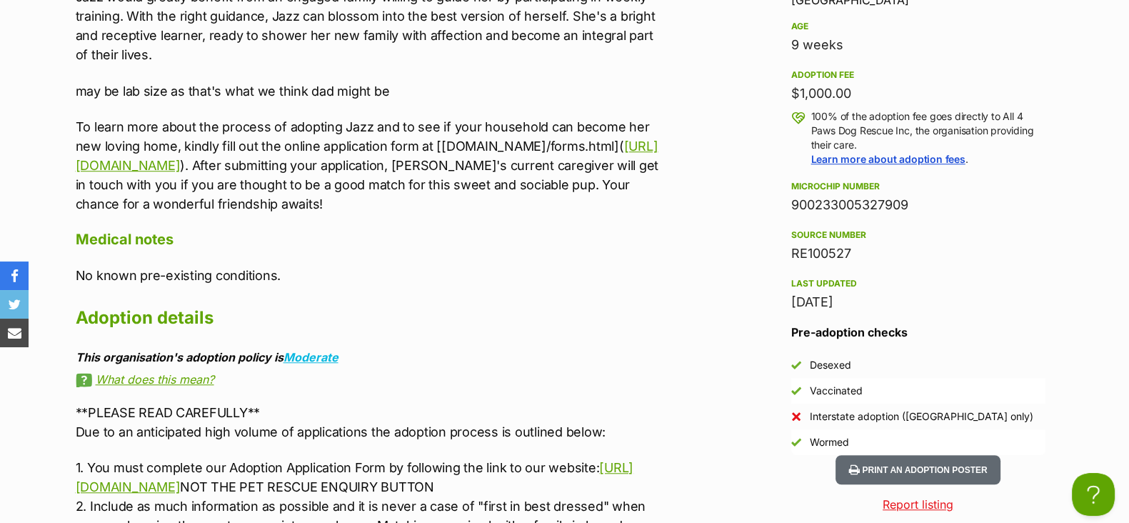
scroll to position [1338, 0]
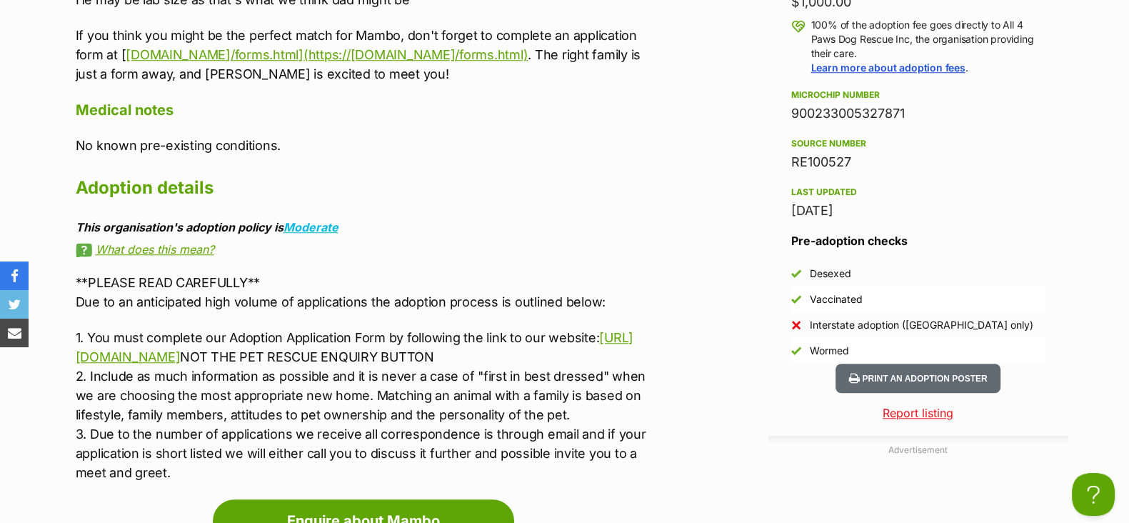
scroll to position [1518, 0]
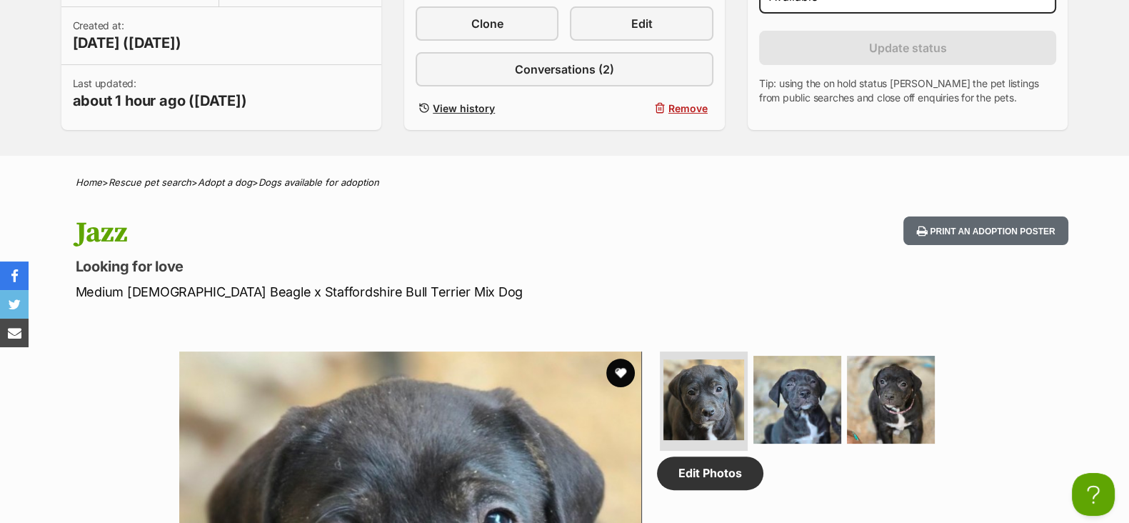
scroll to position [356, 0]
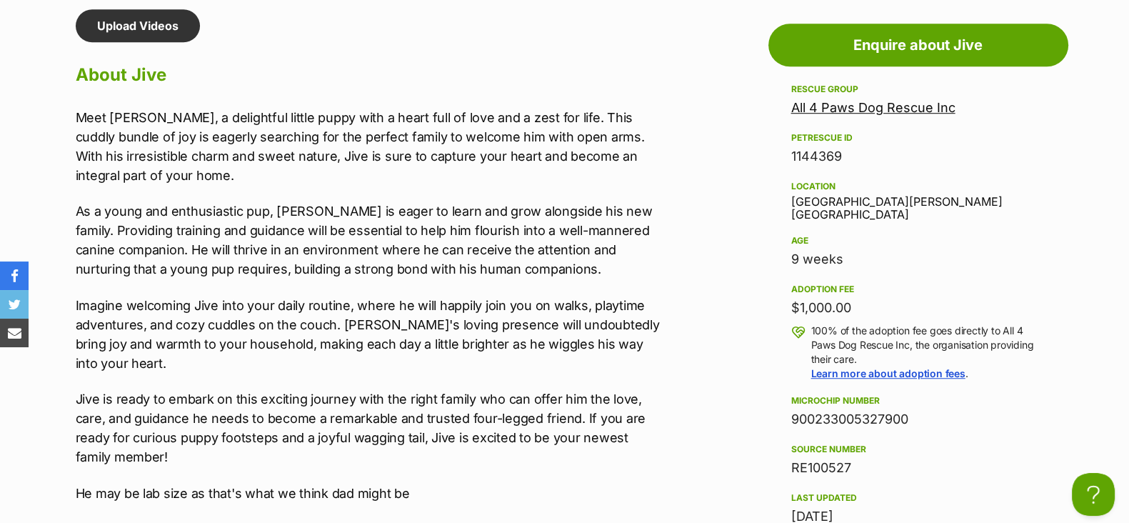
scroll to position [1249, 0]
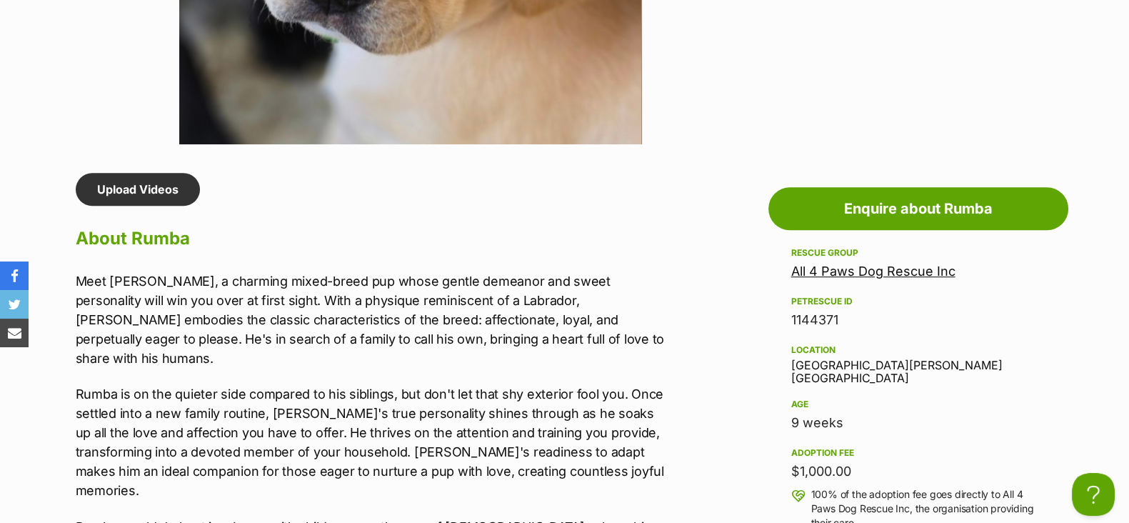
scroll to position [1160, 0]
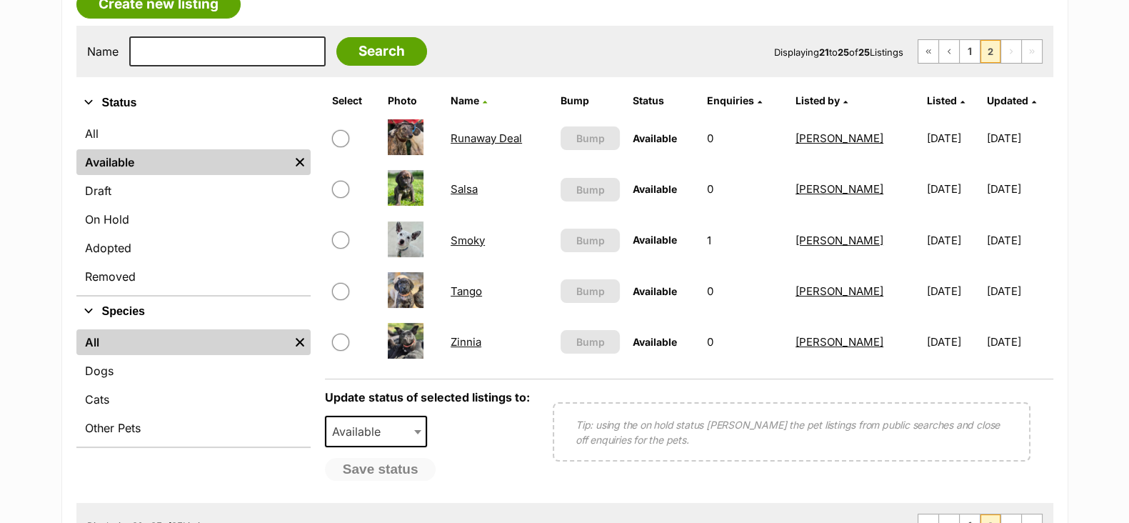
click at [470, 184] on link "Salsa" at bounding box center [464, 189] width 27 height 14
click at [463, 287] on link "Tango" at bounding box center [466, 291] width 31 height 14
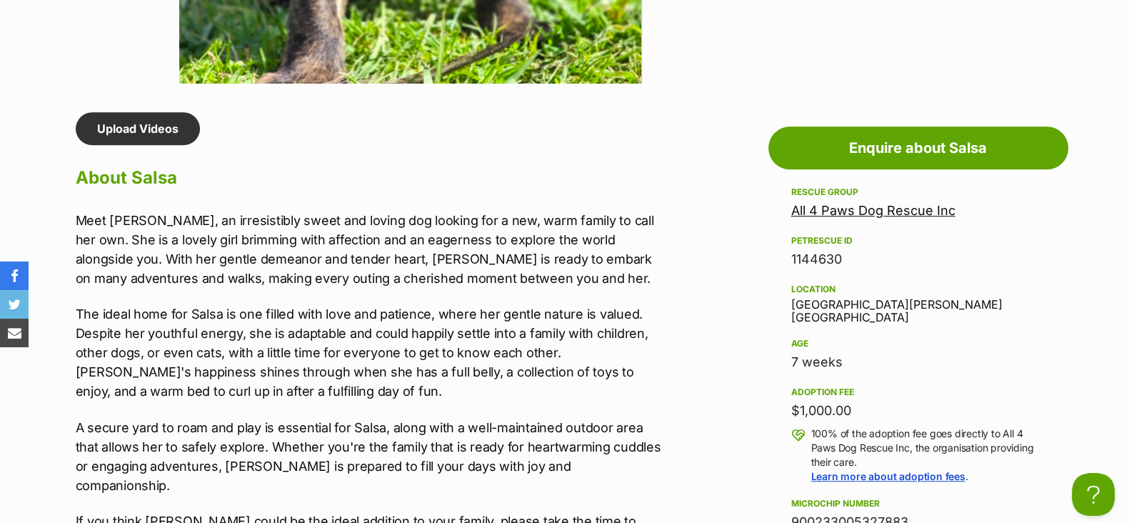
scroll to position [1160, 0]
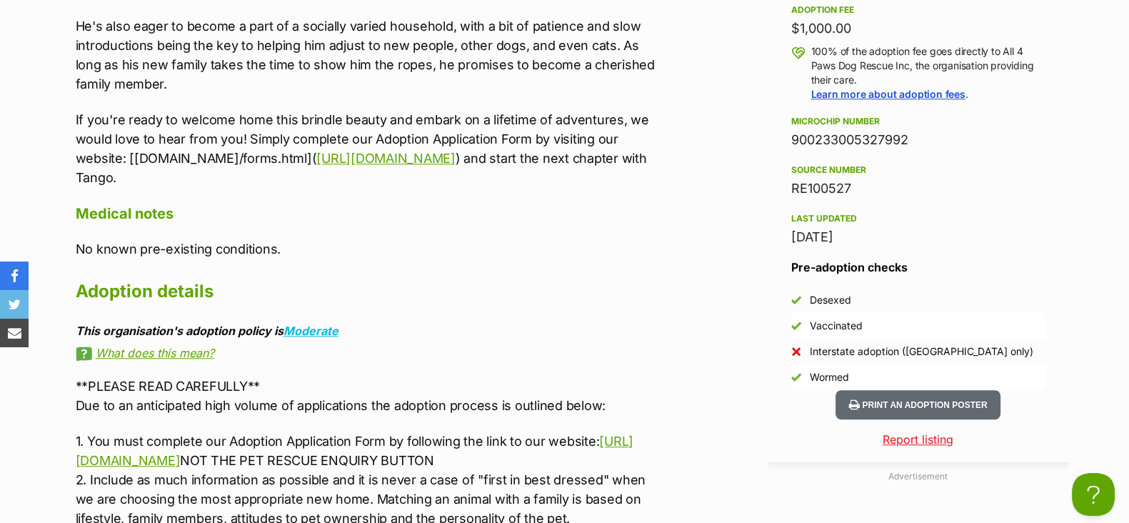
scroll to position [1518, 0]
